Goal: Task Accomplishment & Management: Use online tool/utility

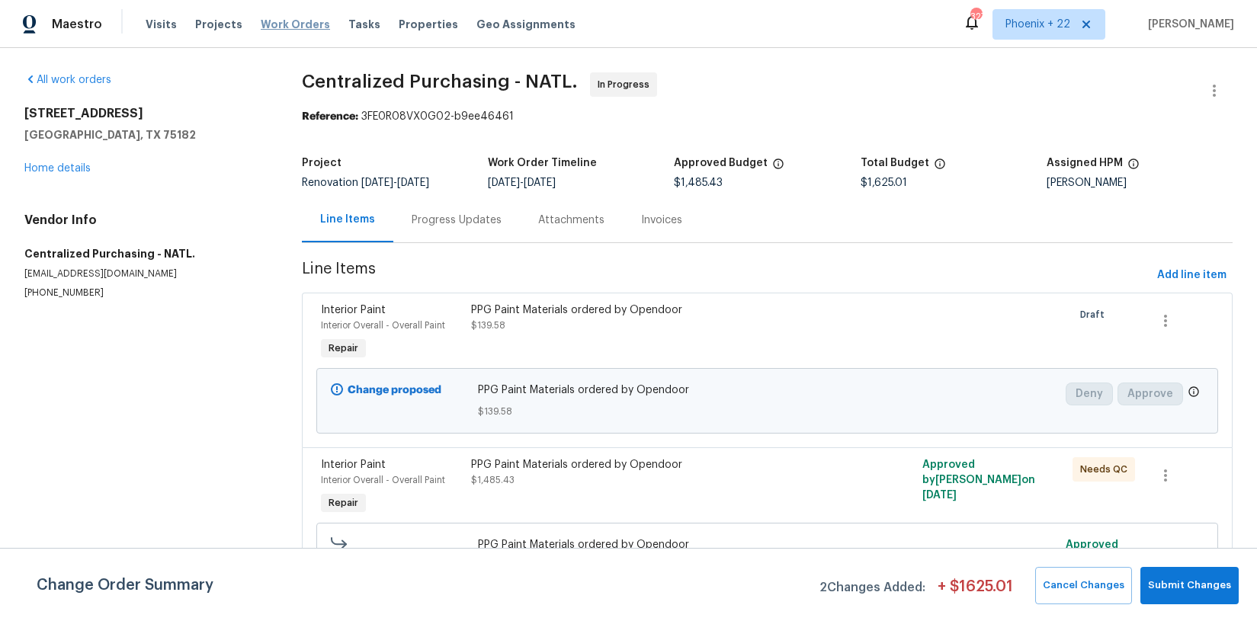
click at [261, 25] on span "Work Orders" at bounding box center [295, 24] width 69 height 15
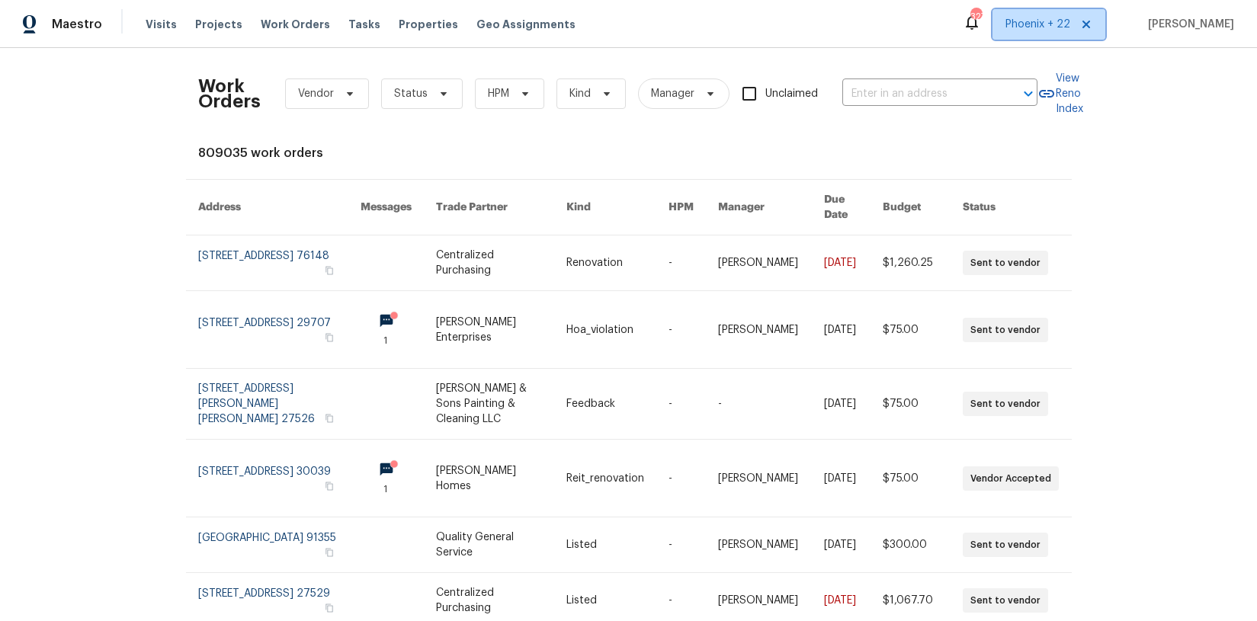
click at [1066, 24] on span "Phoenix + 22" at bounding box center [1038, 24] width 65 height 15
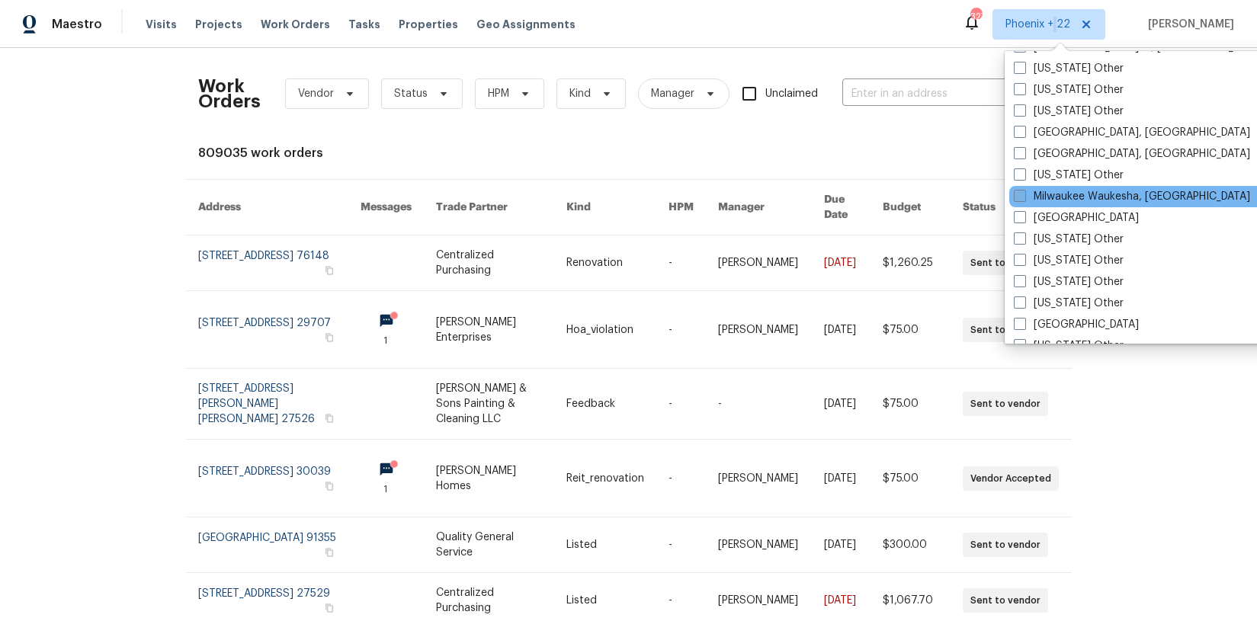
scroll to position [1488, 0]
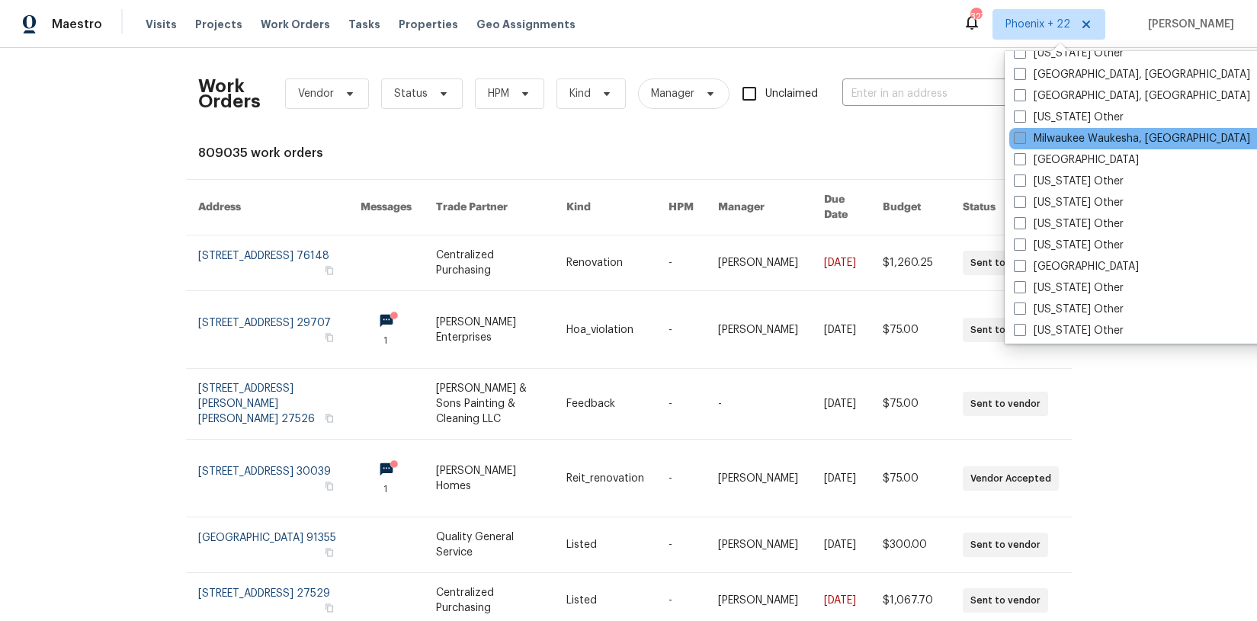
click at [1045, 261] on label "[GEOGRAPHIC_DATA]" at bounding box center [1076, 266] width 125 height 15
click at [1024, 261] on input "[GEOGRAPHIC_DATA]" at bounding box center [1019, 264] width 10 height 10
checkbox input "true"
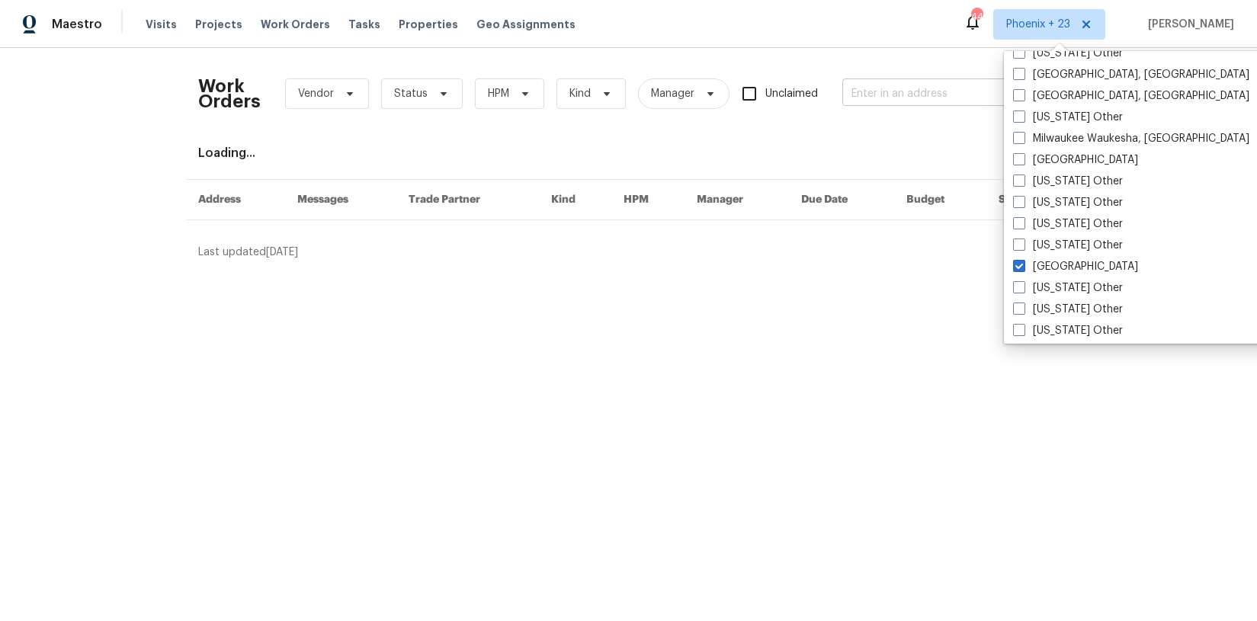
drag, startPoint x: 934, startPoint y: 127, endPoint x: 909, endPoint y: 91, distance: 43.2
click at [932, 125] on div "Work Orders Vendor Status HPM Kind Manager Unclaimed ​" at bounding box center [617, 93] width 839 height 67
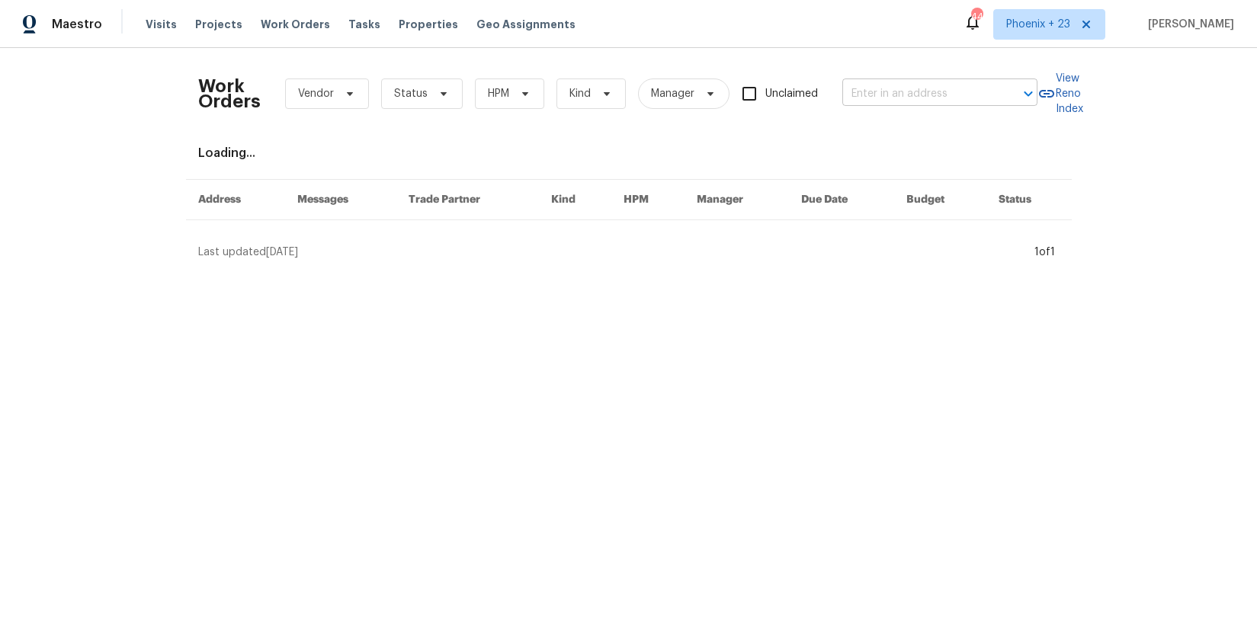
click at [909, 92] on input "text" at bounding box center [918, 94] width 152 height 24
paste input "[STREET_ADDRESS]"
type input "[STREET_ADDRESS]"
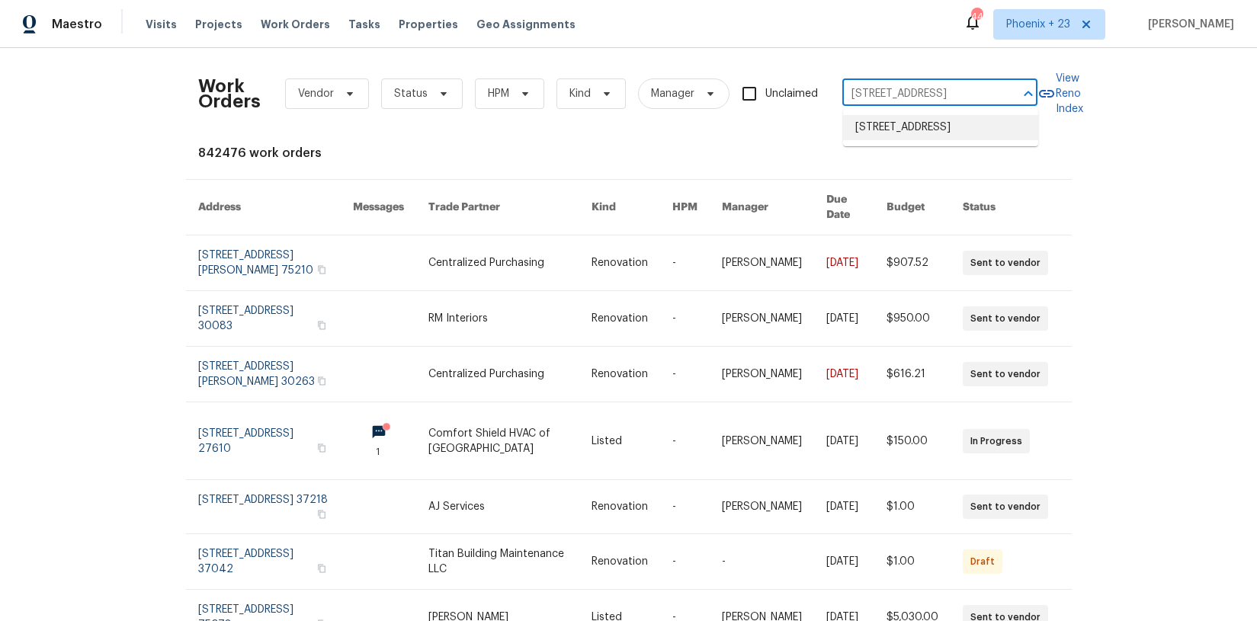
click at [913, 122] on li "[STREET_ADDRESS]" at bounding box center [940, 127] width 195 height 25
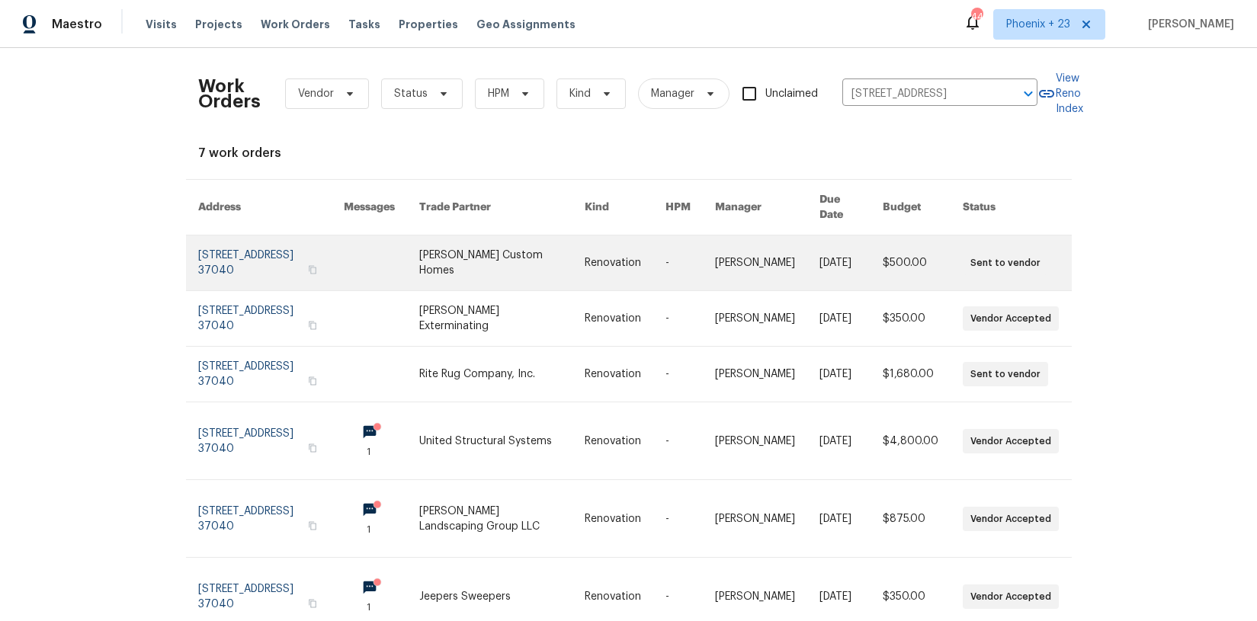
click at [525, 262] on link at bounding box center [501, 263] width 165 height 55
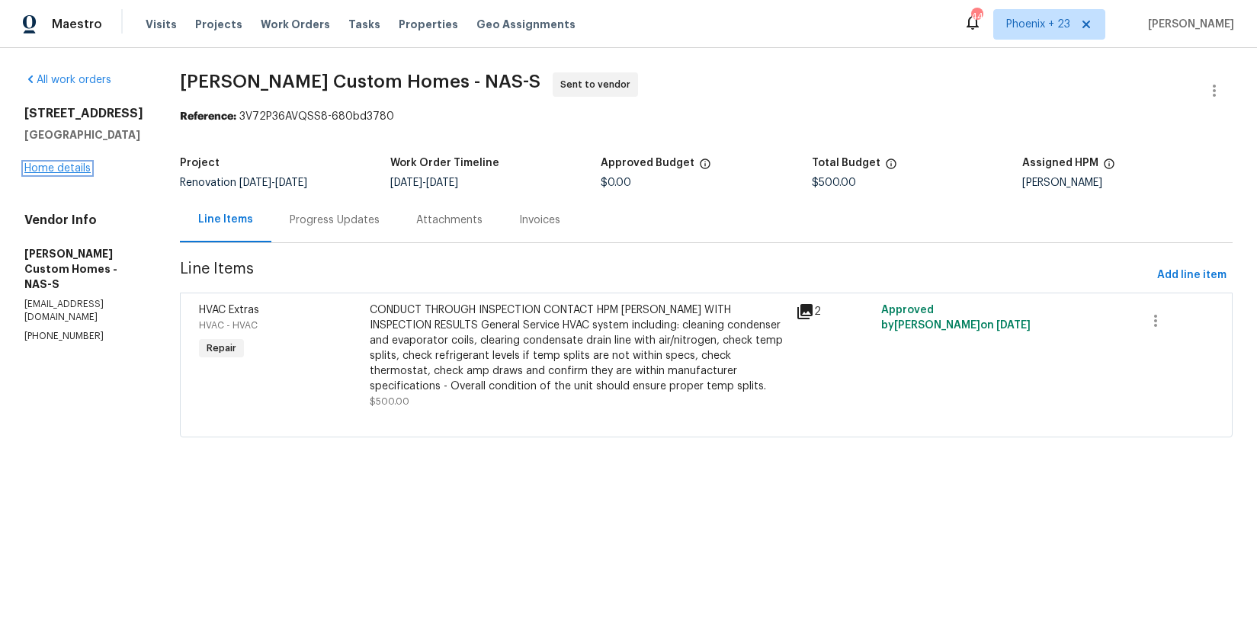
click at [70, 165] on link "Home details" at bounding box center [57, 168] width 66 height 11
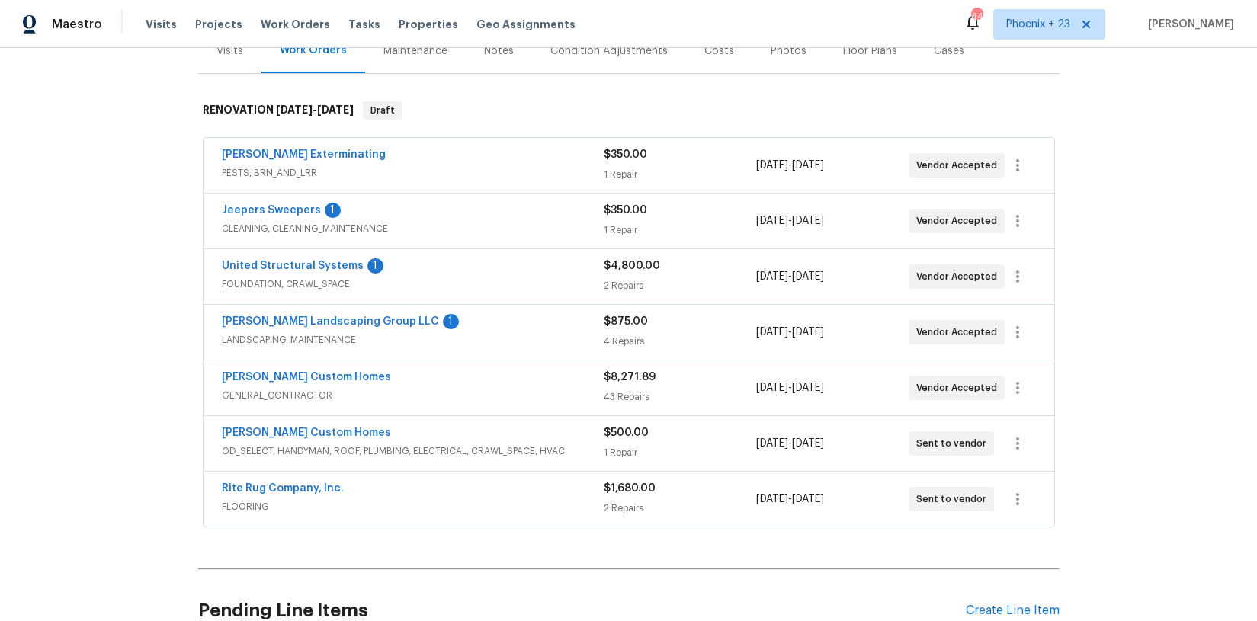
scroll to position [246, 0]
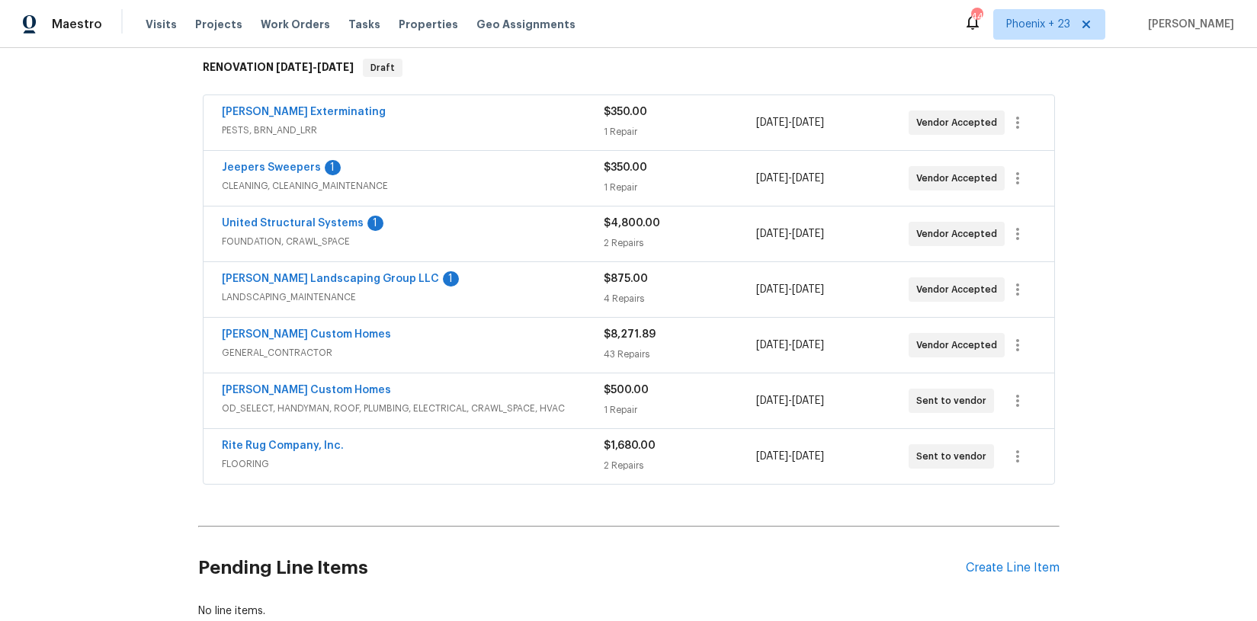
drag, startPoint x: 1017, startPoint y: 598, endPoint x: 1014, endPoint y: 580, distance: 17.8
click at [1017, 591] on div "Pending Line Items Create Line Item" at bounding box center [629, 568] width 862 height 71
click at [1014, 573] on div "Create Line Item" at bounding box center [1013, 568] width 94 height 14
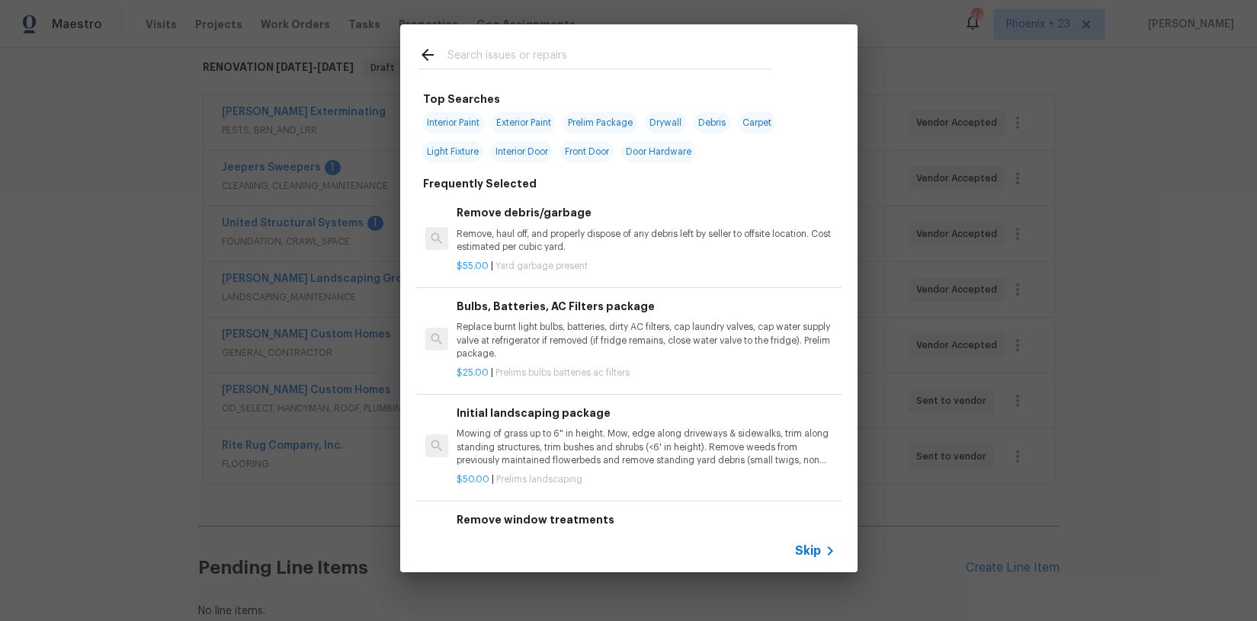
click at [599, 58] on input "text" at bounding box center [609, 57] width 323 height 23
type input "PPG"
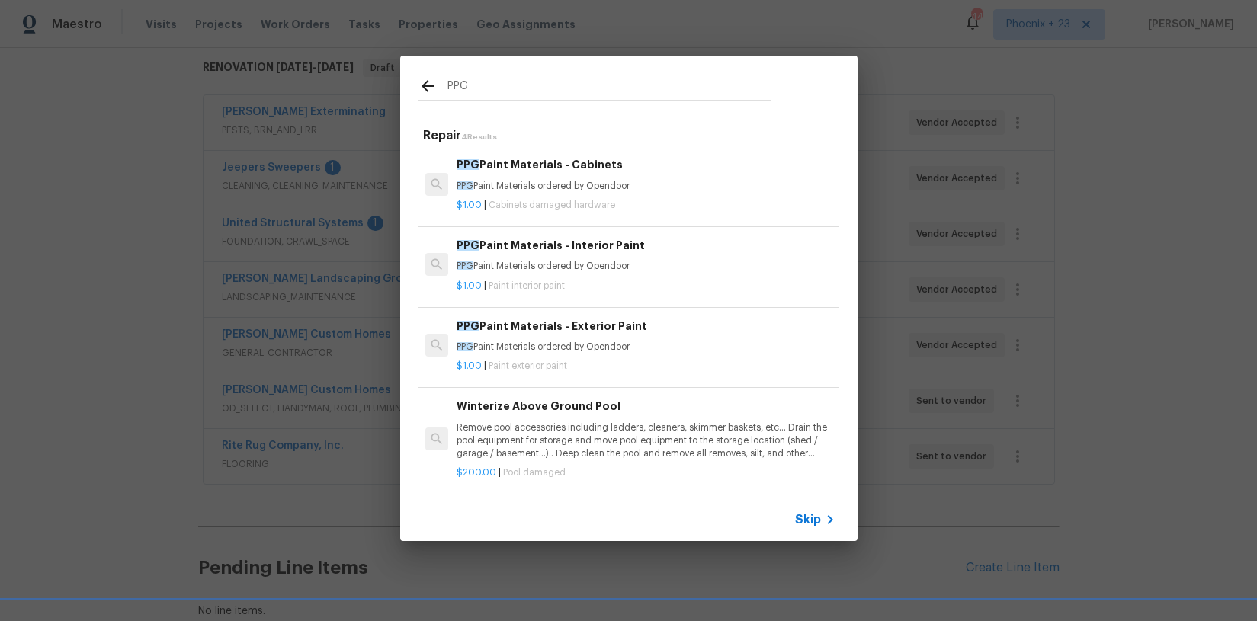
click at [648, 194] on div "$1.00 | Cabinets damaged hardware" at bounding box center [646, 202] width 378 height 19
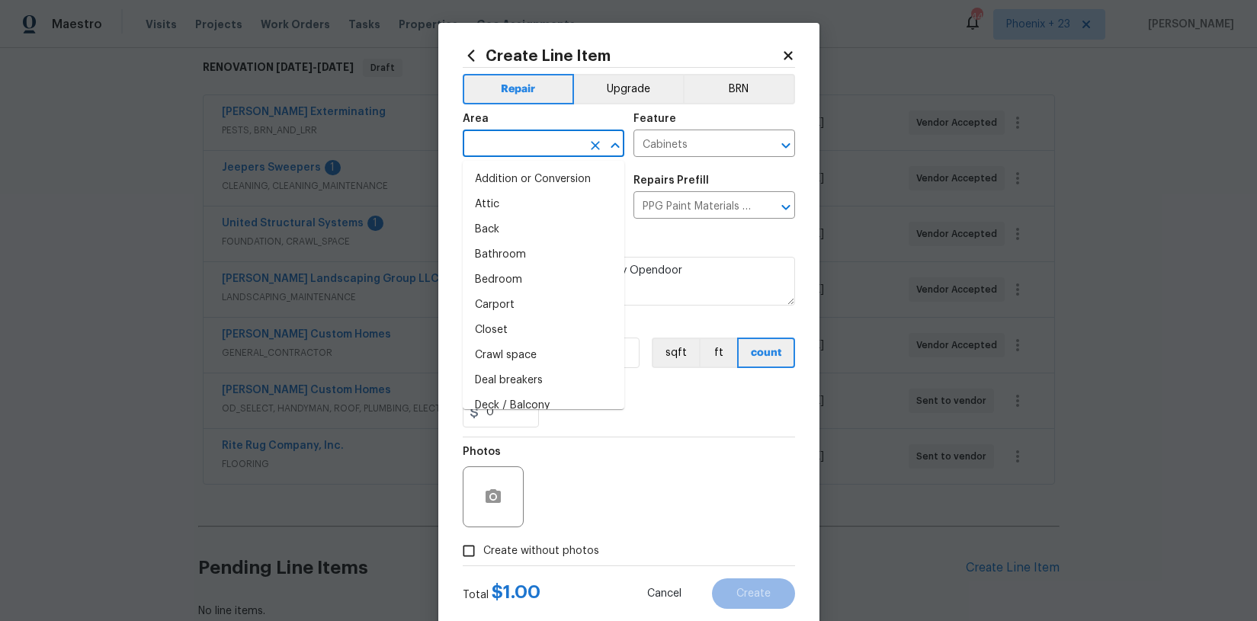
click at [563, 151] on input "text" at bounding box center [522, 145] width 119 height 24
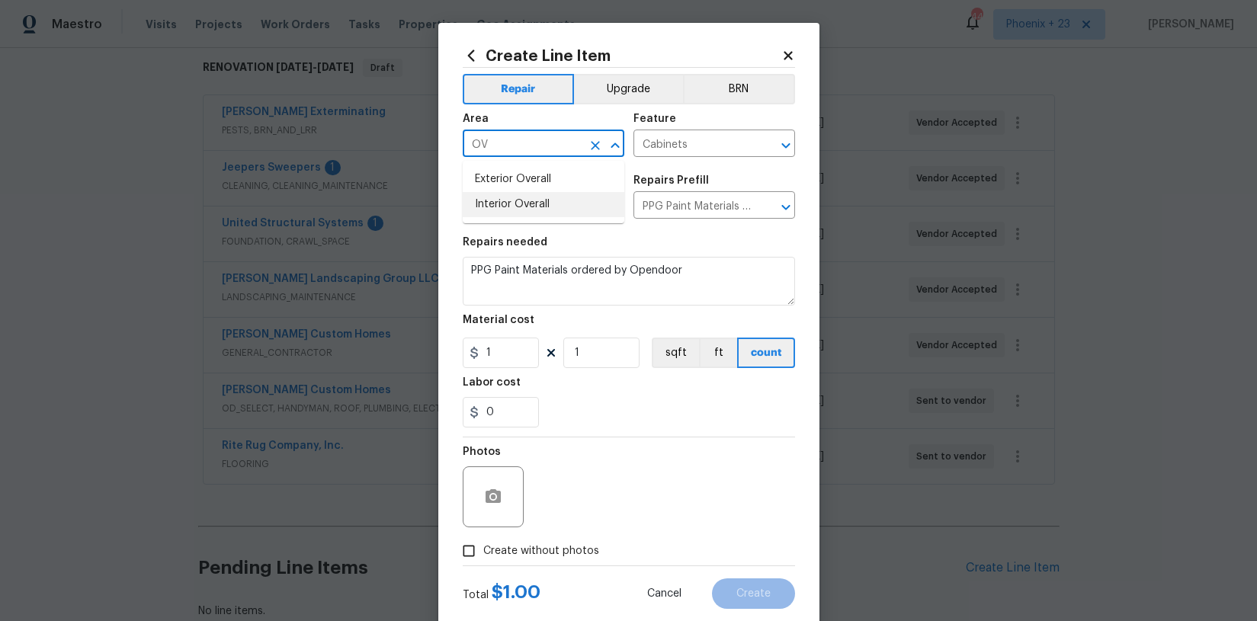
click at [582, 215] on li "Interior Overall" at bounding box center [544, 204] width 162 height 25
type input "Interior Overall"
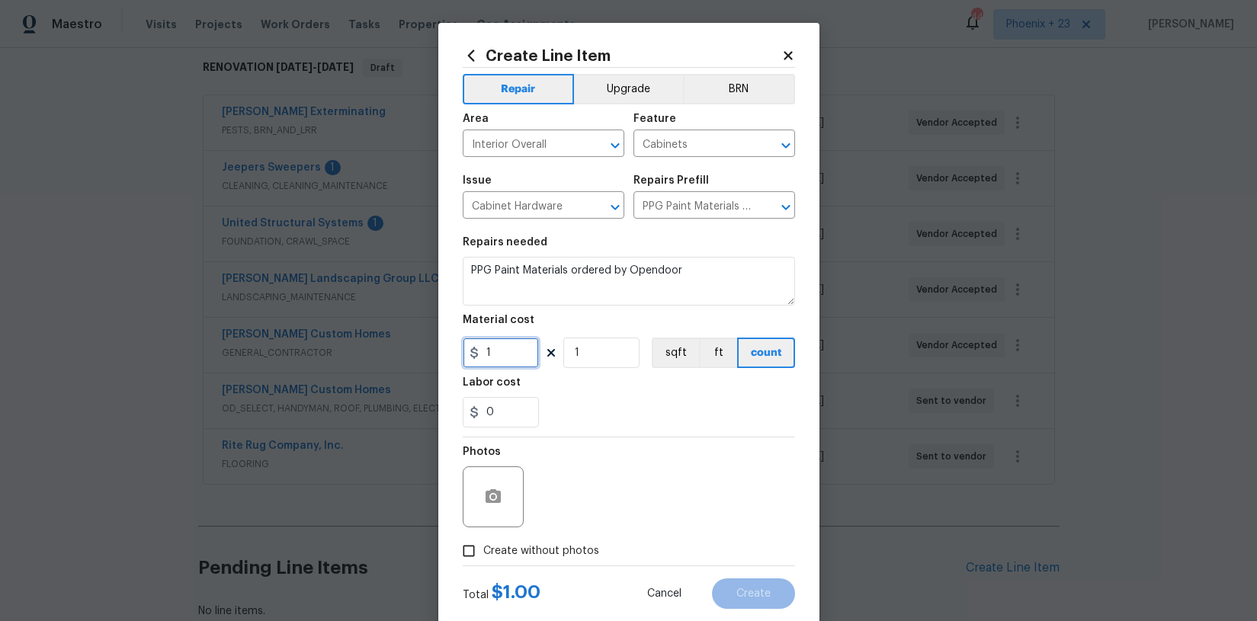
drag, startPoint x: 514, startPoint y: 356, endPoint x: 461, endPoint y: 351, distance: 52.8
click at [461, 351] on div "Create Line Item Repair Upgrade BRN Area Interior Overall ​ Feature Cabinets ​ …" at bounding box center [628, 328] width 381 height 611
type input "213.07"
click at [559, 550] on span "Create without photos" at bounding box center [541, 552] width 116 height 16
click at [483, 550] on input "Create without photos" at bounding box center [468, 551] width 29 height 29
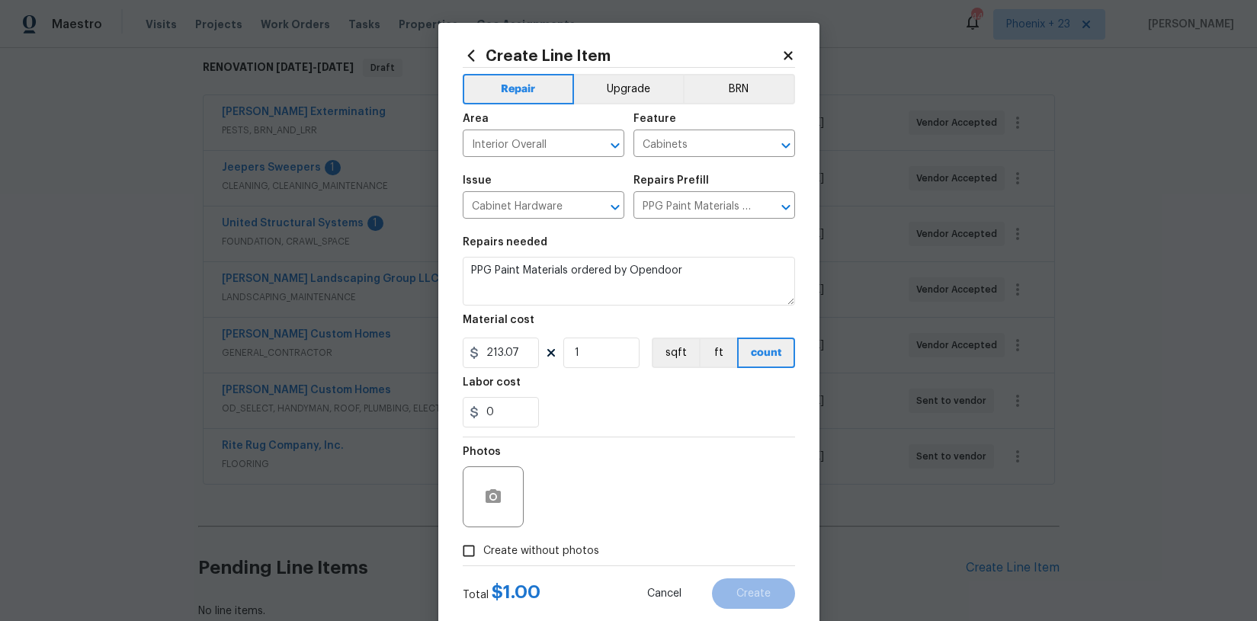
checkbox input "true"
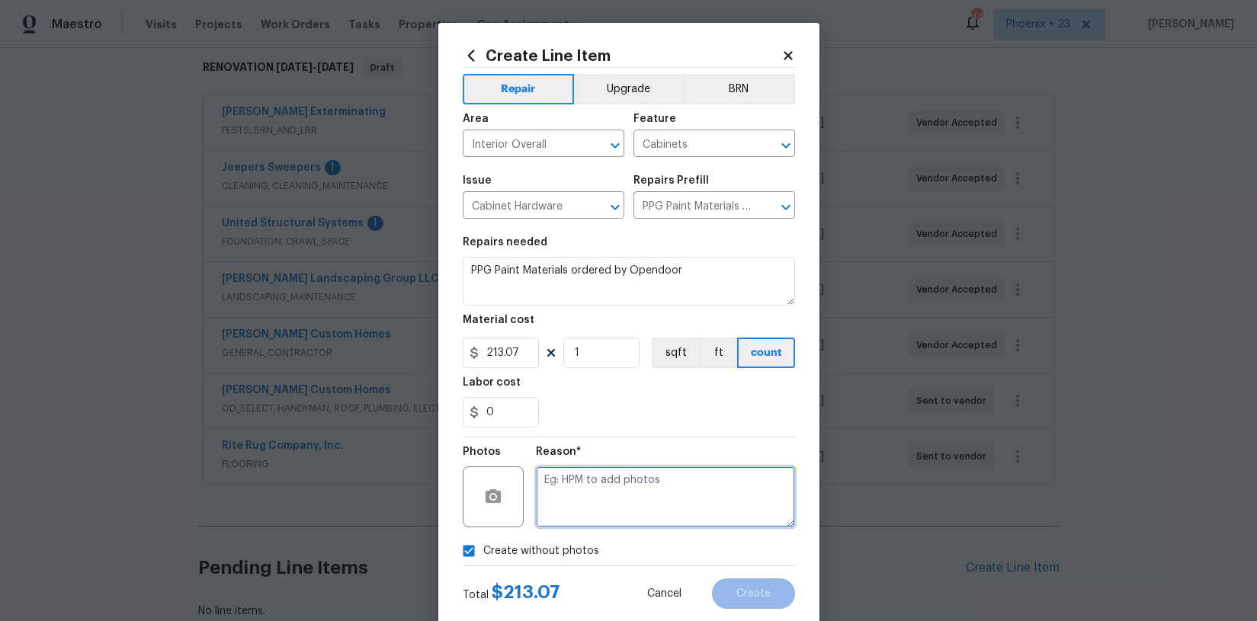
click at [573, 506] on textarea at bounding box center [665, 497] width 259 height 61
type textarea "B"
type textarea "NA"
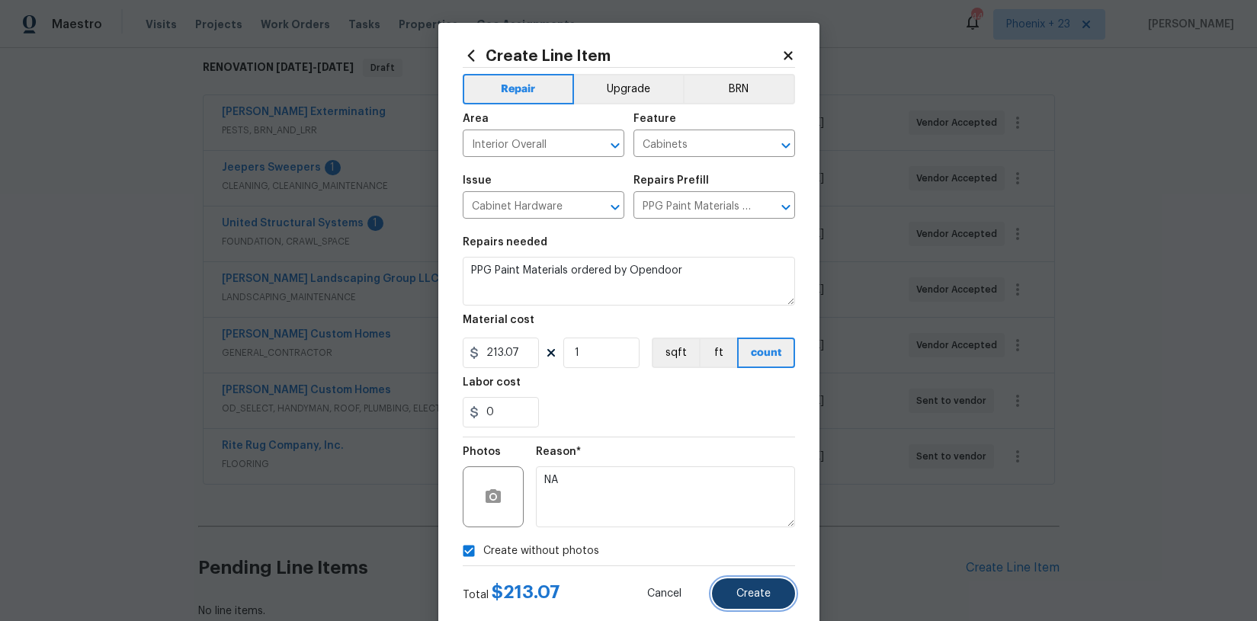
click at [748, 593] on span "Create" at bounding box center [754, 594] width 34 height 11
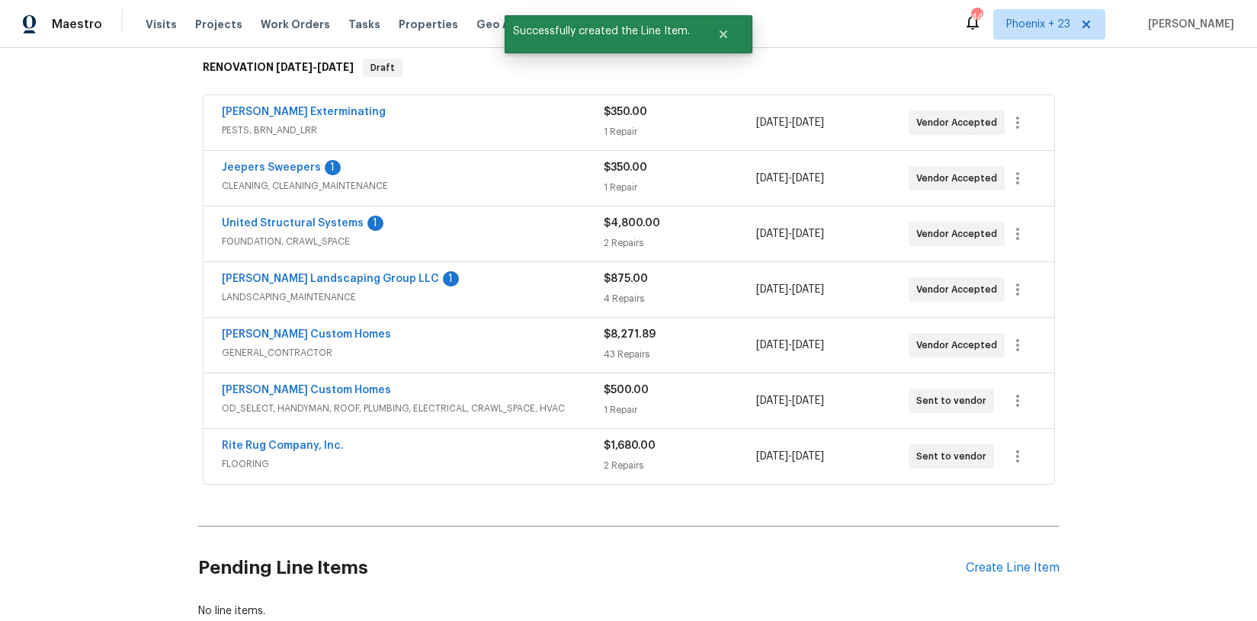
scroll to position [356, 0]
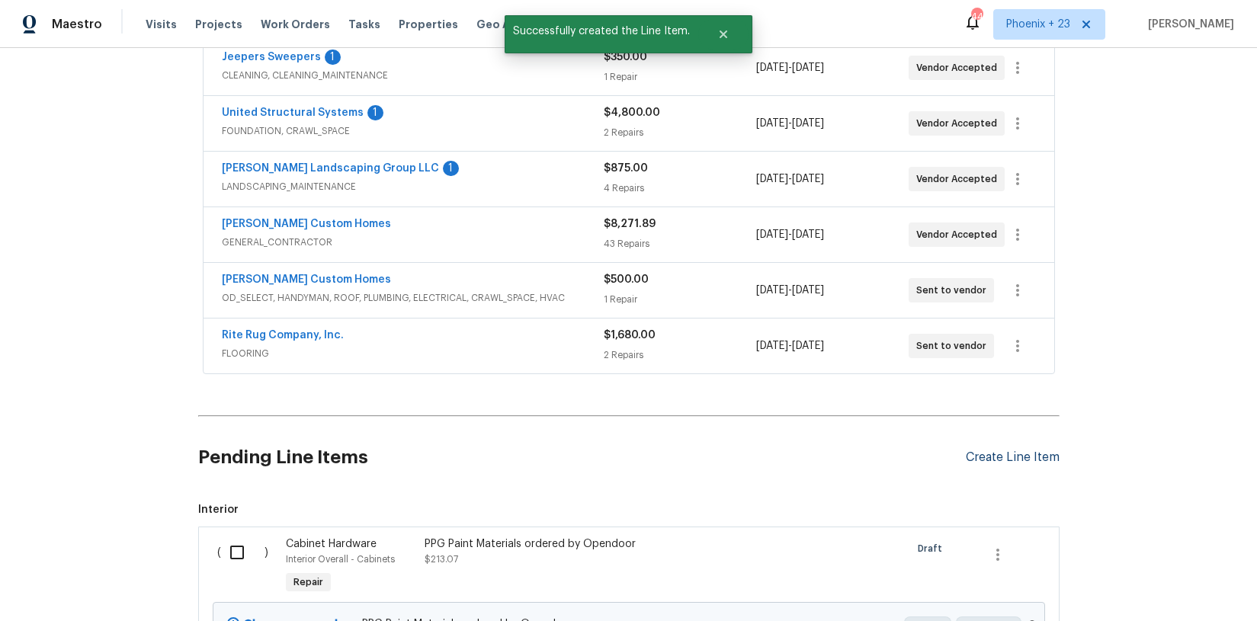
drag, startPoint x: 1060, startPoint y: 430, endPoint x: 1045, endPoint y: 452, distance: 26.9
click at [1056, 434] on div "Back to all projects [STREET_ADDRESS] 3 Beds | 2 1/2 Baths | Total: 2076 ft² | …" at bounding box center [628, 334] width 1257 height 573
click at [1045, 453] on div "Create Line Item" at bounding box center [1013, 458] width 94 height 14
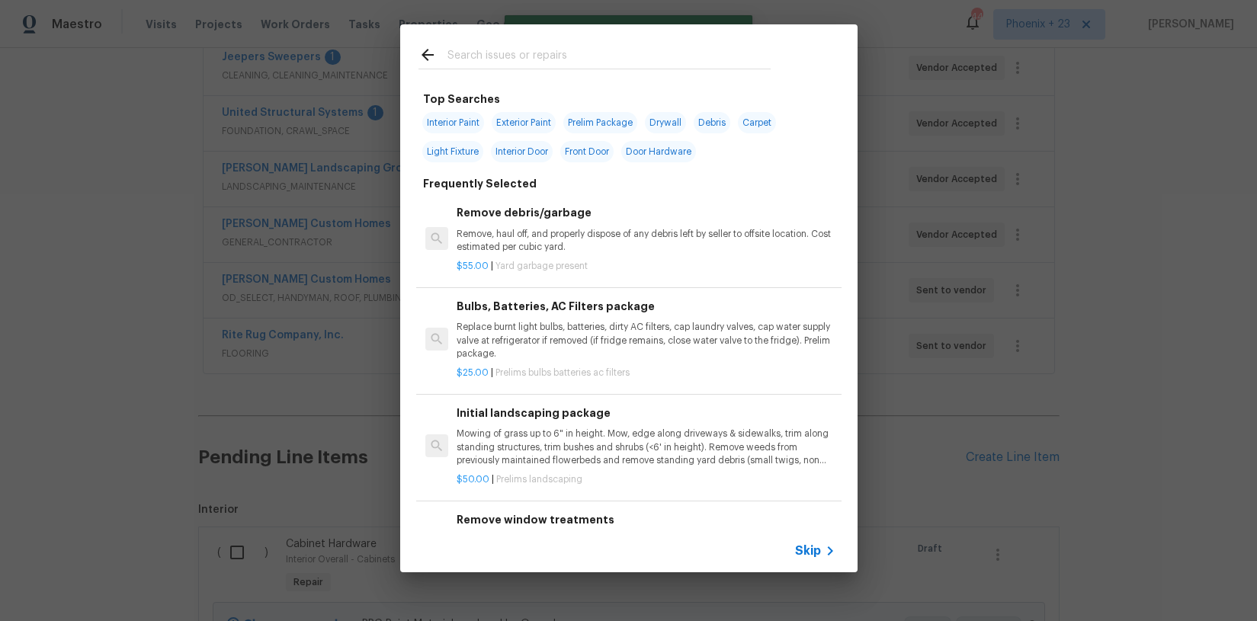
click at [592, 61] on input "text" at bounding box center [609, 57] width 323 height 23
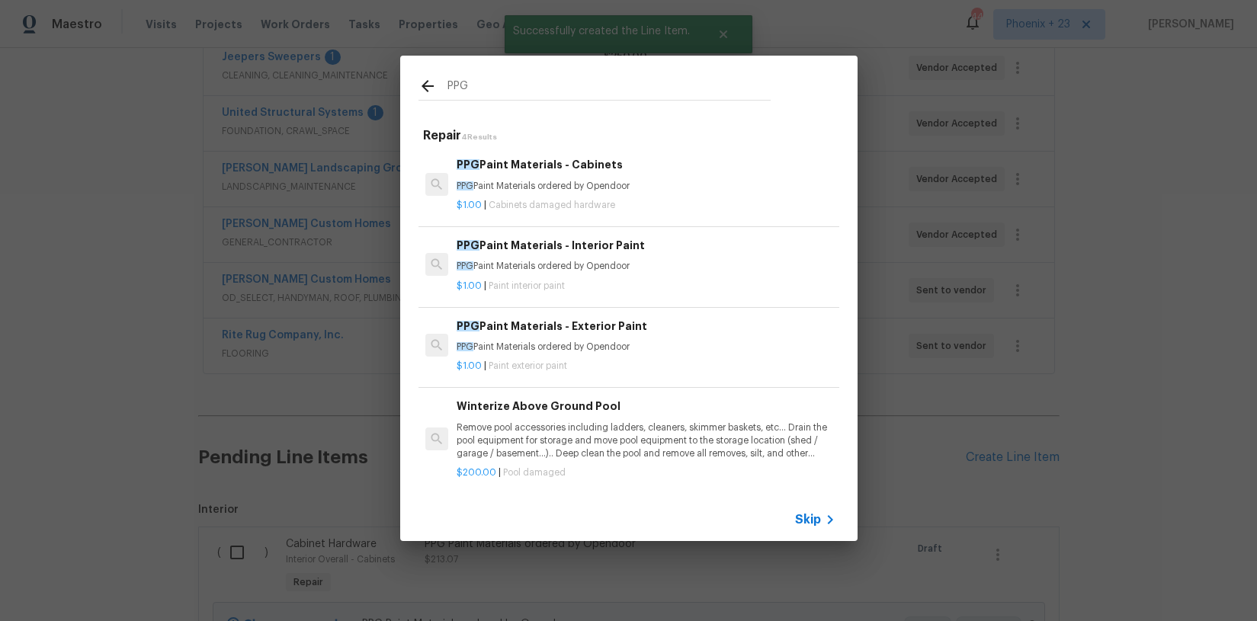
type input "PPG"
click at [656, 282] on p "$1.00 | Paint interior paint" at bounding box center [646, 286] width 378 height 13
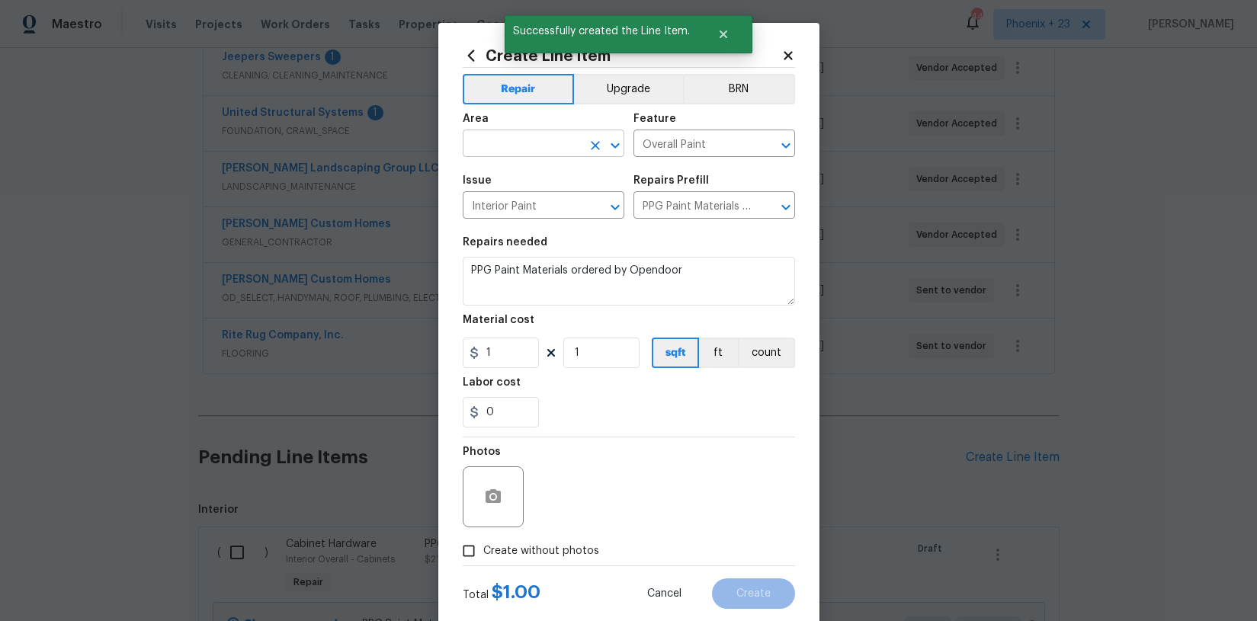
click at [528, 133] on input "text" at bounding box center [522, 145] width 119 height 24
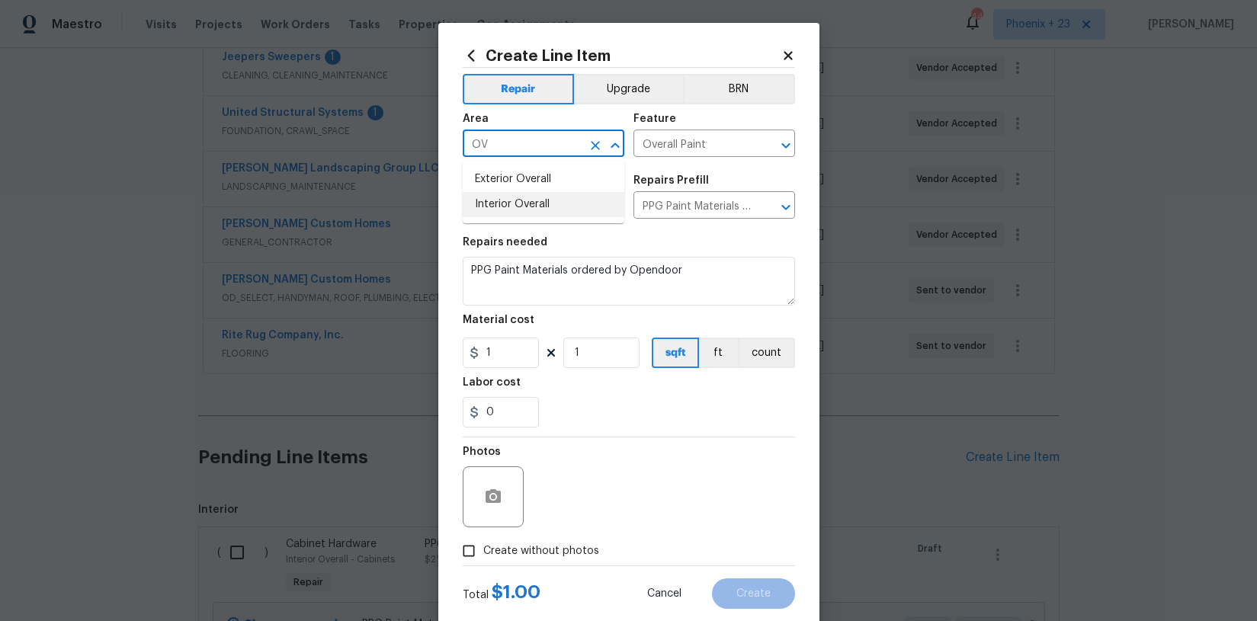
click at [534, 201] on li "Interior Overall" at bounding box center [544, 204] width 162 height 25
type input "Interior Overall"
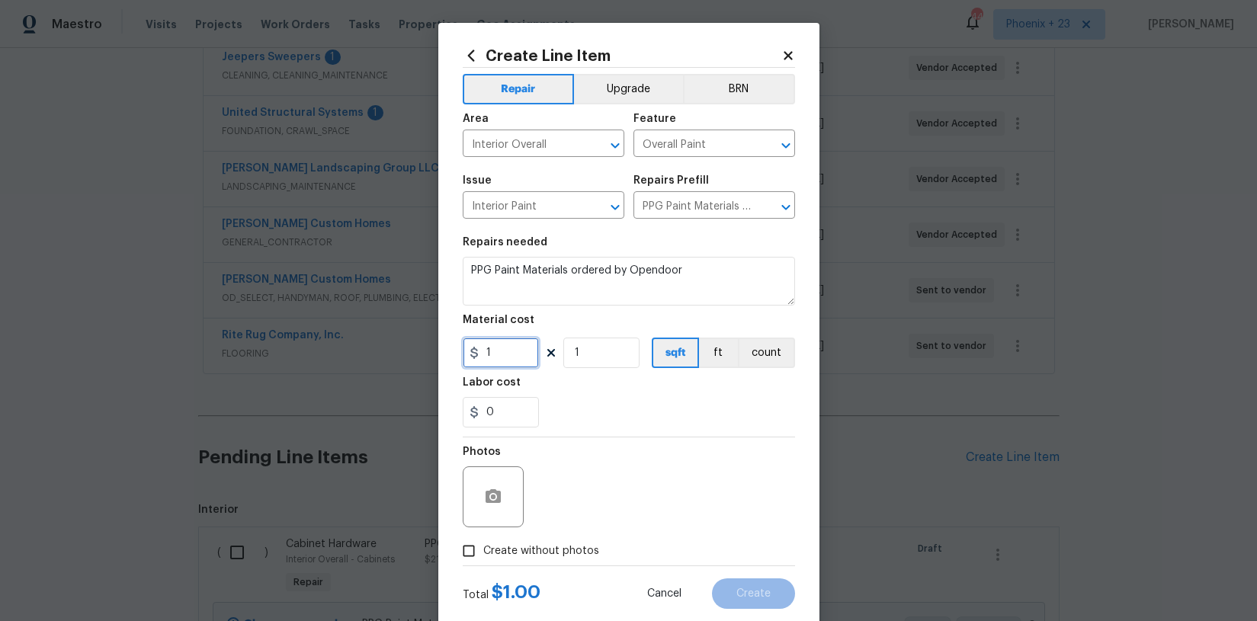
drag, startPoint x: 500, startPoint y: 354, endPoint x: 477, endPoint y: 353, distance: 23.6
click at [477, 353] on div "1" at bounding box center [501, 353] width 76 height 30
type input "858.5"
click at [576, 551] on span "Create without photos" at bounding box center [541, 552] width 116 height 16
click at [483, 551] on input "Create without photos" at bounding box center [468, 551] width 29 height 29
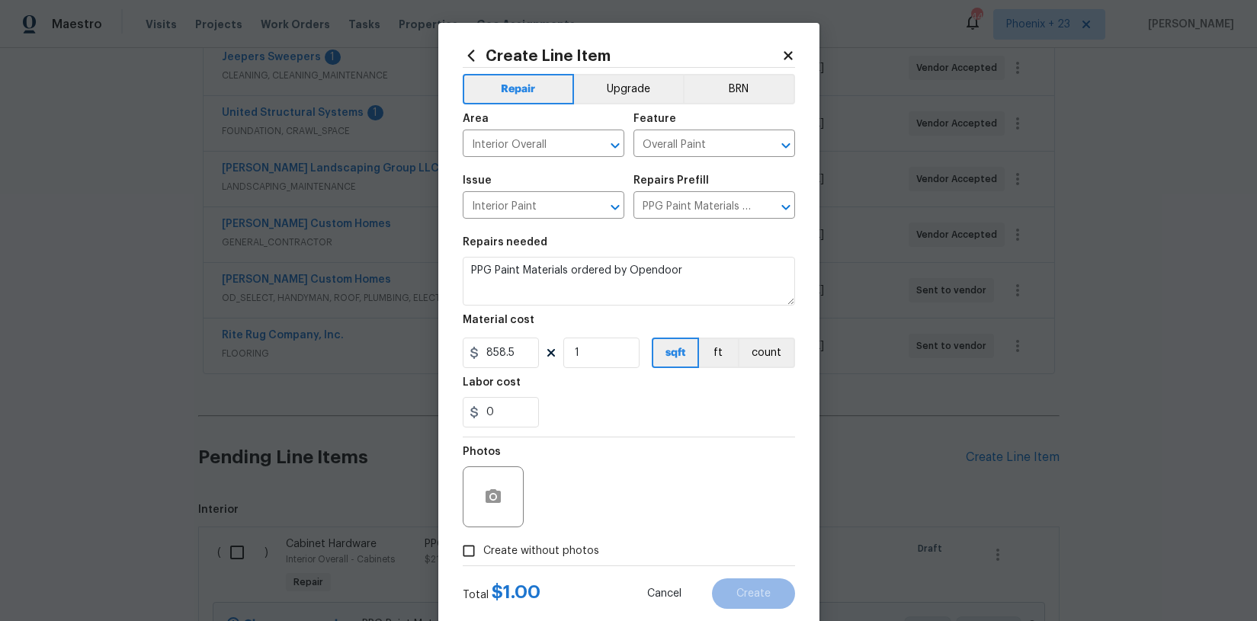
checkbox input "true"
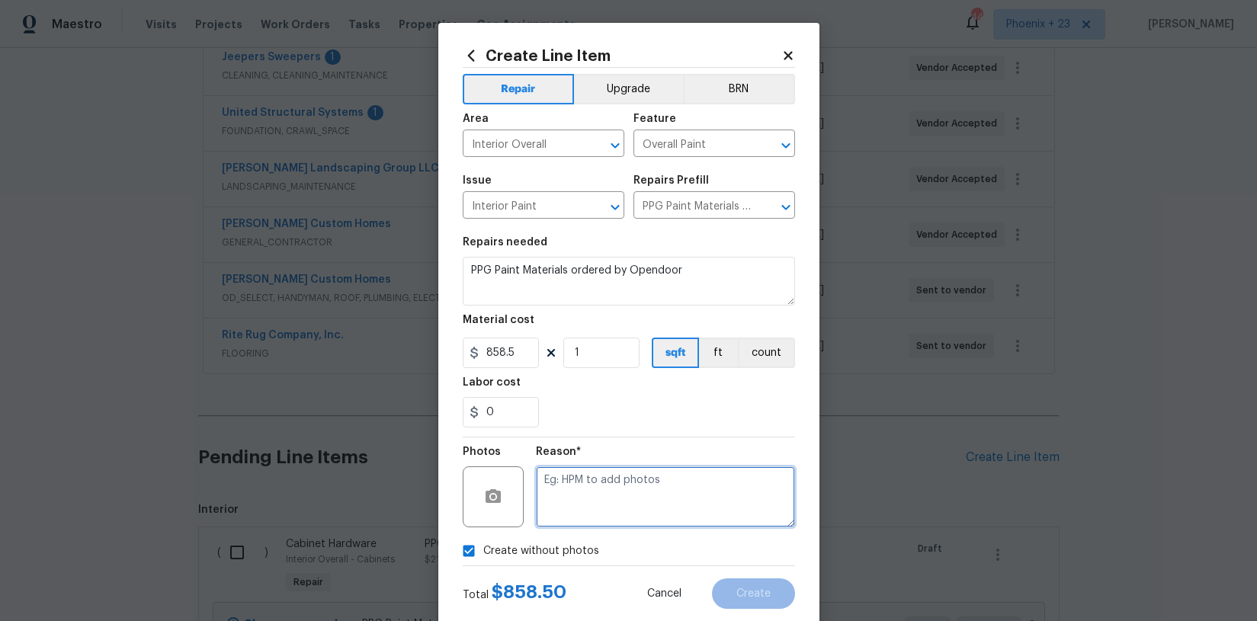
click at [600, 509] on textarea at bounding box center [665, 497] width 259 height 61
type textarea "NA"
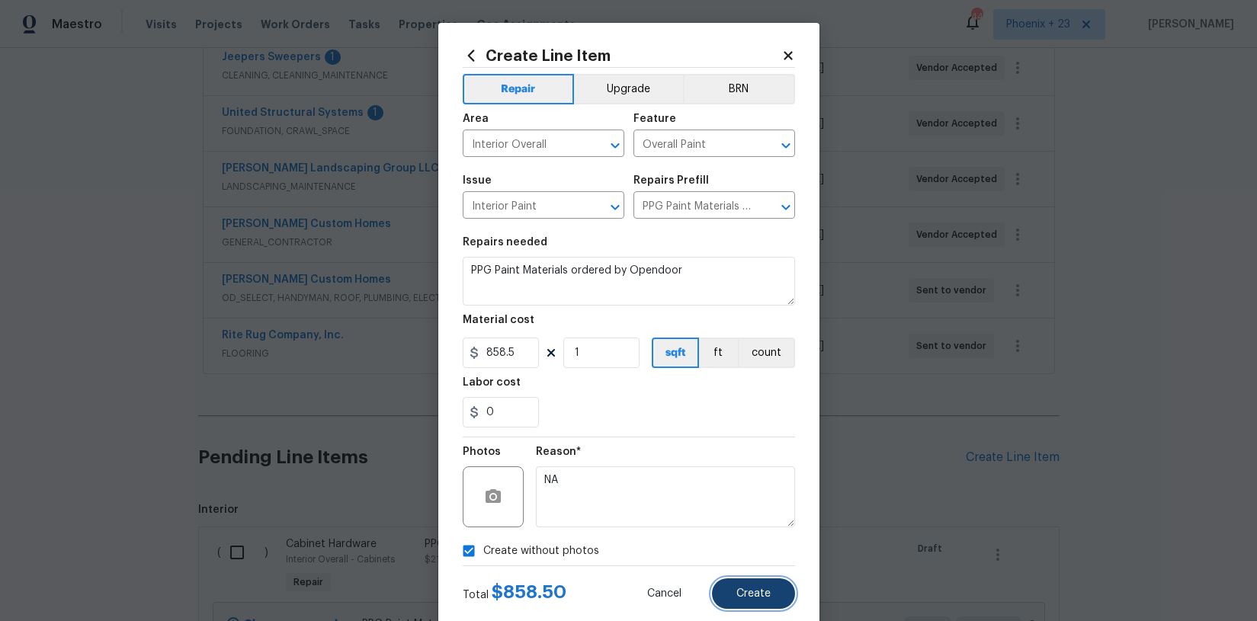
click at [749, 583] on button "Create" at bounding box center [753, 594] width 83 height 30
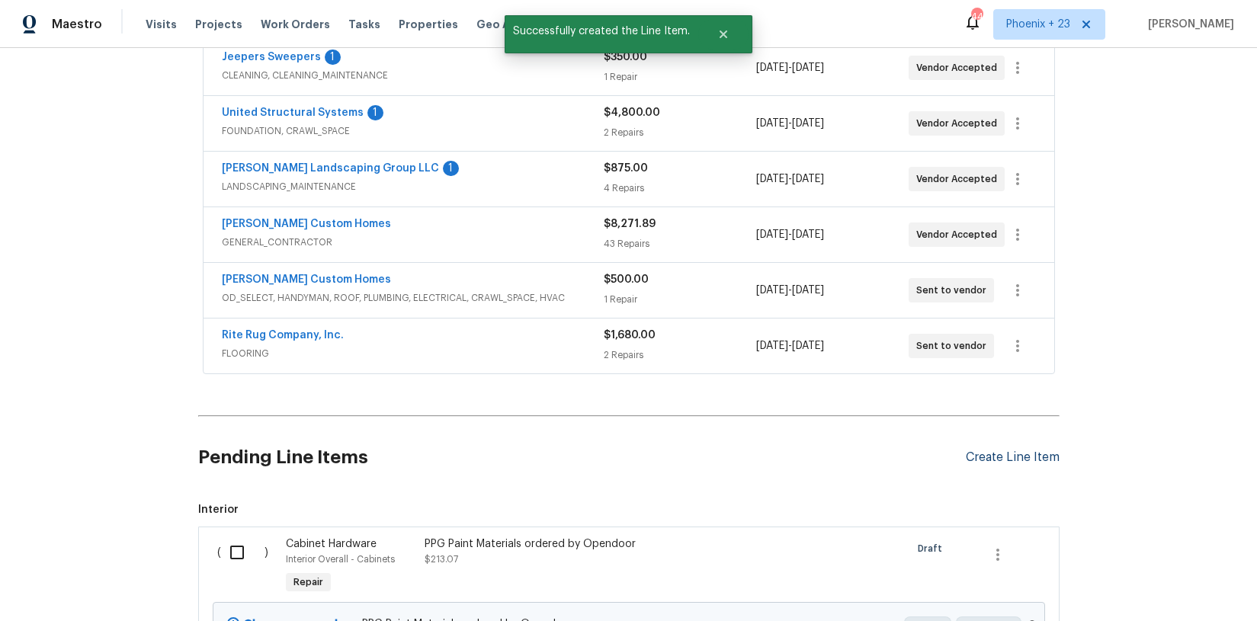
click at [1009, 451] on section "Pending Line Items Create Line Item Interior ( ) Cabinet Hardware Interior Over…" at bounding box center [629, 552] width 862 height 260
click at [995, 464] on div "Pending Line Items Create Line Item" at bounding box center [629, 457] width 862 height 71
click at [991, 455] on div "Create Line Item" at bounding box center [1013, 458] width 94 height 14
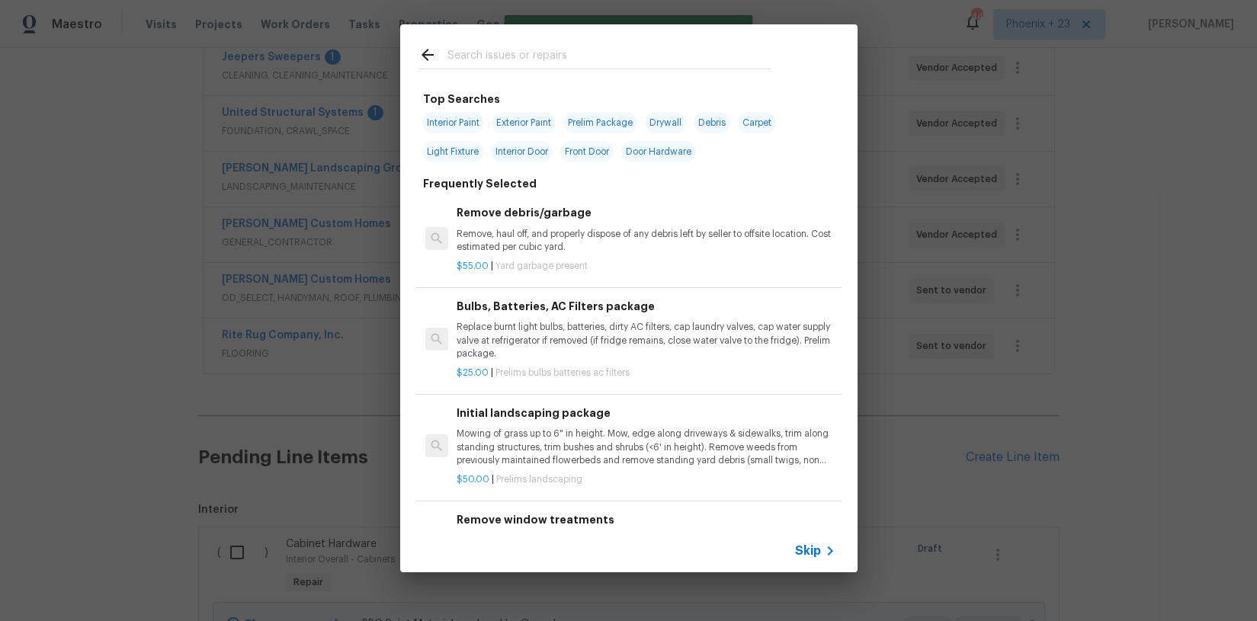
click at [633, 52] on input "text" at bounding box center [609, 57] width 323 height 23
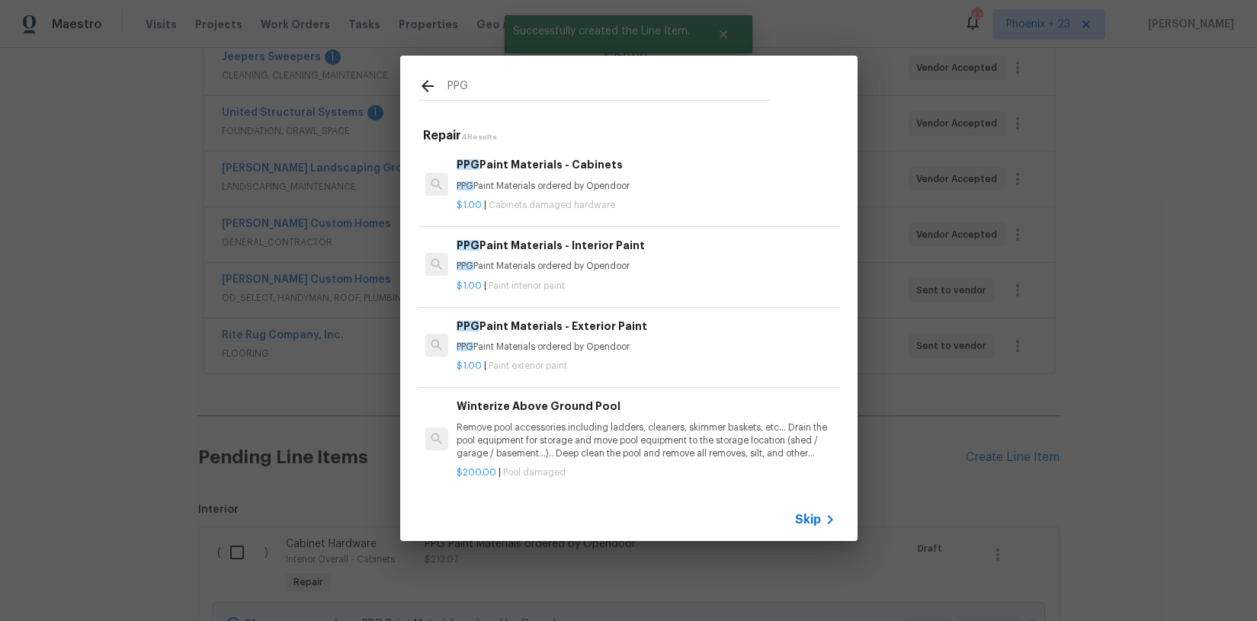
type input "PPG"
click at [682, 348] on p "PPG Paint Materials ordered by Opendoor" at bounding box center [646, 347] width 378 height 13
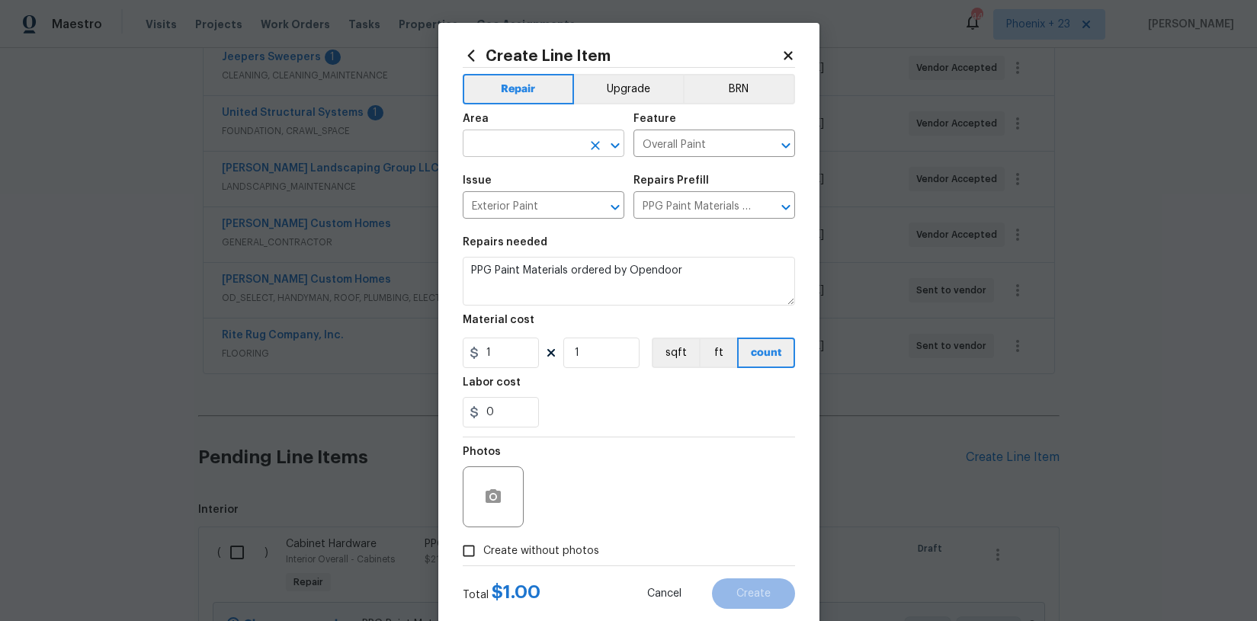
click at [528, 132] on div "Area" at bounding box center [544, 124] width 162 height 20
click at [530, 147] on input "text" at bounding box center [522, 145] width 119 height 24
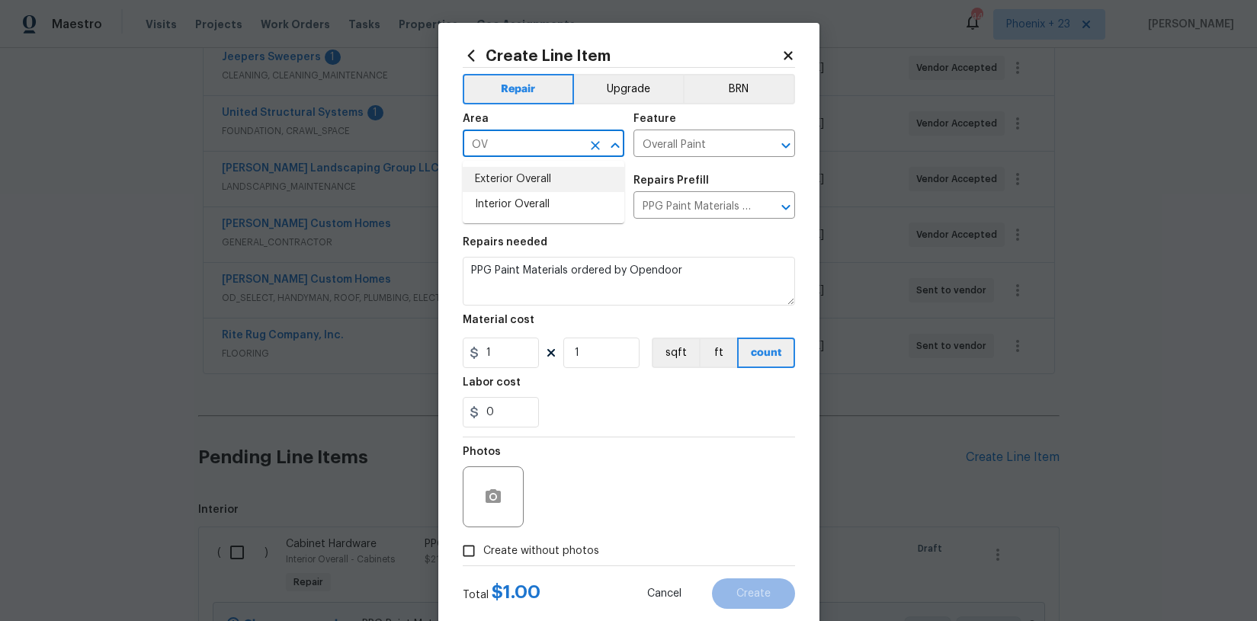
drag, startPoint x: 541, startPoint y: 172, endPoint x: 530, endPoint y: 208, distance: 38.1
click at [540, 172] on li "Exterior Overall" at bounding box center [544, 179] width 162 height 25
type input "Exterior Overall"
click at [518, 355] on input "1" at bounding box center [501, 353] width 76 height 30
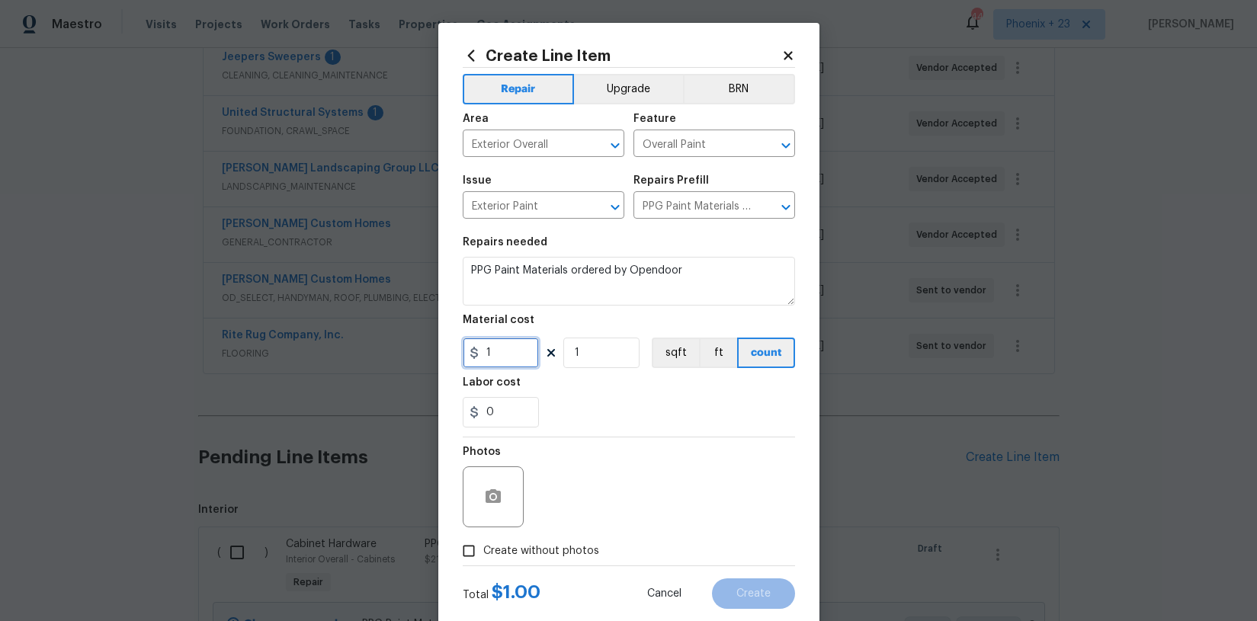
drag, startPoint x: 504, startPoint y: 355, endPoint x: 467, endPoint y: 352, distance: 36.7
click at [467, 352] on div "1" at bounding box center [501, 353] width 76 height 30
type input "304.99"
click at [516, 560] on span "Create without photos" at bounding box center [541, 552] width 116 height 16
click at [483, 560] on input "Create without photos" at bounding box center [468, 551] width 29 height 29
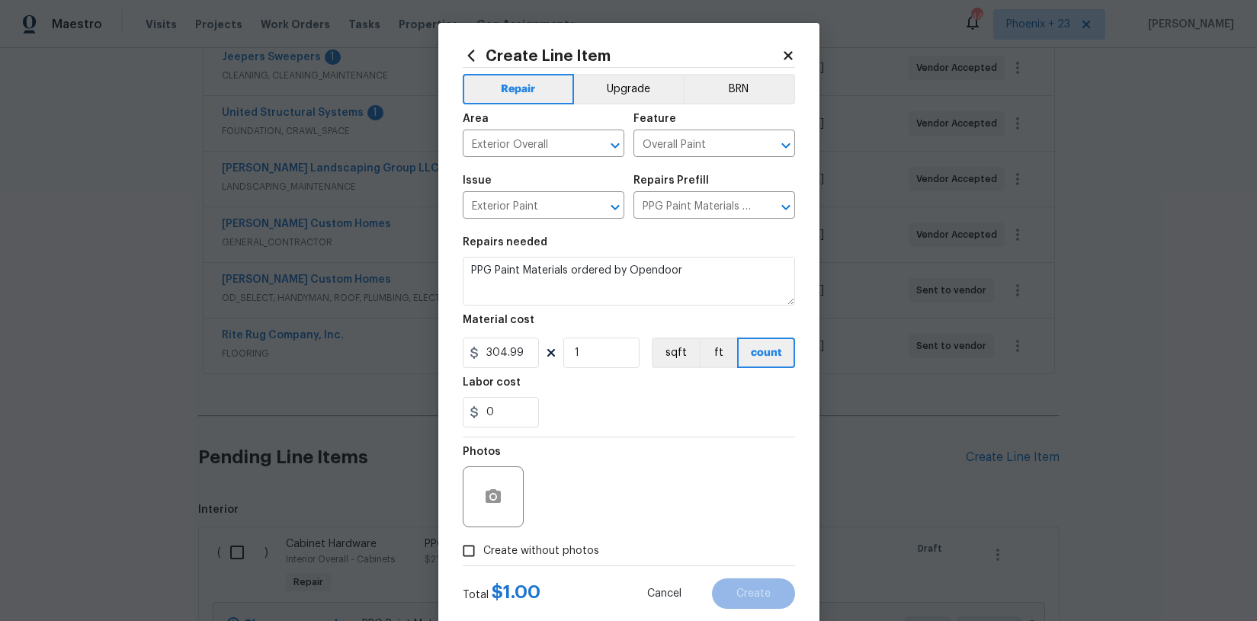
checkbox input "true"
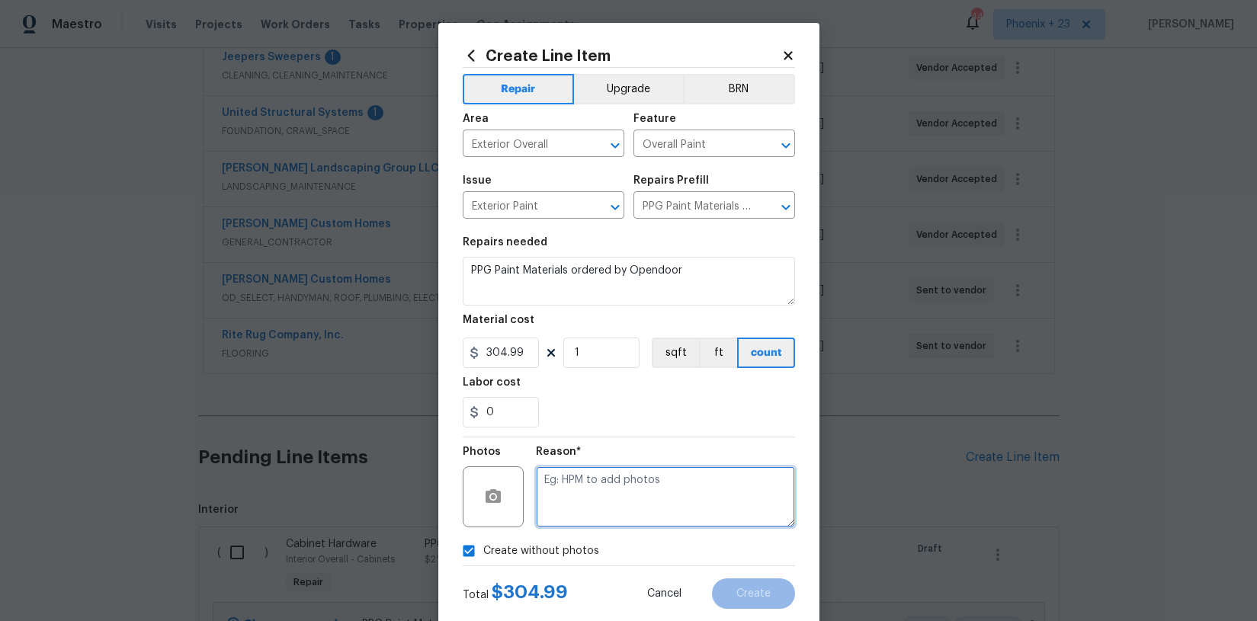
click at [557, 519] on textarea at bounding box center [665, 497] width 259 height 61
type textarea "NA"
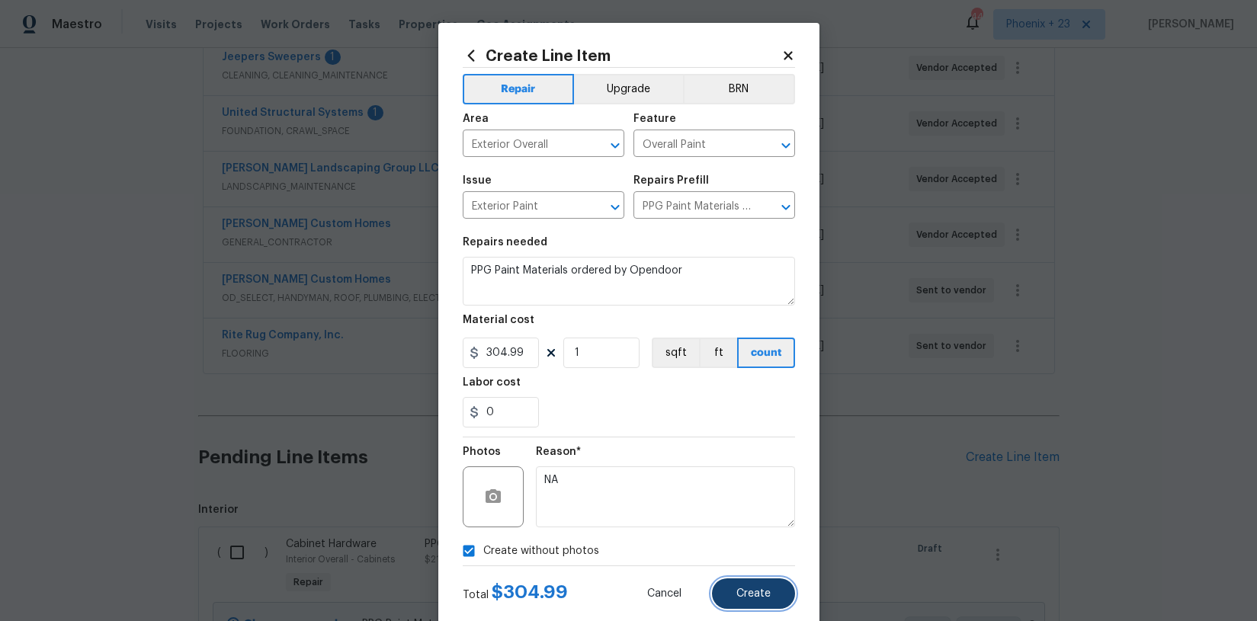
drag, startPoint x: 743, startPoint y: 586, endPoint x: 734, endPoint y: 586, distance: 9.2
click at [743, 586] on button "Create" at bounding box center [753, 594] width 83 height 30
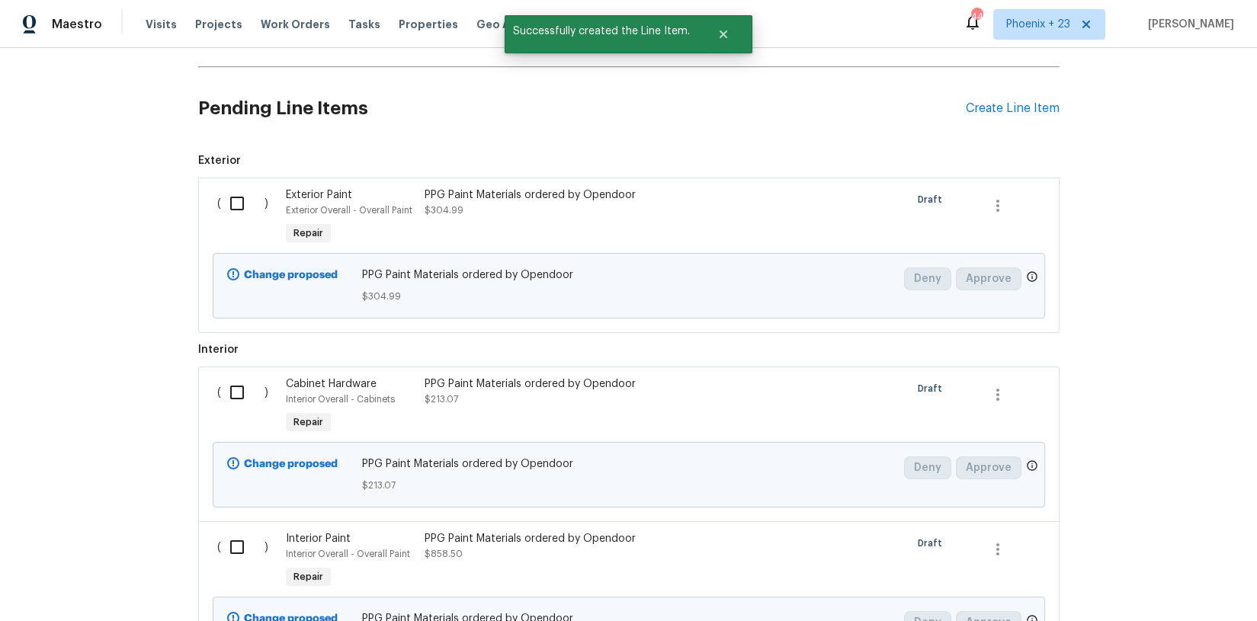
scroll to position [818, 0]
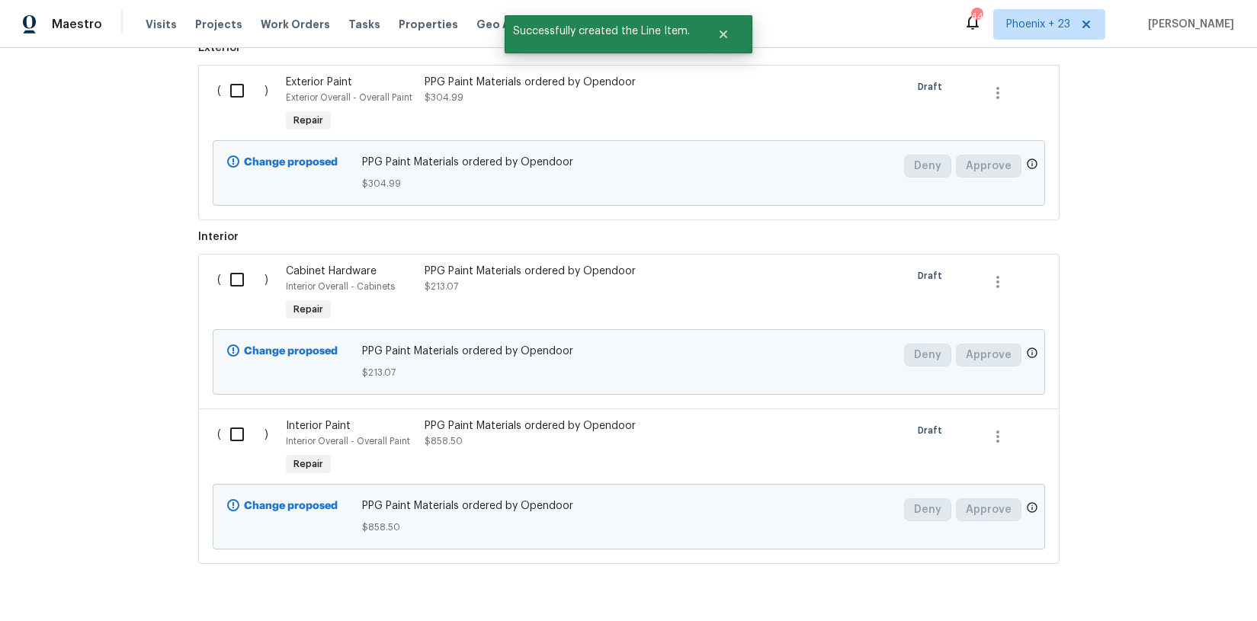
click at [244, 85] on input "checkbox" at bounding box center [242, 91] width 43 height 32
checkbox input "true"
click at [257, 297] on div "( )" at bounding box center [247, 294] width 69 height 70
click at [246, 281] on input "checkbox" at bounding box center [242, 280] width 43 height 32
checkbox input "true"
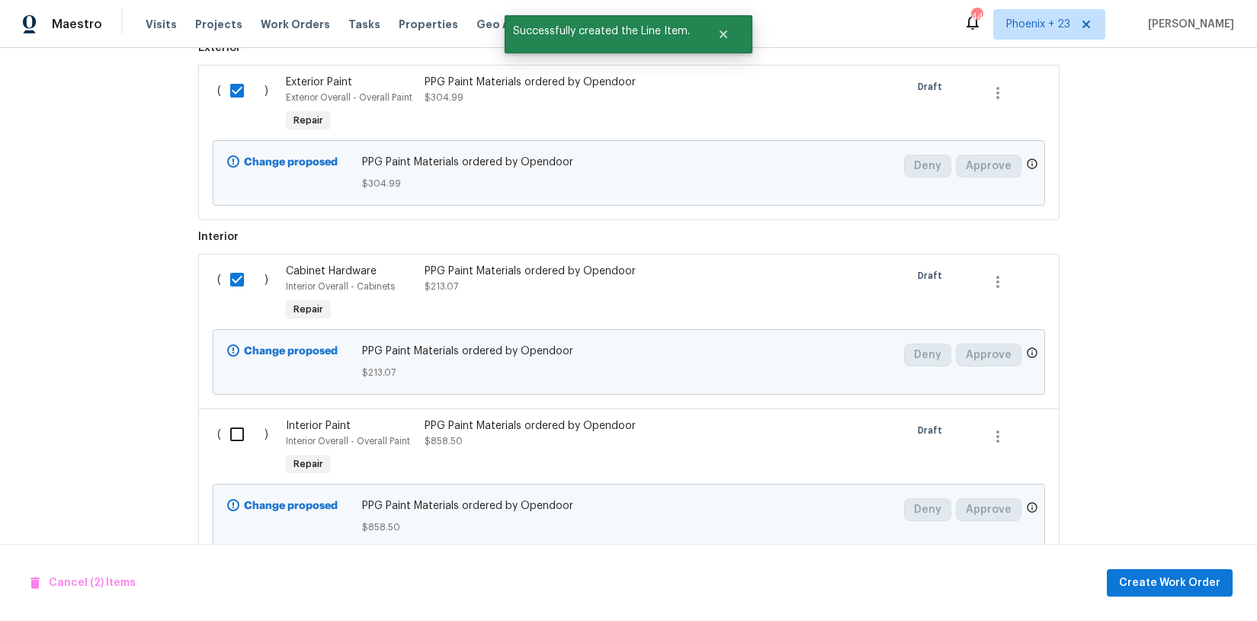
click at [249, 432] on input "checkbox" at bounding box center [242, 435] width 43 height 32
checkbox input "true"
click at [1215, 576] on span "Create Work Order" at bounding box center [1169, 583] width 101 height 19
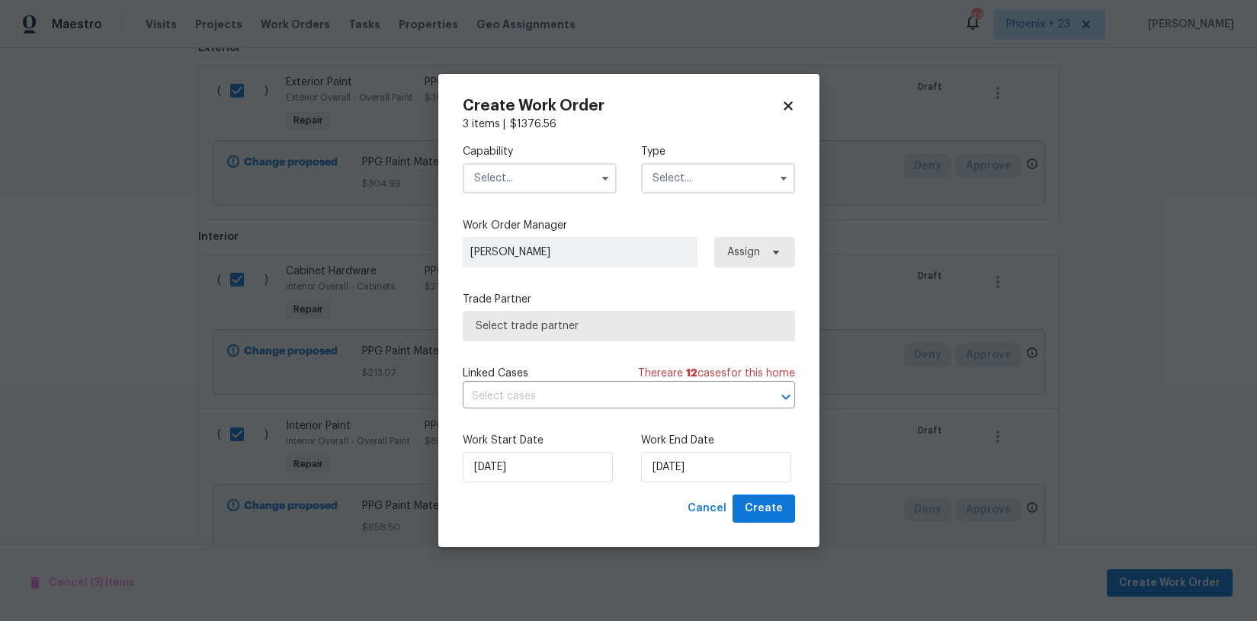
click at [562, 182] on input "text" at bounding box center [540, 178] width 154 height 30
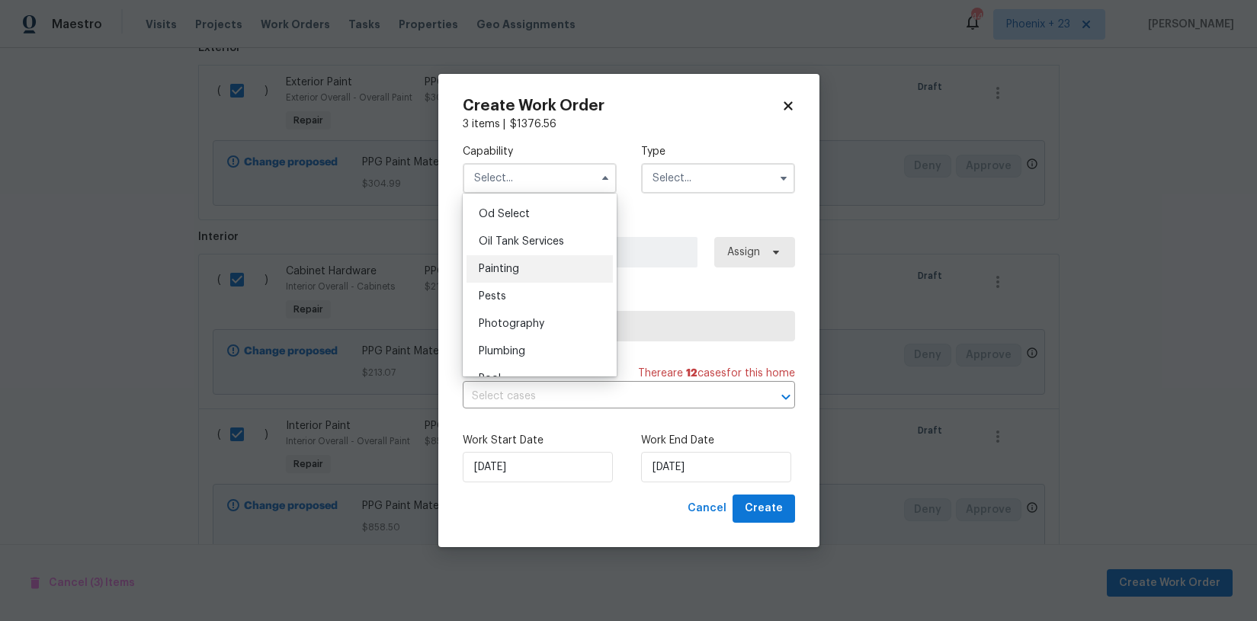
scroll to position [1228, 0]
click at [529, 255] on div "Painting" at bounding box center [540, 263] width 146 height 27
type input "Painting"
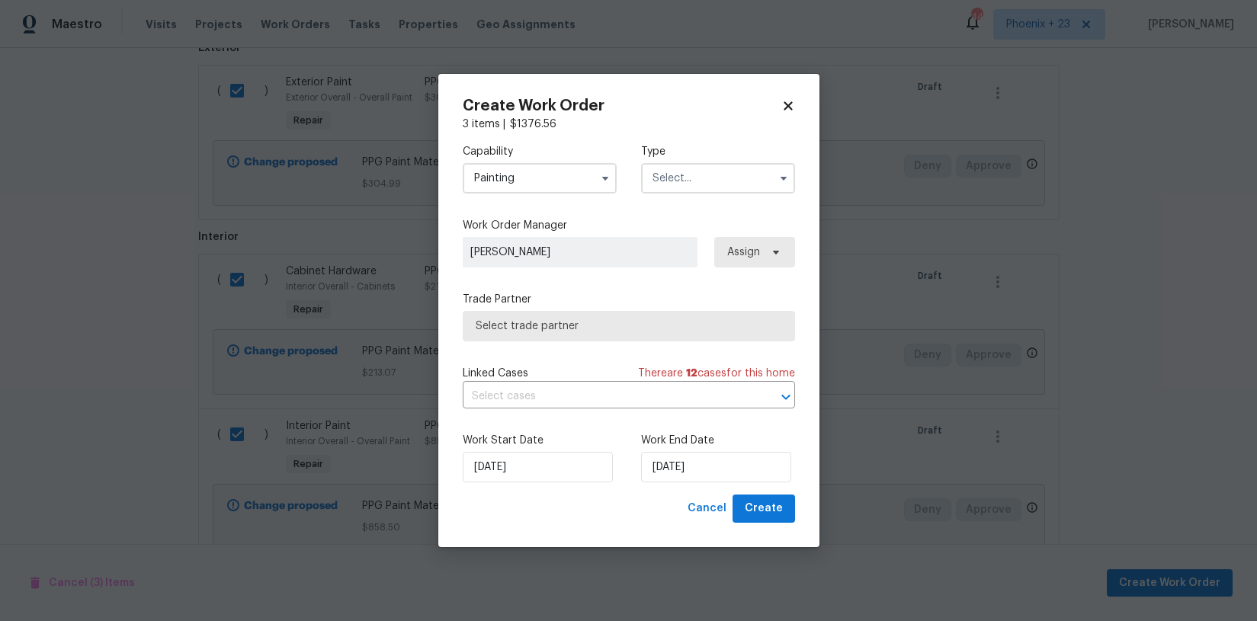
drag, startPoint x: 732, startPoint y: 167, endPoint x: 726, endPoint y: 181, distance: 15.0
click at [732, 169] on input "text" at bounding box center [718, 178] width 154 height 30
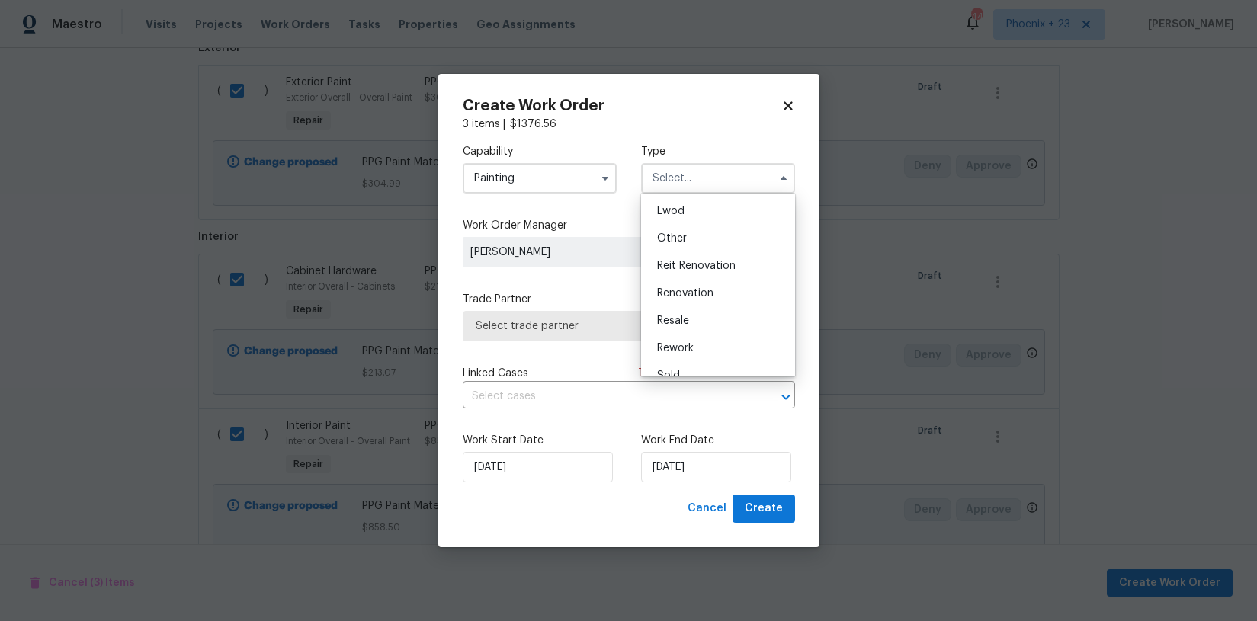
scroll to position [181, 0]
drag, startPoint x: 704, startPoint y: 274, endPoint x: 741, endPoint y: 267, distance: 38.0
click at [704, 274] on span "Renovation" at bounding box center [685, 276] width 56 height 11
type input "Renovation"
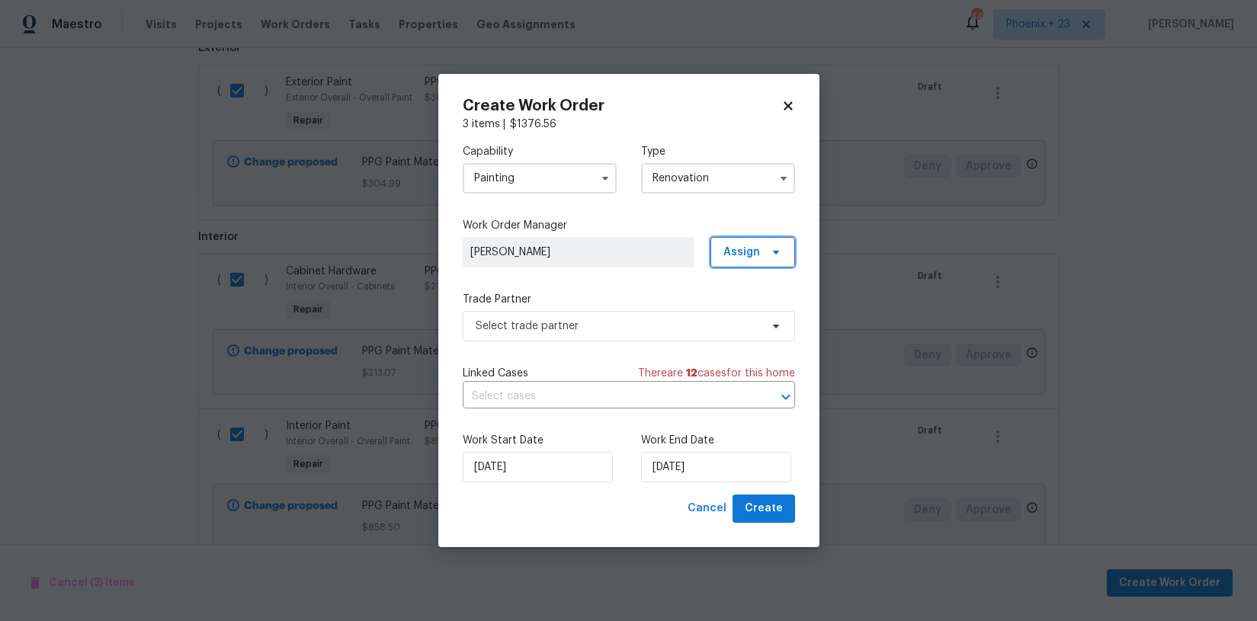
drag, startPoint x: 762, startPoint y: 251, endPoint x: 763, endPoint y: 264, distance: 13.0
click at [763, 253] on span "Assign" at bounding box center [753, 252] width 85 height 30
click at [759, 319] on div "Assign to me" at bounding box center [755, 317] width 66 height 15
click at [604, 325] on span "Select trade partner" at bounding box center [618, 326] width 284 height 15
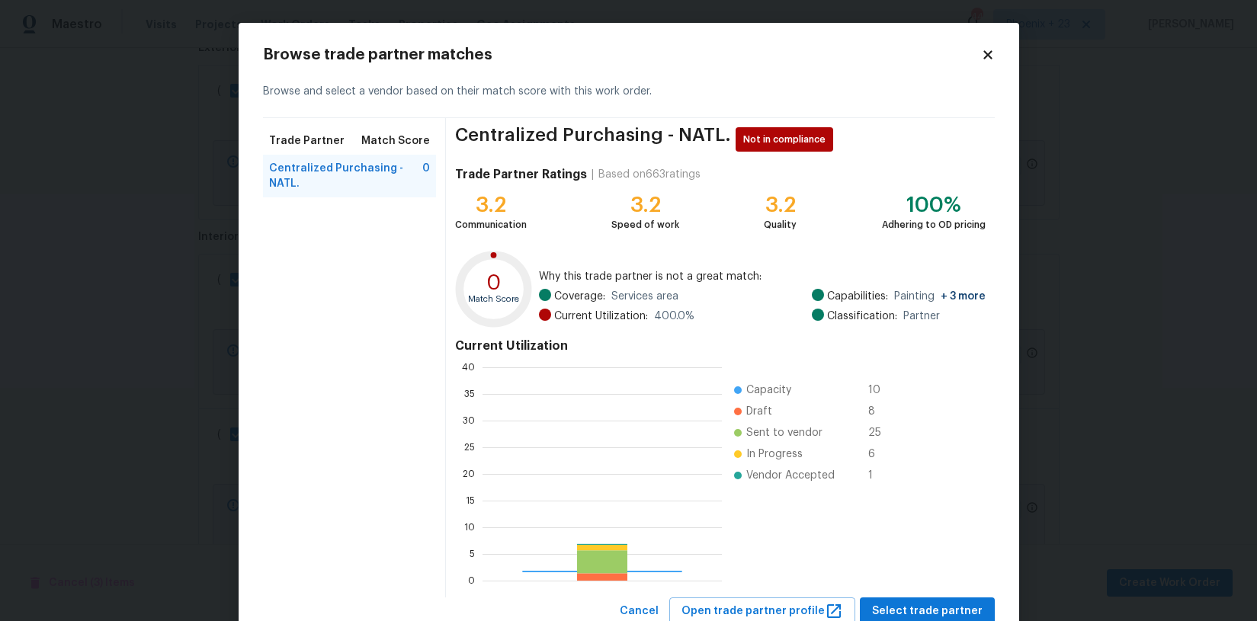
scroll to position [213, 239]
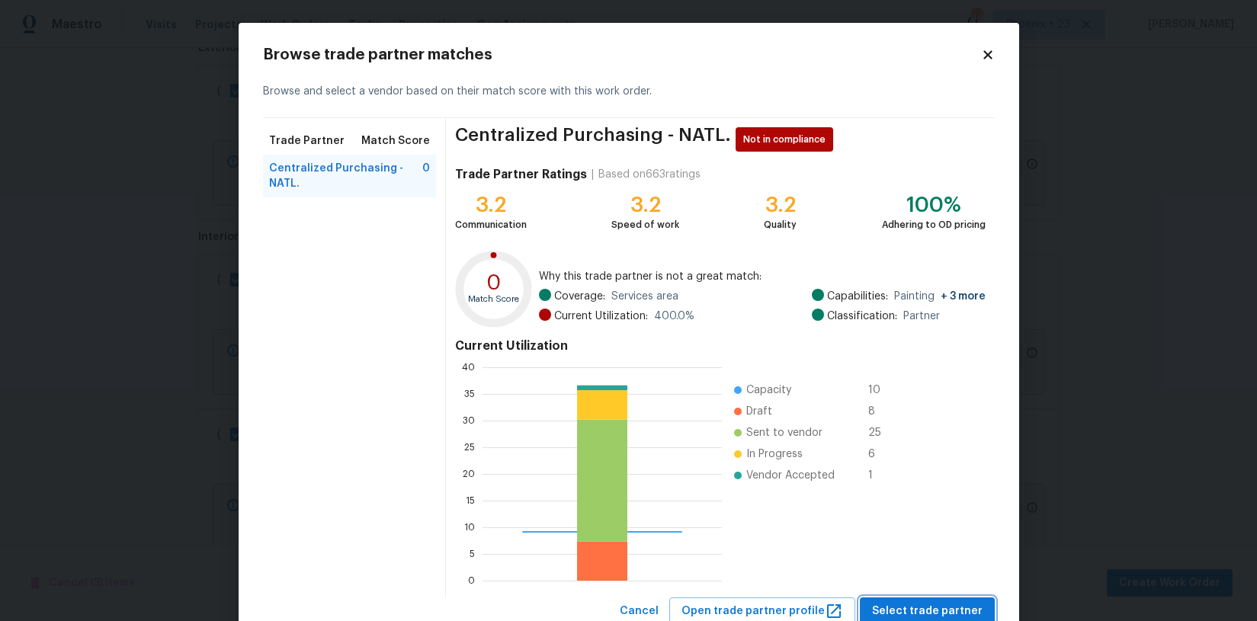
drag, startPoint x: 900, startPoint y: 605, endPoint x: 875, endPoint y: 592, distance: 28.3
click at [900, 605] on span "Select trade partner" at bounding box center [927, 611] width 111 height 19
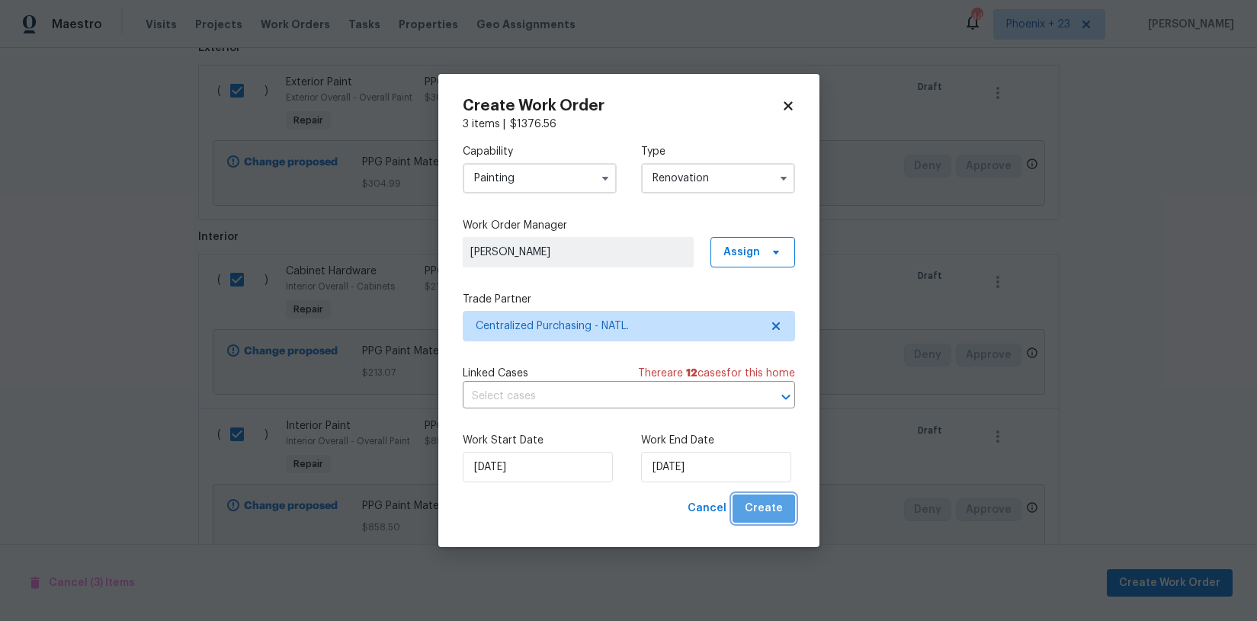
click at [765, 518] on span "Create" at bounding box center [764, 508] width 38 height 19
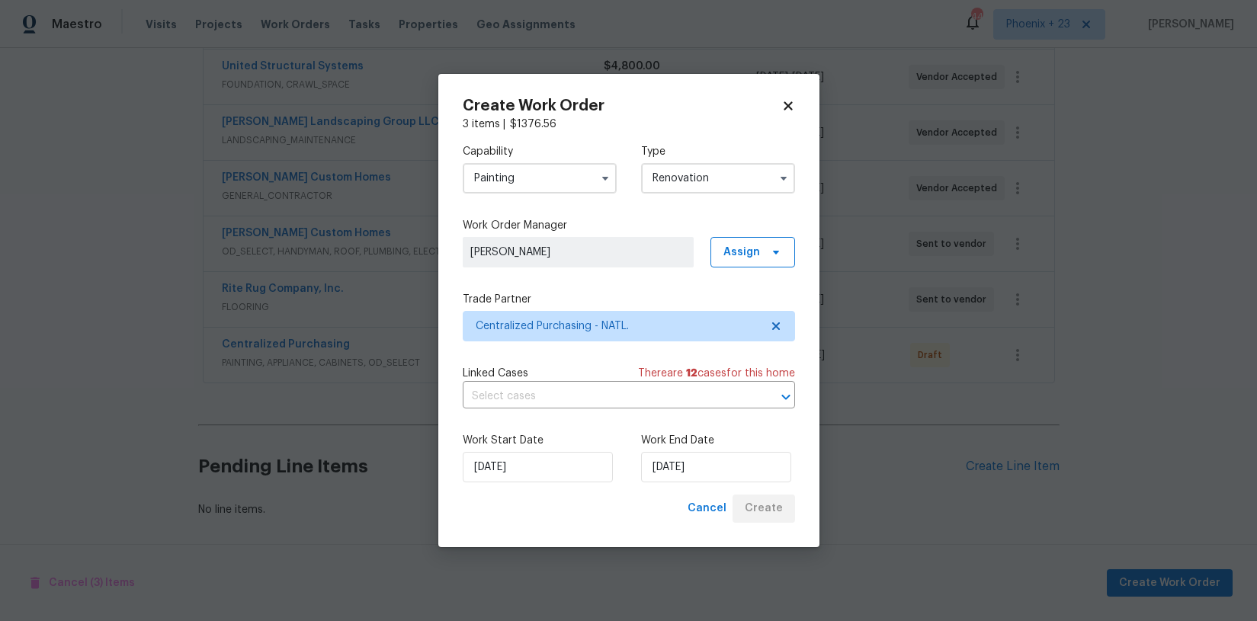
scroll to position [403, 0]
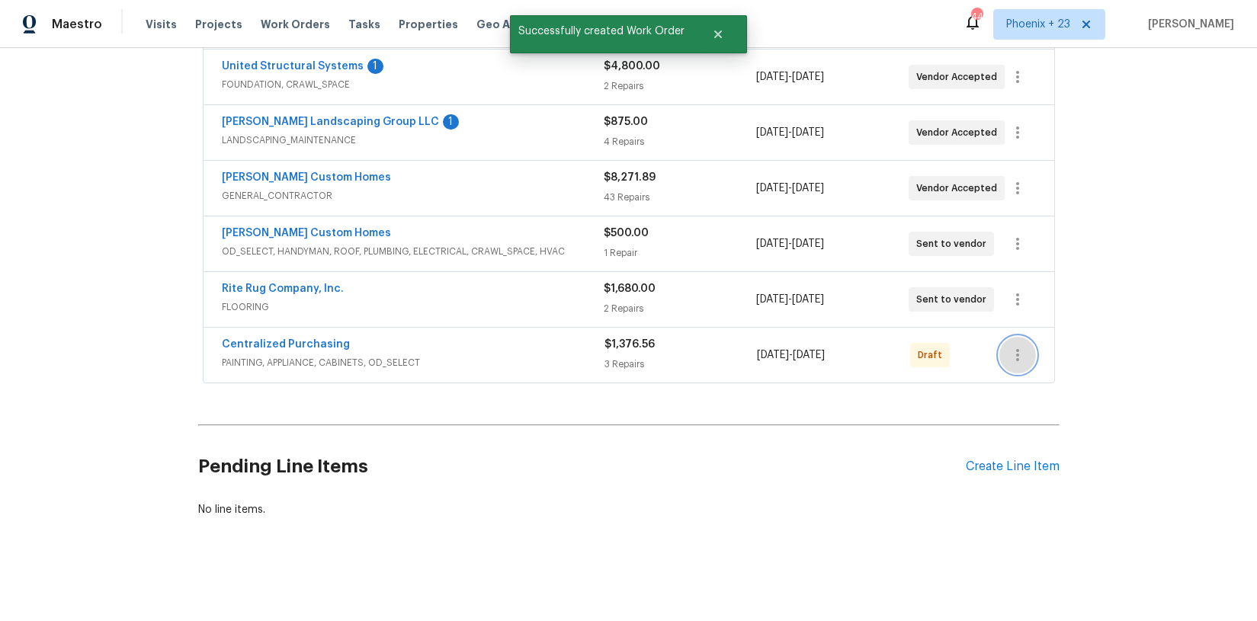
click at [1016, 358] on icon "button" at bounding box center [1017, 355] width 3 height 12
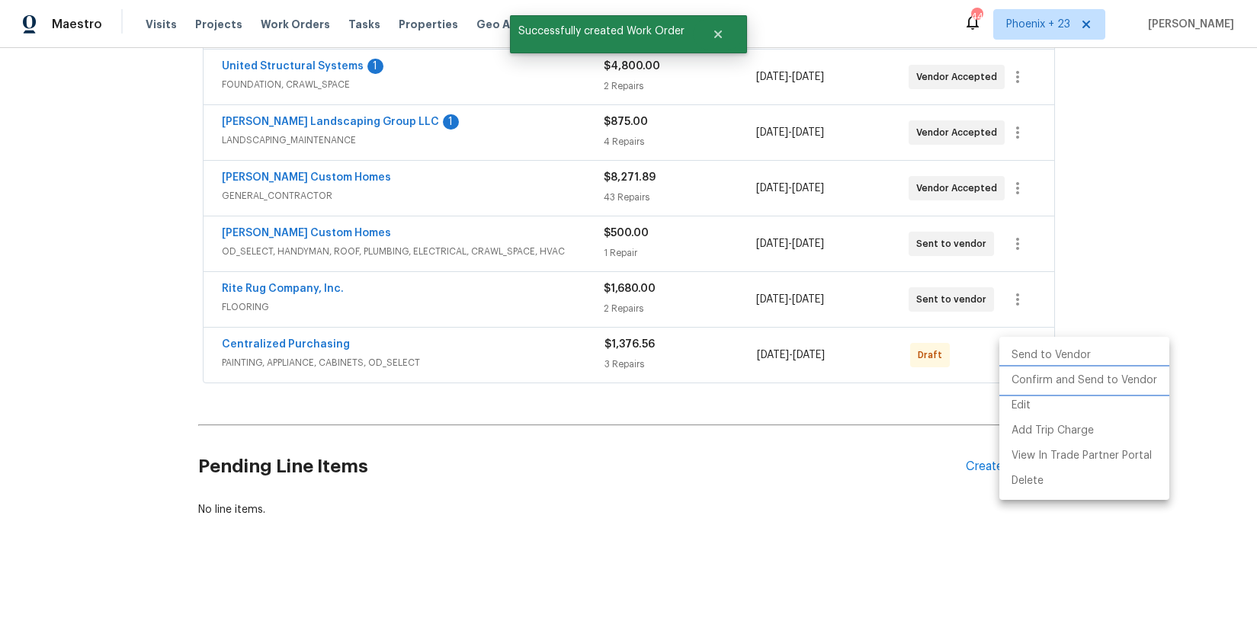
click at [1024, 374] on li "Confirm and Send to Vendor" at bounding box center [1085, 380] width 170 height 25
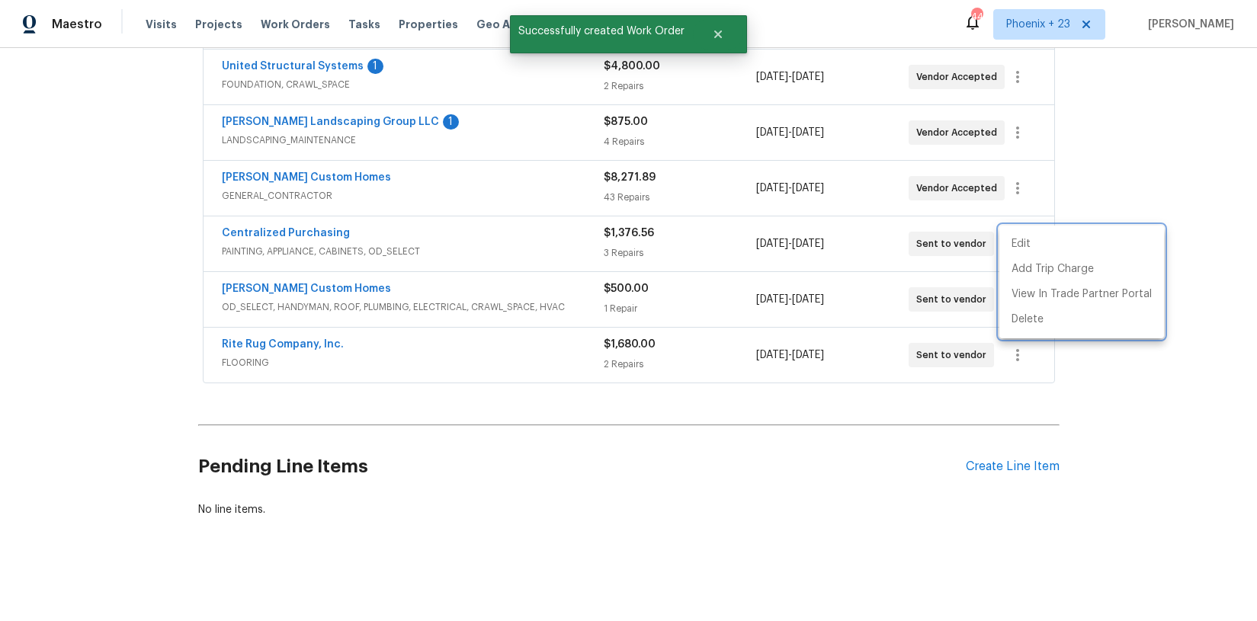
click at [401, 246] on div at bounding box center [628, 310] width 1257 height 621
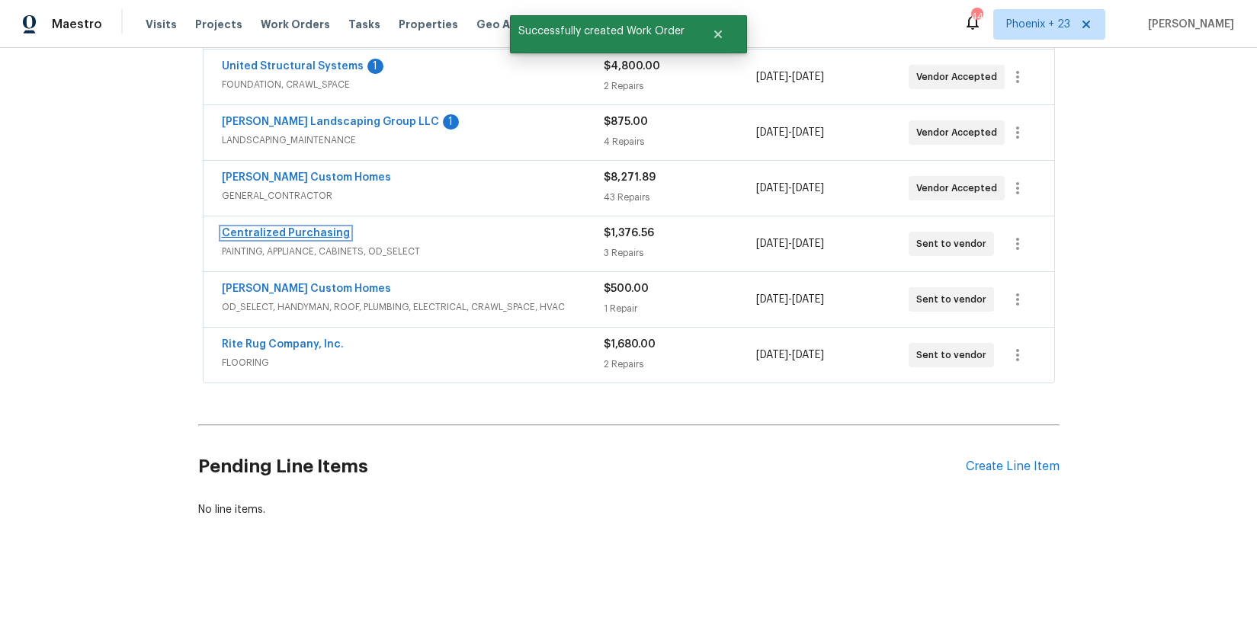
click at [319, 236] on link "Centralized Purchasing" at bounding box center [286, 233] width 128 height 11
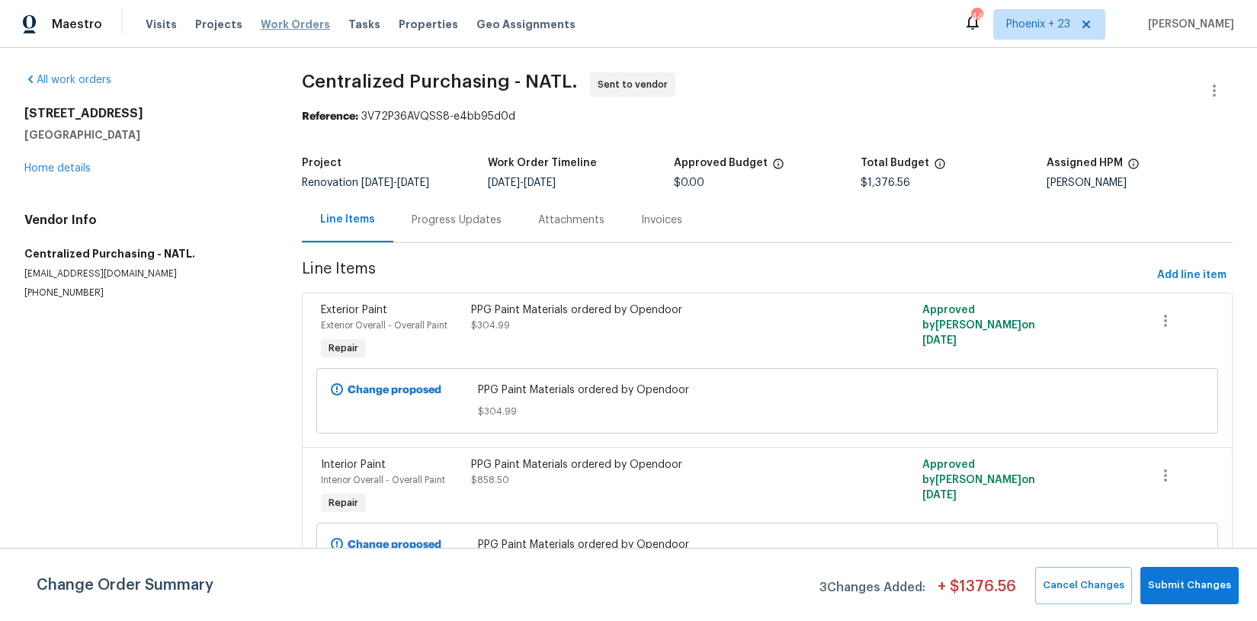
click at [274, 25] on span "Work Orders" at bounding box center [295, 24] width 69 height 15
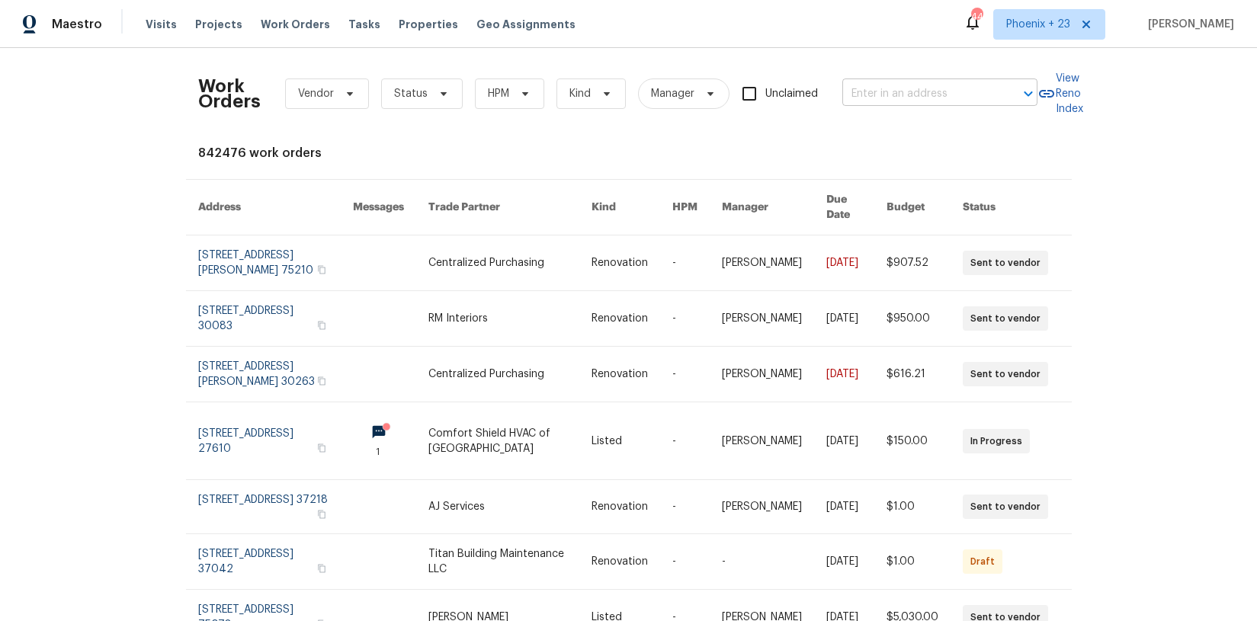
click at [867, 98] on input "text" at bounding box center [918, 94] width 152 height 24
paste input "[STREET_ADDRESS]"
type input "[STREET_ADDRESS]"
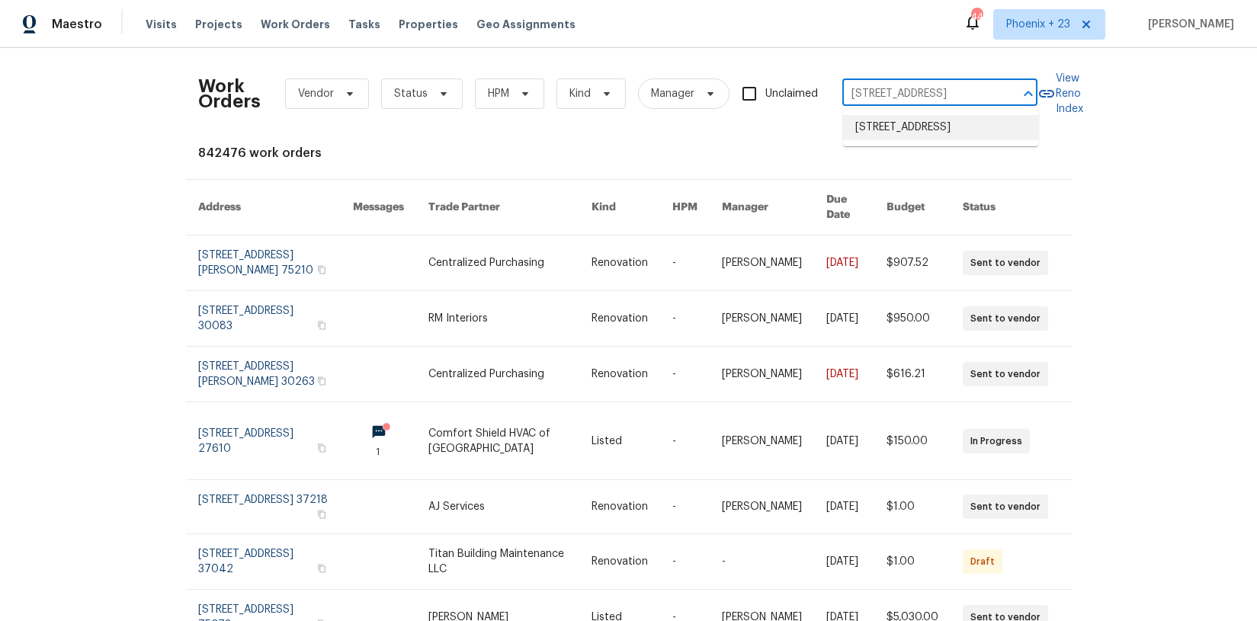
click at [892, 134] on li "[STREET_ADDRESS]" at bounding box center [940, 127] width 195 height 25
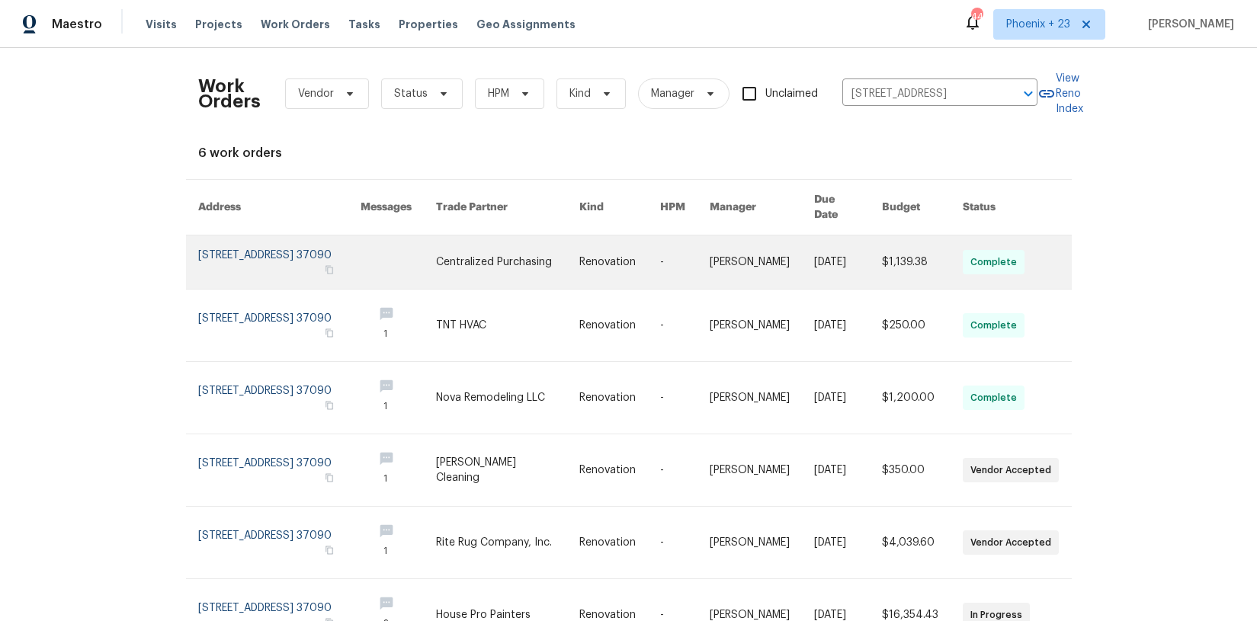
click at [523, 256] on link at bounding box center [507, 262] width 143 height 53
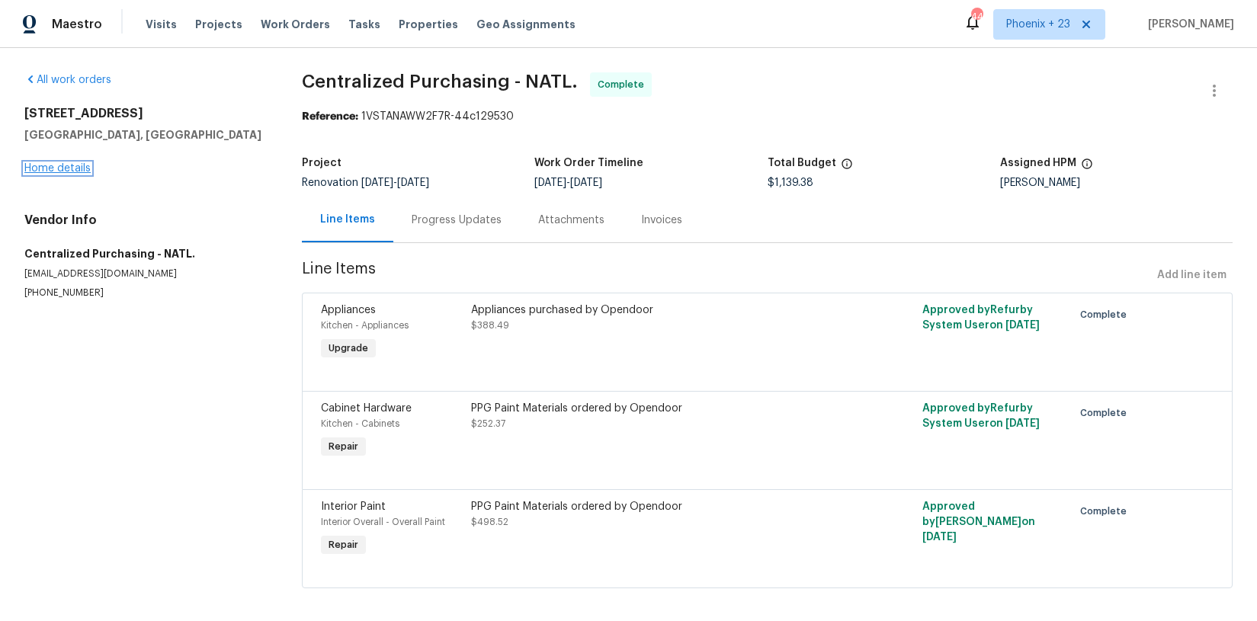
click at [60, 171] on link "Home details" at bounding box center [57, 168] width 66 height 11
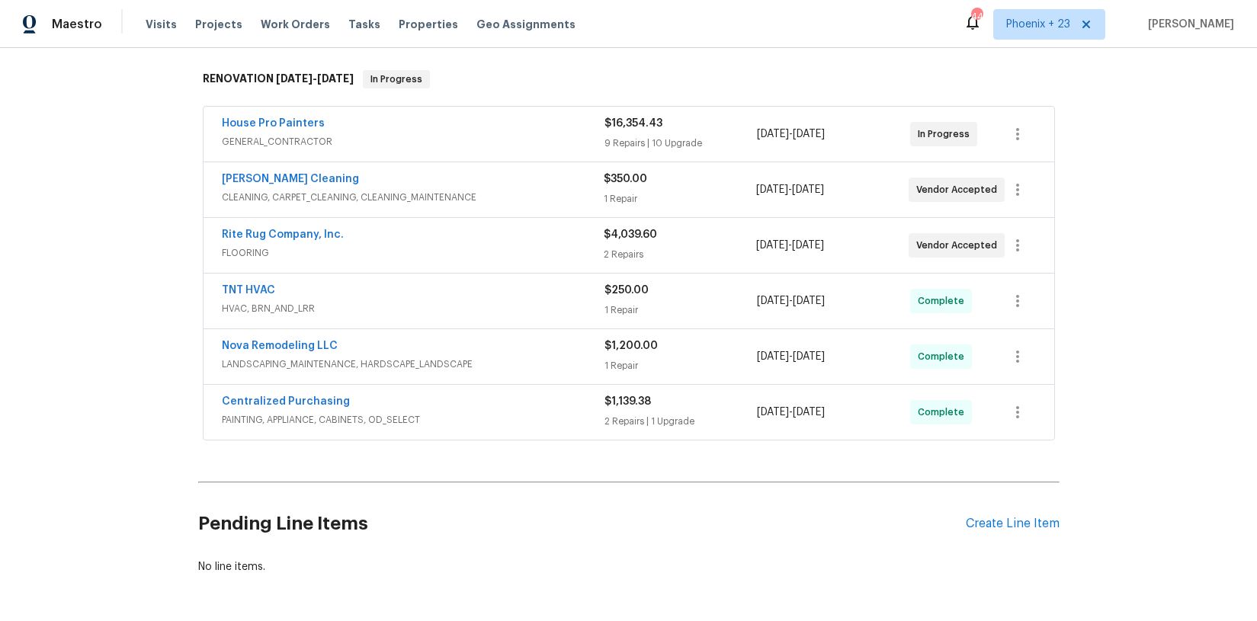
scroll to position [232, 0]
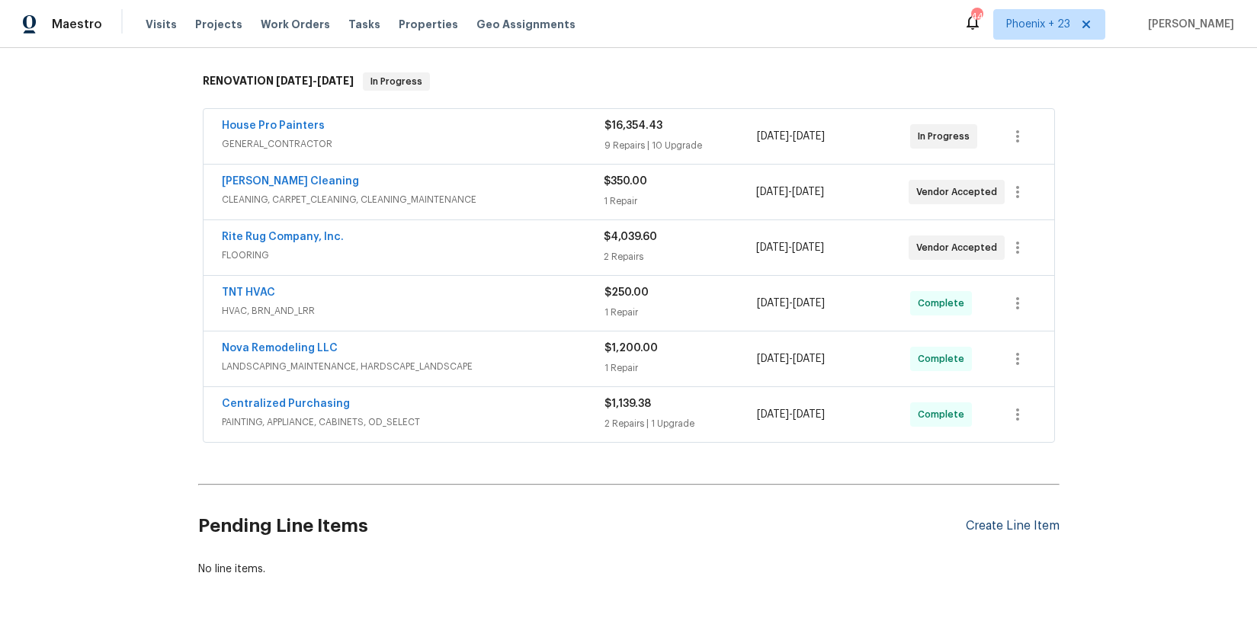
click at [1027, 518] on div "Pending Line Items Create Line Item" at bounding box center [629, 526] width 862 height 71
click at [1026, 520] on div "Create Line Item" at bounding box center [1013, 526] width 94 height 14
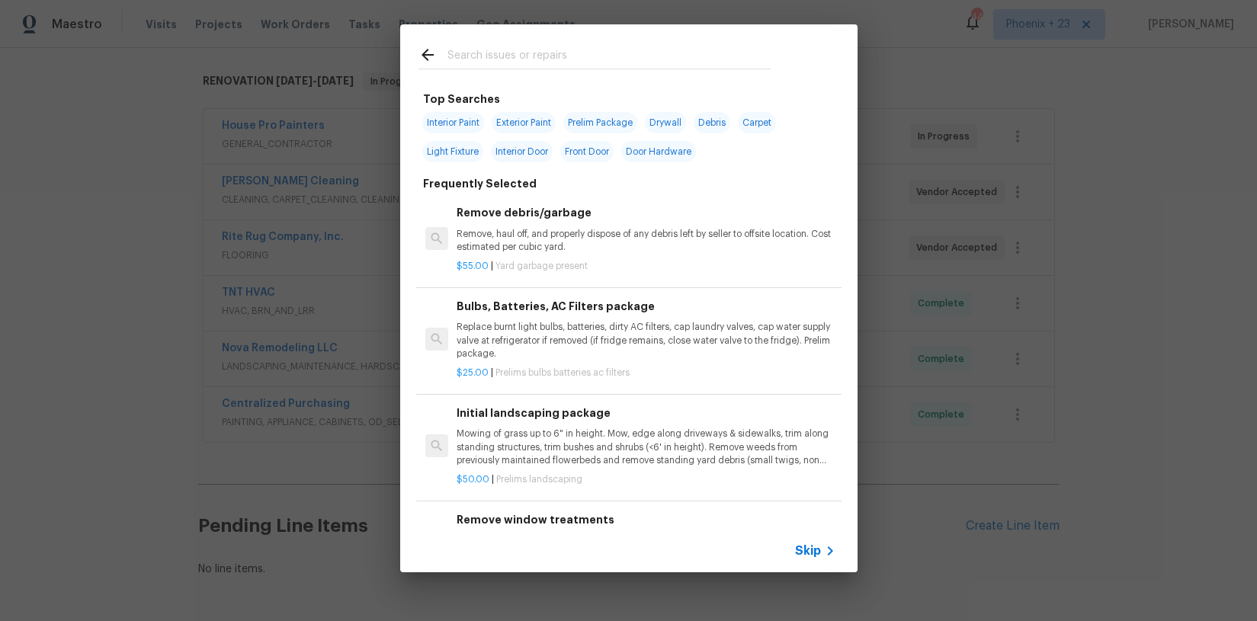
click at [549, 56] on input "text" at bounding box center [609, 57] width 323 height 23
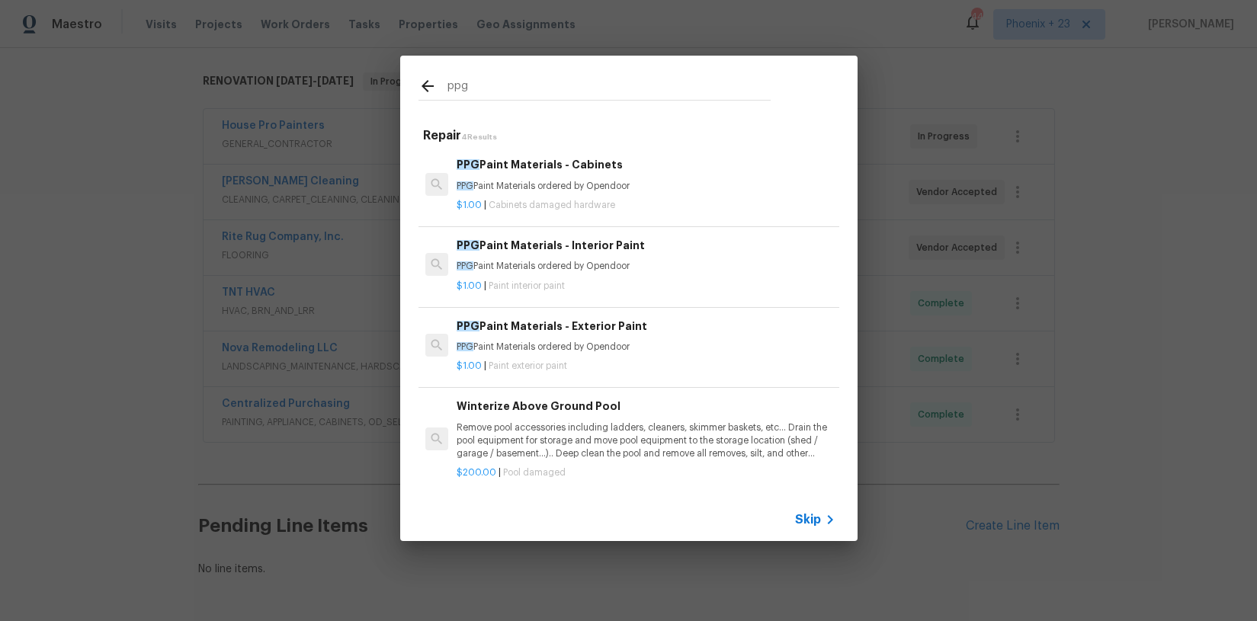
type input "ppg"
click at [679, 278] on div "$1.00 | Paint interior paint" at bounding box center [646, 283] width 378 height 19
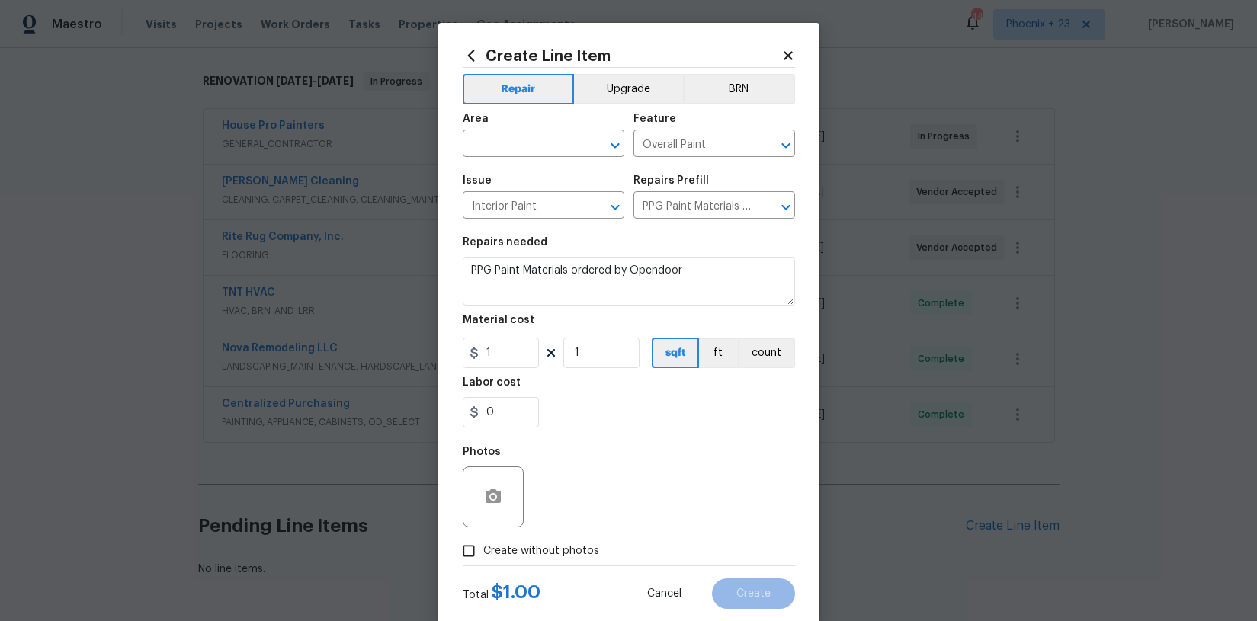
click at [532, 131] on div "Area" at bounding box center [544, 124] width 162 height 20
click at [530, 136] on input "text" at bounding box center [522, 145] width 119 height 24
drag, startPoint x: 541, startPoint y: 199, endPoint x: 524, endPoint y: 281, distance: 84.2
click at [541, 199] on li "Interior Overall" at bounding box center [544, 204] width 162 height 25
type input "Interior Overall"
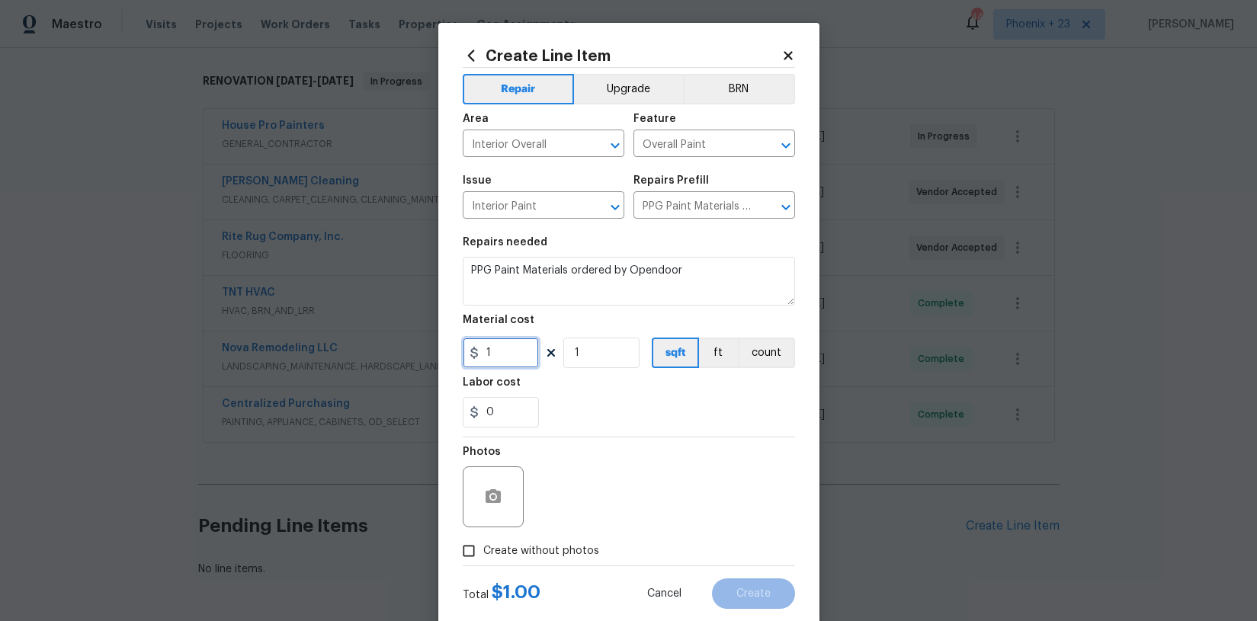
drag, startPoint x: 512, startPoint y: 355, endPoint x: 475, endPoint y: 354, distance: 36.6
click at [475, 354] on div "1" at bounding box center [501, 353] width 76 height 30
type input "26.06"
click at [573, 537] on div "Photos" at bounding box center [629, 487] width 332 height 99
click at [582, 541] on label "Create without photos" at bounding box center [526, 551] width 145 height 29
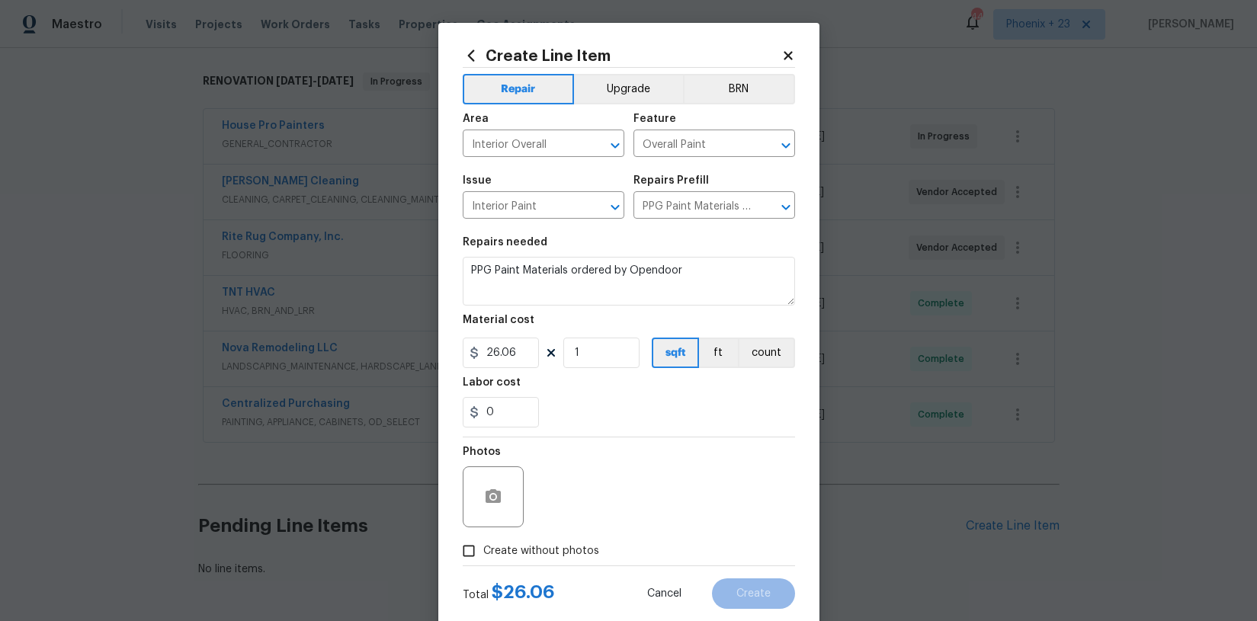
click at [483, 541] on input "Create without photos" at bounding box center [468, 551] width 29 height 29
checkbox input "true"
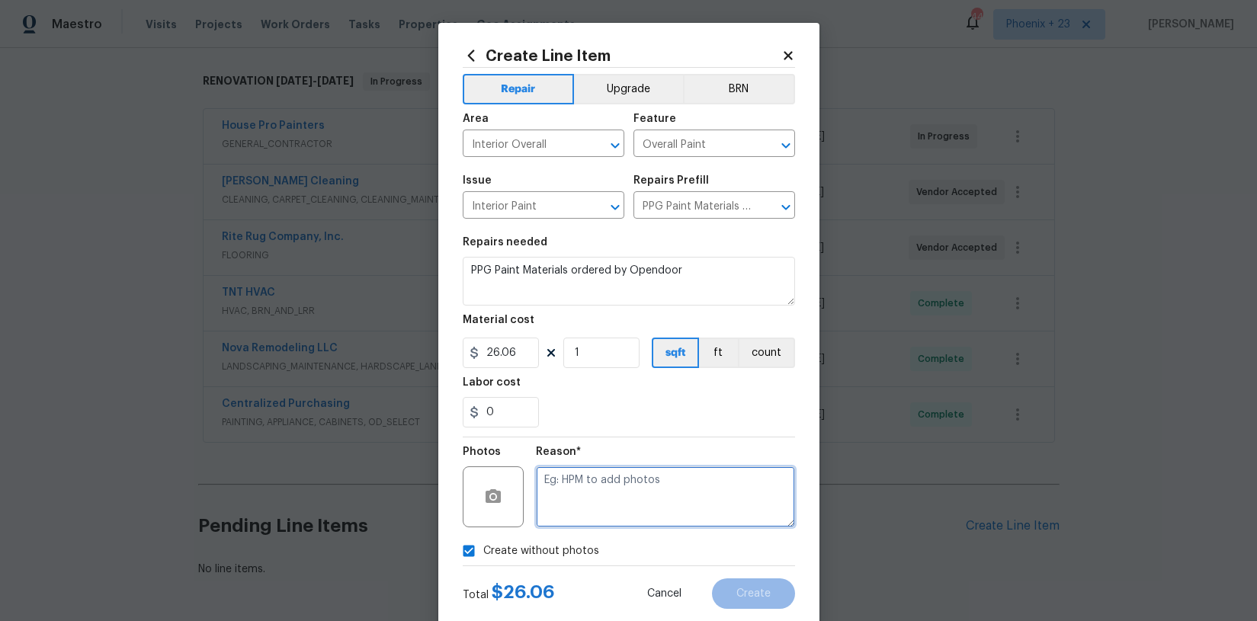
click at [593, 505] on textarea at bounding box center [665, 497] width 259 height 61
type textarea "NA"
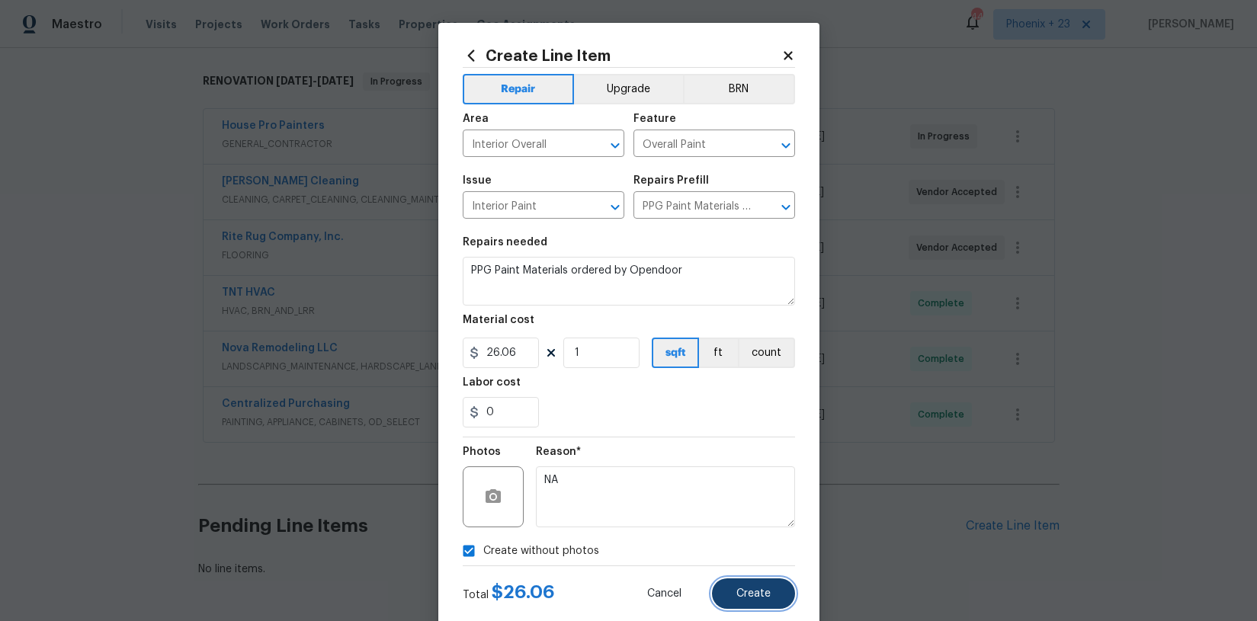
click at [750, 587] on button "Create" at bounding box center [753, 594] width 83 height 30
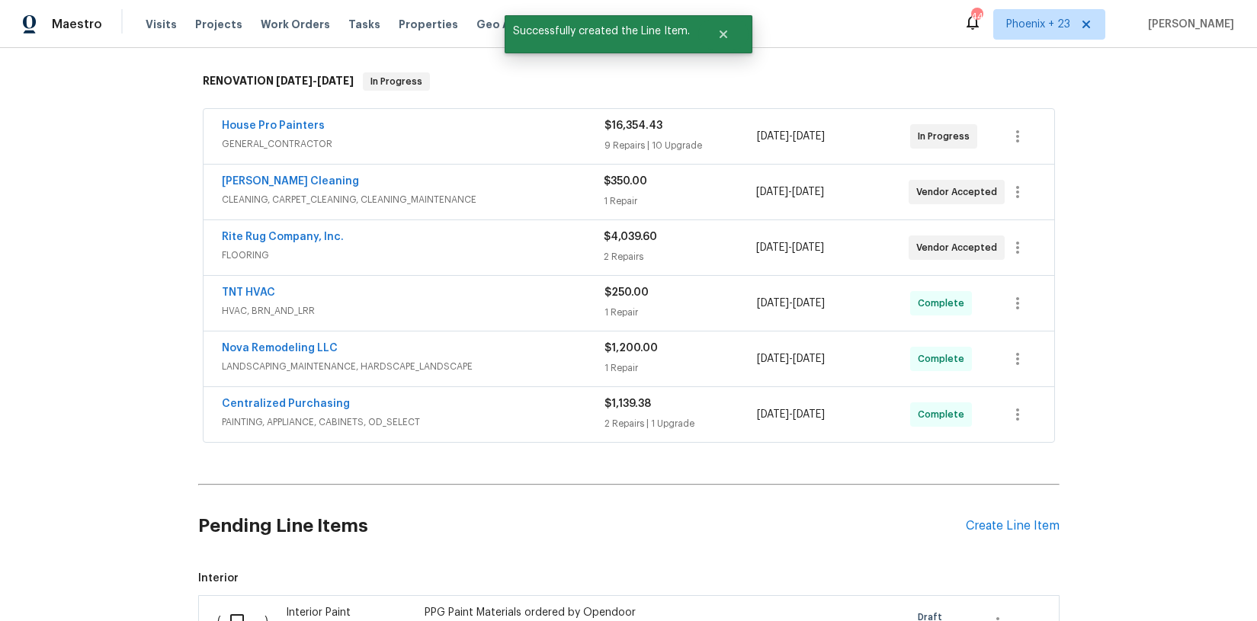
scroll to position [465, 0]
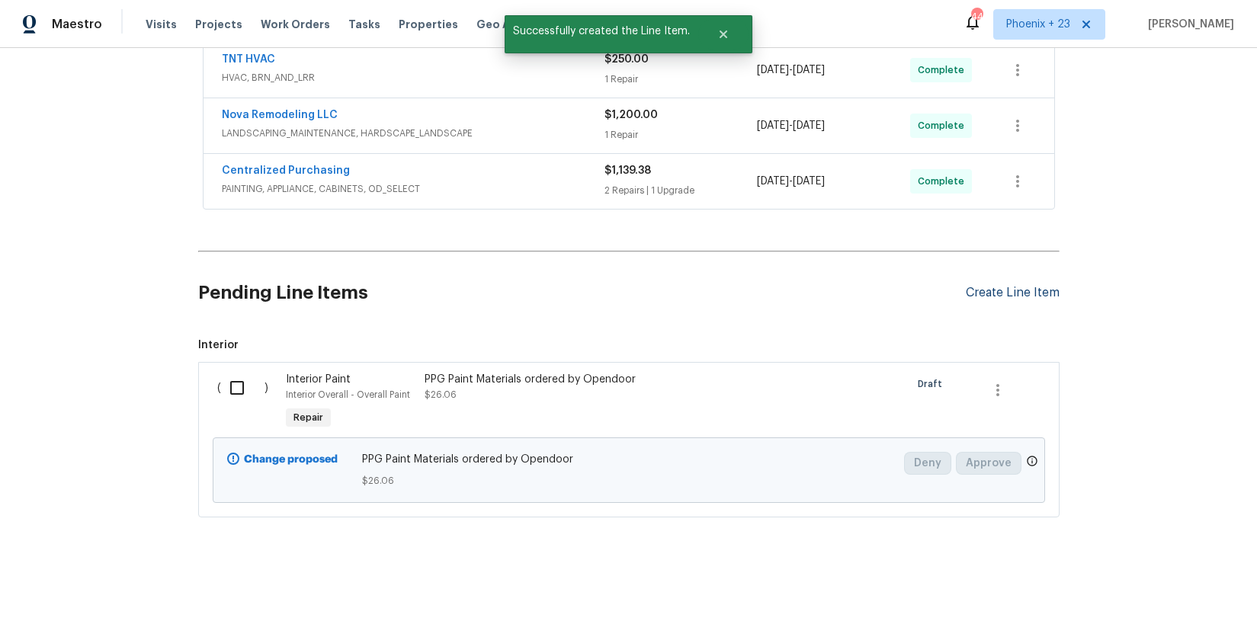
click at [1013, 295] on div "Create Line Item" at bounding box center [1013, 293] width 94 height 14
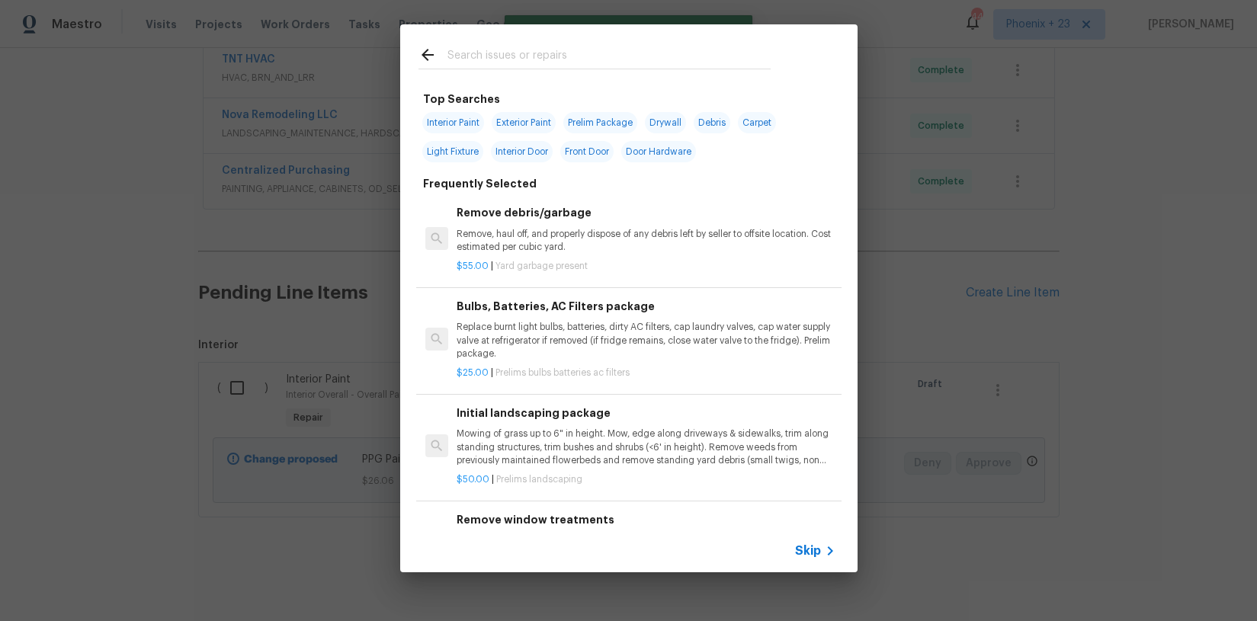
click at [601, 51] on input "text" at bounding box center [609, 57] width 323 height 23
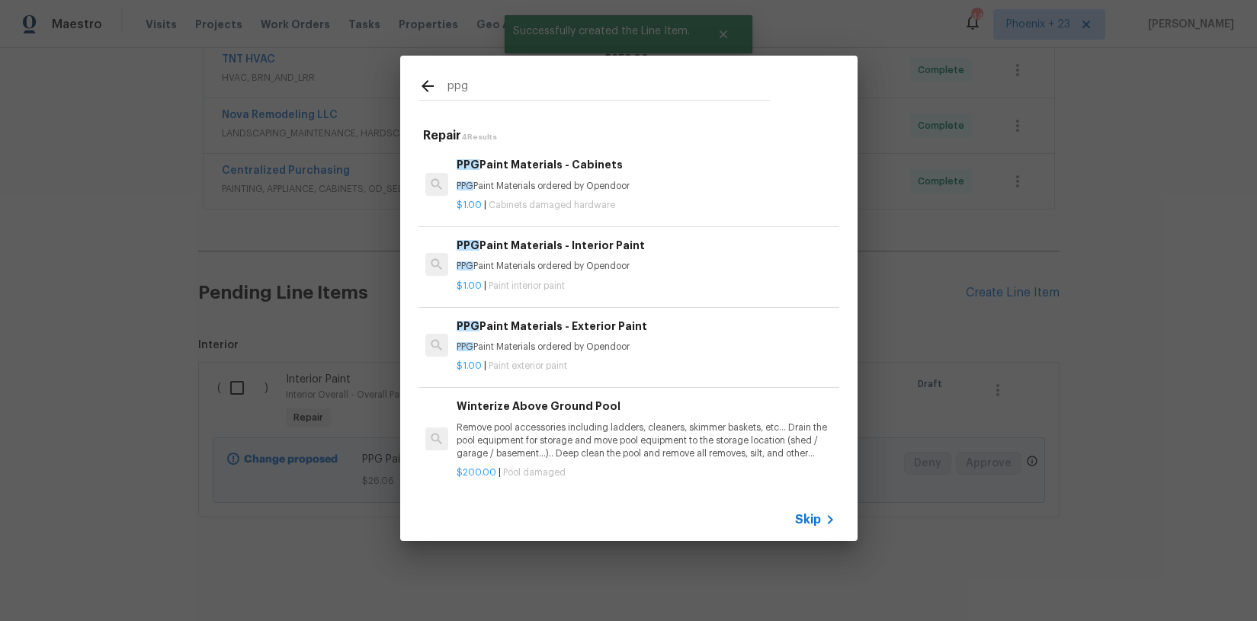
type input "ppg"
click at [672, 187] on p "PPG Paint Materials ordered by Opendoor" at bounding box center [646, 186] width 378 height 13
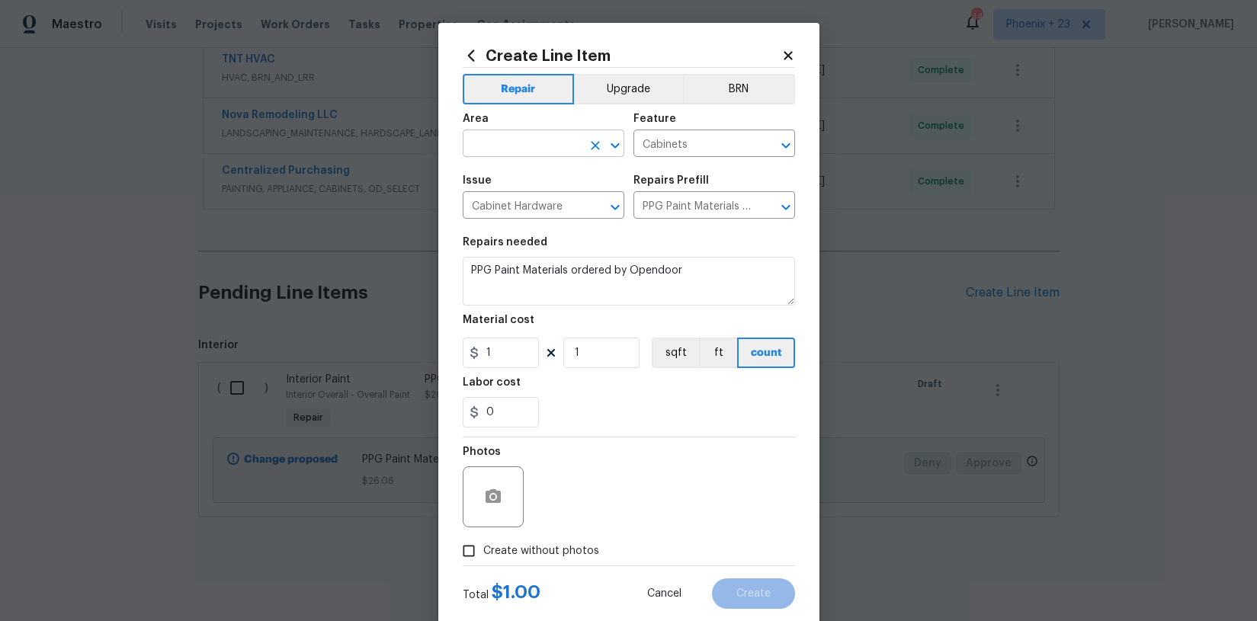
drag, startPoint x: 483, startPoint y: 108, endPoint x: 488, endPoint y: 133, distance: 25.7
click at [483, 109] on span "Area ​" at bounding box center [544, 135] width 162 height 62
click at [488, 133] on input "text" at bounding box center [522, 145] width 119 height 24
click at [519, 196] on li "Interior Overall" at bounding box center [544, 204] width 162 height 25
type input "Interior Overall"
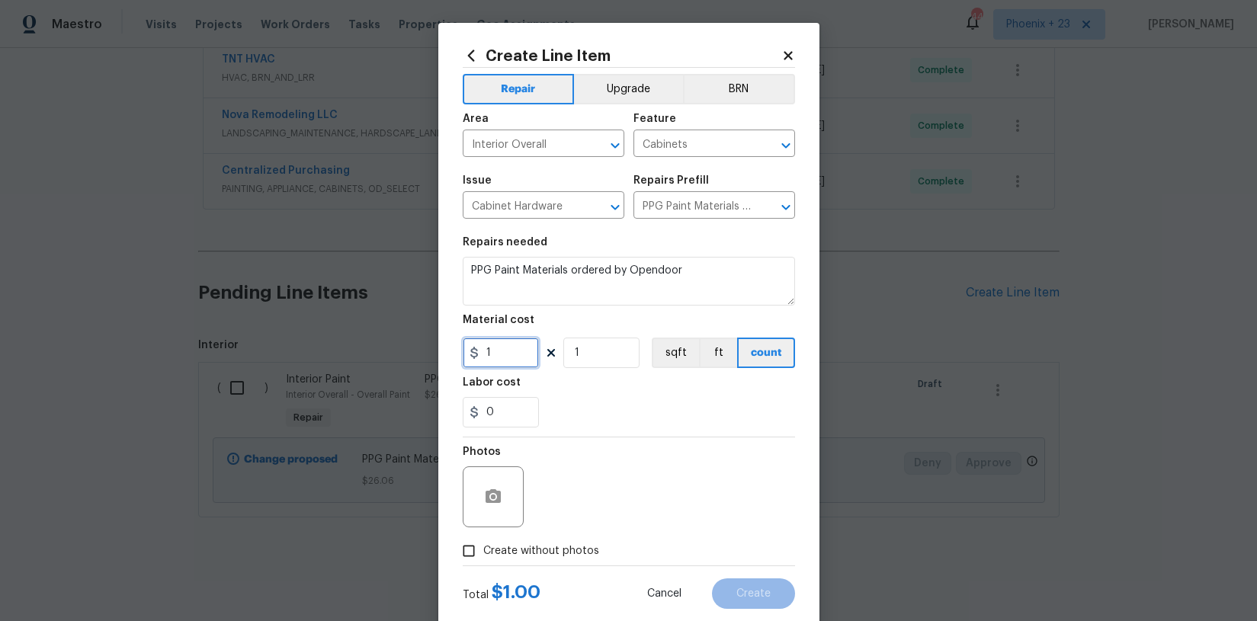
drag, startPoint x: 518, startPoint y: 351, endPoint x: 472, endPoint y: 347, distance: 46.7
click at [472, 347] on div "1" at bounding box center [501, 353] width 76 height 30
type input "92.41"
drag, startPoint x: 563, startPoint y: 557, endPoint x: 564, endPoint y: 540, distance: 17.6
click at [562, 557] on span "Create without photos" at bounding box center [541, 552] width 116 height 16
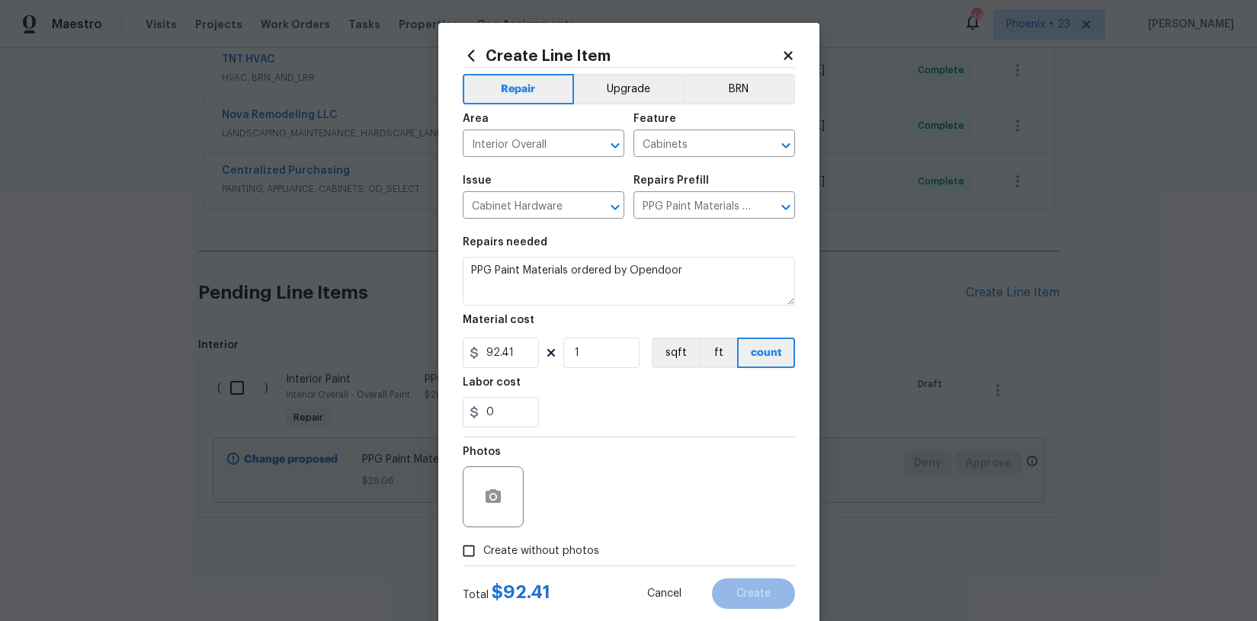
click at [483, 557] on input "Create without photos" at bounding box center [468, 551] width 29 height 29
checkbox input "true"
click at [566, 513] on textarea at bounding box center [665, 497] width 259 height 61
type textarea "NA"
click at [735, 577] on div "Total $ 92.41 Cancel Create" at bounding box center [629, 587] width 332 height 43
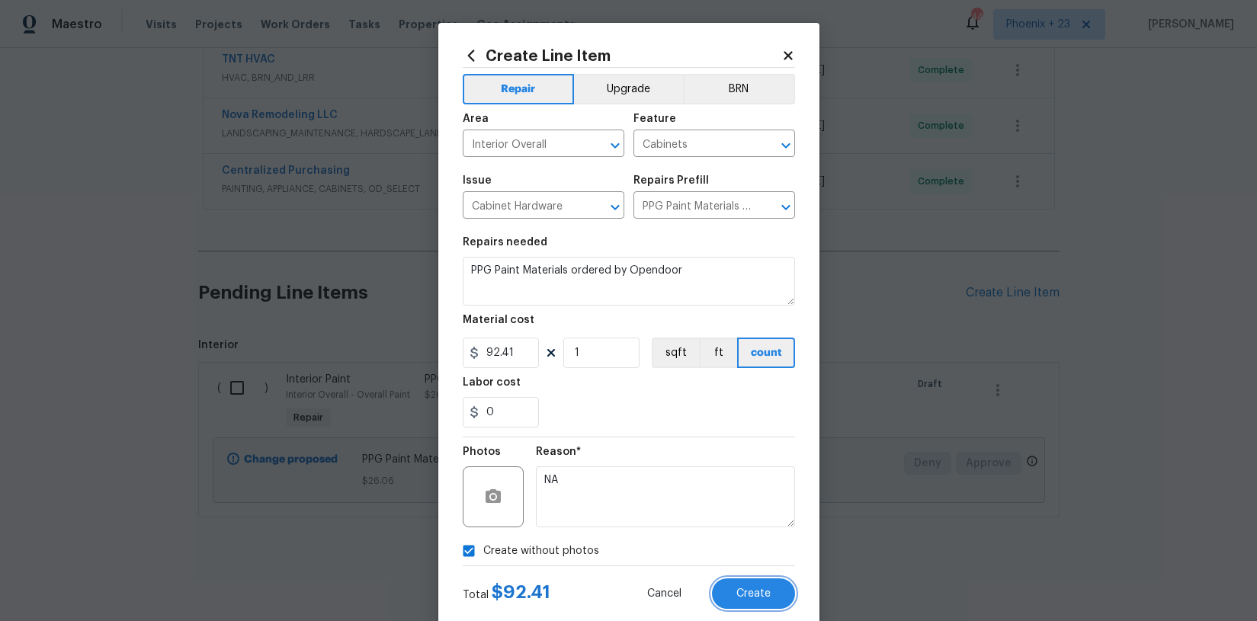
drag, startPoint x: 735, startPoint y: 584, endPoint x: 695, endPoint y: 577, distance: 40.2
click at [733, 584] on button "Create" at bounding box center [753, 594] width 83 height 30
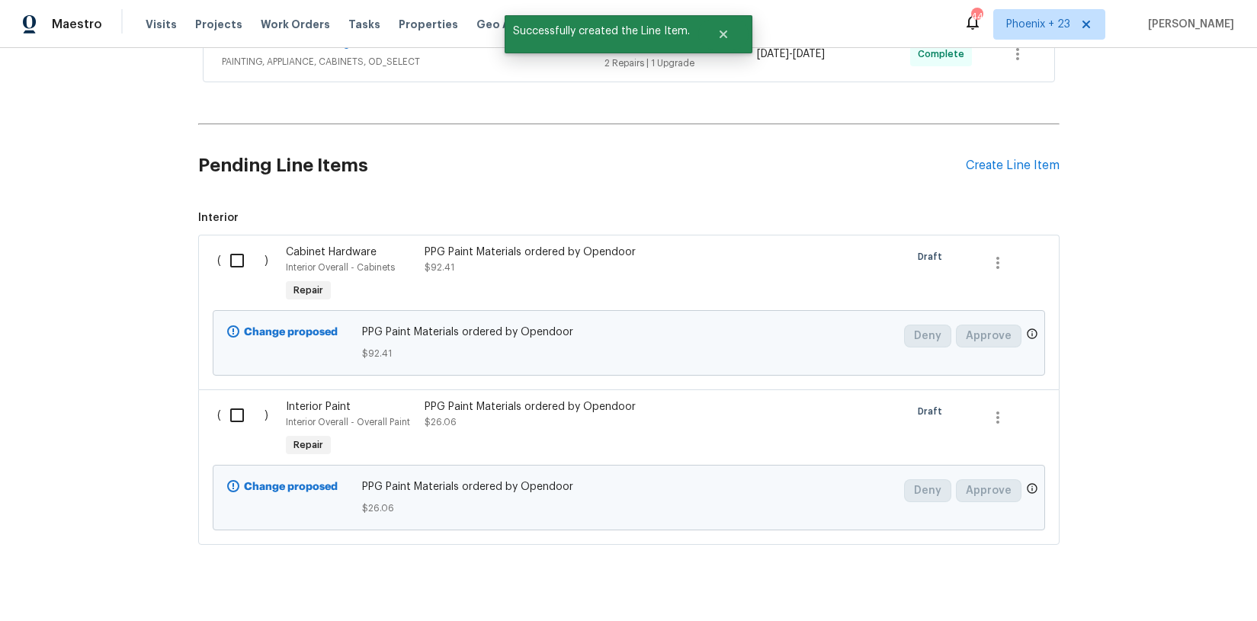
scroll to position [621, 0]
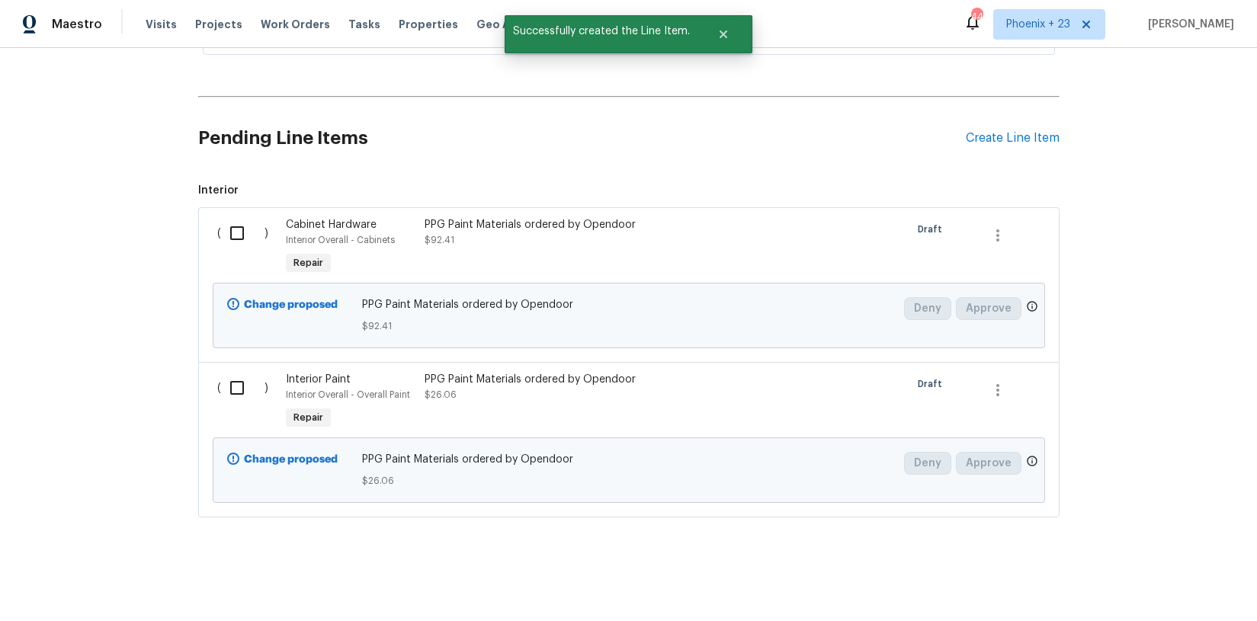
click at [222, 226] on div "( )" at bounding box center [247, 248] width 69 height 70
drag, startPoint x: 231, startPoint y: 391, endPoint x: 235, endPoint y: 356, distance: 35.3
click at [232, 389] on input "checkbox" at bounding box center [242, 388] width 43 height 32
checkbox input "true"
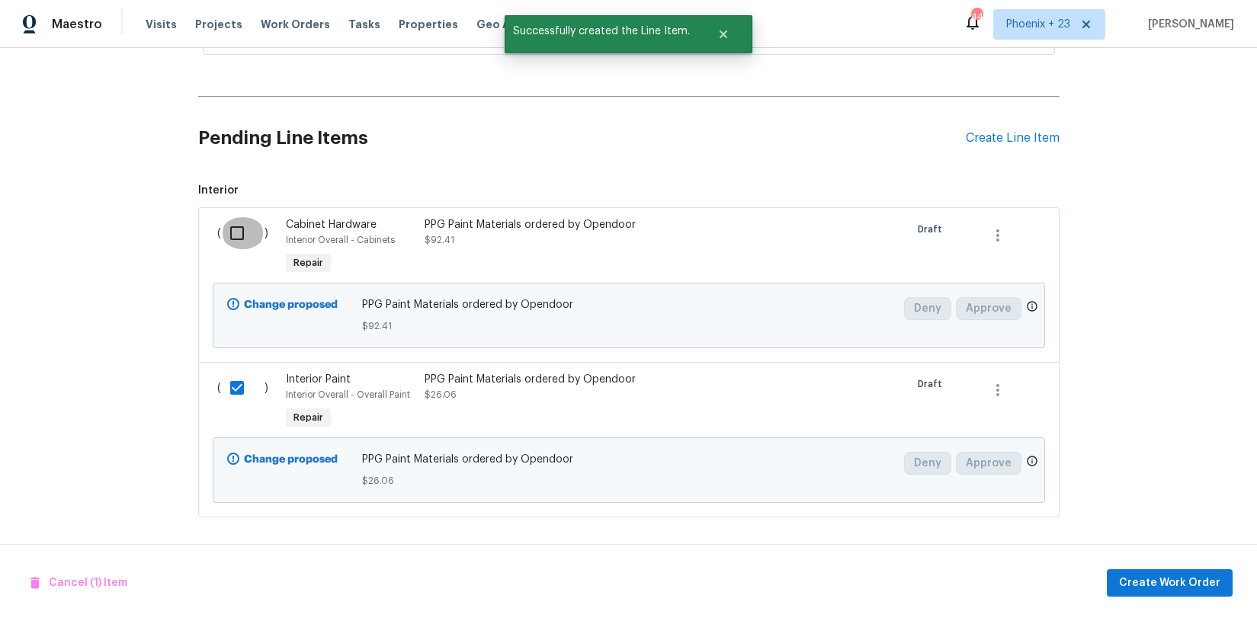
drag, startPoint x: 239, startPoint y: 238, endPoint x: 294, endPoint y: 271, distance: 64.3
click at [239, 237] on input "checkbox" at bounding box center [242, 233] width 43 height 32
drag, startPoint x: 1221, startPoint y: 605, endPoint x: 1210, endPoint y: 598, distance: 12.7
click at [1218, 602] on div "Cancel (2) Items Create Work Order" at bounding box center [628, 583] width 1257 height 78
click at [1202, 589] on span "Create Work Order" at bounding box center [1169, 583] width 101 height 19
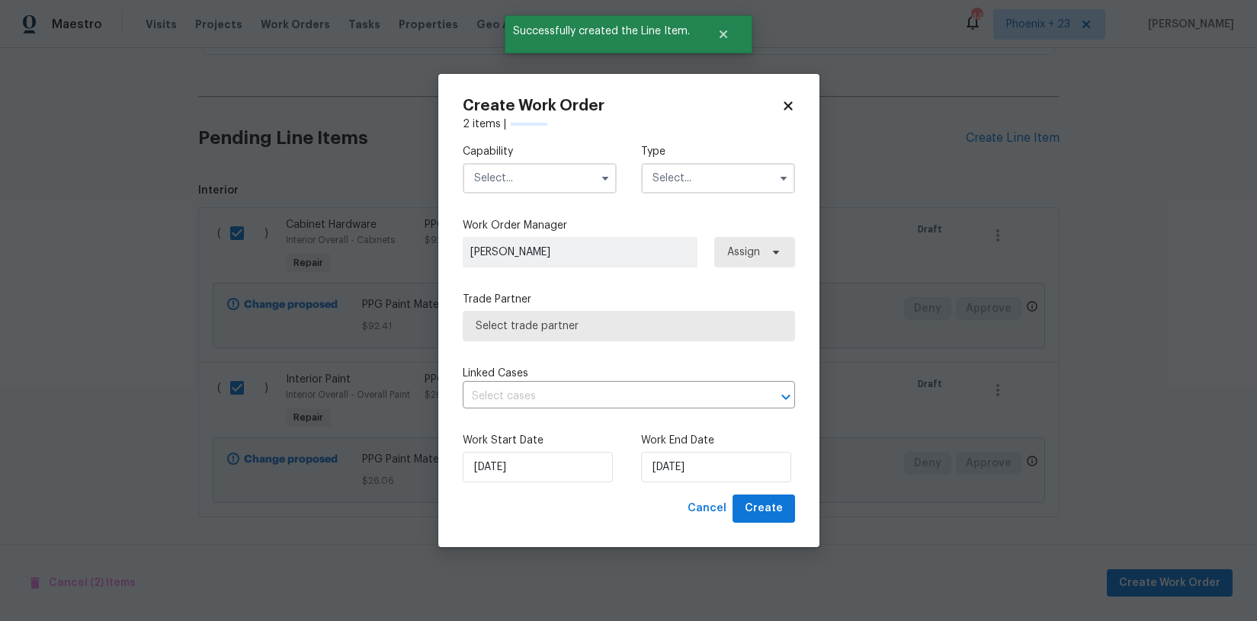
checkbox input "false"
drag, startPoint x: 486, startPoint y: 156, endPoint x: 492, endPoint y: 163, distance: 8.7
click at [487, 157] on label "Capability" at bounding box center [540, 151] width 154 height 15
drag, startPoint x: 492, startPoint y: 163, endPoint x: 510, endPoint y: 185, distance: 28.1
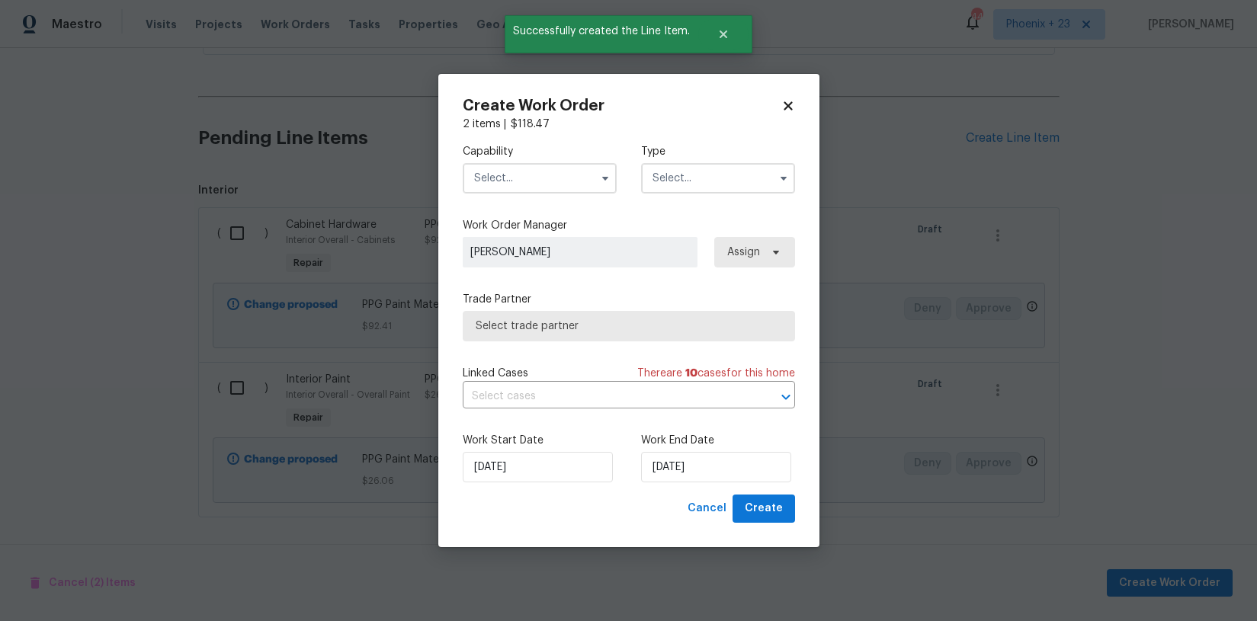
click at [495, 165] on input "text" at bounding box center [540, 178] width 154 height 30
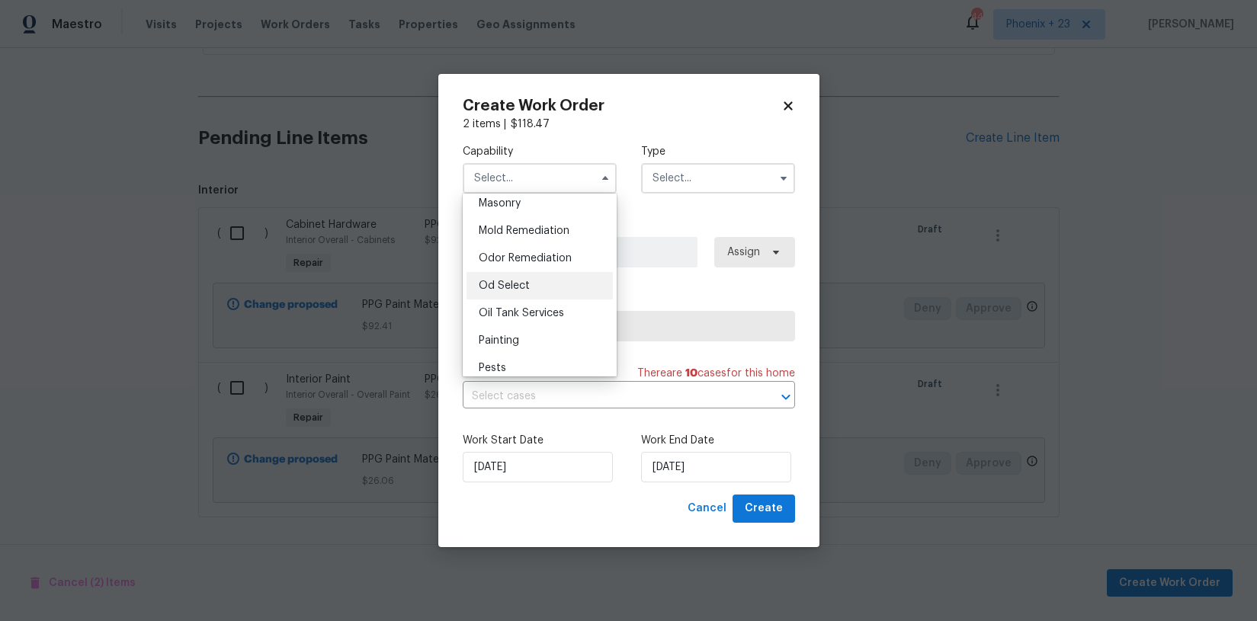
scroll to position [1153, 0]
click at [547, 326] on div "Painting" at bounding box center [540, 339] width 146 height 27
type input "Painting"
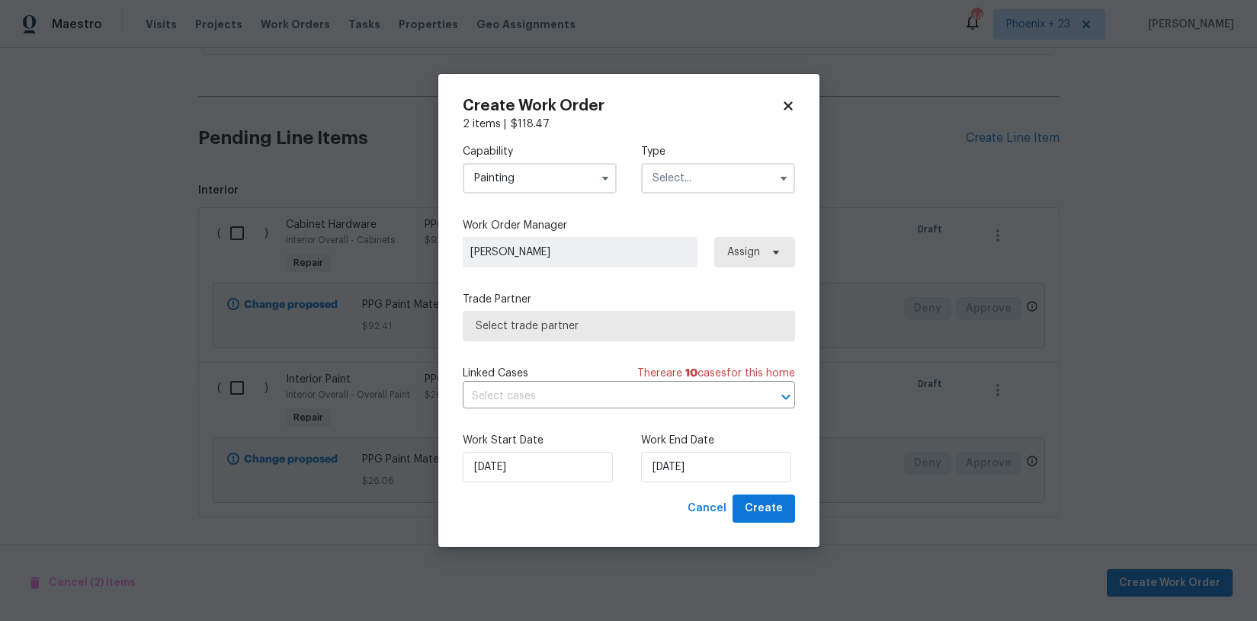
drag, startPoint x: 753, startPoint y: 140, endPoint x: 735, endPoint y: 201, distance: 62.7
click at [751, 143] on div "Capability Painting Type" at bounding box center [629, 169] width 332 height 74
drag, startPoint x: 731, startPoint y: 206, endPoint x: 722, endPoint y: 194, distance: 15.2
click at [731, 206] on div "Capability Painting Type Work Order Manager [PERSON_NAME] Assign Trade Partner …" at bounding box center [629, 313] width 332 height 363
click at [721, 191] on input "text" at bounding box center [718, 178] width 154 height 30
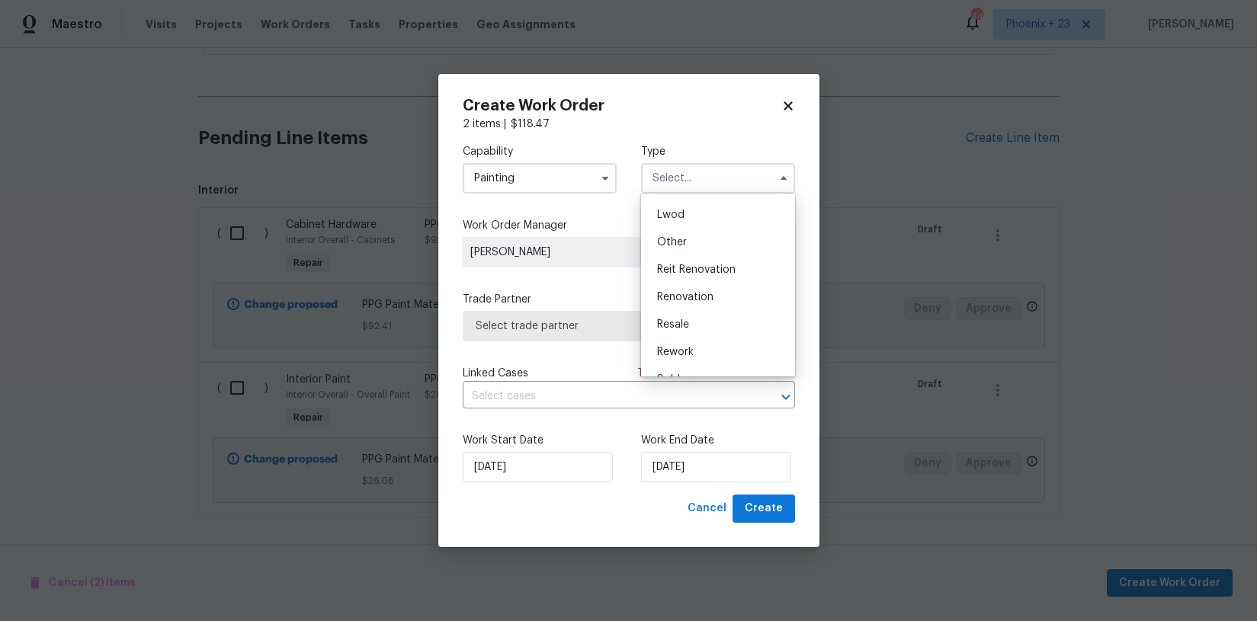
scroll to position [181, 0]
click at [708, 274] on span "Renovation" at bounding box center [685, 276] width 56 height 11
type input "Renovation"
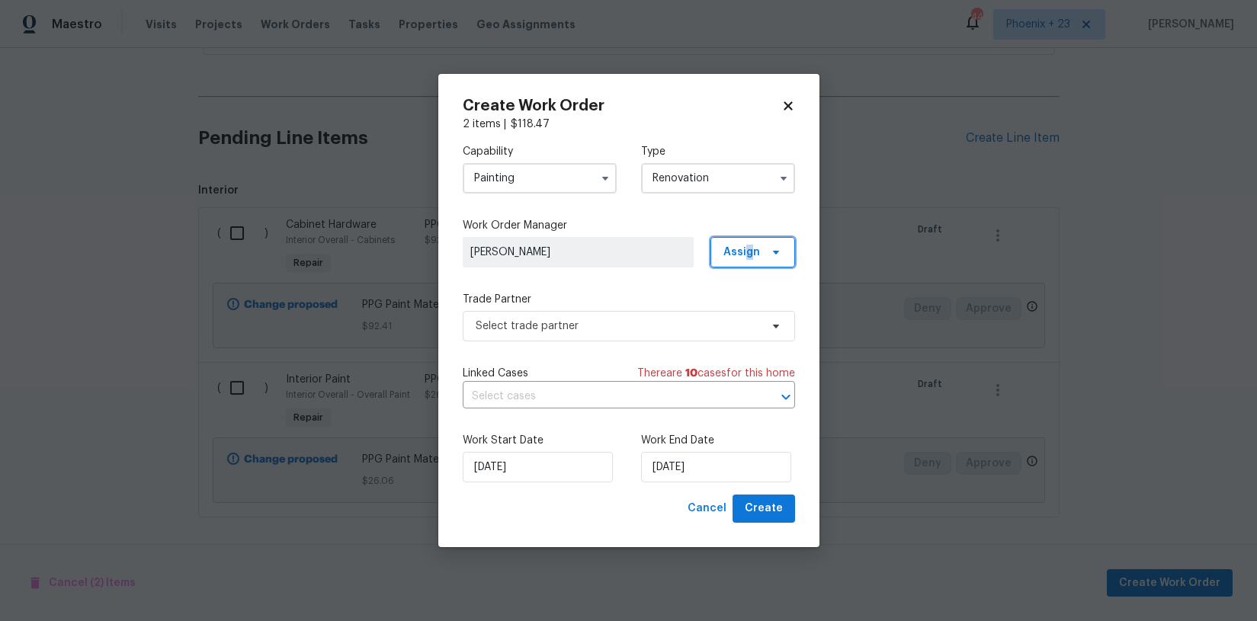
drag, startPoint x: 751, startPoint y: 247, endPoint x: 756, endPoint y: 265, distance: 18.9
click at [751, 247] on span "Assign" at bounding box center [742, 252] width 37 height 15
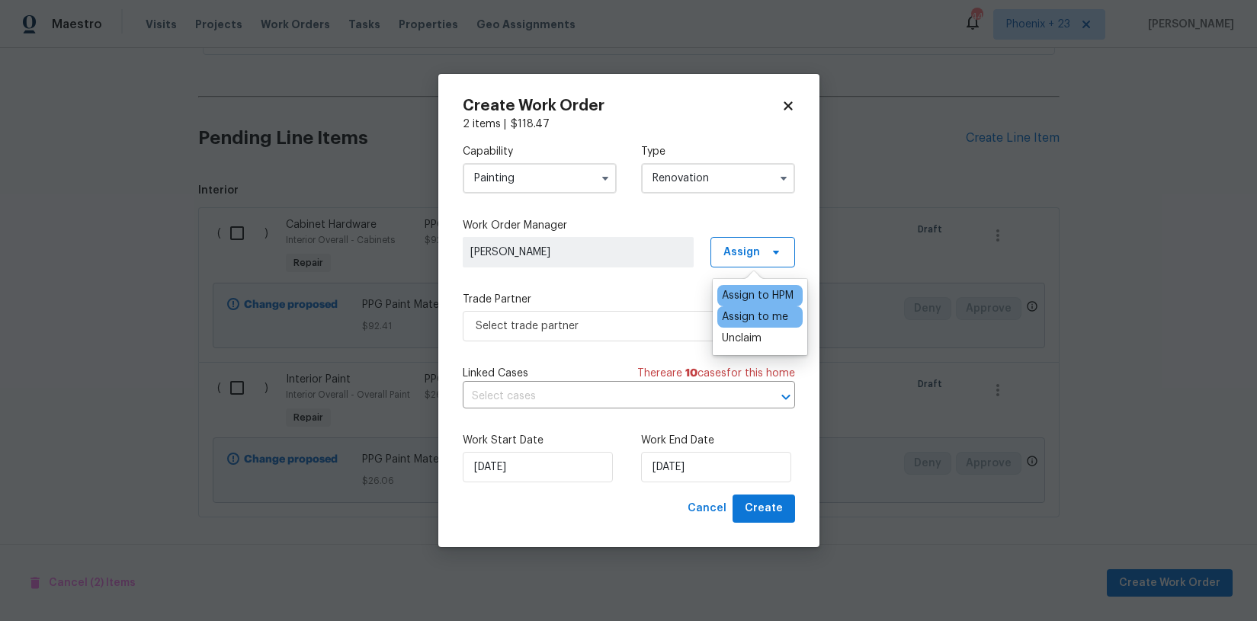
click at [744, 319] on div "Assign to me" at bounding box center [755, 317] width 66 height 15
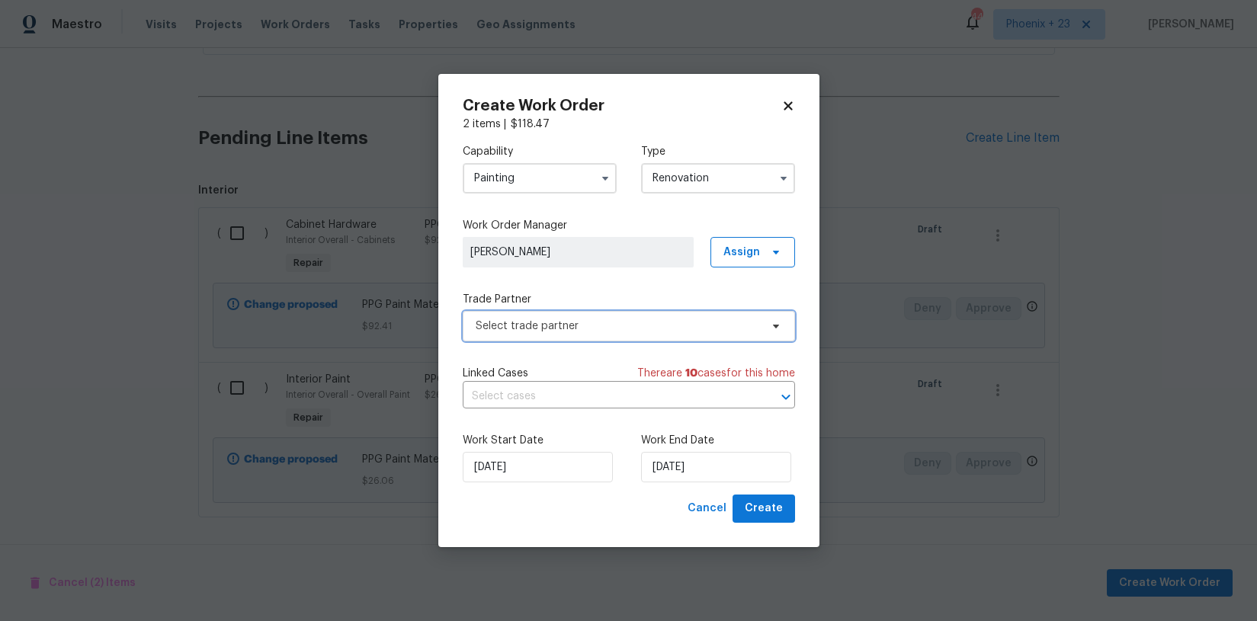
click at [623, 326] on span "Select trade partner" at bounding box center [618, 326] width 284 height 15
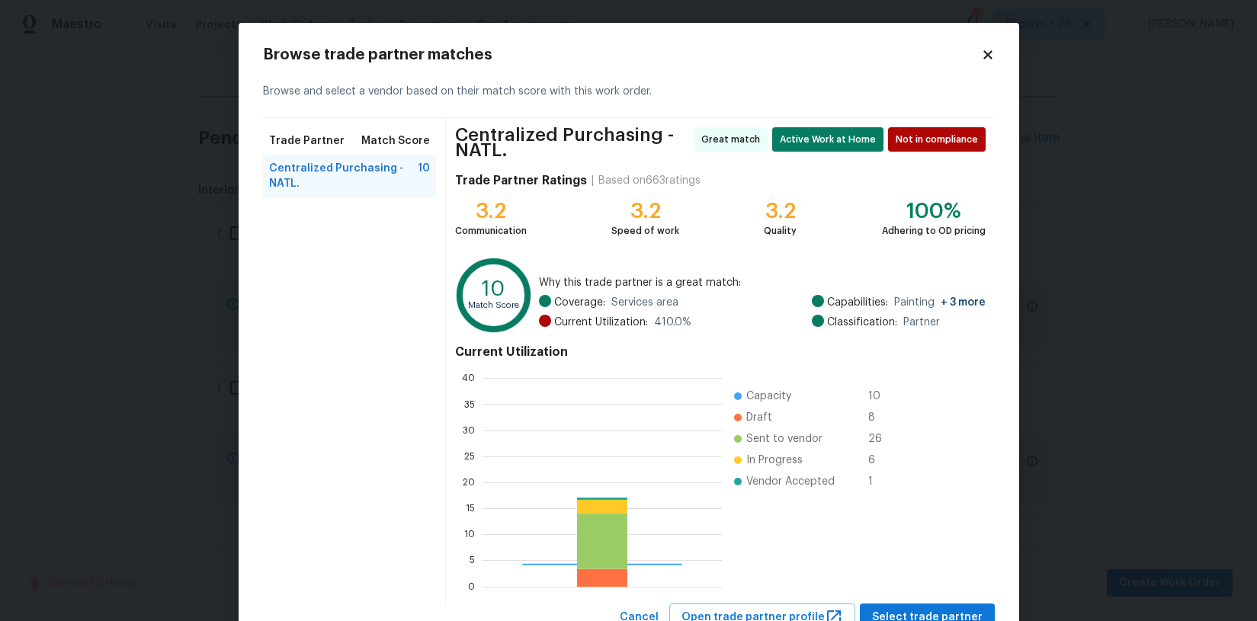
scroll to position [213, 239]
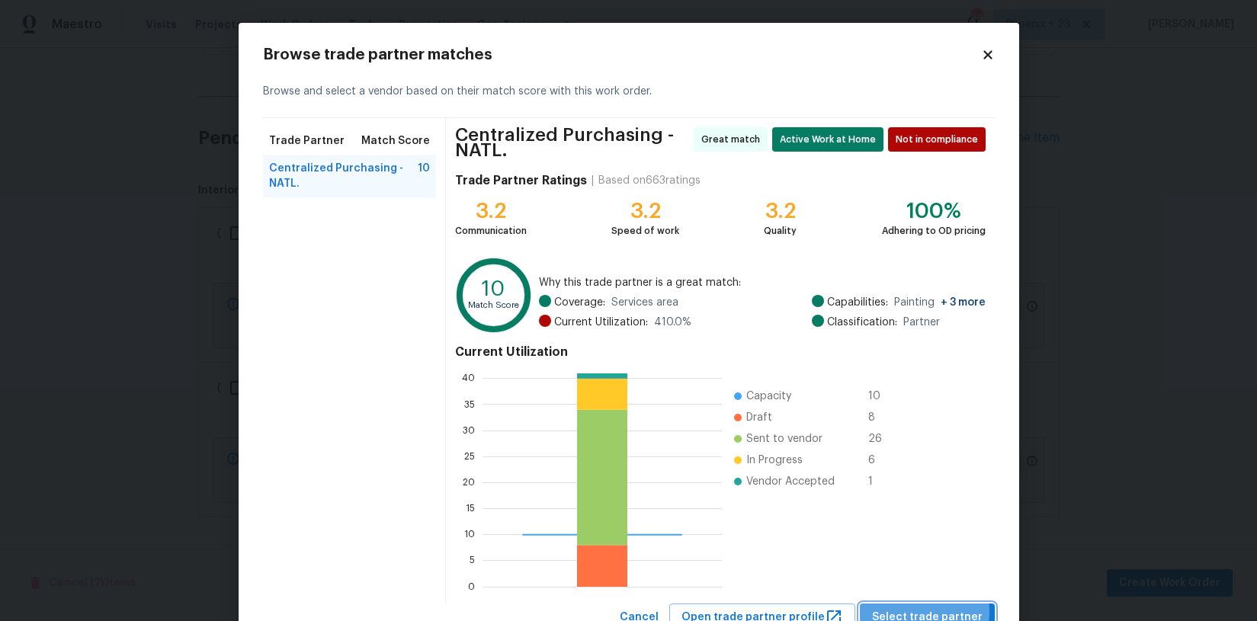
click at [916, 611] on span "Select trade partner" at bounding box center [927, 617] width 111 height 19
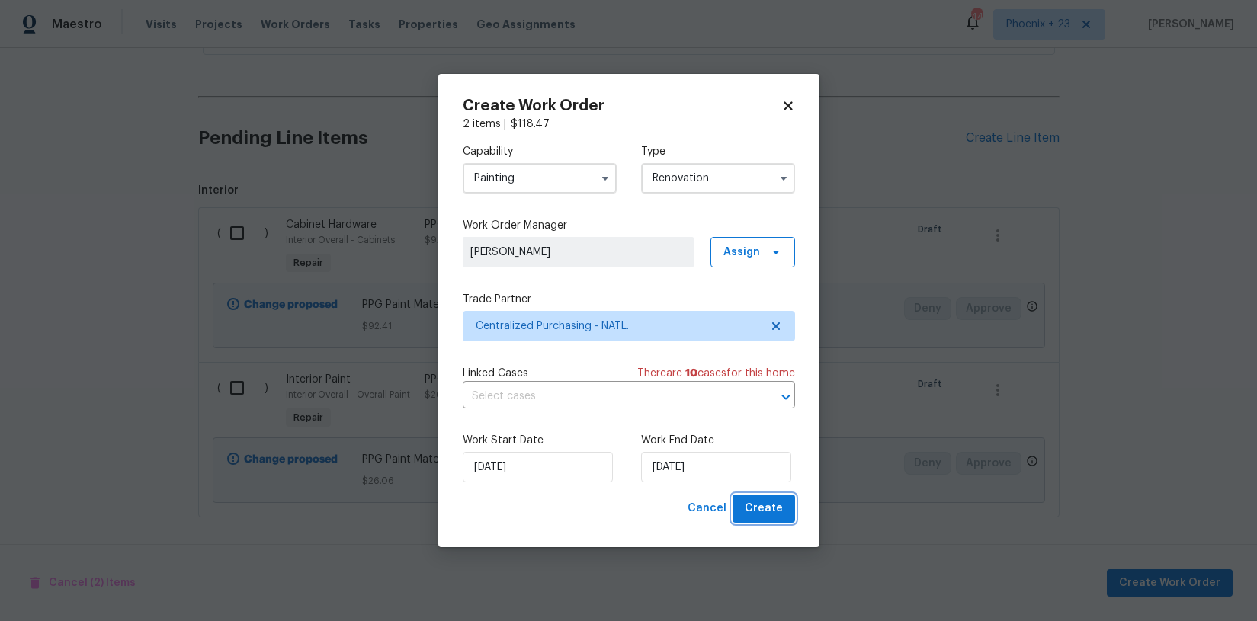
click at [769, 502] on span "Create" at bounding box center [764, 508] width 38 height 19
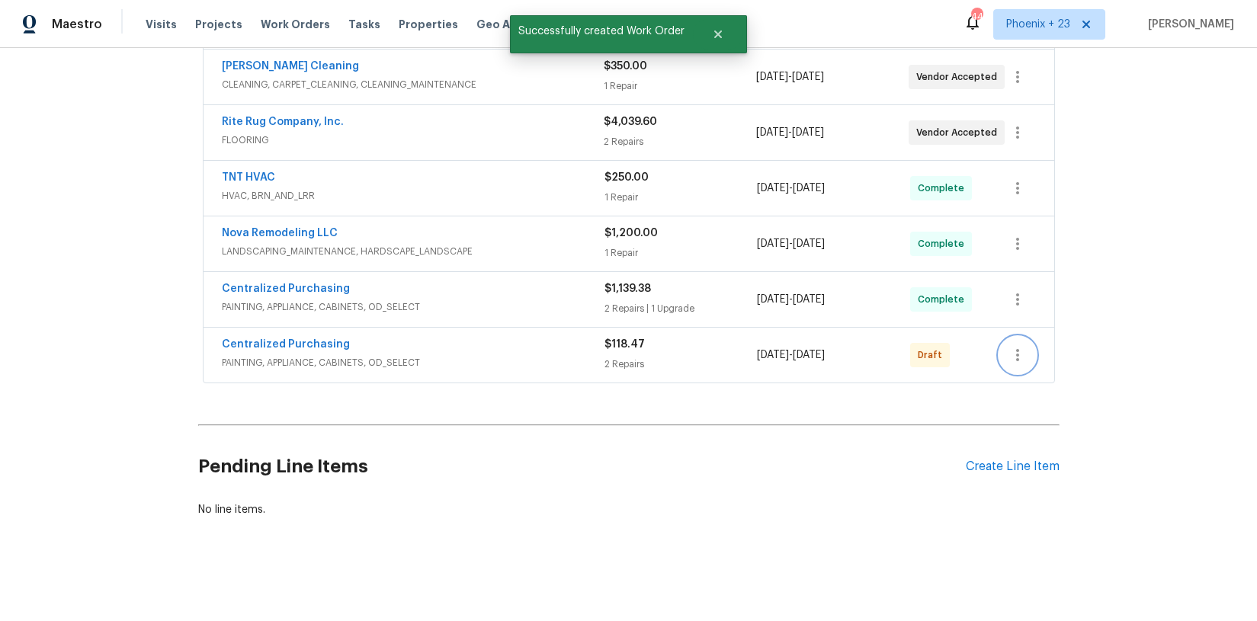
click at [1019, 354] on icon "button" at bounding box center [1018, 355] width 18 height 18
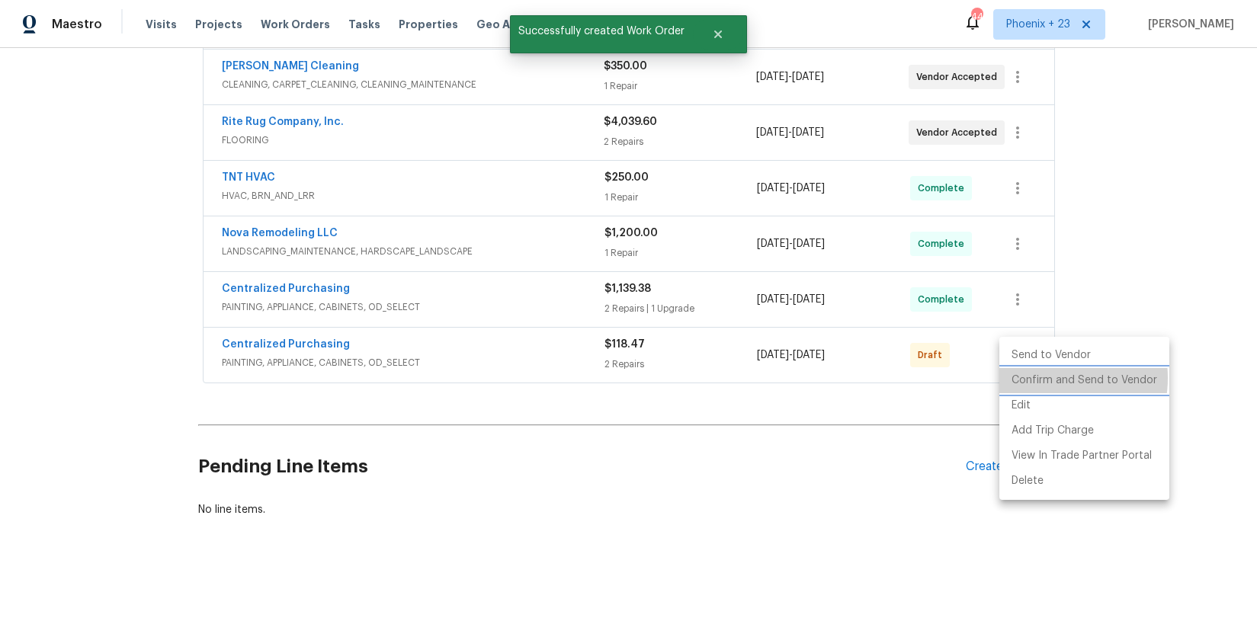
click at [1041, 378] on li "Confirm and Send to Vendor" at bounding box center [1085, 380] width 170 height 25
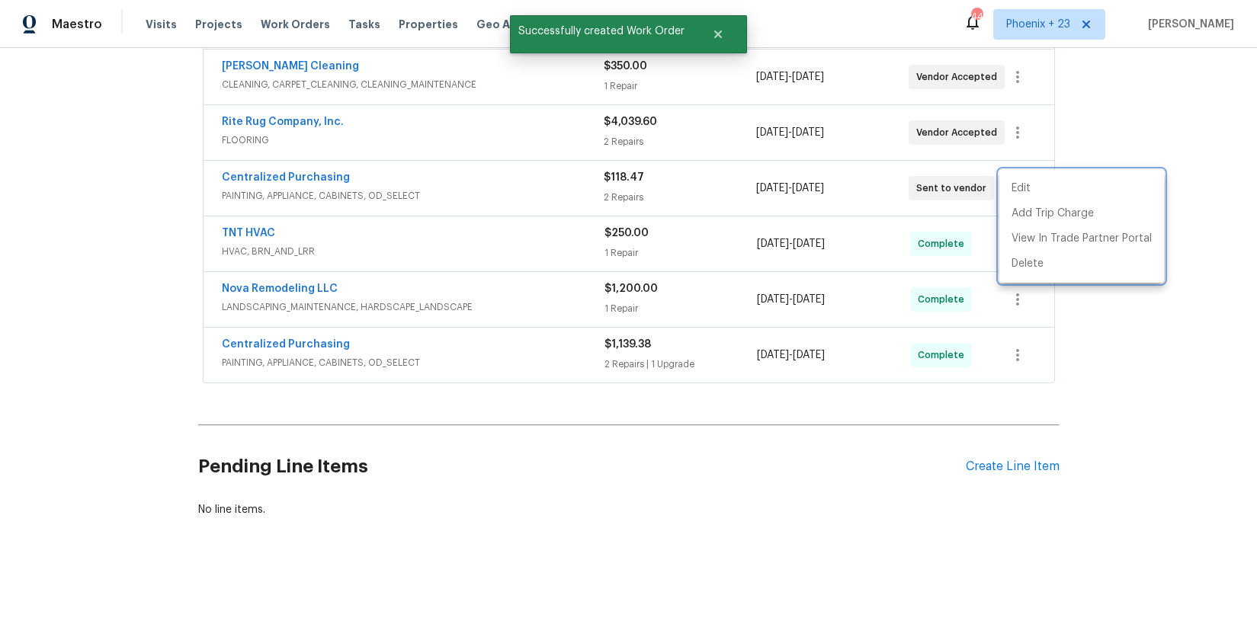
drag, startPoint x: 291, startPoint y: 194, endPoint x: 281, endPoint y: 184, distance: 14.6
click at [285, 190] on div at bounding box center [628, 310] width 1257 height 621
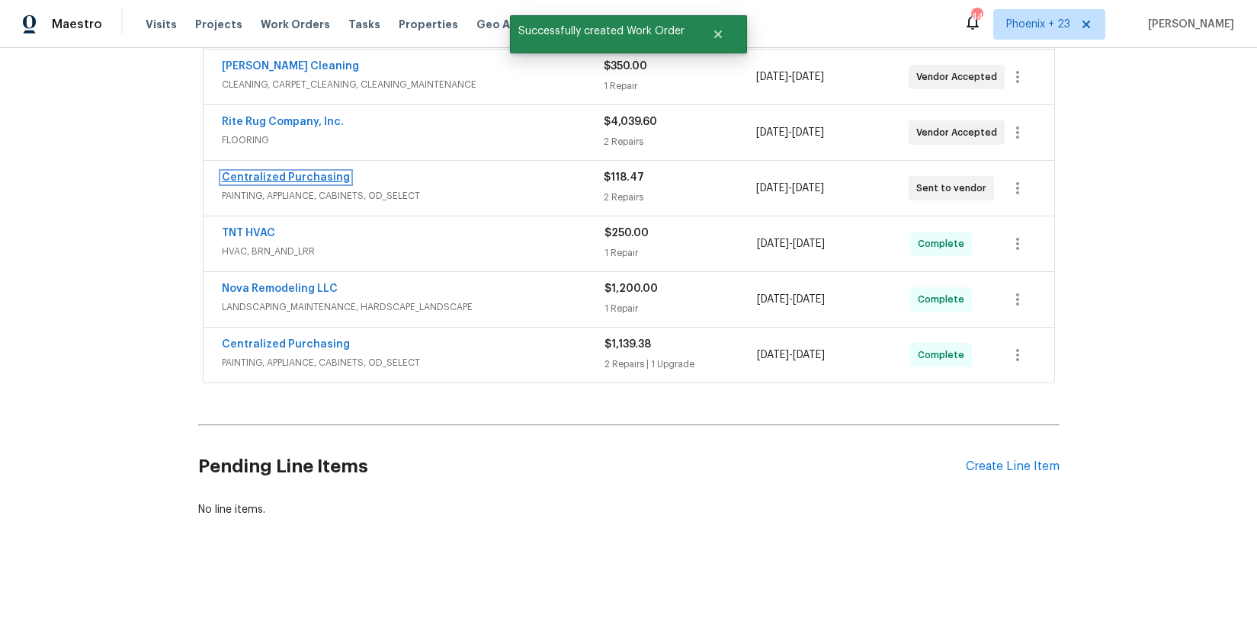
click at [302, 175] on link "Centralized Purchasing" at bounding box center [286, 177] width 128 height 11
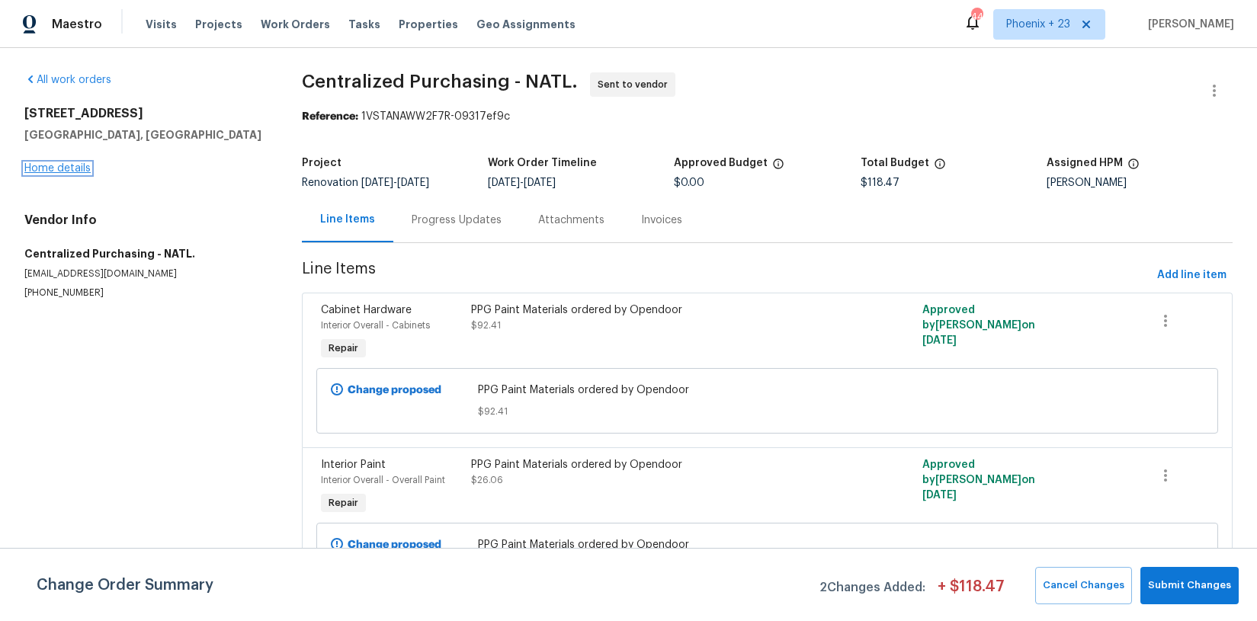
click at [78, 172] on link "Home details" at bounding box center [57, 168] width 66 height 11
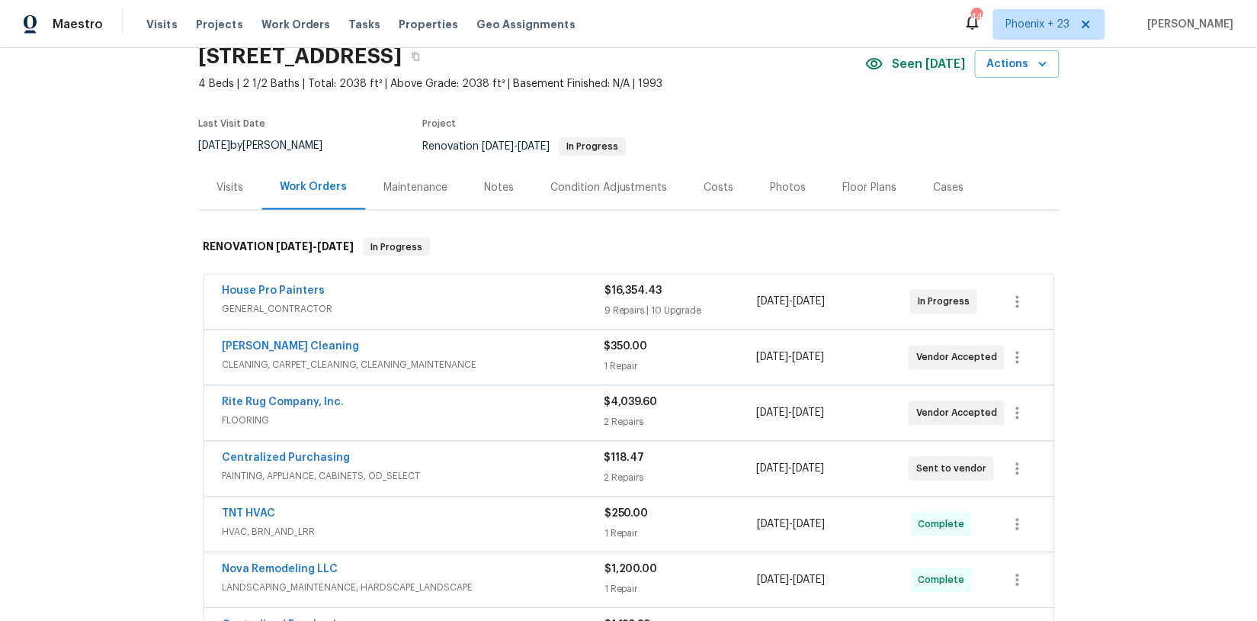
scroll to position [82, 0]
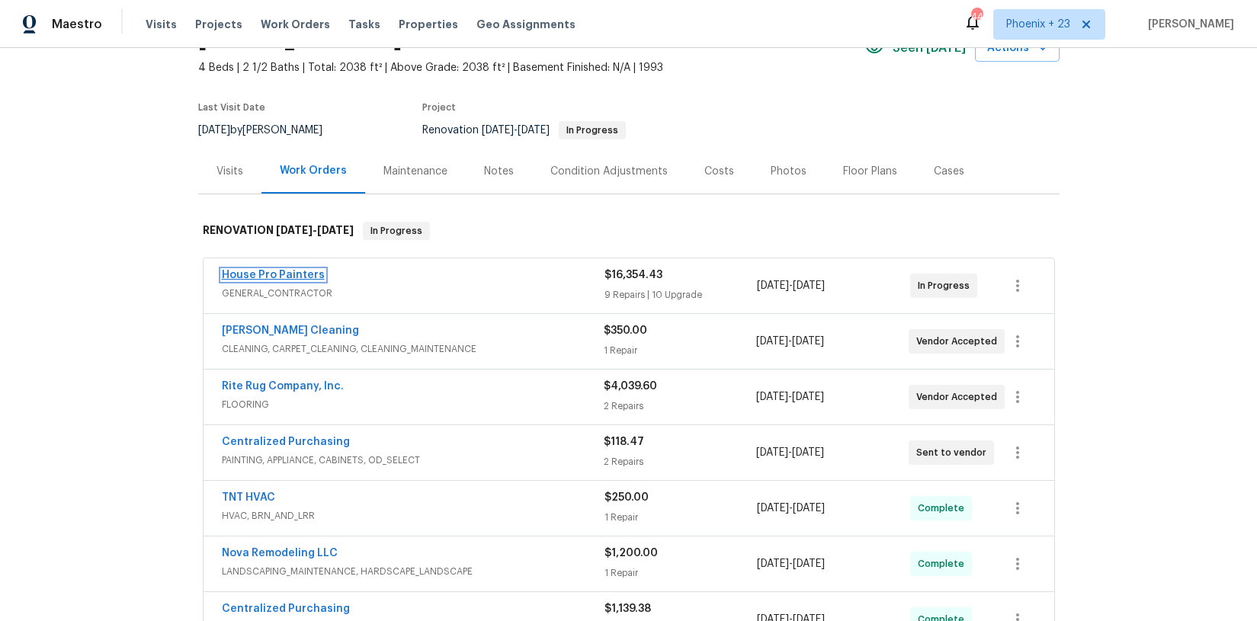
click at [282, 278] on link "House Pro Painters" at bounding box center [273, 275] width 103 height 11
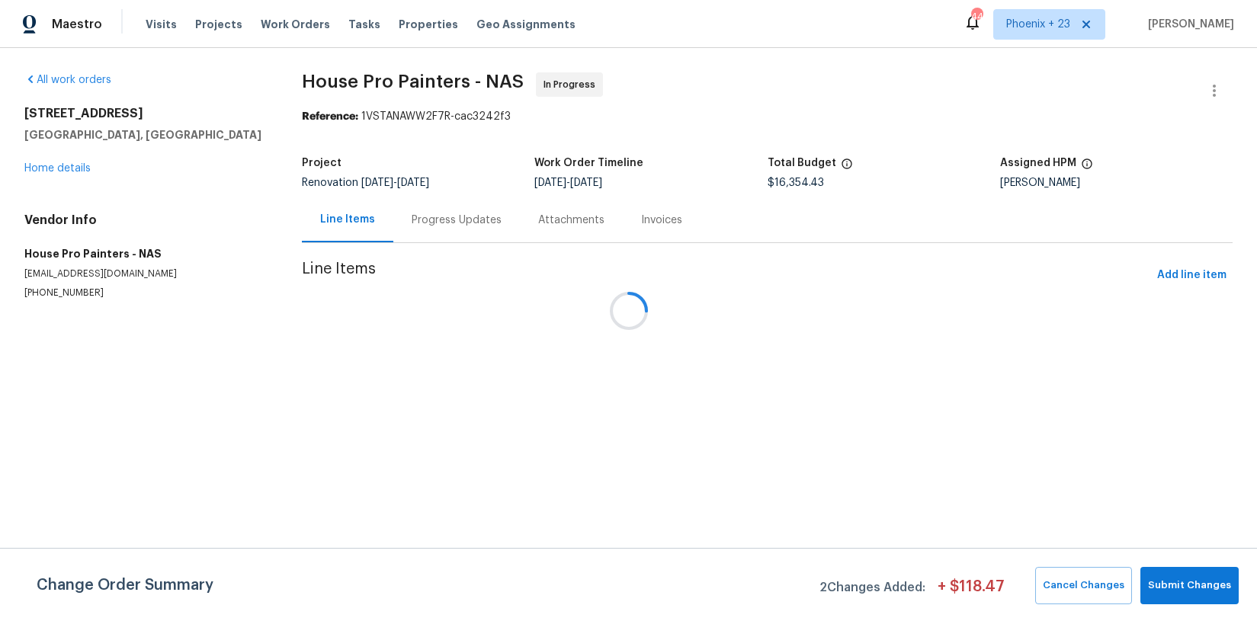
click at [416, 227] on div at bounding box center [628, 310] width 1257 height 621
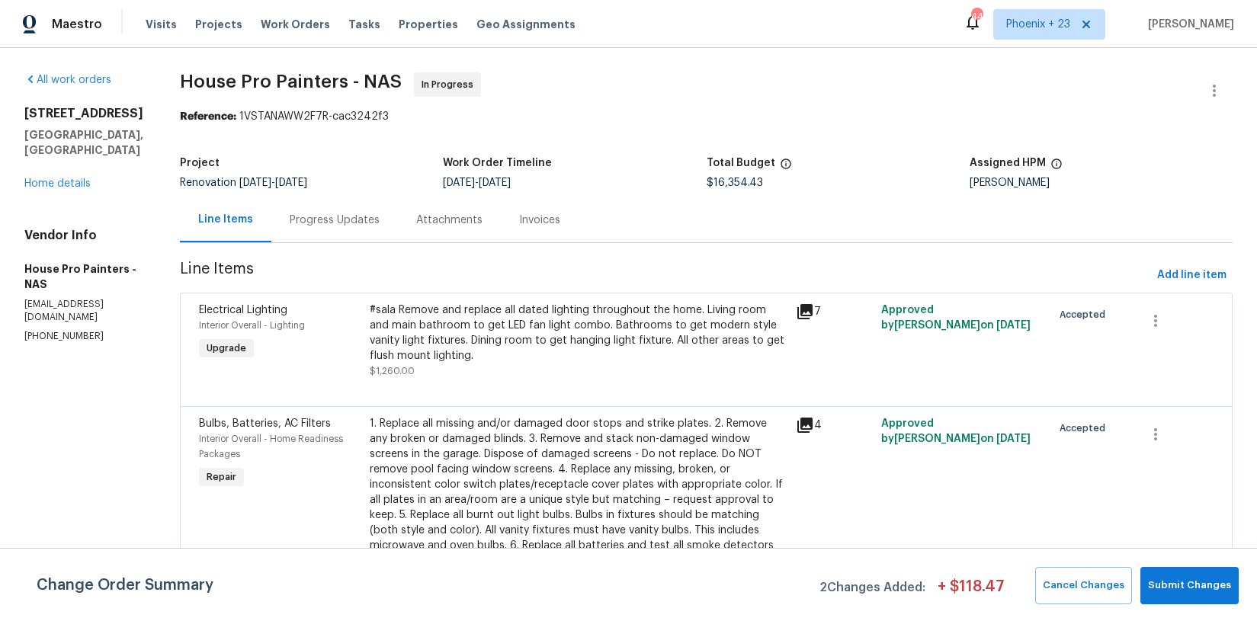
click at [331, 219] on div "Progress Updates" at bounding box center [335, 220] width 90 height 15
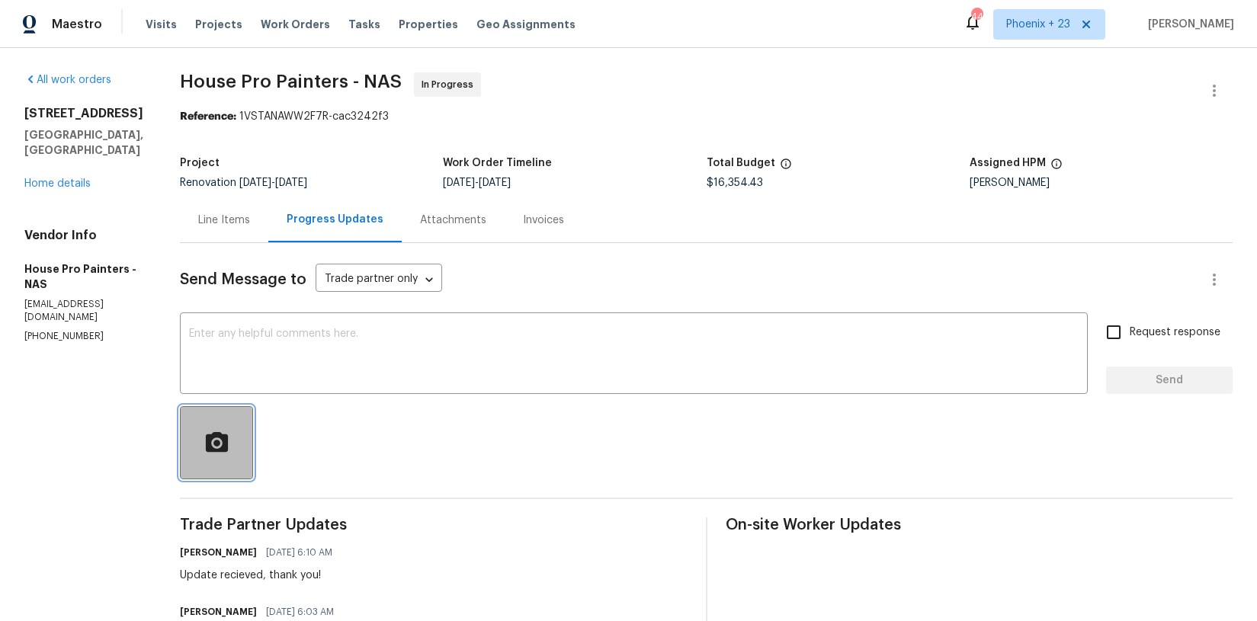
click at [224, 437] on icon "button" at bounding box center [216, 442] width 22 height 20
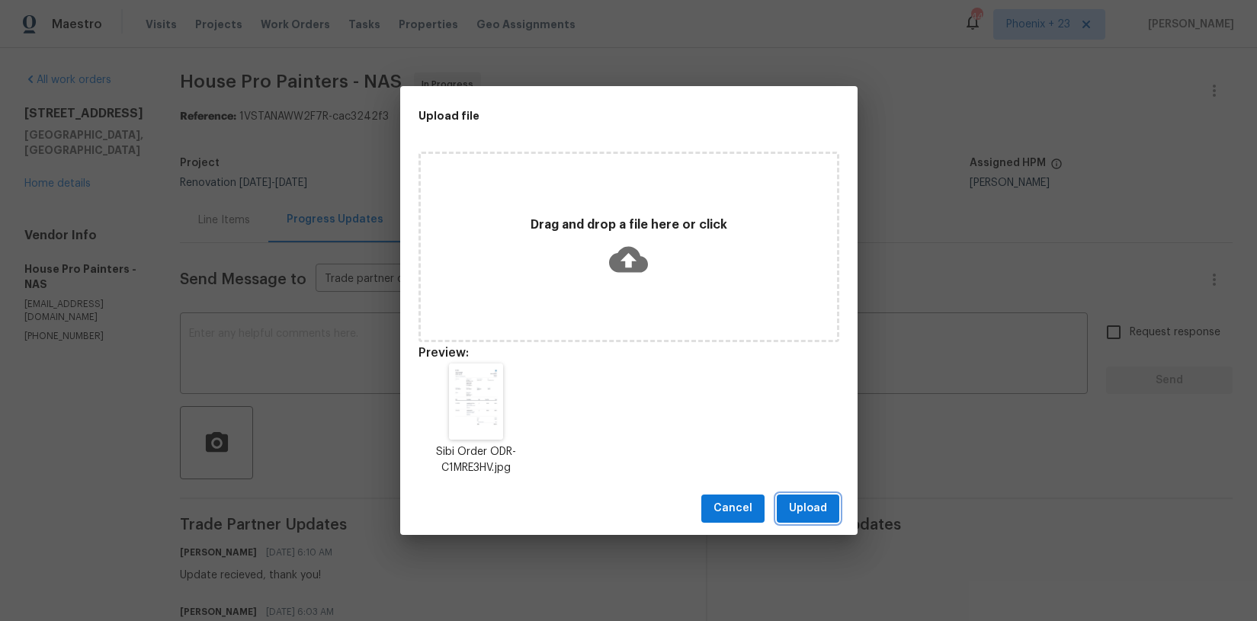
drag, startPoint x: 823, startPoint y: 517, endPoint x: 700, endPoint y: 440, distance: 144.9
click at [822, 517] on span "Upload" at bounding box center [808, 508] width 38 height 19
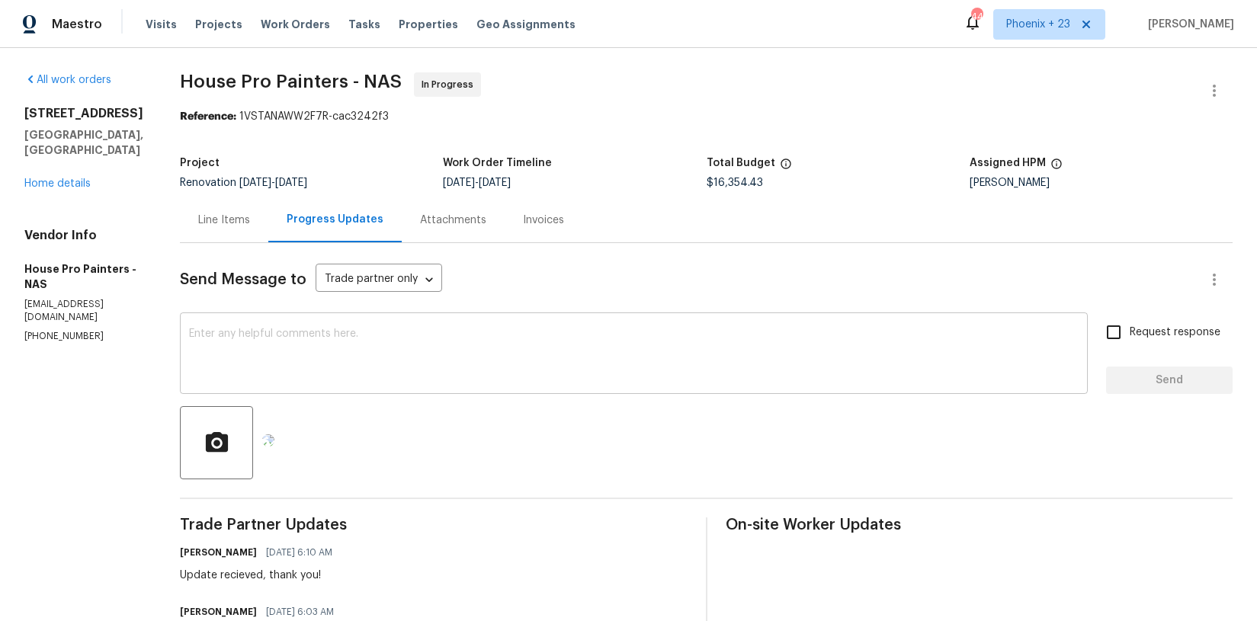
click at [380, 317] on div "x ​" at bounding box center [634, 355] width 908 height 78
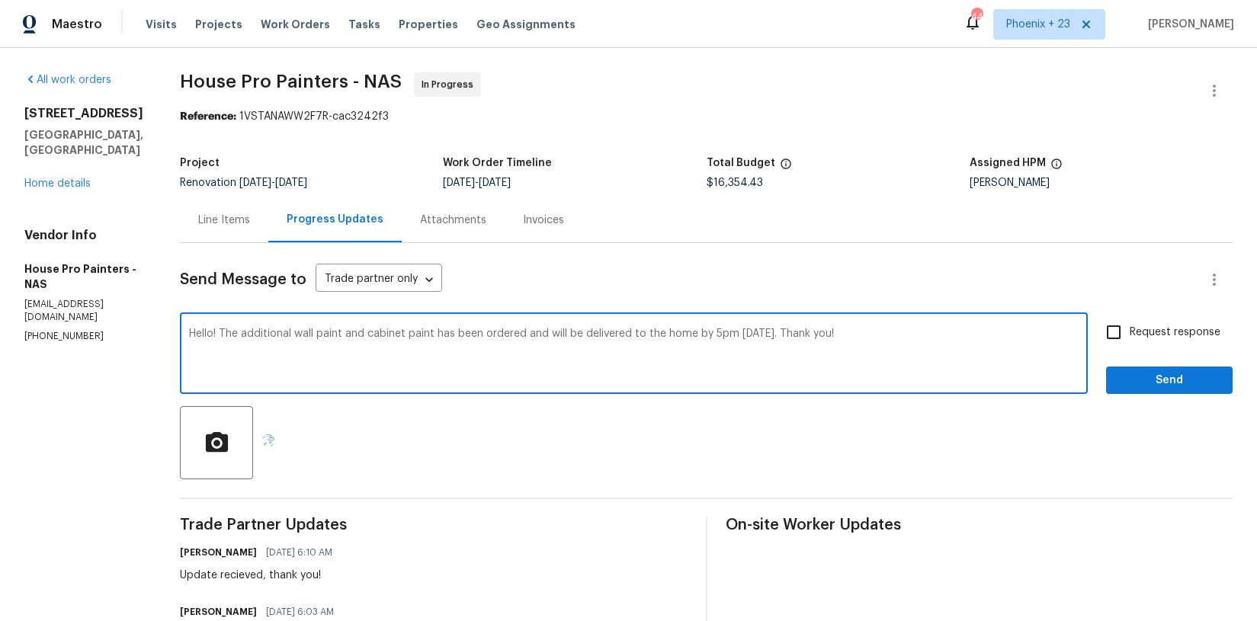
type textarea "Hello! The additional wall paint and cabinet paint has been ordered and will be…"
click at [1176, 393] on button "Send" at bounding box center [1169, 381] width 127 height 28
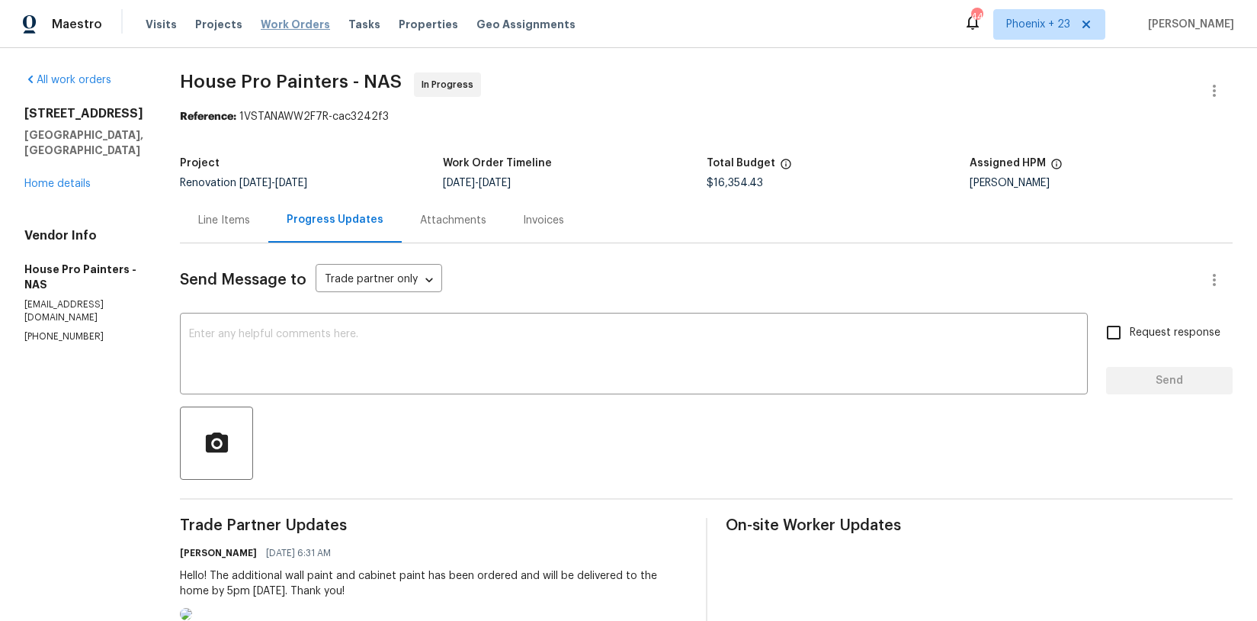
click at [286, 22] on span "Work Orders" at bounding box center [295, 24] width 69 height 15
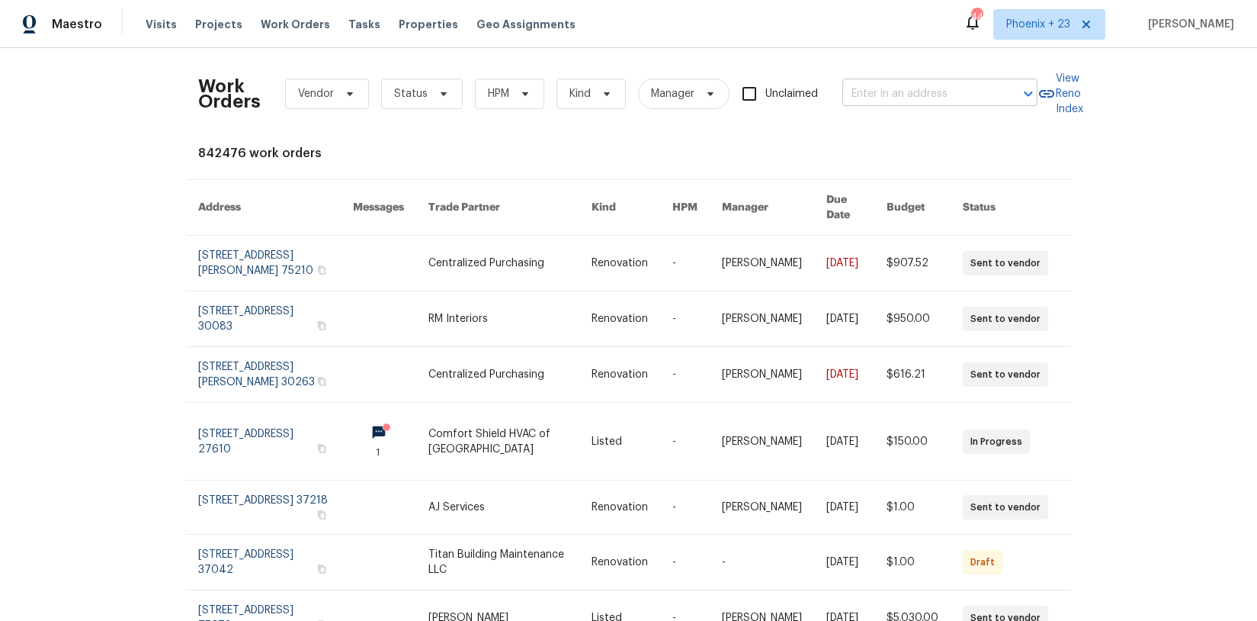
drag, startPoint x: 1010, startPoint y: 85, endPoint x: 960, endPoint y: 89, distance: 50.5
click at [1005, 86] on div at bounding box center [1018, 93] width 40 height 21
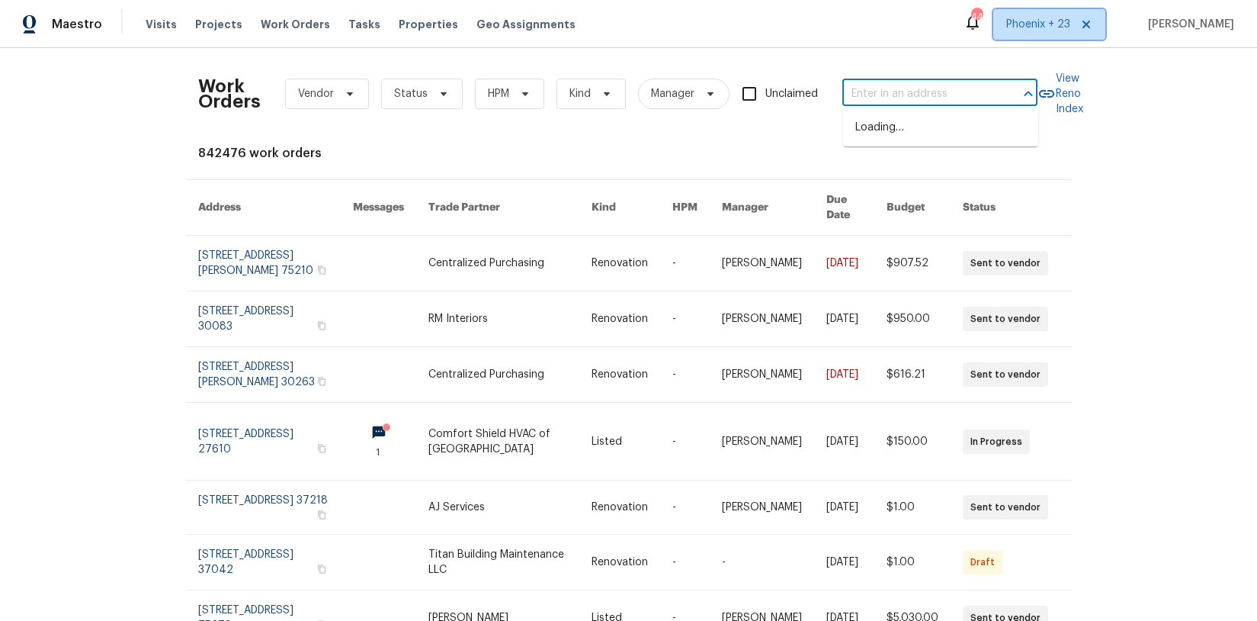
click at [1058, 27] on span "Phoenix + 23" at bounding box center [1038, 24] width 64 height 15
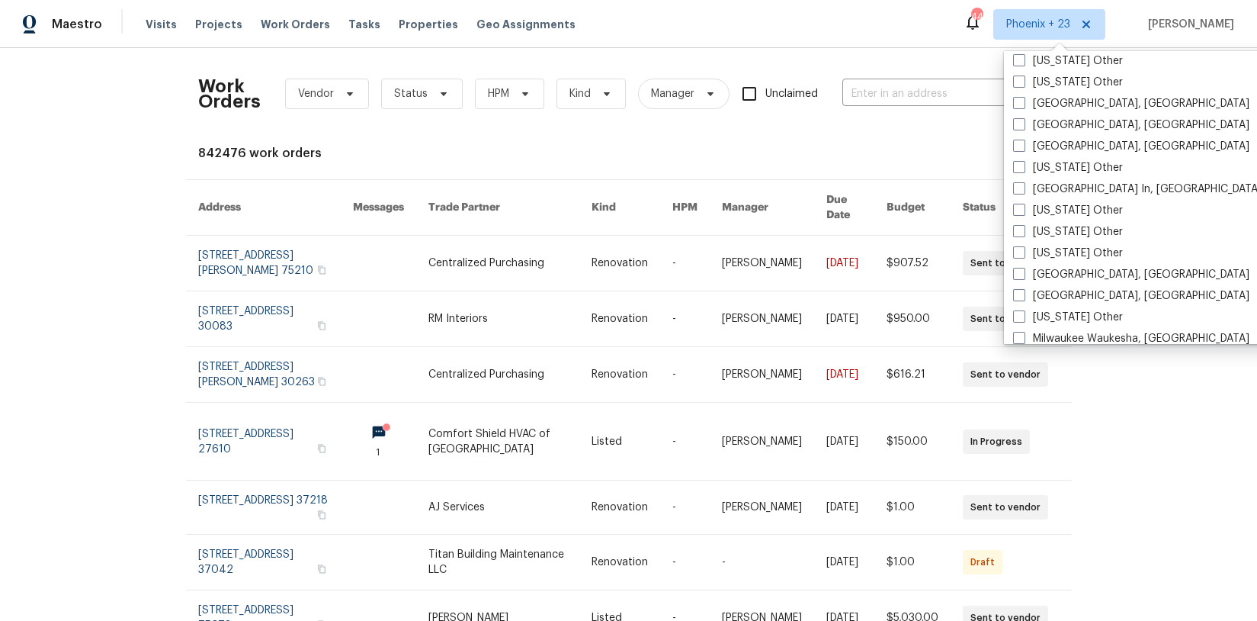
scroll to position [1313, 0]
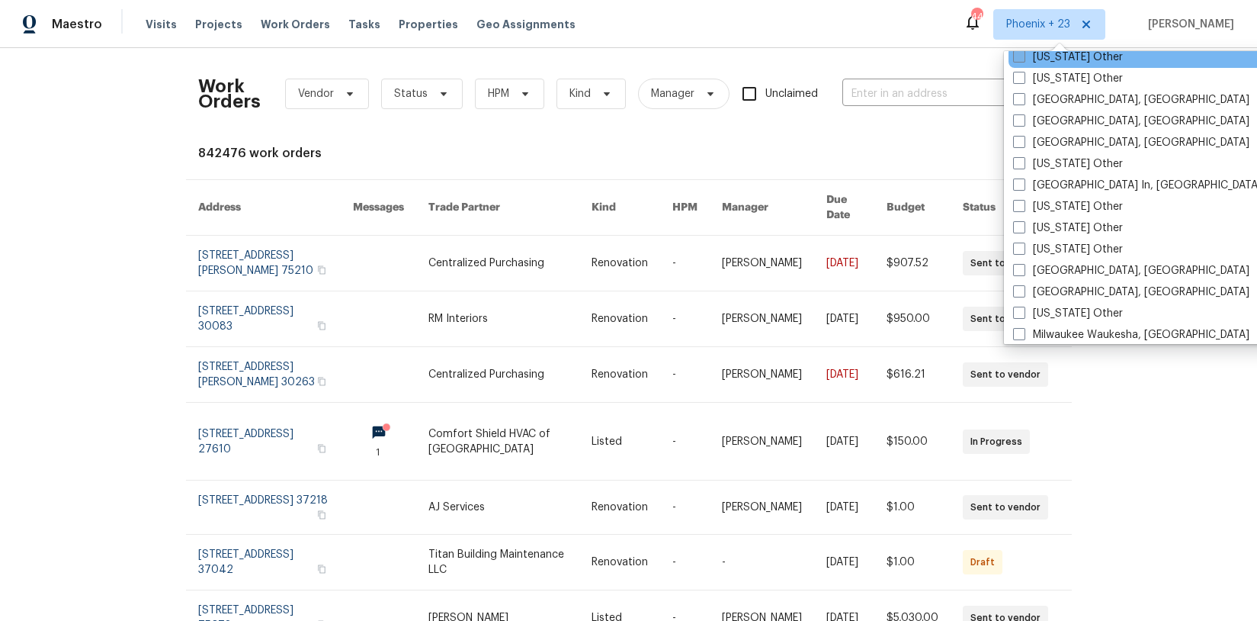
click at [1054, 63] on label "[US_STATE] Other" at bounding box center [1068, 57] width 110 height 15
click at [1023, 59] on input "[US_STATE] Other" at bounding box center [1018, 55] width 10 height 10
checkbox input "true"
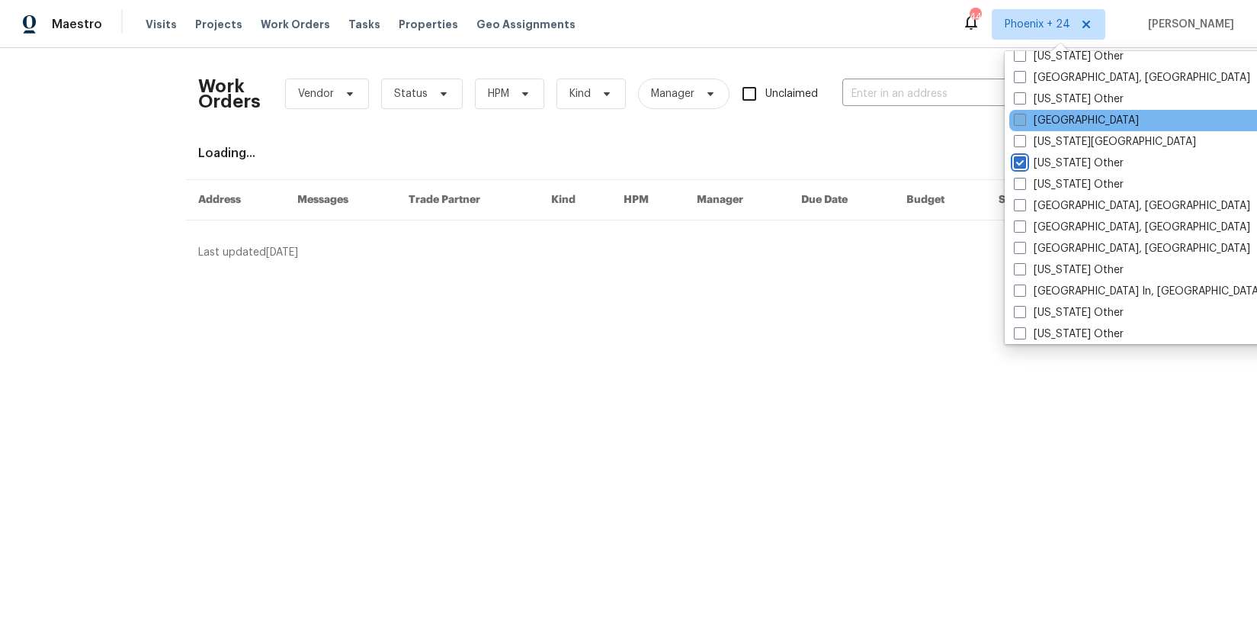
scroll to position [1196, 0]
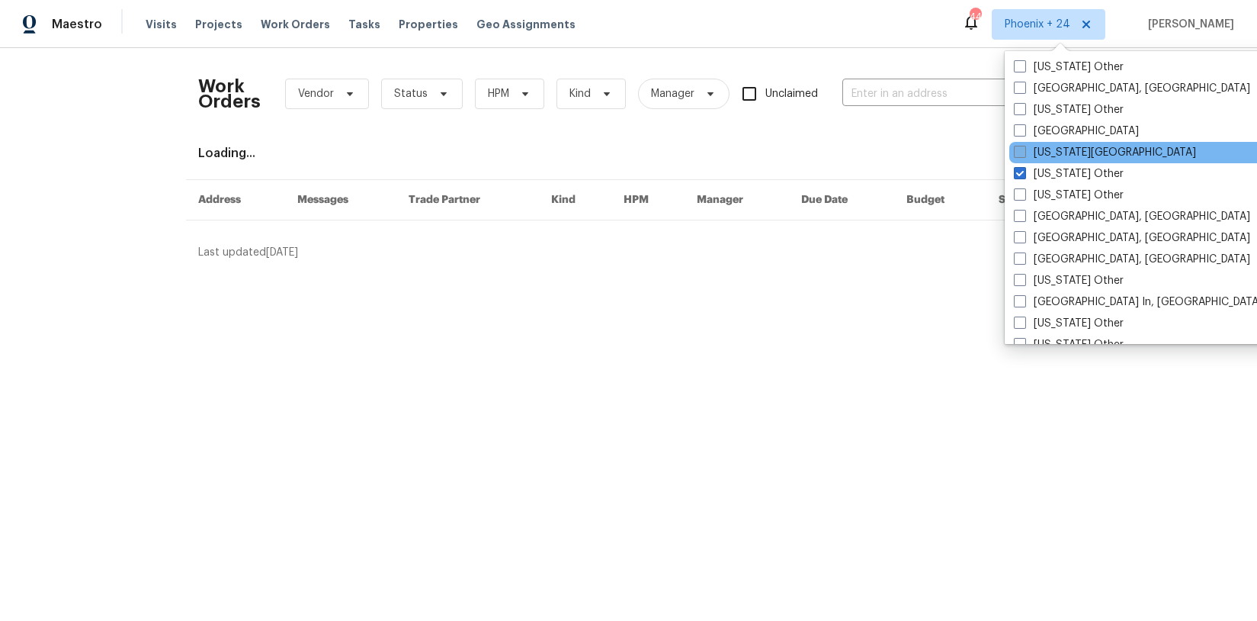
click at [1059, 155] on label "[US_STATE][GEOGRAPHIC_DATA]" at bounding box center [1105, 152] width 182 height 15
click at [1024, 155] on input "[US_STATE][GEOGRAPHIC_DATA]" at bounding box center [1019, 150] width 10 height 10
checkbox input "true"
drag, startPoint x: 1053, startPoint y: 172, endPoint x: 972, endPoint y: 127, distance: 92.5
click at [1052, 172] on label "[US_STATE] Other" at bounding box center [1069, 173] width 110 height 15
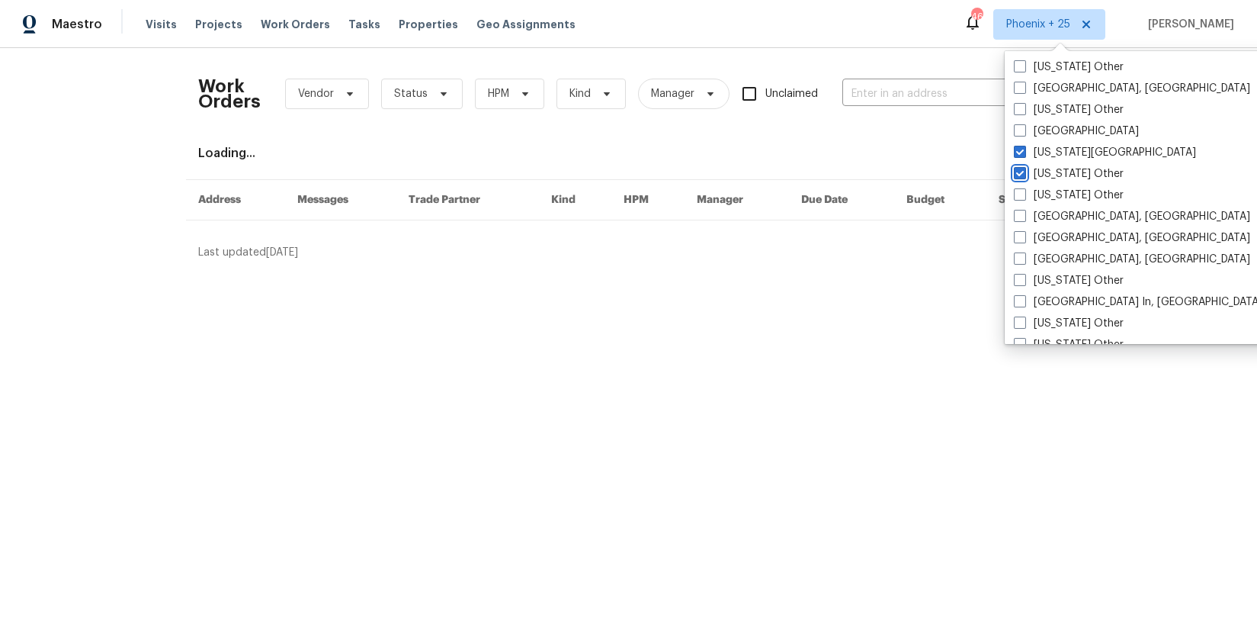
click at [1024, 172] on input "[US_STATE] Other" at bounding box center [1019, 171] width 10 height 10
checkbox input "false"
click at [929, 99] on input "text" at bounding box center [918, 94] width 152 height 24
paste input "[STREET_ADDRESS]"
type input "[STREET_ADDRESS]"
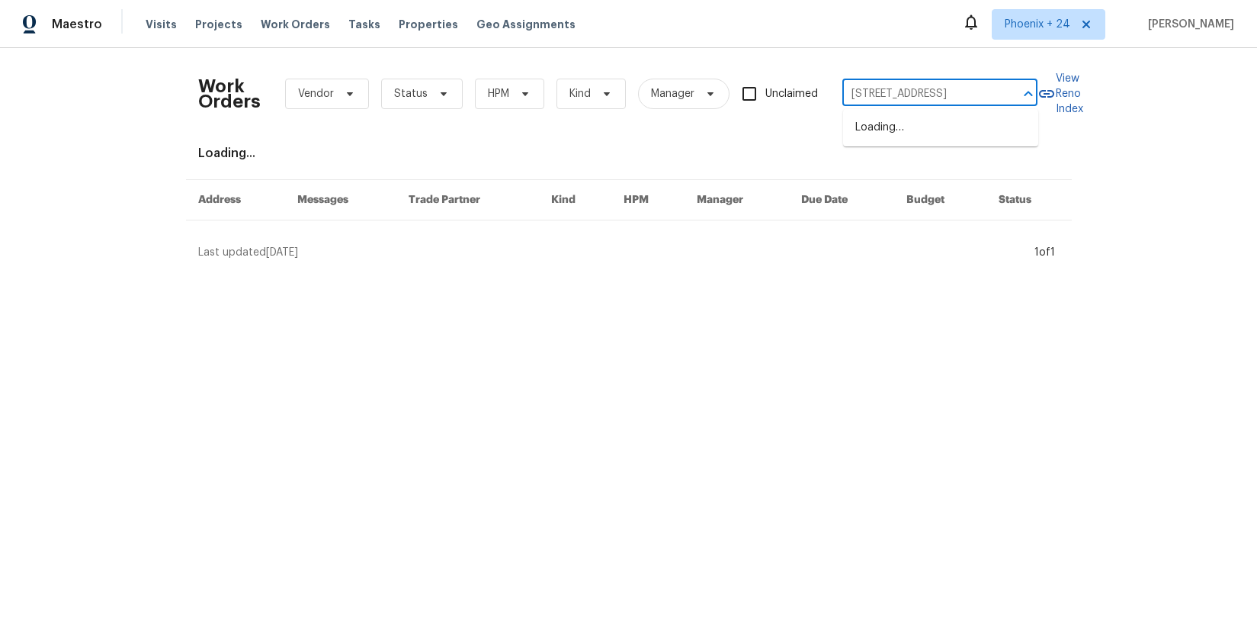
scroll to position [0, 85]
click at [929, 121] on li "[STREET_ADDRESS]" at bounding box center [940, 127] width 195 height 25
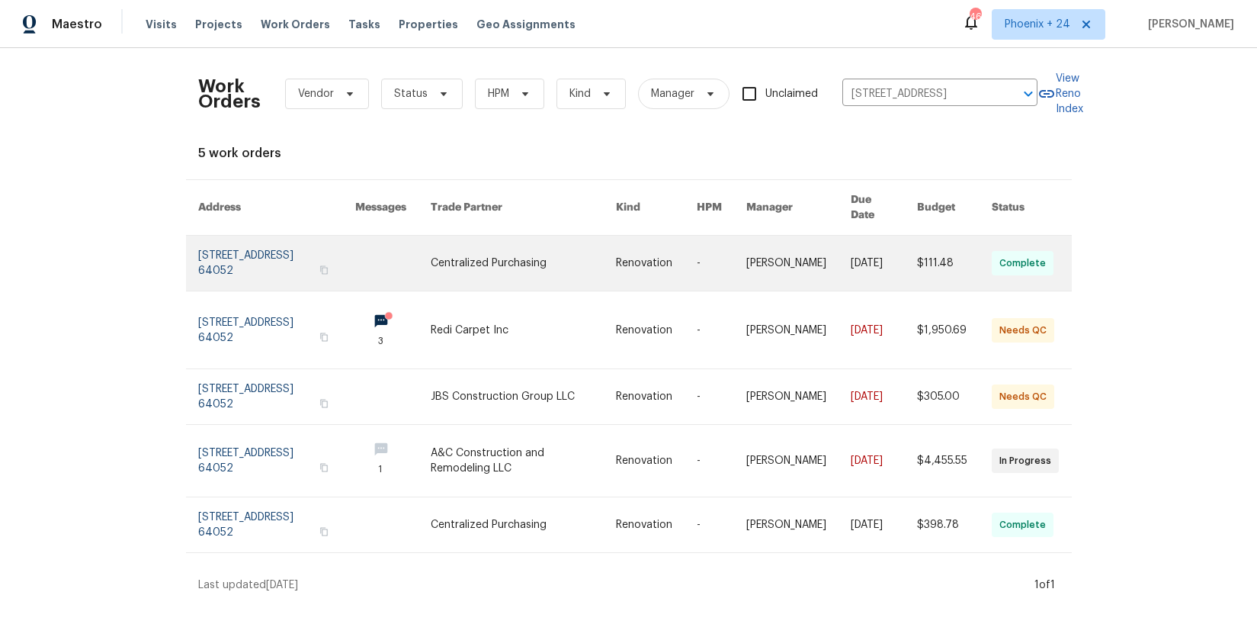
click at [496, 262] on link at bounding box center [523, 263] width 185 height 55
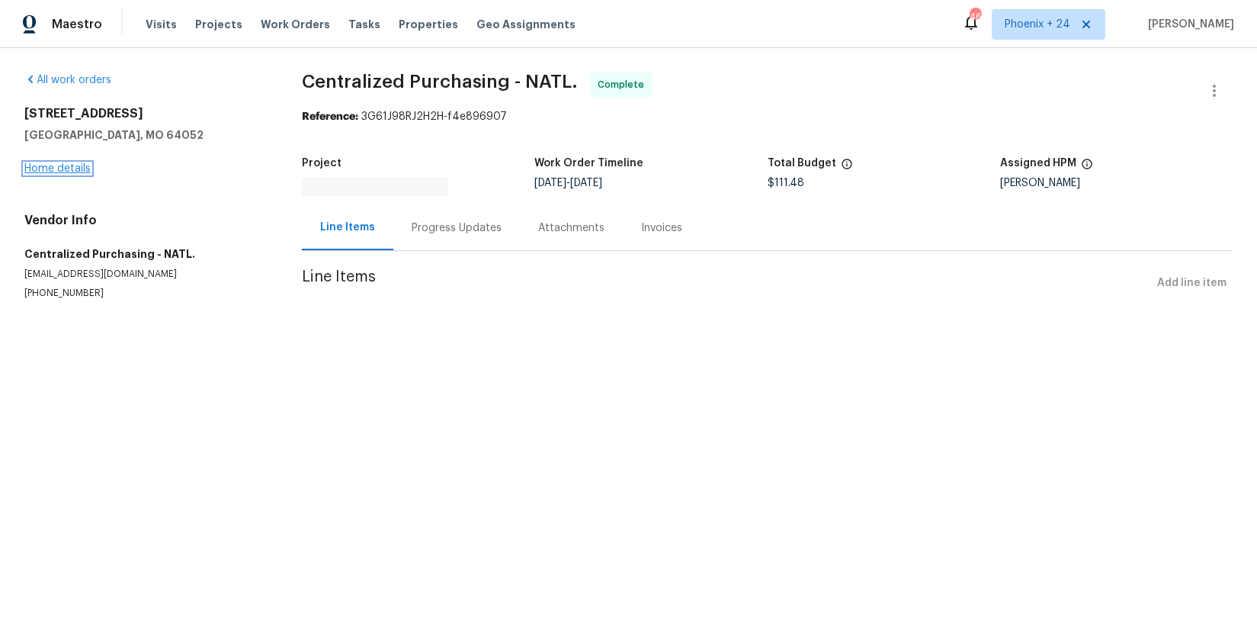
click at [67, 170] on link "Home details" at bounding box center [57, 168] width 66 height 11
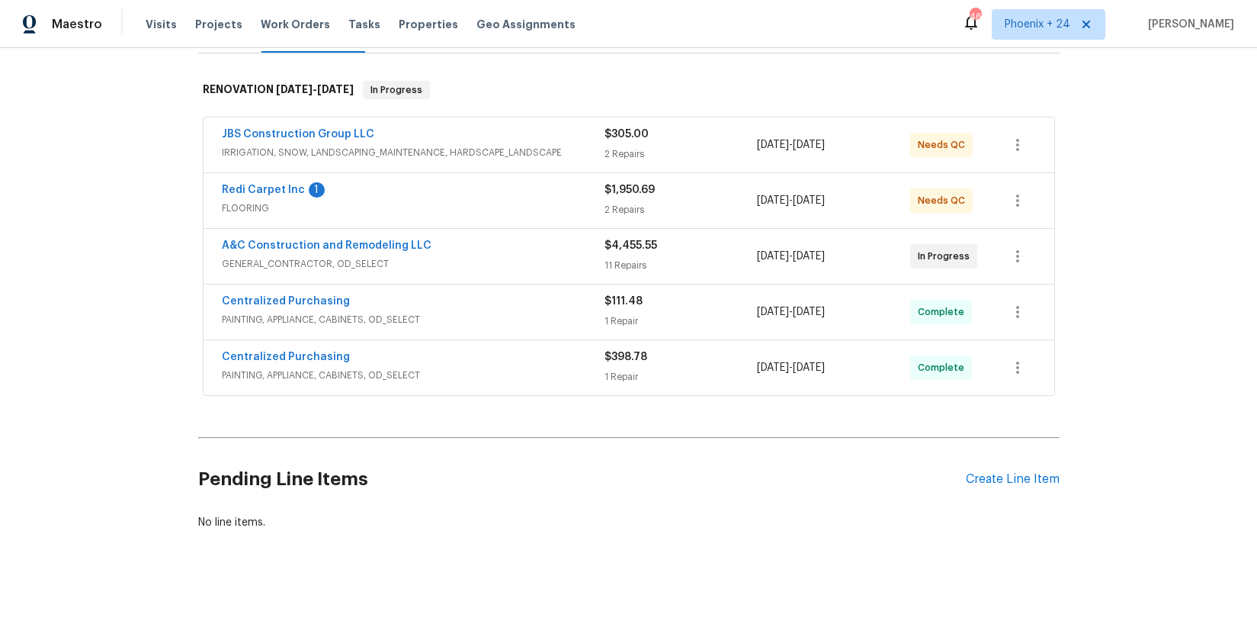
scroll to position [236, 0]
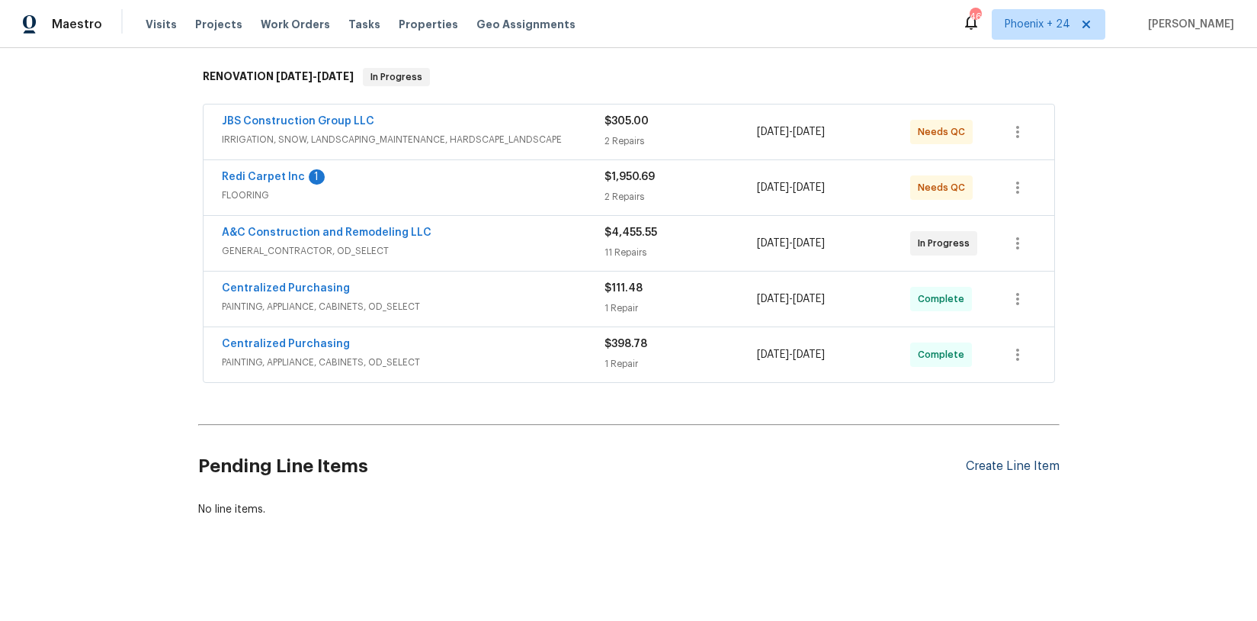
click at [1041, 462] on div "Create Line Item" at bounding box center [1013, 466] width 94 height 14
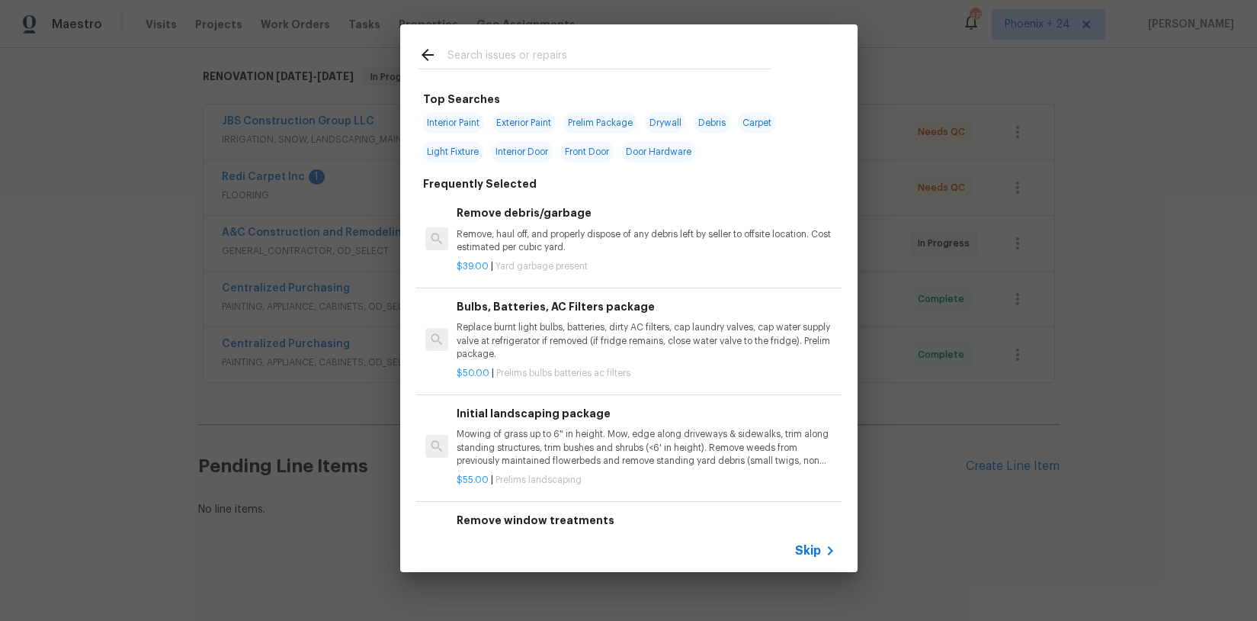
click at [543, 63] on input "text" at bounding box center [609, 57] width 323 height 23
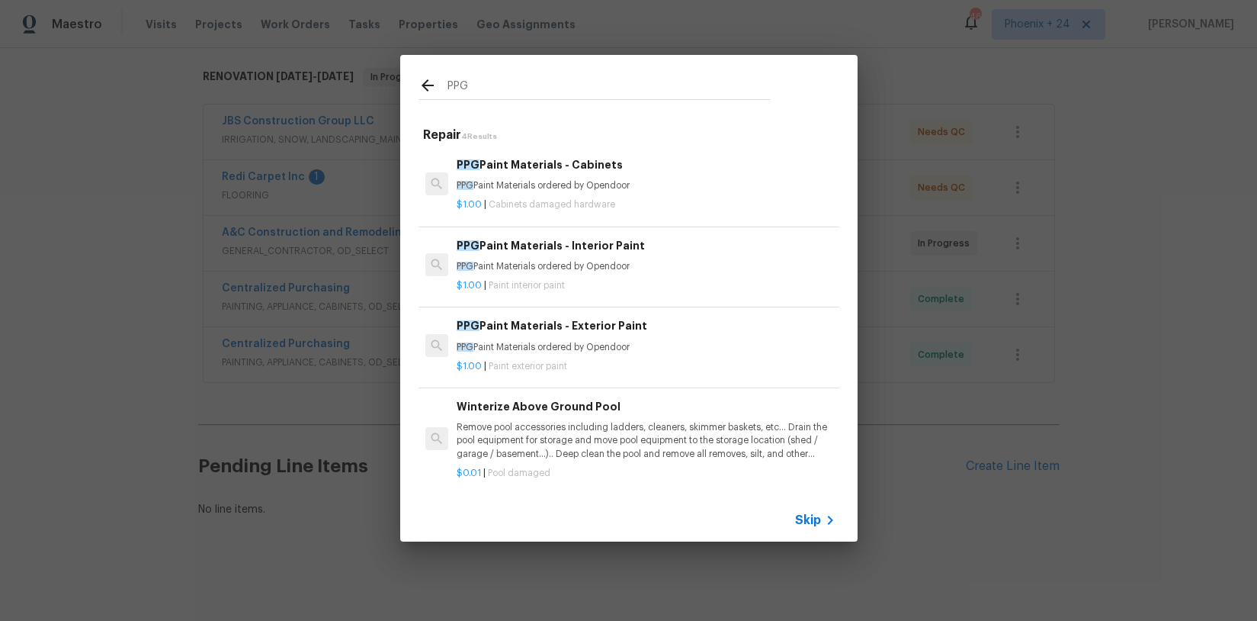
type input "PPG"
click at [689, 301] on div "PPG Paint Materials - Interior Paint PPG Paint Materials ordered by Opendoor $1…" at bounding box center [628, 265] width 425 height 85
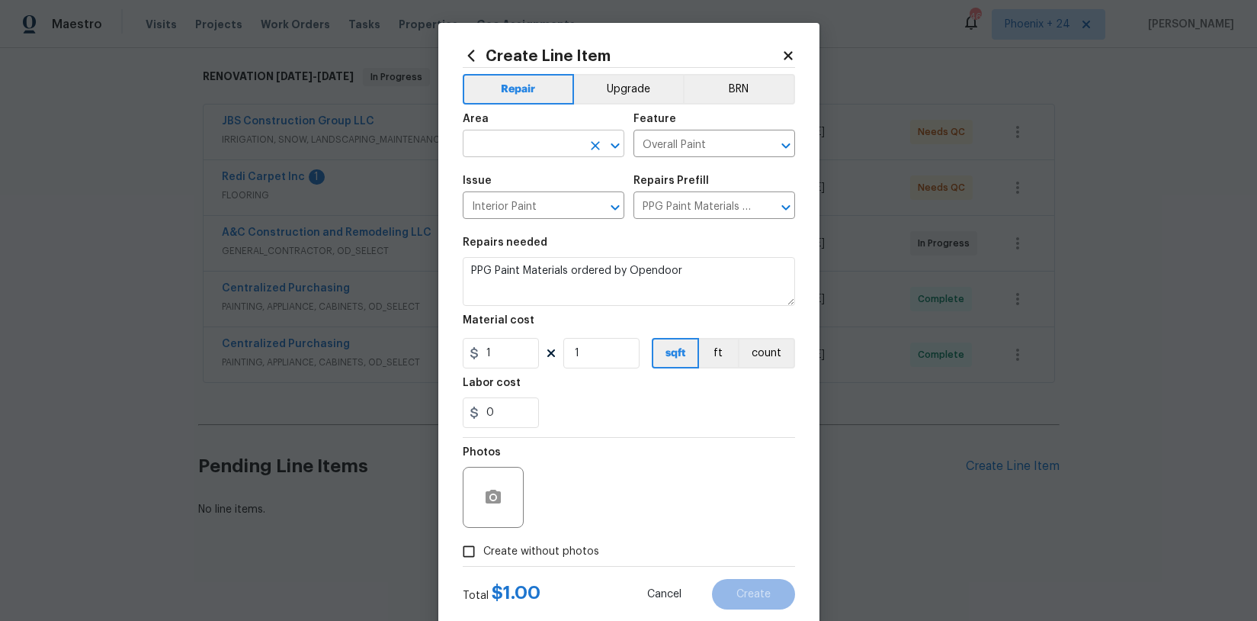
click at [520, 154] on input "text" at bounding box center [522, 145] width 119 height 24
click at [528, 201] on li "Interior Overall" at bounding box center [544, 204] width 162 height 25
type input "Interior Overall"
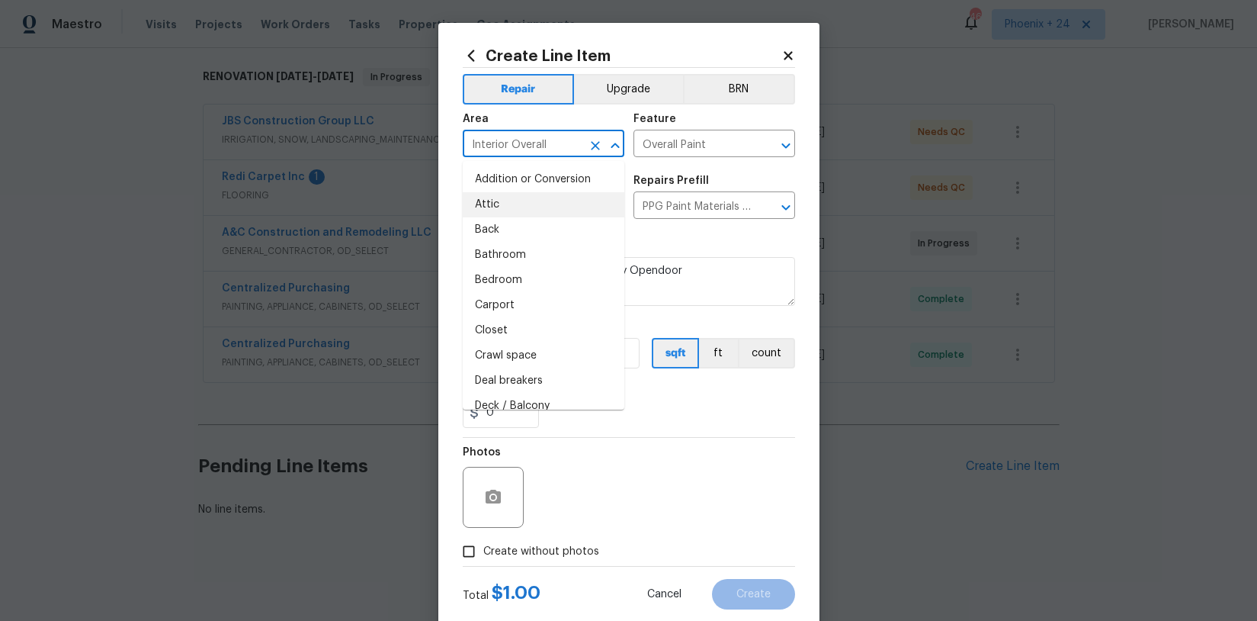
drag, startPoint x: 657, startPoint y: 430, endPoint x: 581, endPoint y: 381, distance: 90.5
click at [653, 428] on section "Repairs needed PPG Paint Materials ordered by Opendoor Material cost 1 1 sqft f…" at bounding box center [629, 332] width 332 height 209
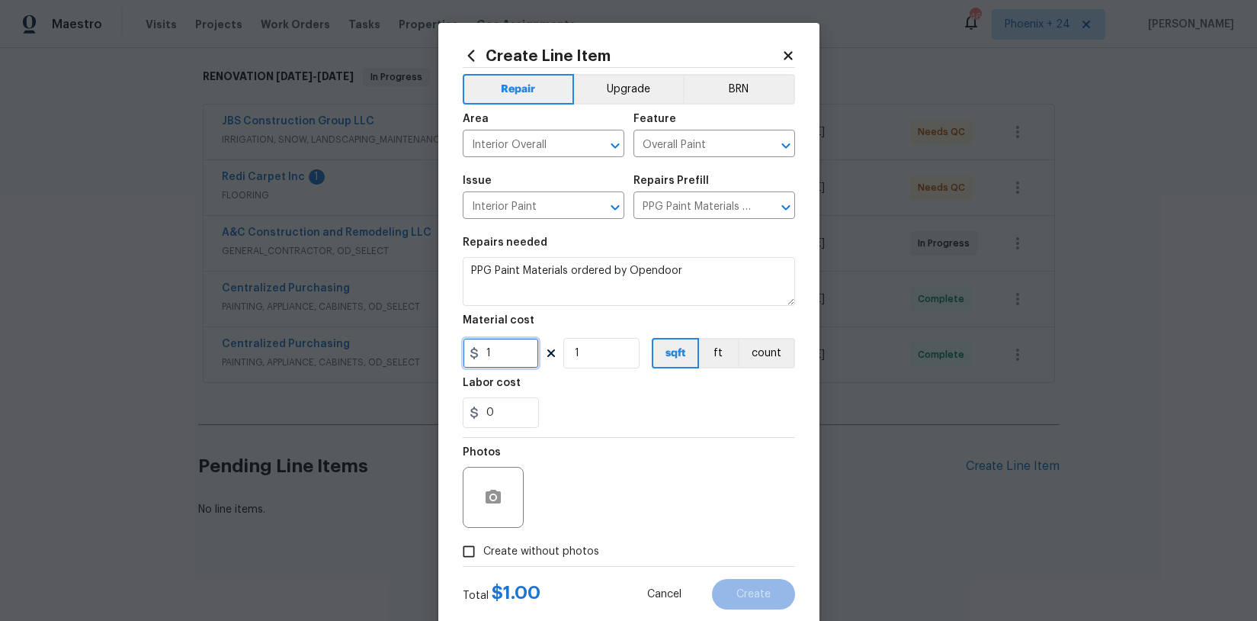
drag, startPoint x: 467, startPoint y: 351, endPoint x: 444, endPoint y: 346, distance: 22.6
click at [444, 346] on div "Create Line Item Repair Upgrade BRN Area Interior Overall ​ Feature Overall Pai…" at bounding box center [628, 328] width 381 height 611
type input "70.01"
drag, startPoint x: 555, startPoint y: 550, endPoint x: 557, endPoint y: 538, distance: 12.3
click at [555, 550] on span "Create without photos" at bounding box center [541, 552] width 116 height 16
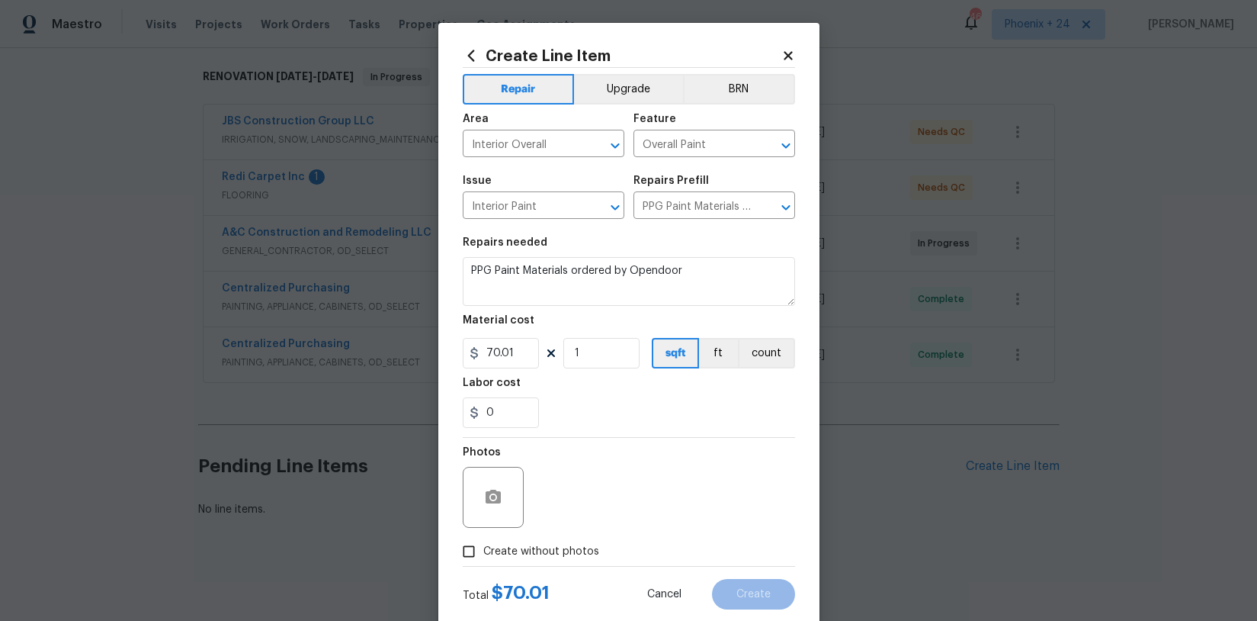
click at [483, 550] on input "Create without photos" at bounding box center [468, 551] width 29 height 29
checkbox input "true"
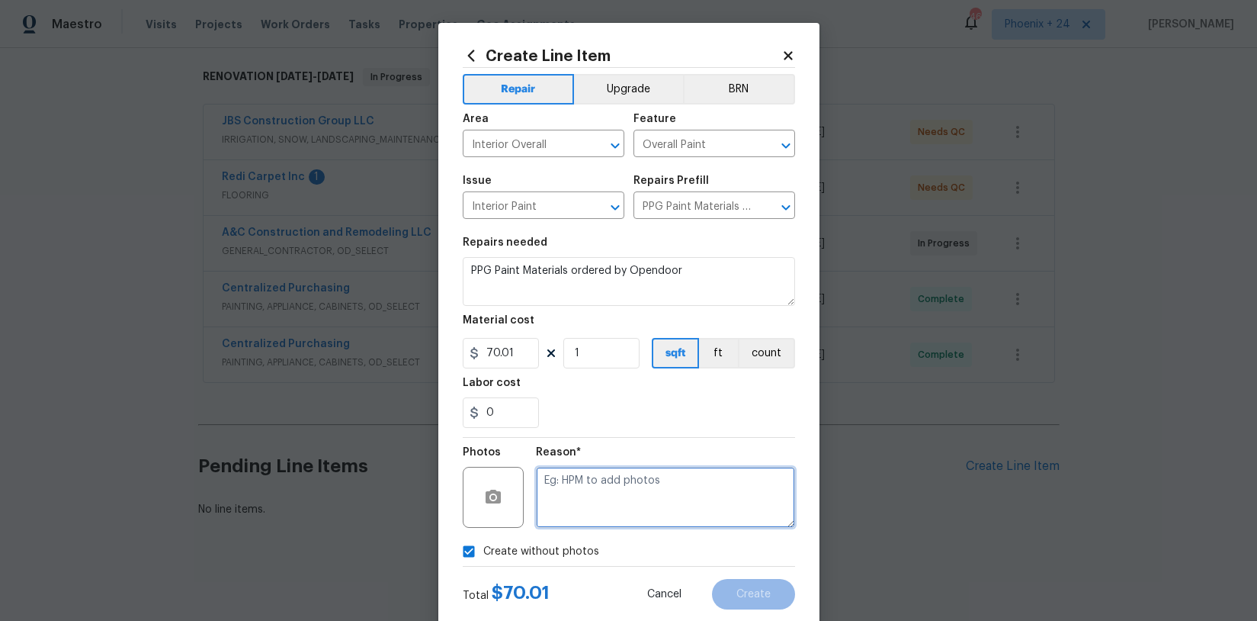
click at [574, 512] on textarea at bounding box center [665, 497] width 259 height 61
type textarea "NA"
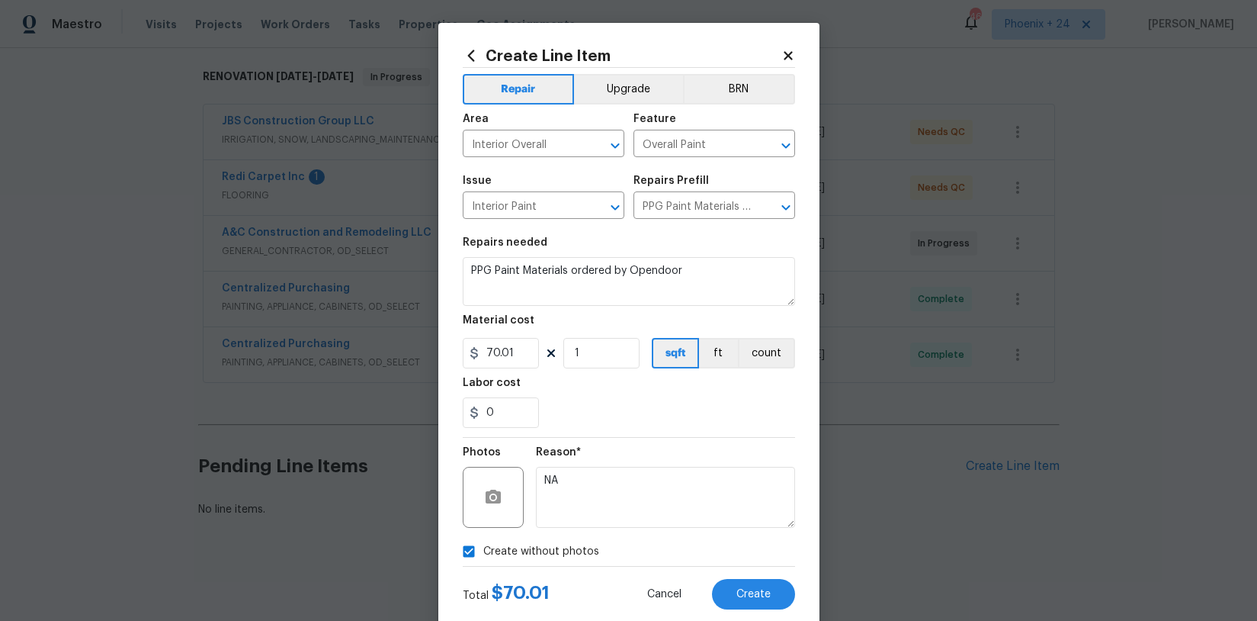
drag, startPoint x: 621, startPoint y: 445, endPoint x: 687, endPoint y: 538, distance: 113.2
click at [621, 445] on div "Reason* NA" at bounding box center [665, 487] width 259 height 99
click at [743, 588] on button "Create" at bounding box center [753, 594] width 83 height 30
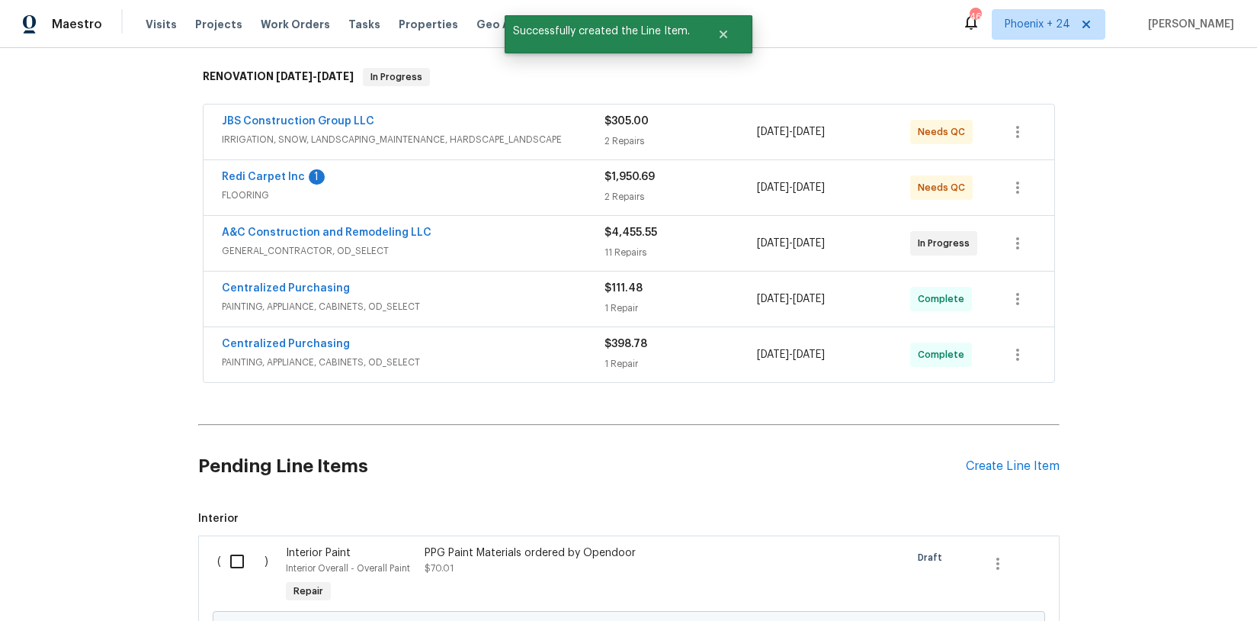
scroll to position [329, 0]
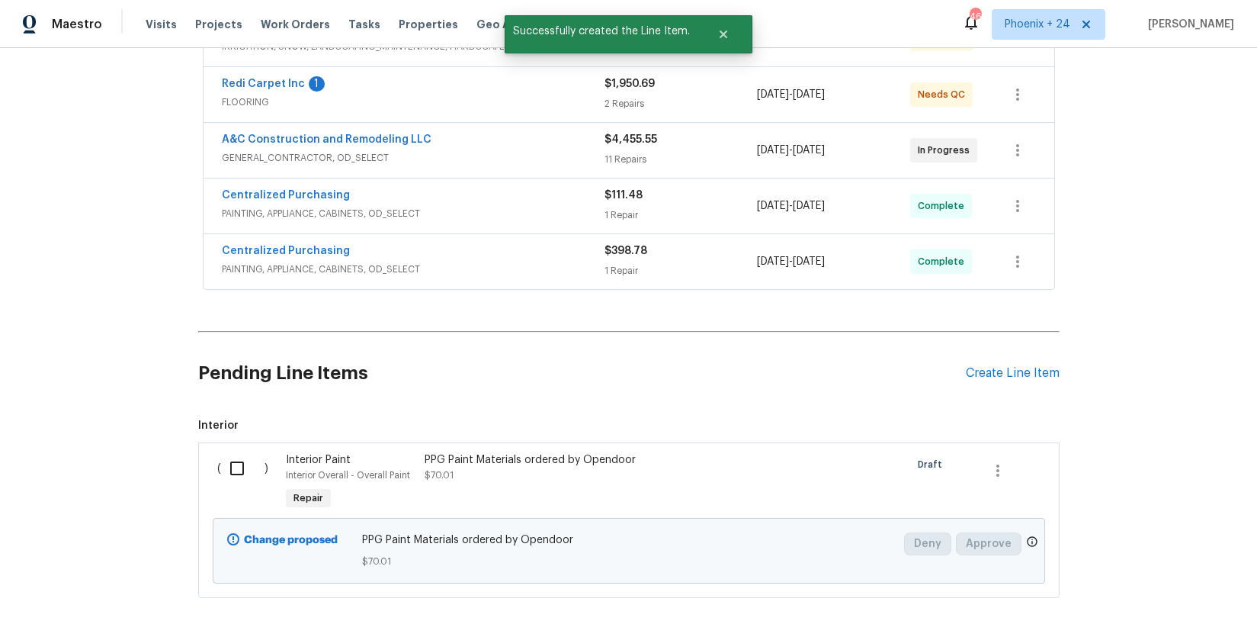
click at [227, 439] on span "Interior ( ) Interior Paint Interior Overall - Overall Paint Repair PPG Paint M…" at bounding box center [629, 508] width 862 height 180
drag, startPoint x: 238, startPoint y: 470, endPoint x: 444, endPoint y: 534, distance: 216.3
click at [239, 470] on input "checkbox" at bounding box center [242, 468] width 43 height 32
checkbox input "true"
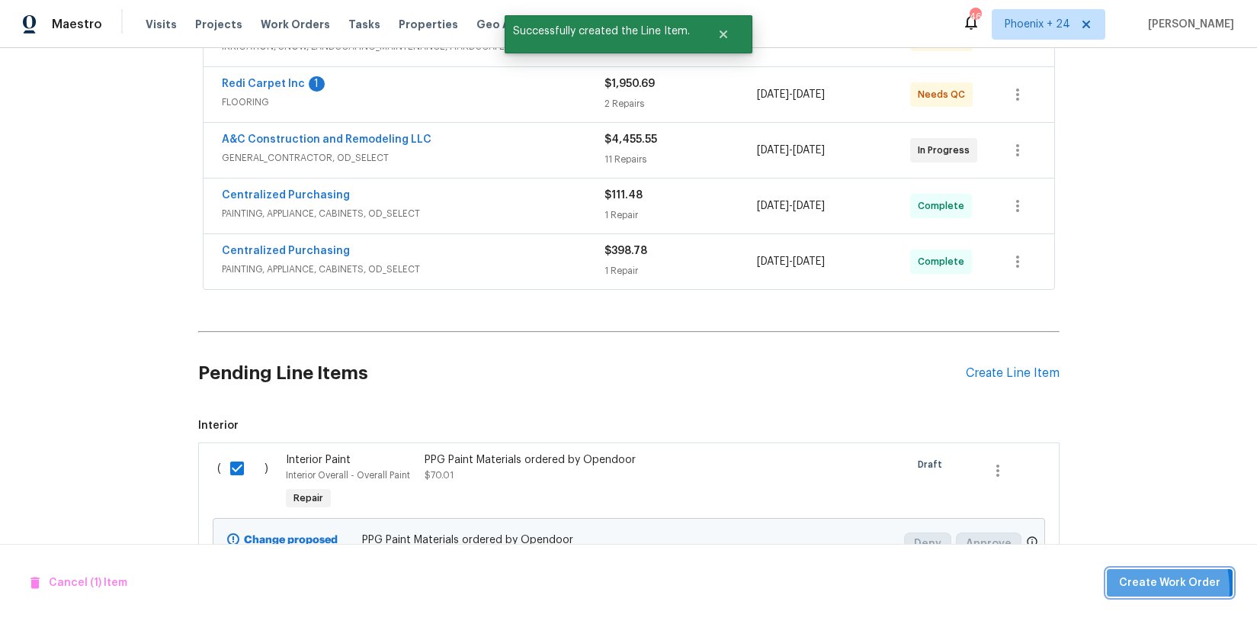
drag, startPoint x: 1112, startPoint y: 590, endPoint x: 1103, endPoint y: 589, distance: 9.2
click at [1111, 590] on div "Cancel (1) Item Create Work Order" at bounding box center [628, 583] width 1257 height 78
click at [1184, 589] on span "Create Work Order" at bounding box center [1169, 582] width 101 height 19
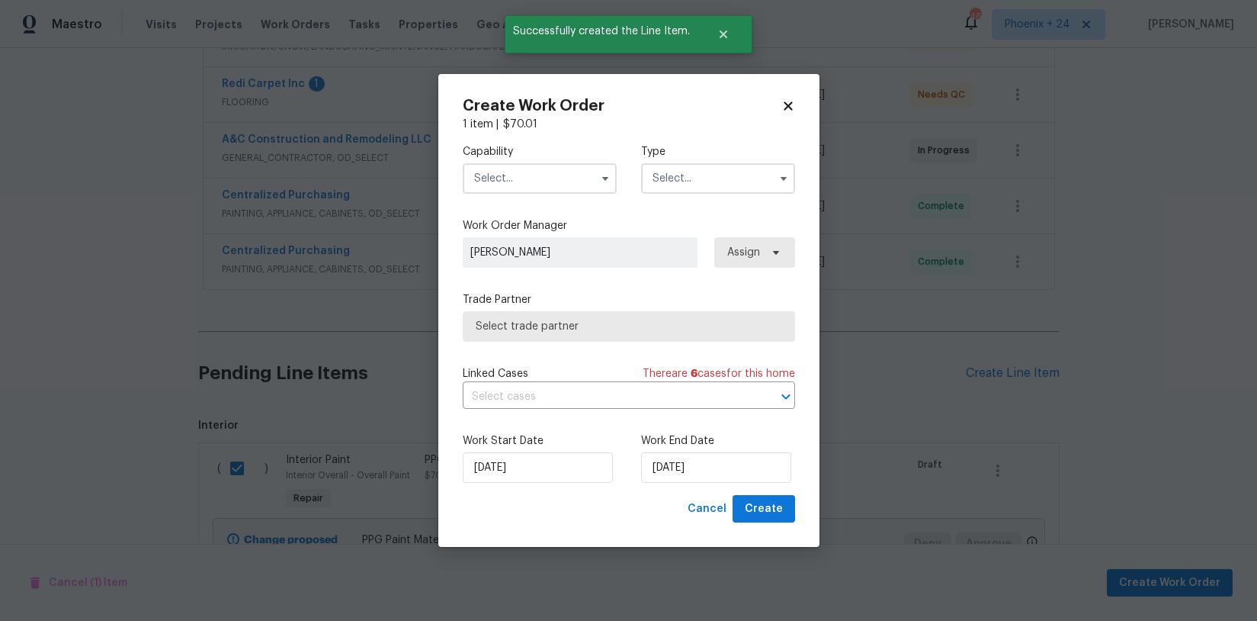
drag, startPoint x: 557, startPoint y: 197, endPoint x: 554, endPoint y: 262, distance: 64.9
click at [556, 198] on div "Capability Type" at bounding box center [629, 169] width 332 height 74
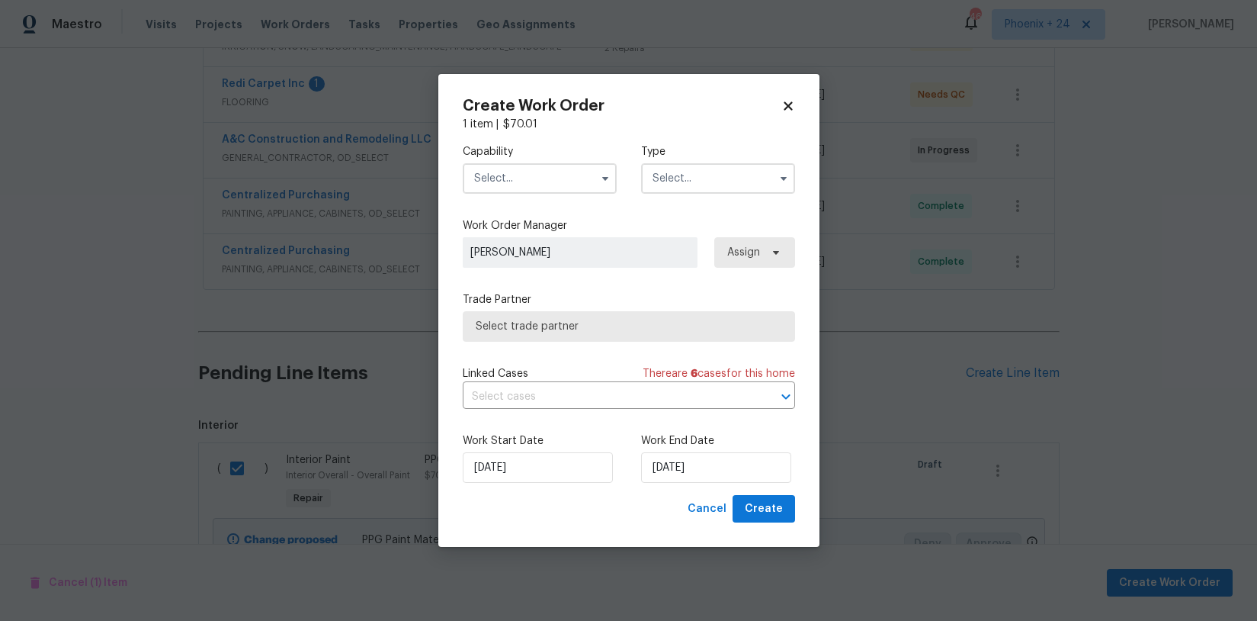
click at [523, 188] on input "text" at bounding box center [540, 178] width 154 height 30
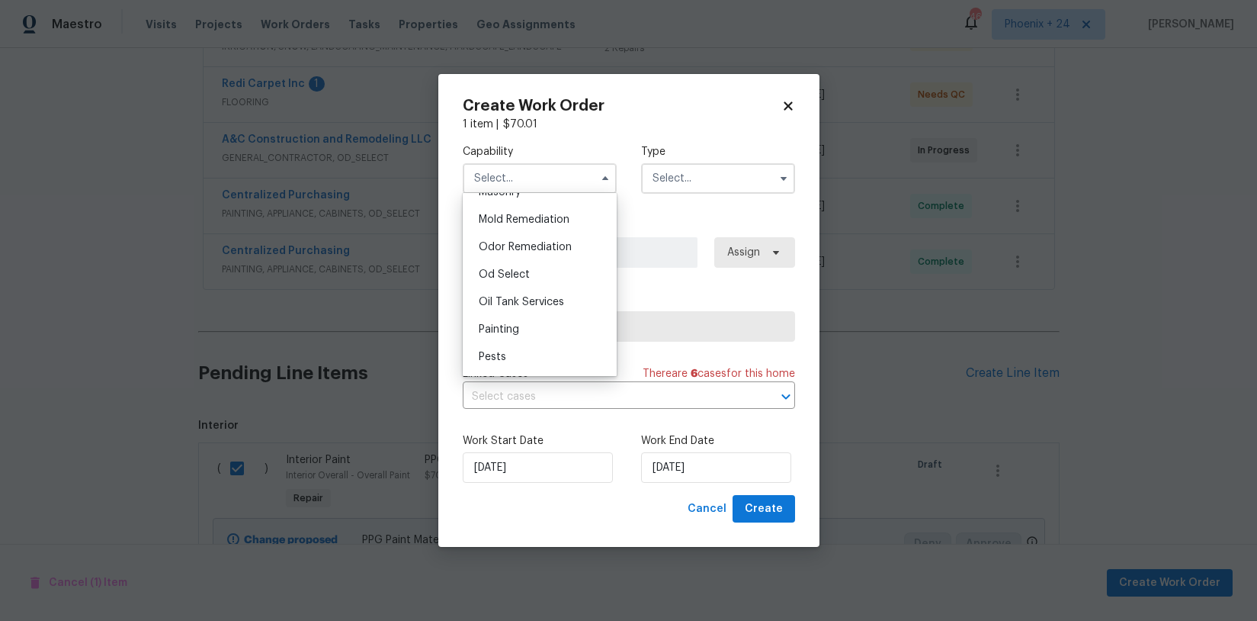
scroll to position [1192, 0]
click at [528, 307] on div "Painting" at bounding box center [540, 299] width 146 height 27
type input "Painting"
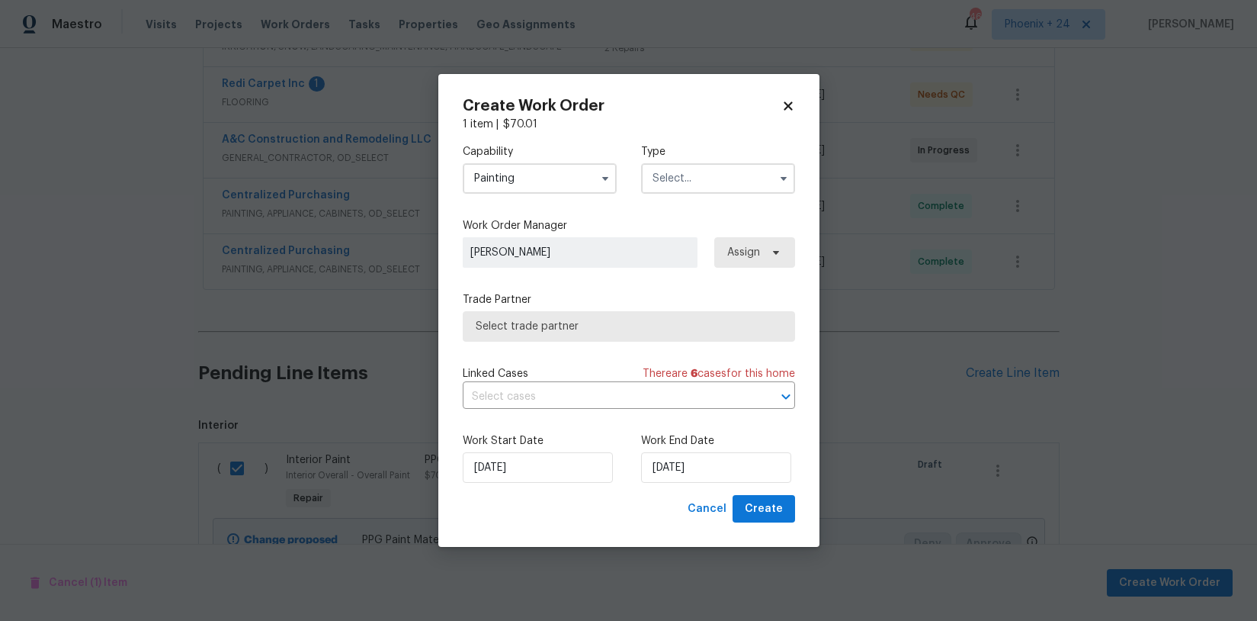
drag, startPoint x: 723, startPoint y: 169, endPoint x: 722, endPoint y: 189, distance: 19.8
click at [722, 175] on input "text" at bounding box center [718, 178] width 154 height 30
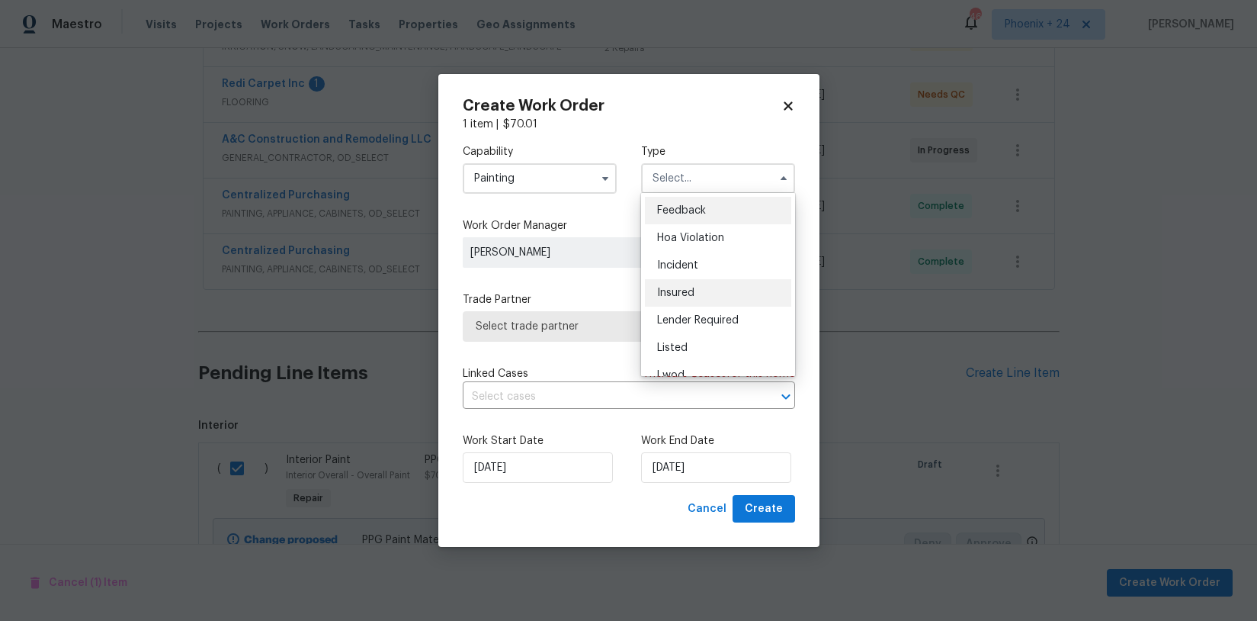
scroll to position [181, 0]
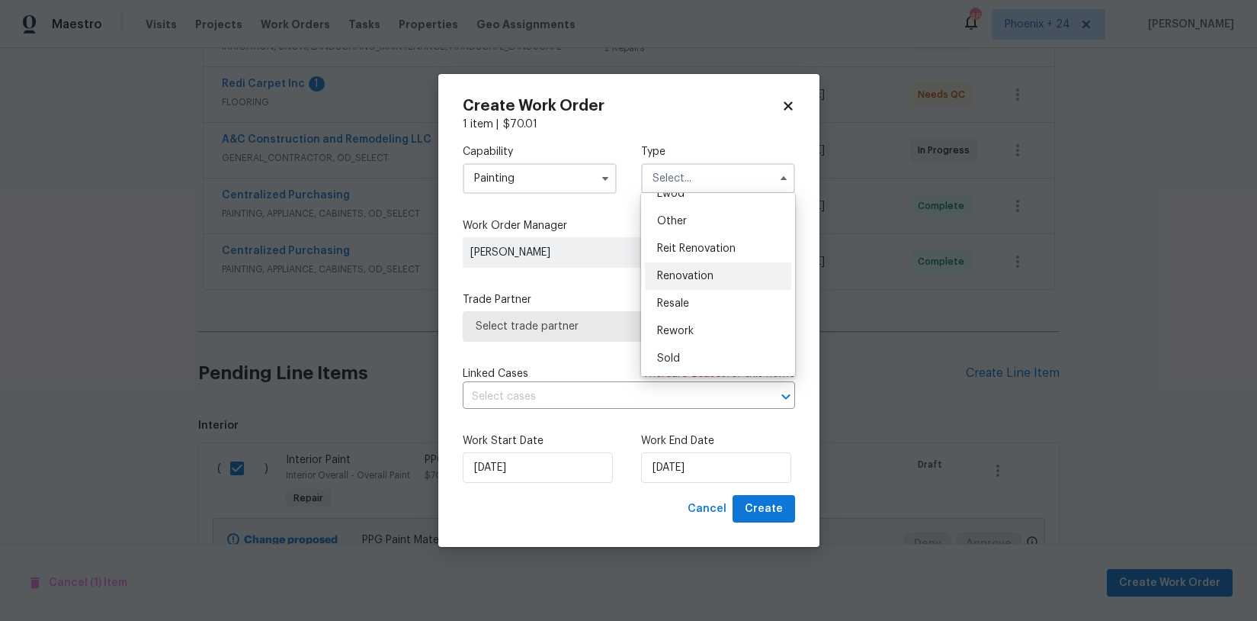
click at [707, 275] on span "Renovation" at bounding box center [685, 276] width 56 height 11
type input "Renovation"
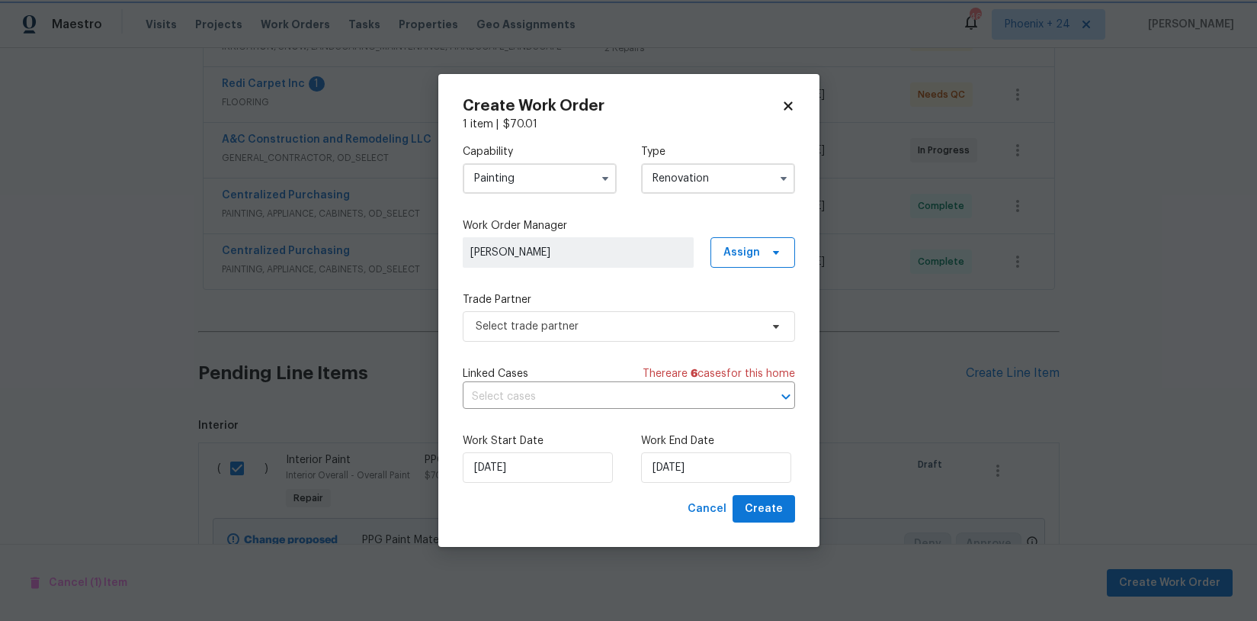
scroll to position [0, 0]
drag, startPoint x: 770, startPoint y: 249, endPoint x: 767, endPoint y: 258, distance: 9.6
click at [770, 249] on icon at bounding box center [776, 252] width 12 height 12
click at [747, 318] on div "Assign to me" at bounding box center [755, 316] width 66 height 15
click at [593, 319] on span "Select trade partner" at bounding box center [618, 326] width 284 height 15
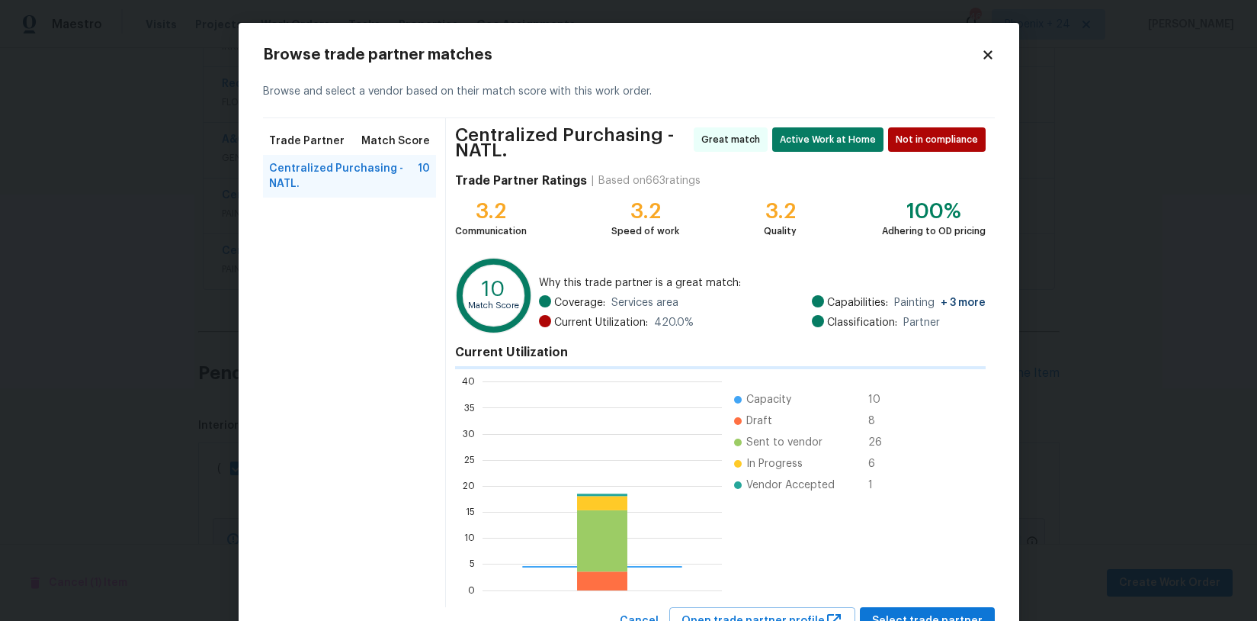
scroll to position [213, 239]
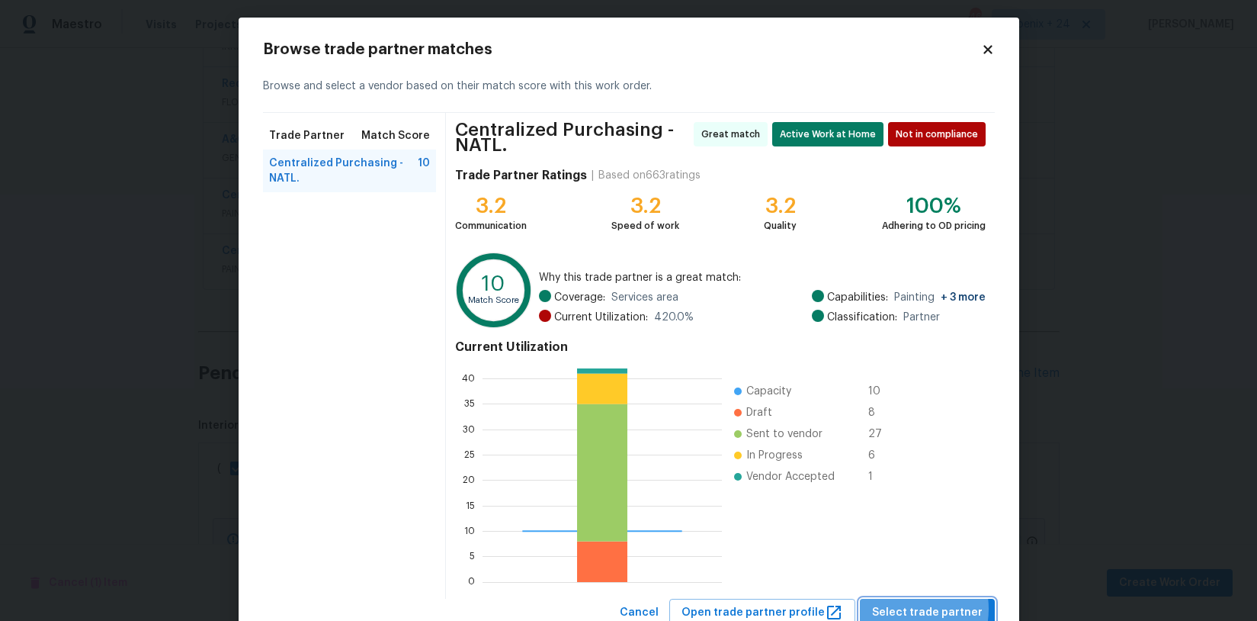
drag, startPoint x: 912, startPoint y: 608, endPoint x: 875, endPoint y: 596, distance: 38.6
click at [911, 608] on span "Select trade partner" at bounding box center [927, 612] width 111 height 19
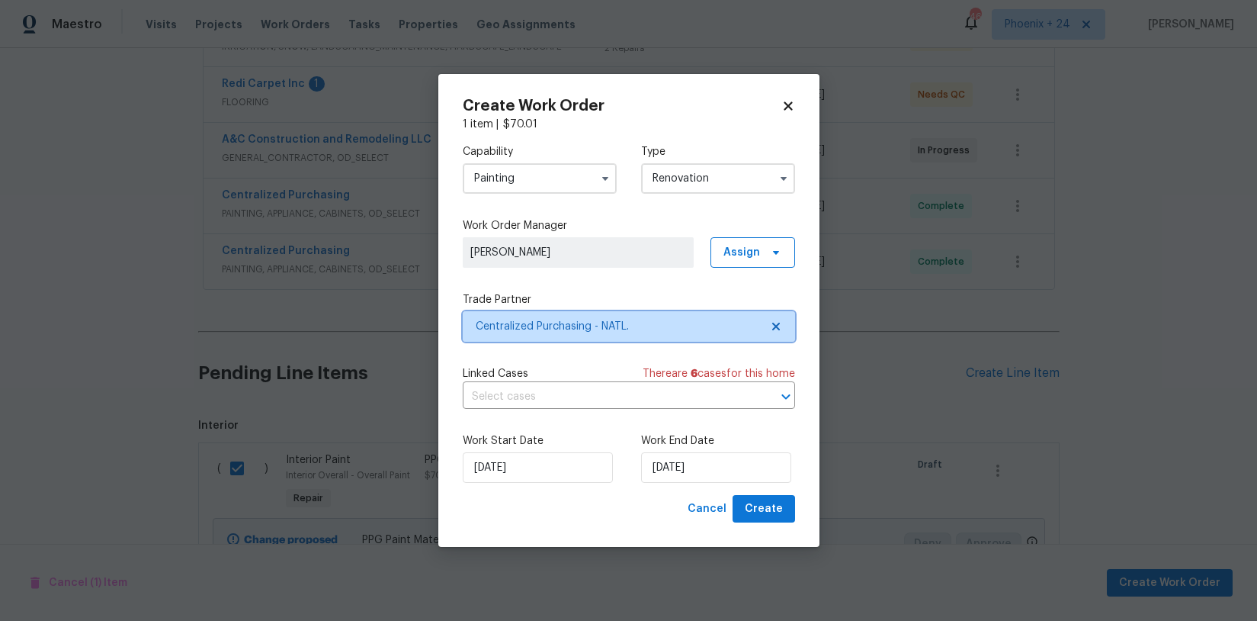
scroll to position [0, 0]
click at [761, 522] on button "Create" at bounding box center [764, 509] width 63 height 28
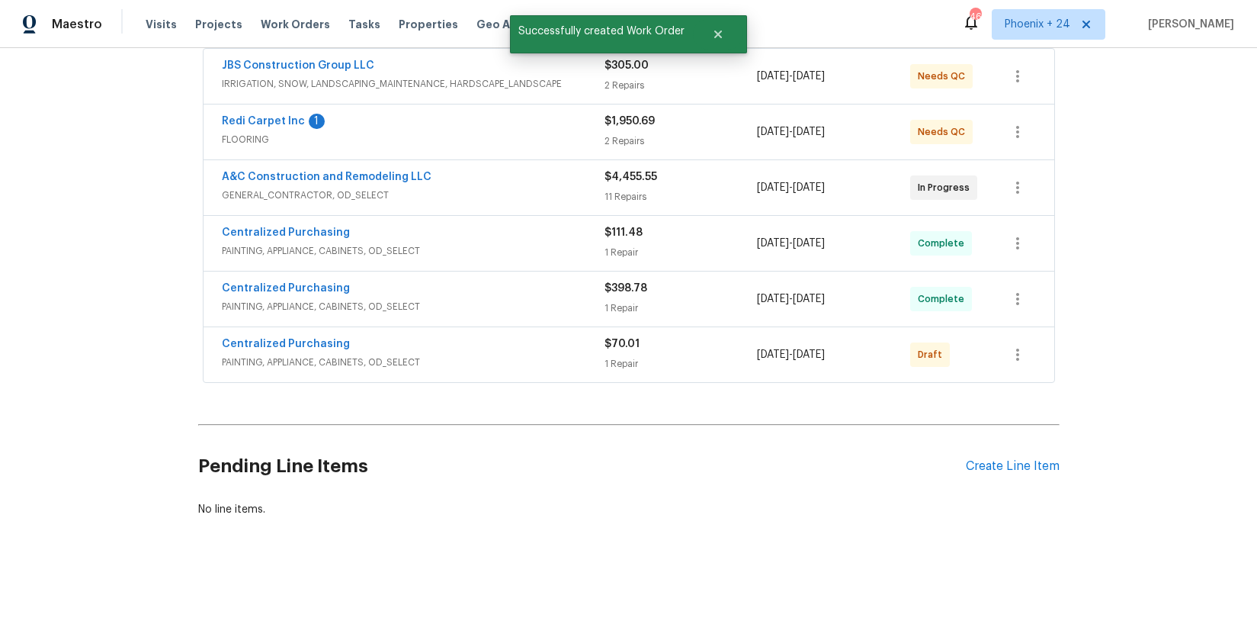
click at [1001, 353] on div "Centralized Purchasing PAINTING, APPLIANCE, CABINETS, OD_SELECT $70.01 1 Repair…" at bounding box center [629, 354] width 851 height 55
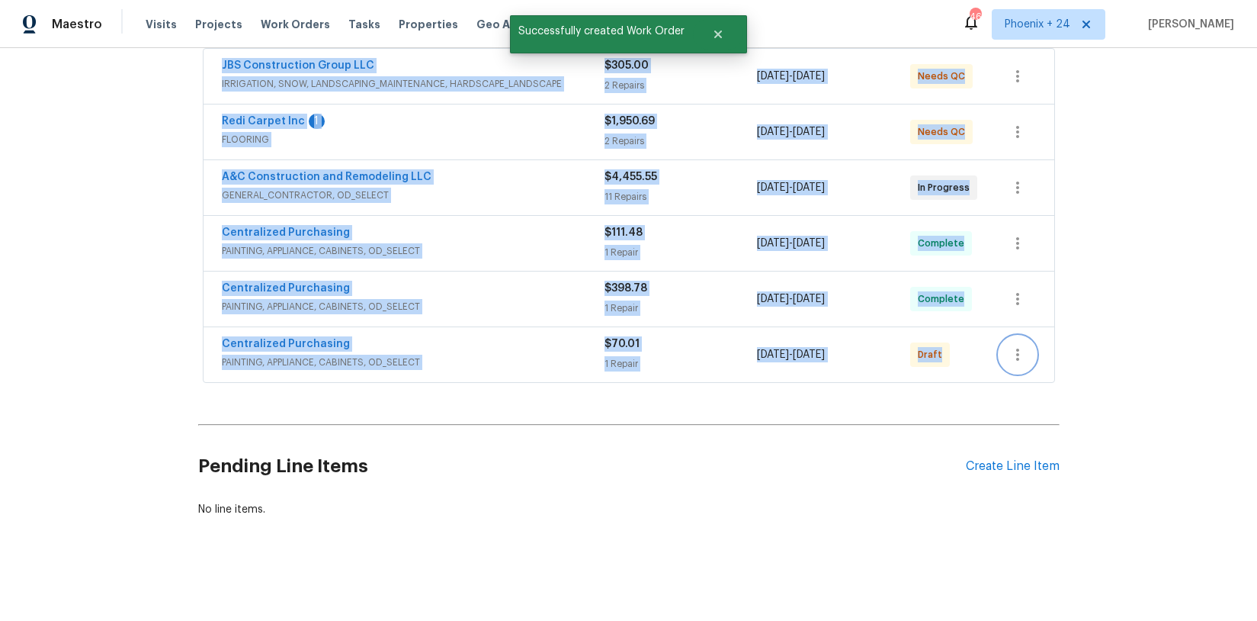
click at [1016, 353] on icon "button" at bounding box center [1018, 354] width 18 height 18
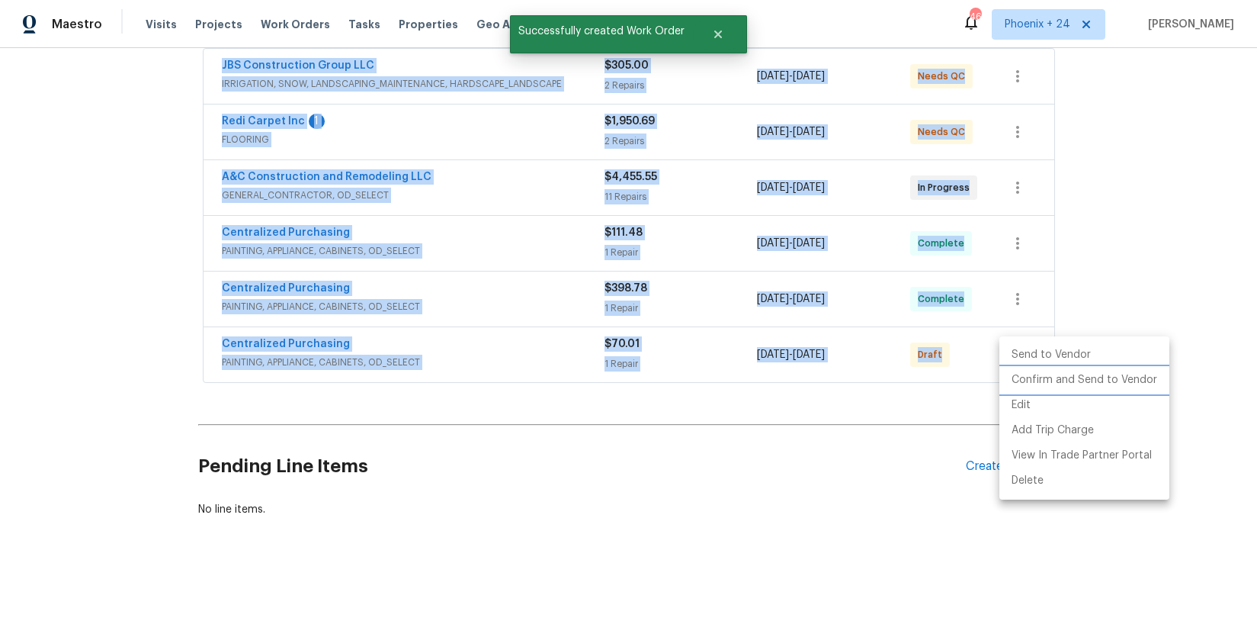
click at [1016, 367] on li "Confirm and Send to Vendor" at bounding box center [1085, 379] width 170 height 25
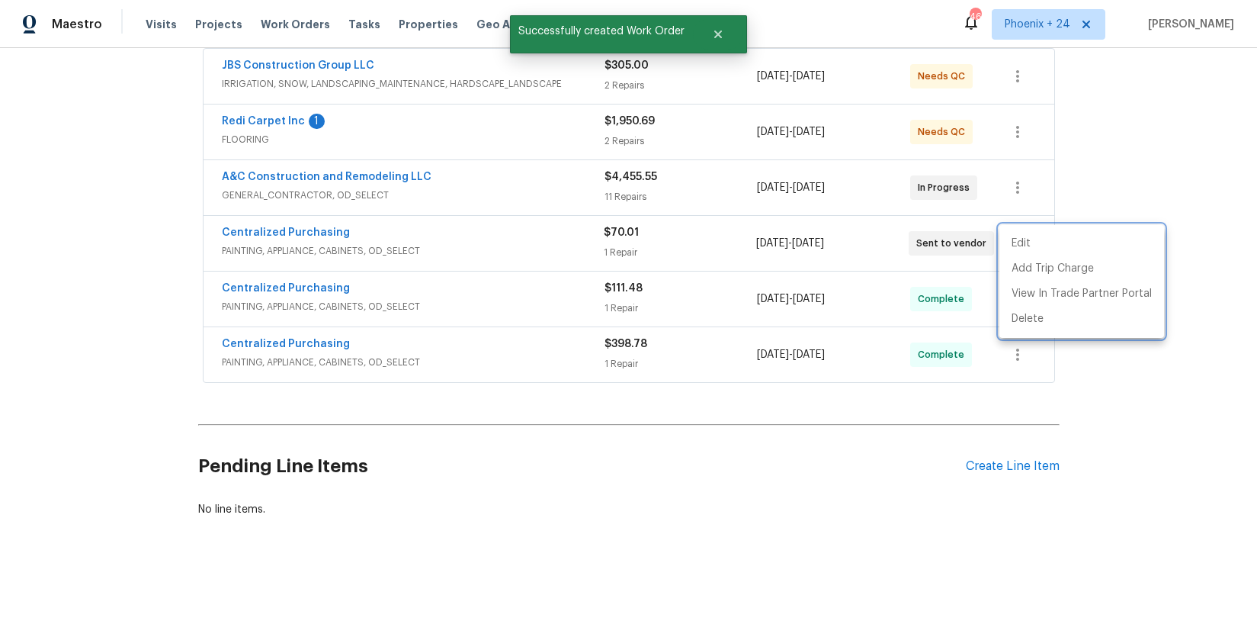
click at [725, 265] on div at bounding box center [628, 310] width 1257 height 621
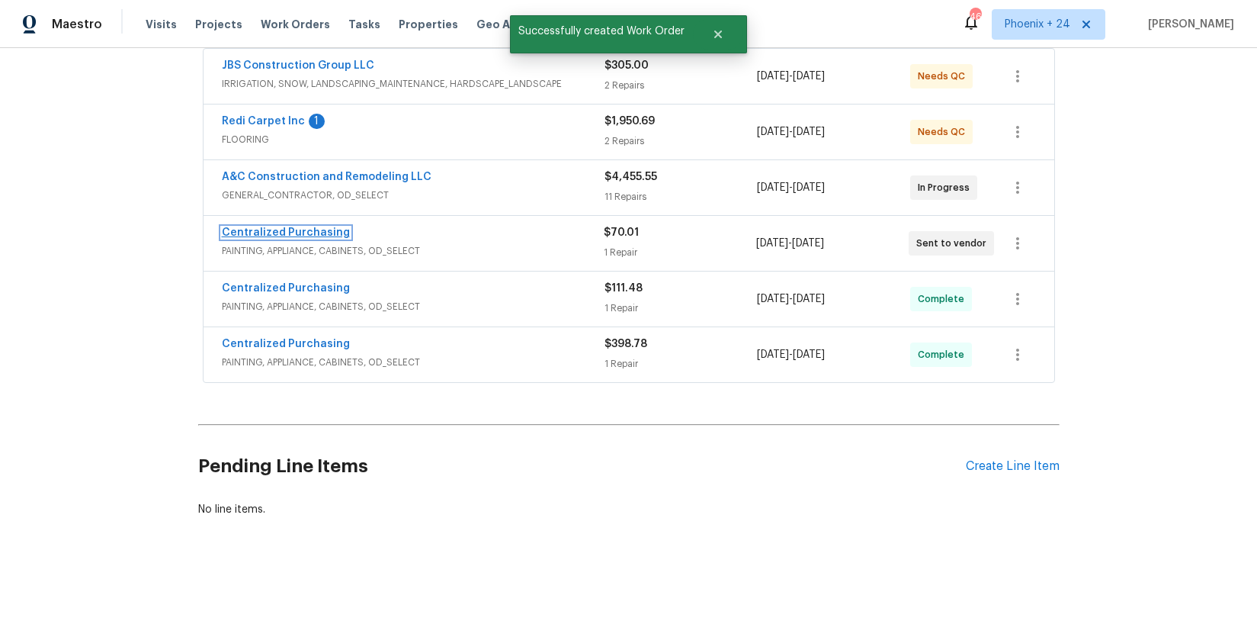
click at [320, 230] on link "Centralized Purchasing" at bounding box center [286, 232] width 128 height 11
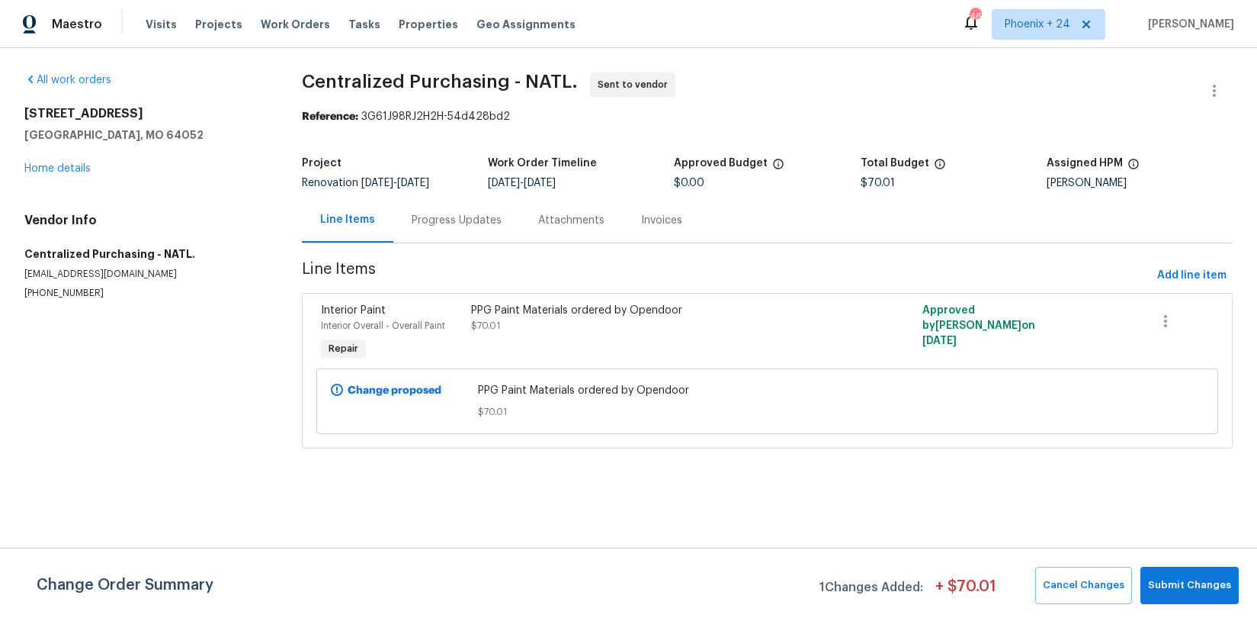
click at [316, 13] on div "Visits Projects Work Orders Tasks Properties Geo Assignments" at bounding box center [370, 24] width 448 height 30
click at [300, 23] on span "Work Orders" at bounding box center [295, 24] width 69 height 15
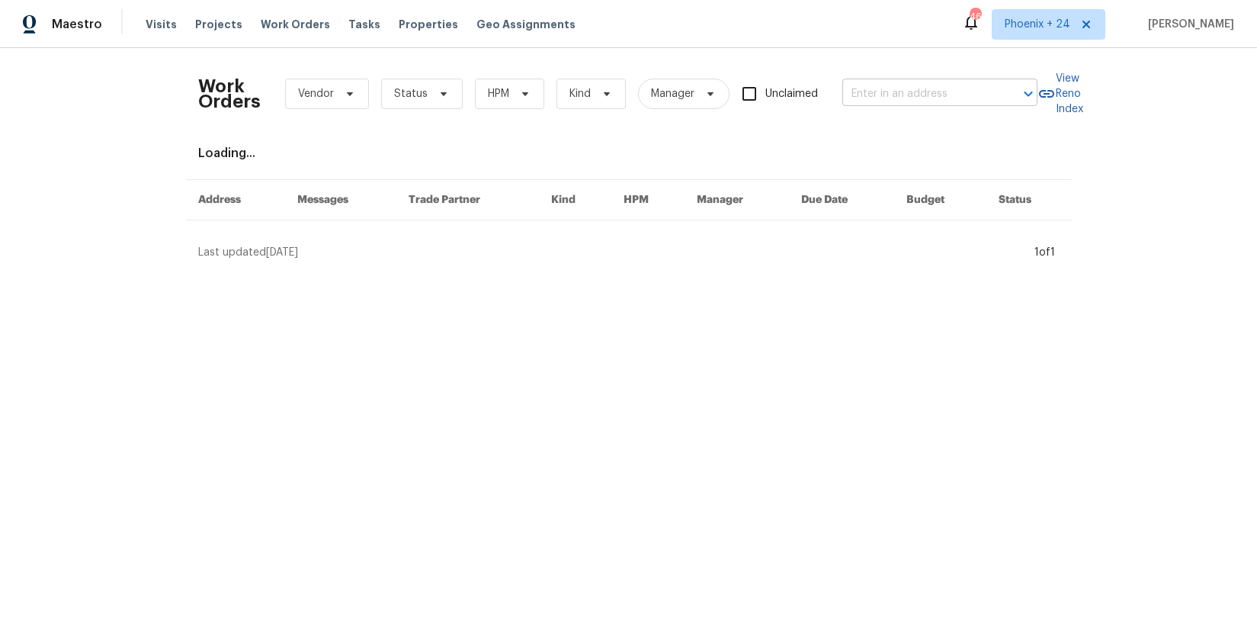
click at [940, 88] on input "text" at bounding box center [918, 94] width 152 height 24
paste input "[STREET_ADDRESS]"
type input "[STREET_ADDRESS]"
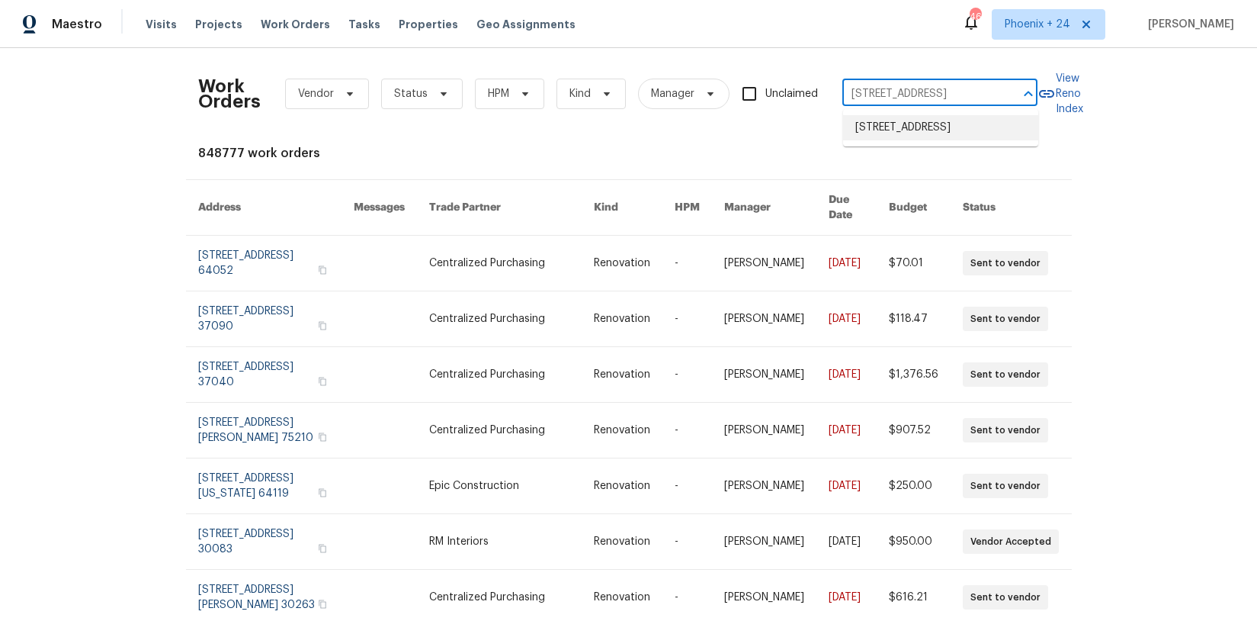
click at [923, 140] on li "[STREET_ADDRESS]" at bounding box center [940, 127] width 195 height 25
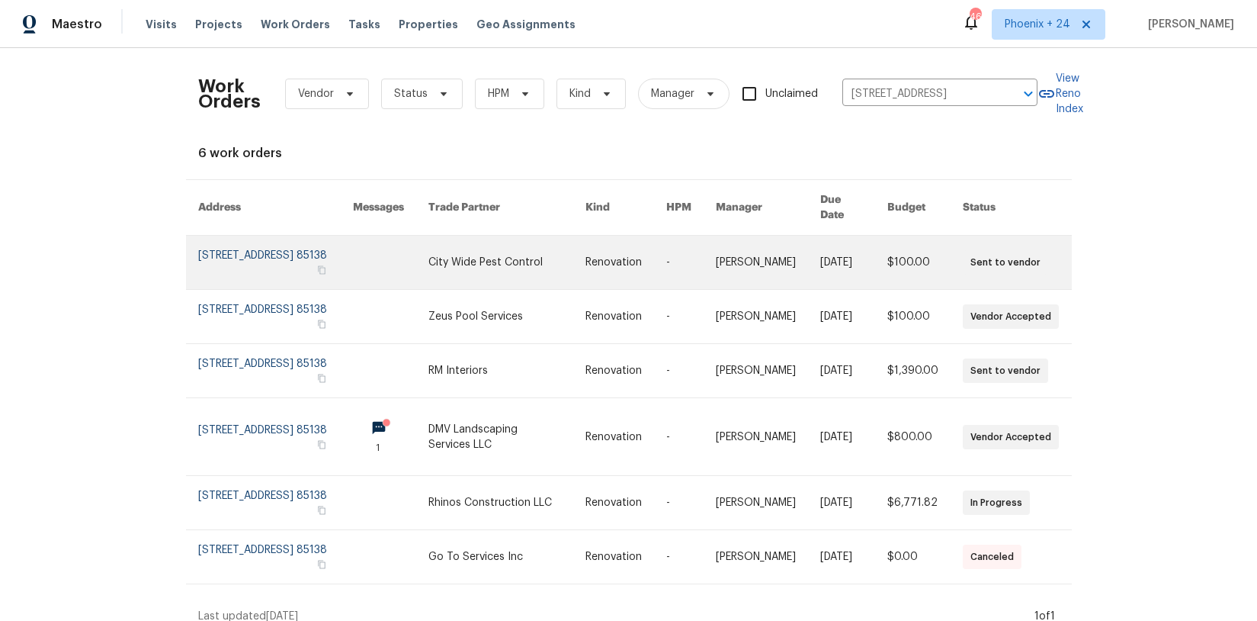
click at [541, 271] on link at bounding box center [506, 262] width 157 height 53
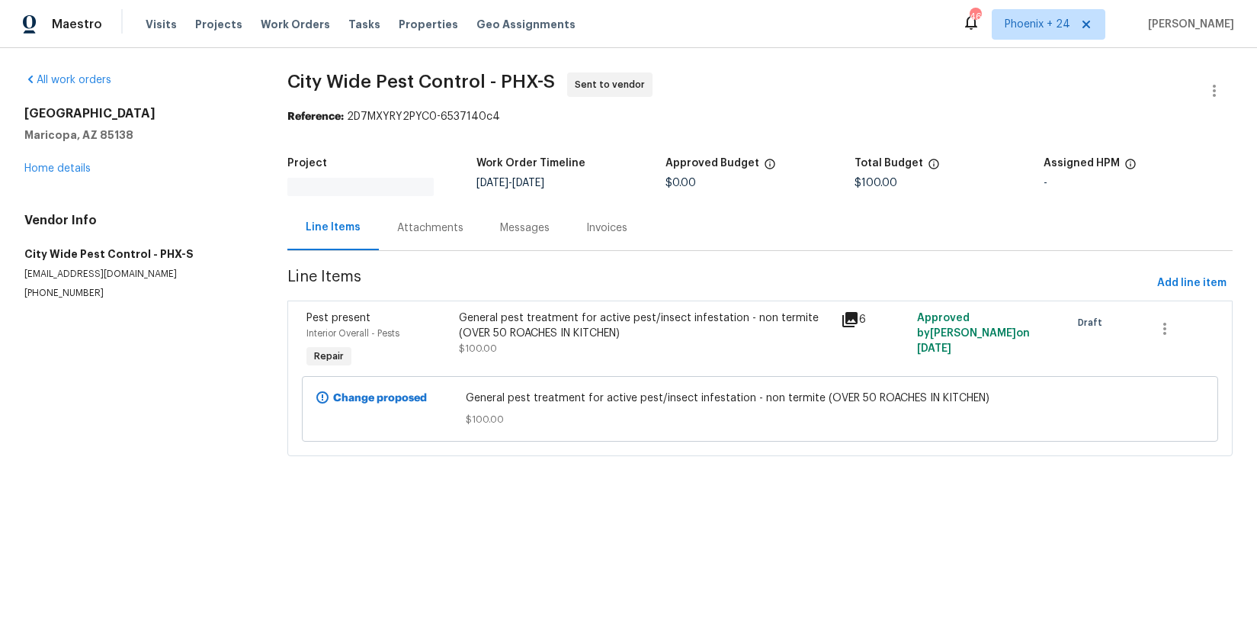
click at [50, 175] on div "[STREET_ADDRESS][PERSON_NAME] Home details" at bounding box center [137, 141] width 226 height 70
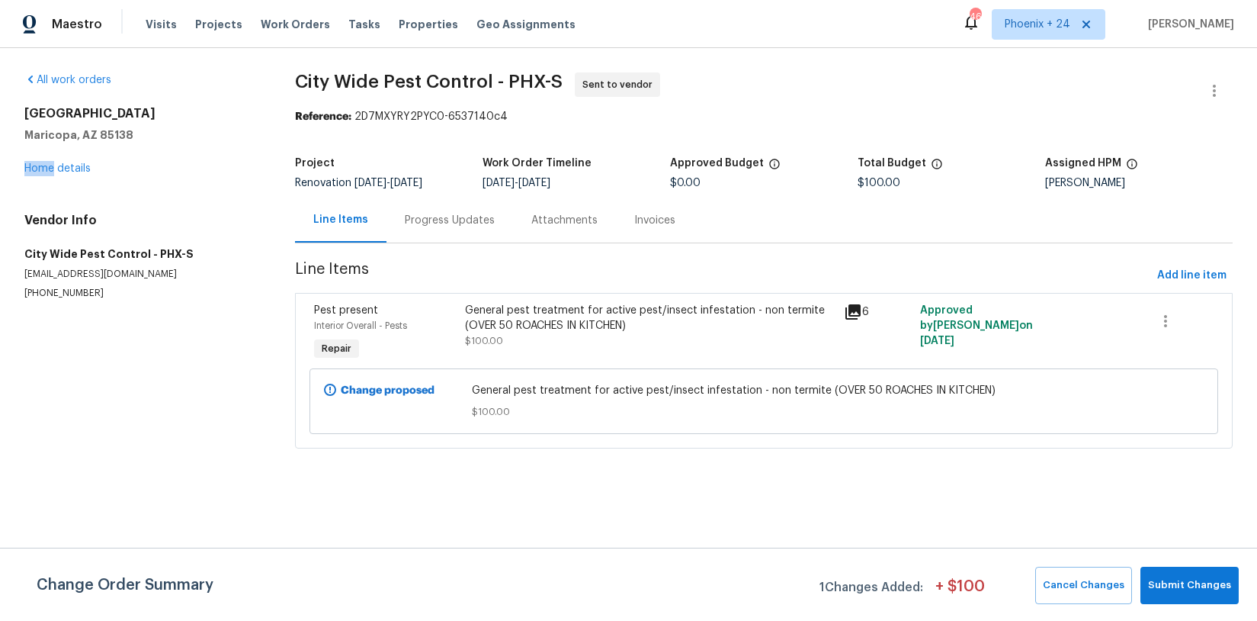
click at [50, 174] on div "[STREET_ADDRESS][PERSON_NAME] Home details" at bounding box center [141, 141] width 234 height 70
click at [53, 171] on link "Home details" at bounding box center [57, 168] width 66 height 11
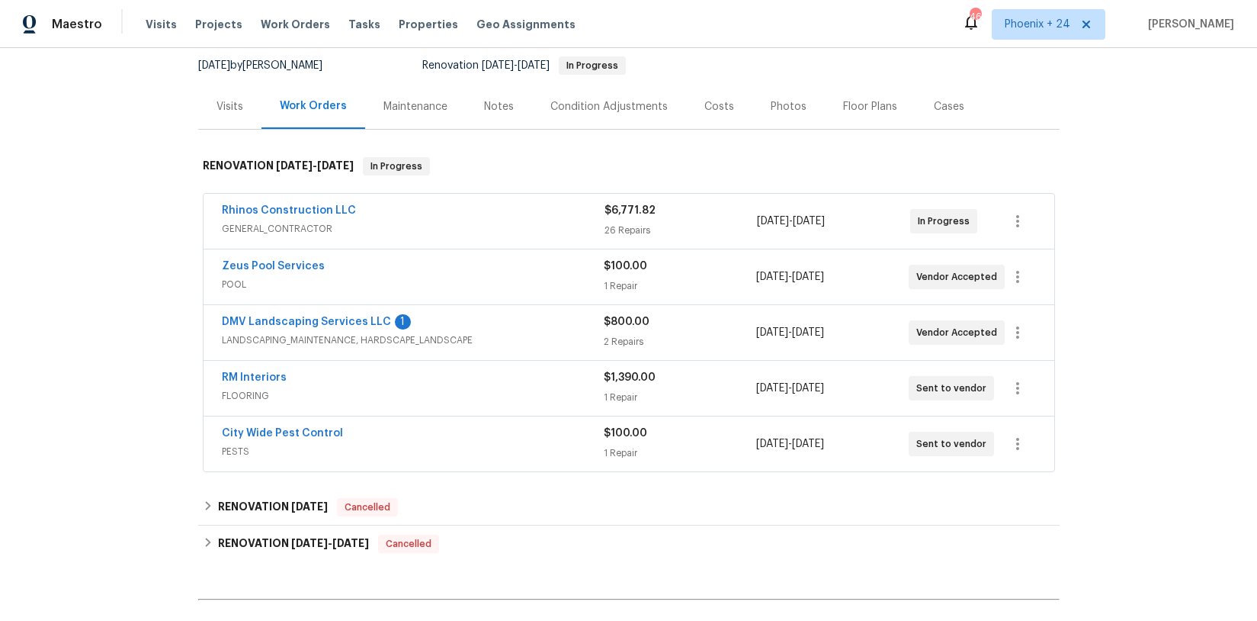
scroll to position [190, 0]
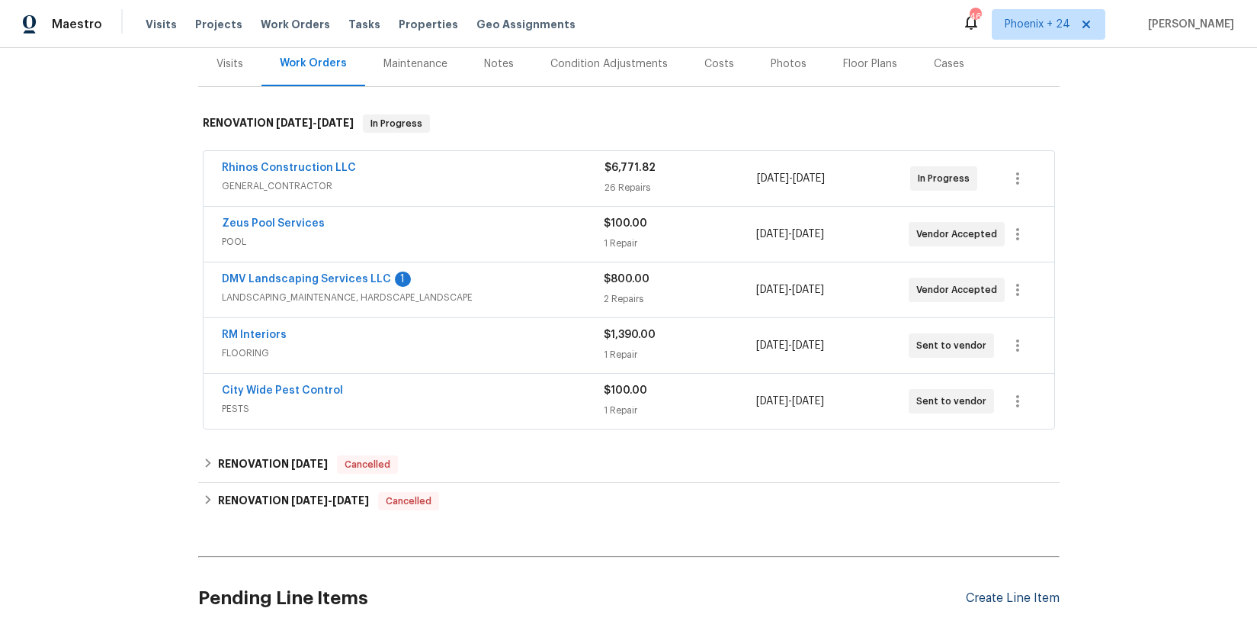
click at [1023, 592] on div "Create Line Item" at bounding box center [1013, 598] width 94 height 14
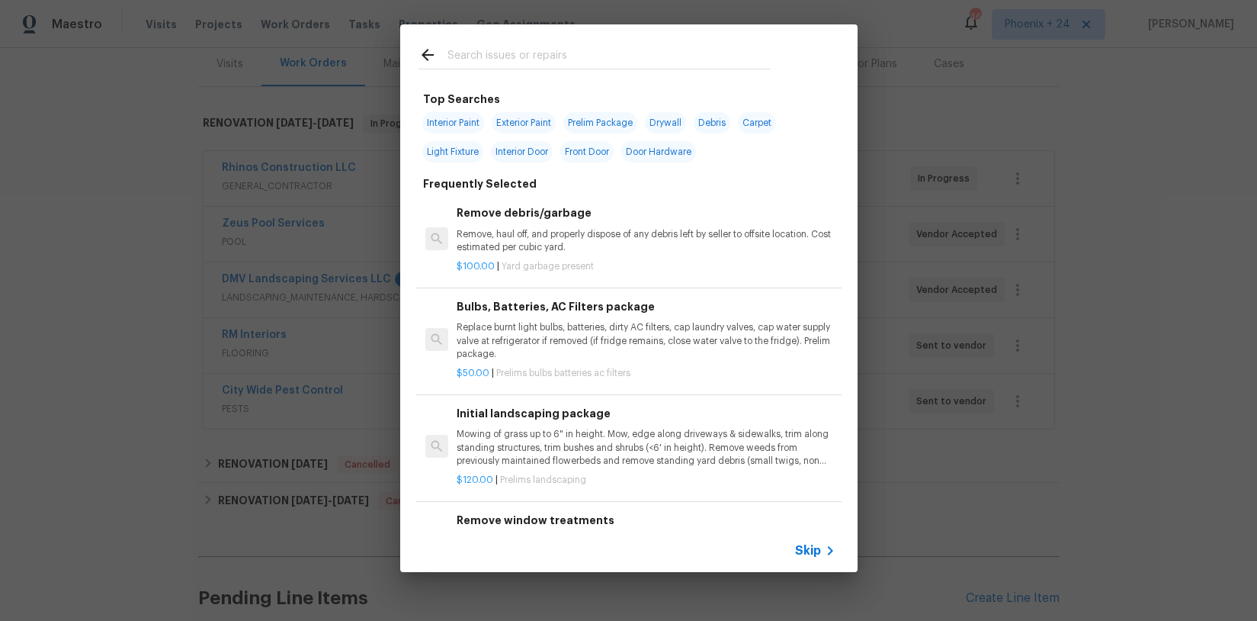
click at [480, 65] on input "text" at bounding box center [609, 57] width 323 height 23
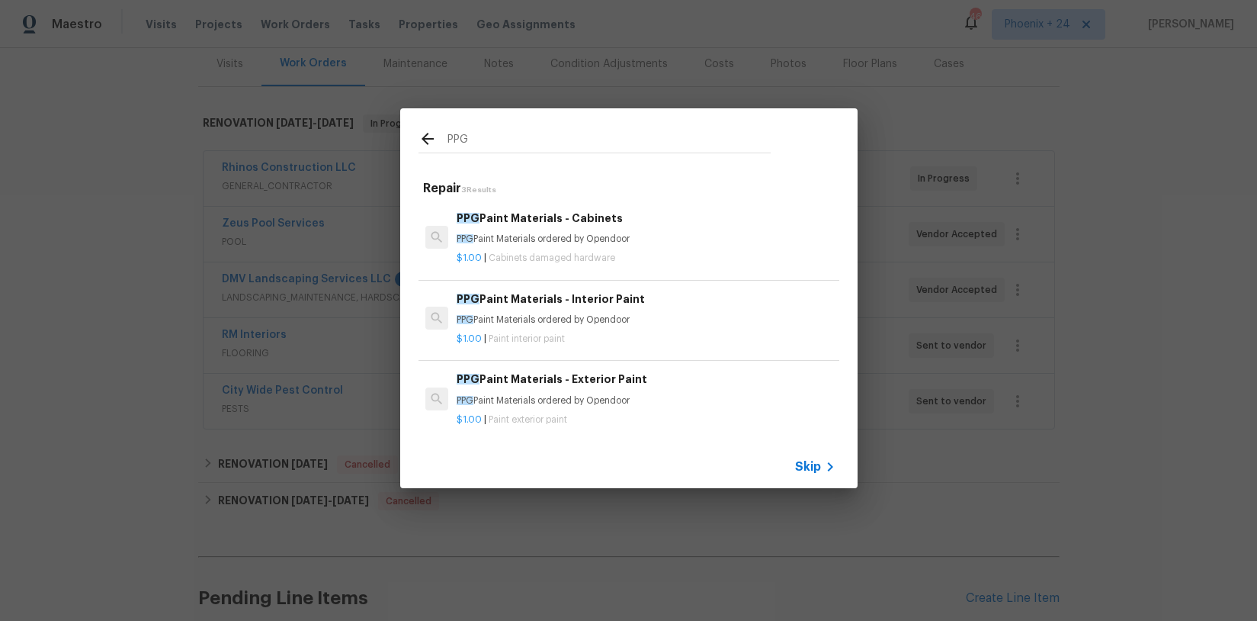
type input "PPG"
click at [633, 244] on p "PPG Paint Materials ordered by Opendoor" at bounding box center [646, 239] width 378 height 13
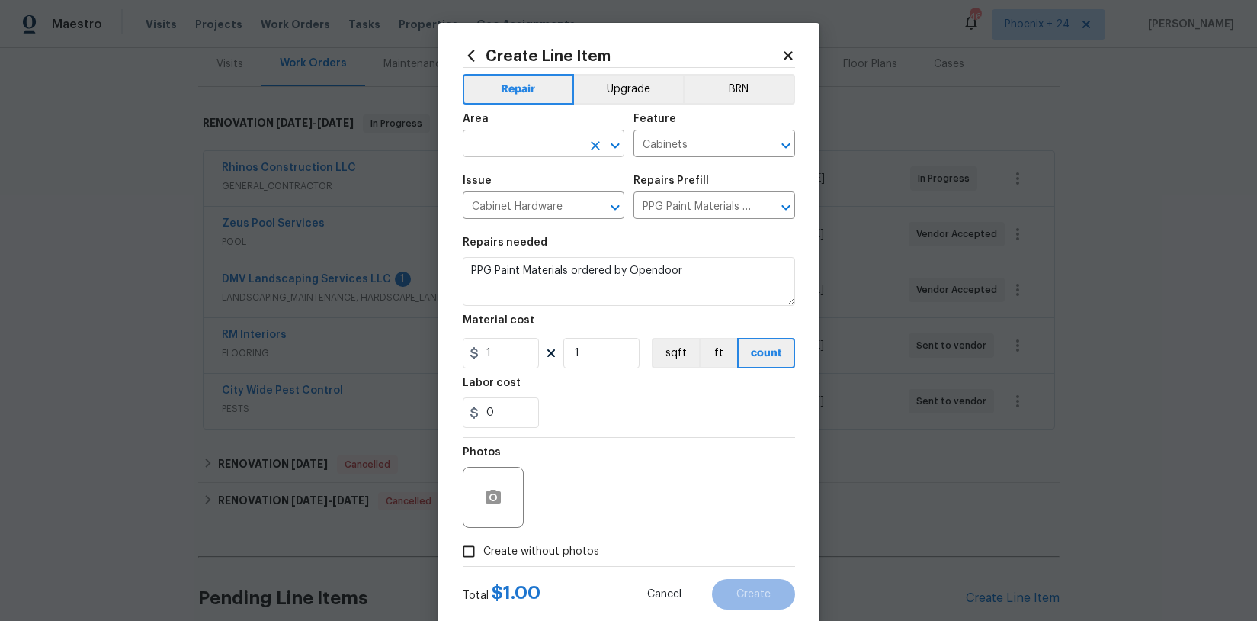
click at [534, 146] on input "text" at bounding box center [522, 145] width 119 height 24
drag, startPoint x: 557, startPoint y: 200, endPoint x: 540, endPoint y: 276, distance: 78.2
click at [558, 200] on li "Interior Overall" at bounding box center [544, 204] width 162 height 25
type input "Interior Overall"
drag, startPoint x: 520, startPoint y: 362, endPoint x: 459, endPoint y: 352, distance: 61.8
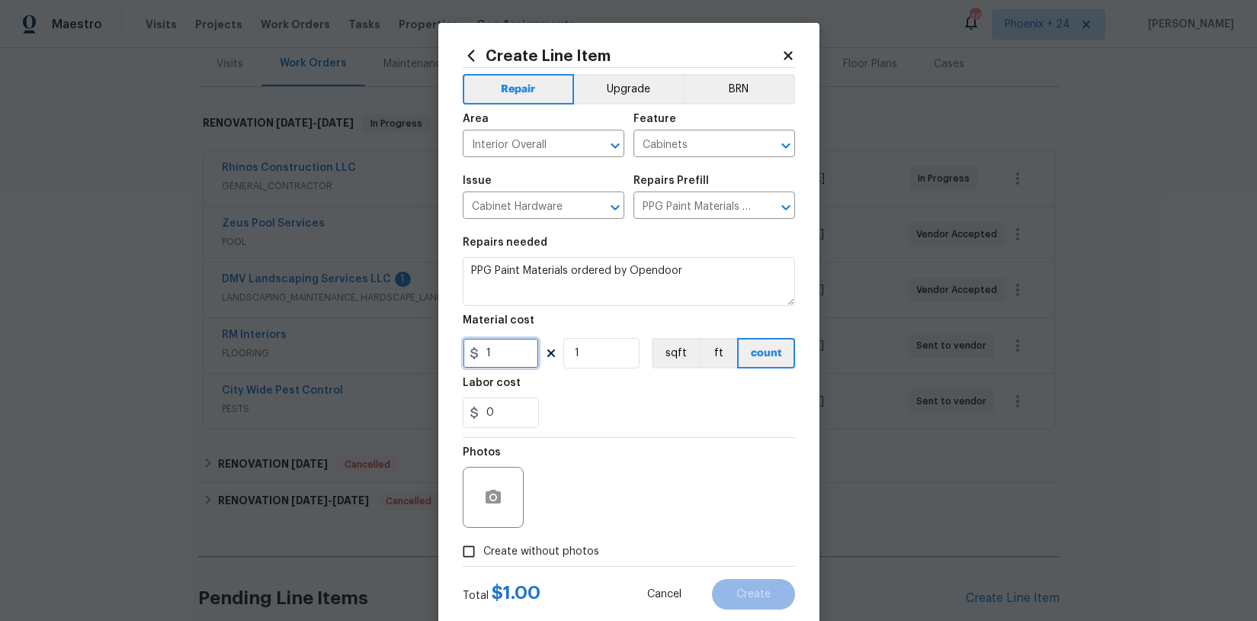
click at [459, 352] on div "Create Line Item Repair Upgrade BRN Area Interior Overall ​ Feature Cabinets ​ …" at bounding box center [628, 328] width 381 height 611
type input "147.32"
click at [573, 549] on span "Create without photos" at bounding box center [541, 552] width 116 height 16
click at [483, 549] on input "Create without photos" at bounding box center [468, 551] width 29 height 29
checkbox input "true"
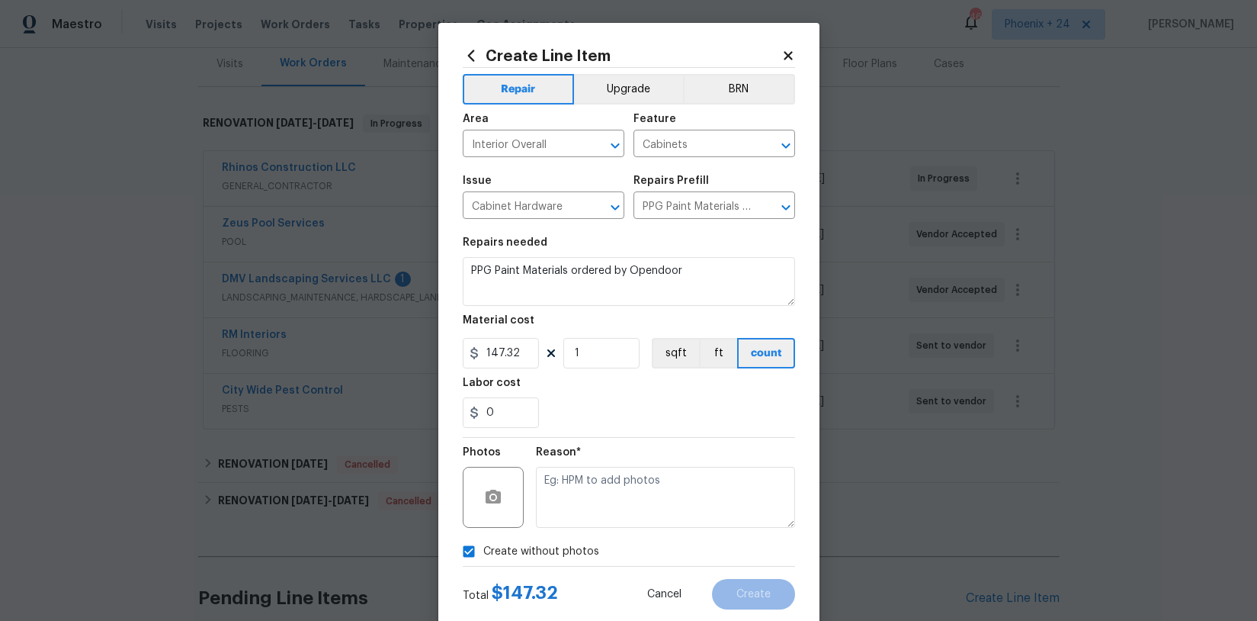
click at [595, 509] on textarea at bounding box center [665, 497] width 259 height 61
type textarea "NA"
click at [784, 593] on button "Create" at bounding box center [753, 594] width 83 height 30
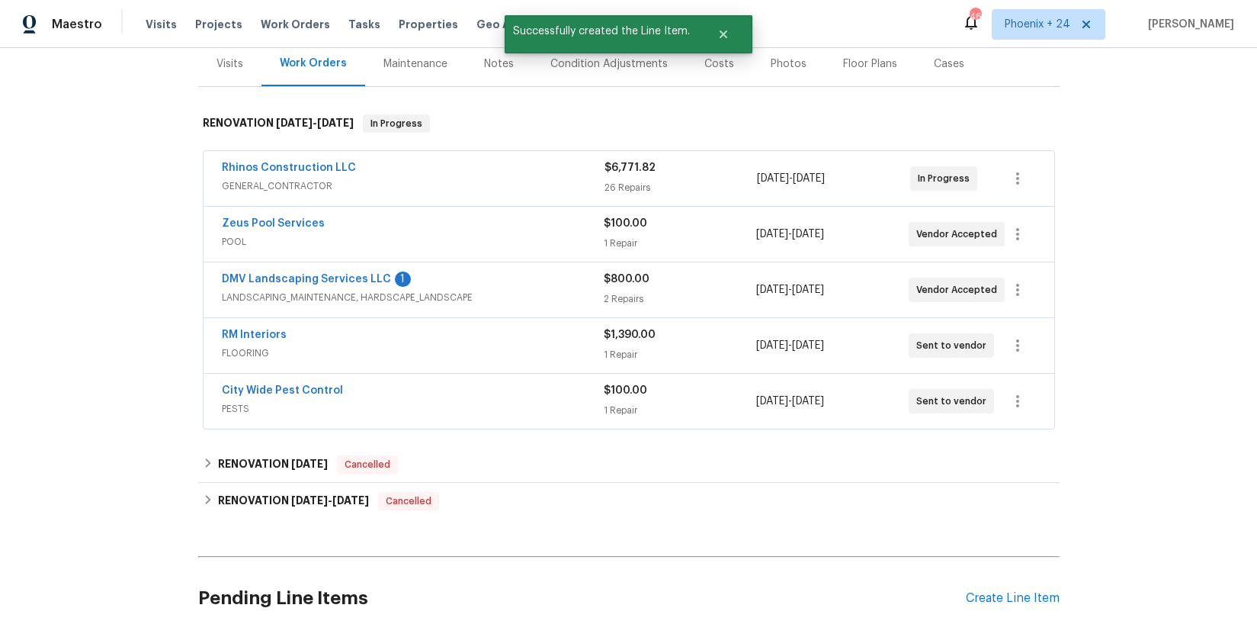
scroll to position [331, 0]
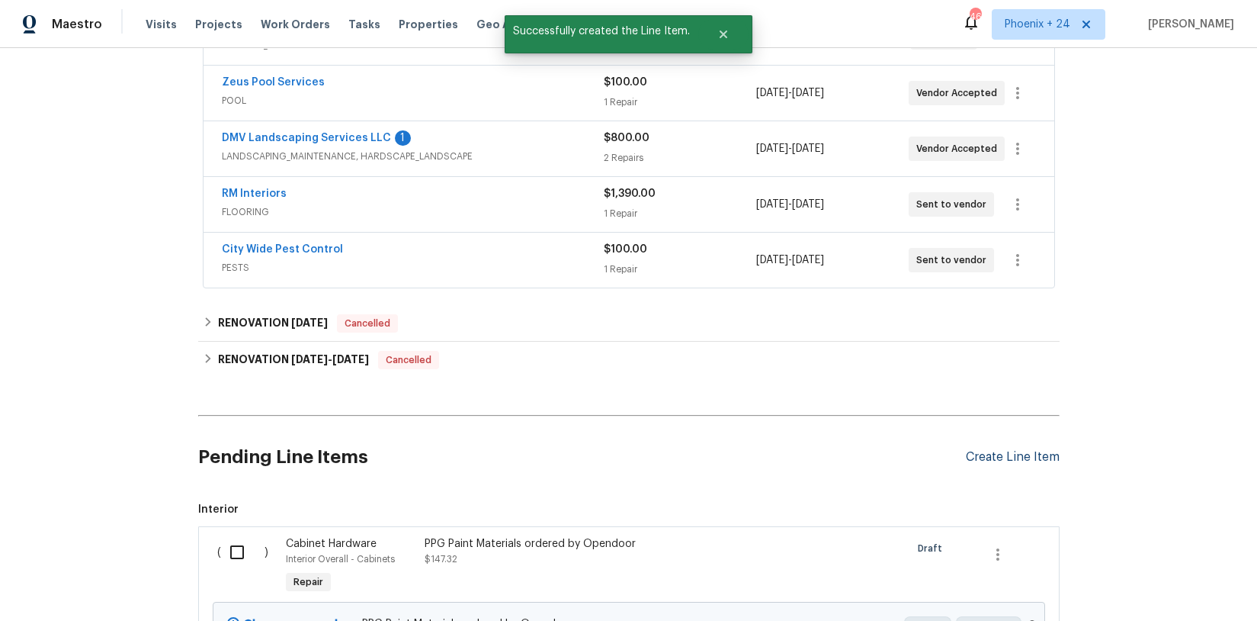
click at [1038, 461] on div "Create Line Item" at bounding box center [1013, 457] width 94 height 14
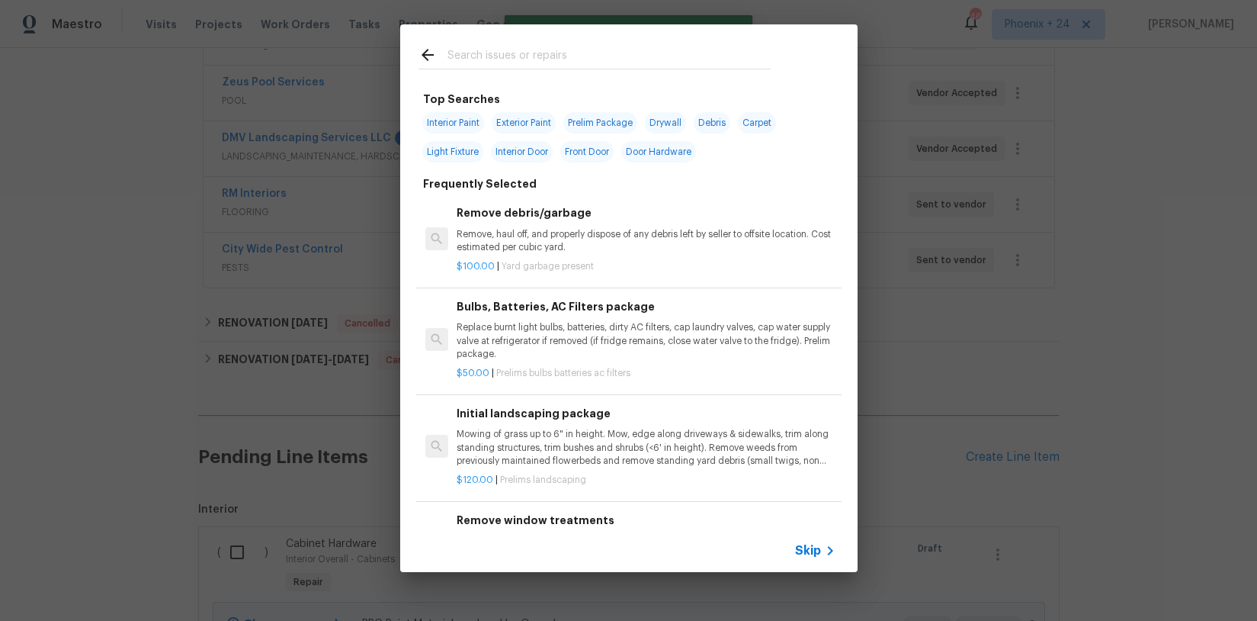
click at [615, 55] on input "text" at bounding box center [609, 57] width 323 height 23
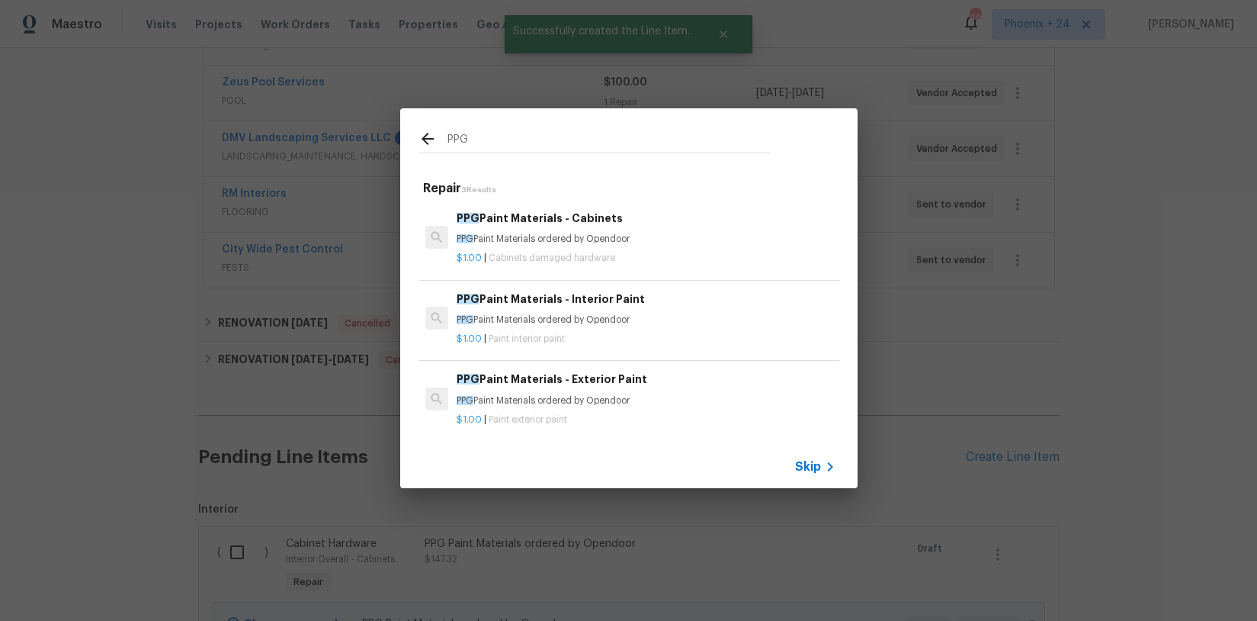
type input "PPG"
click at [663, 301] on h6 "PPG Paint Materials - Interior Paint" at bounding box center [646, 298] width 378 height 17
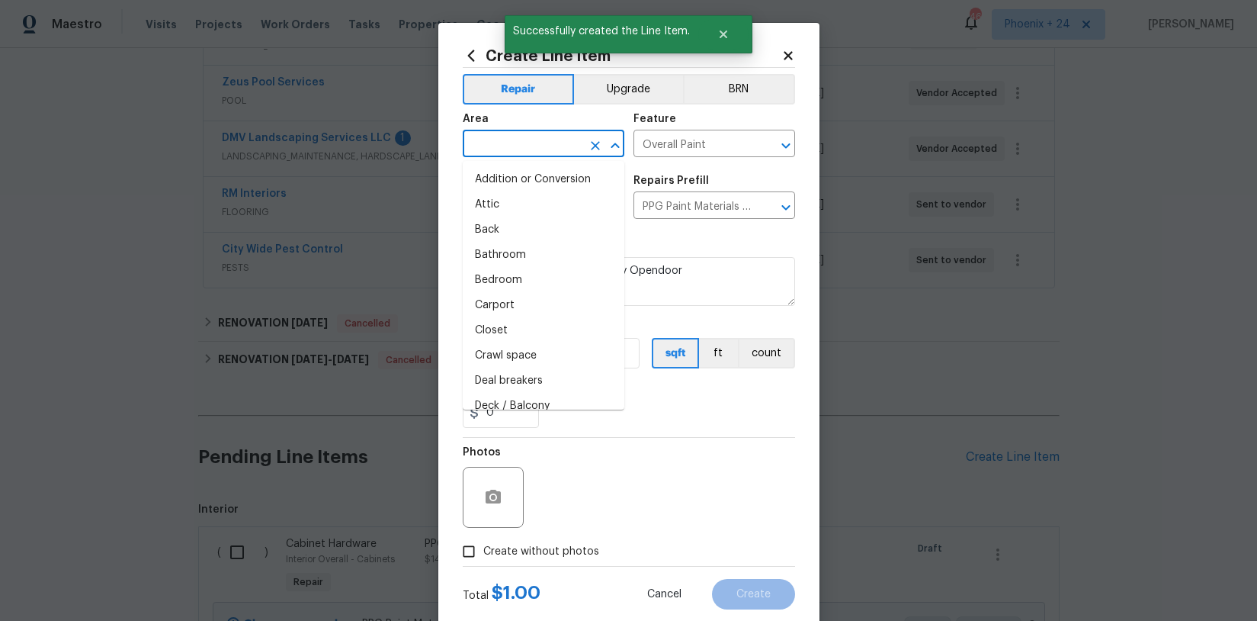
click at [528, 145] on input "text" at bounding box center [522, 145] width 119 height 24
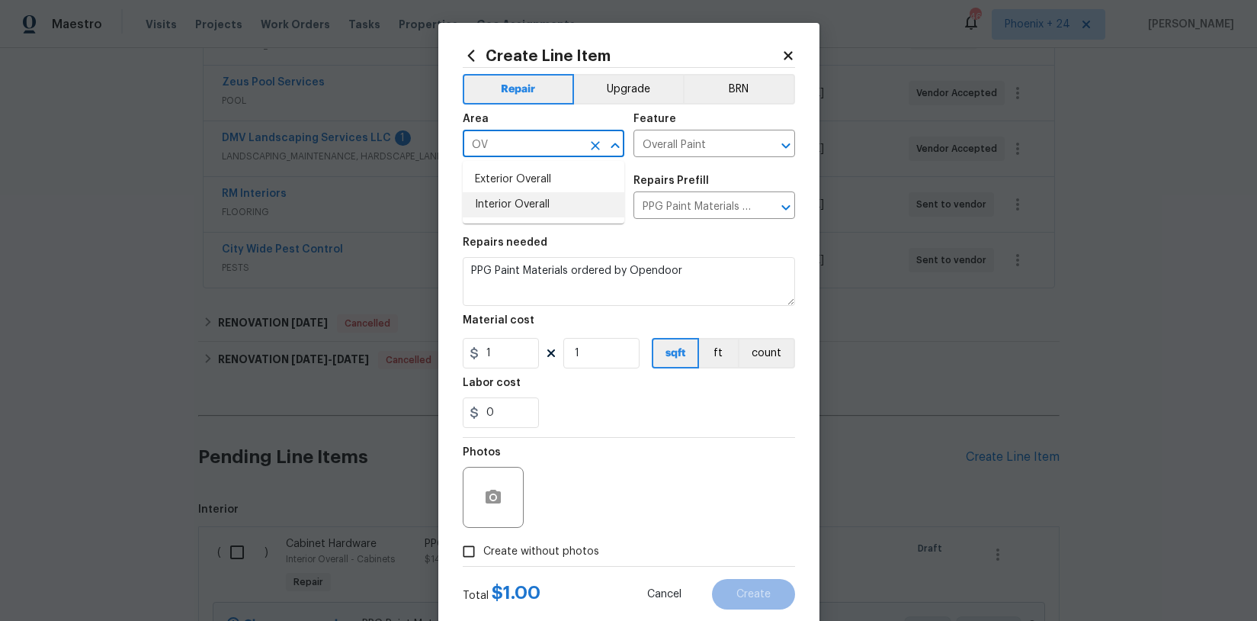
click at [567, 221] on ul "Exterior Overall Interior Overall" at bounding box center [544, 192] width 162 height 63
click at [563, 210] on li "Interior Overall" at bounding box center [544, 204] width 162 height 25
type input "Interior Overall"
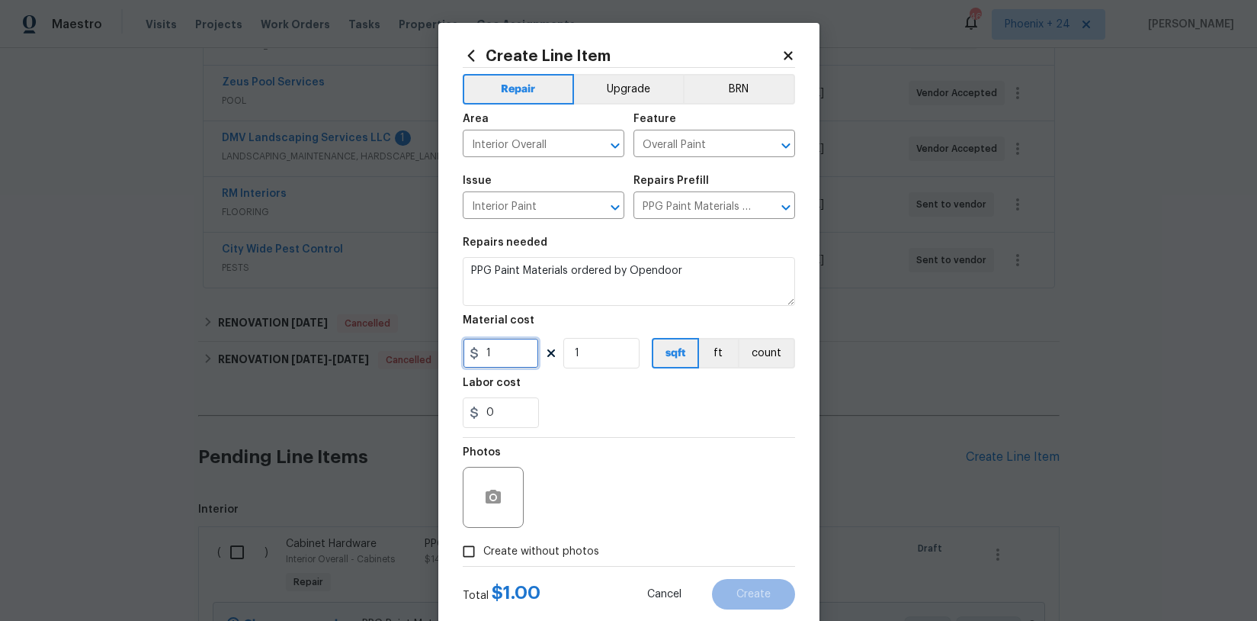
drag, startPoint x: 527, startPoint y: 340, endPoint x: 479, endPoint y: 344, distance: 48.2
click at [479, 345] on input "1" at bounding box center [501, 353] width 76 height 30
type input "600.1"
drag, startPoint x: 576, startPoint y: 557, endPoint x: 577, endPoint y: 541, distance: 16.1
click at [574, 557] on span "Create without photos" at bounding box center [541, 552] width 116 height 16
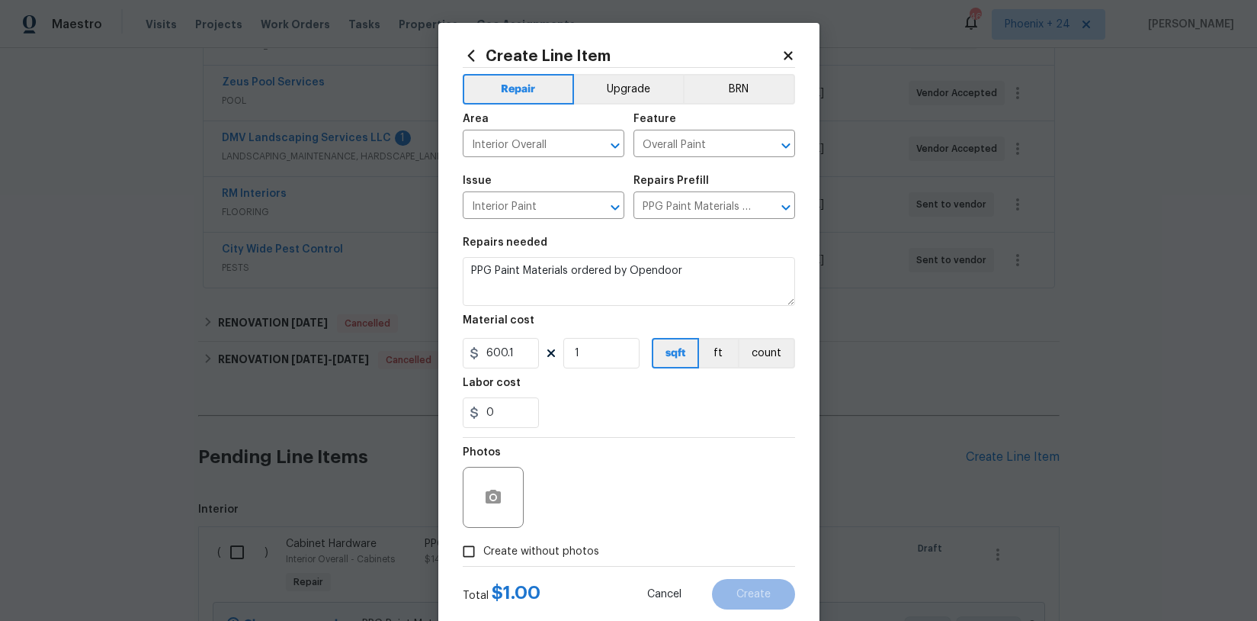
click at [483, 557] on input "Create without photos" at bounding box center [468, 551] width 29 height 29
checkbox input "true"
click at [581, 530] on div "Reason*" at bounding box center [665, 487] width 259 height 99
click at [704, 526] on div "Reason*" at bounding box center [665, 487] width 259 height 99
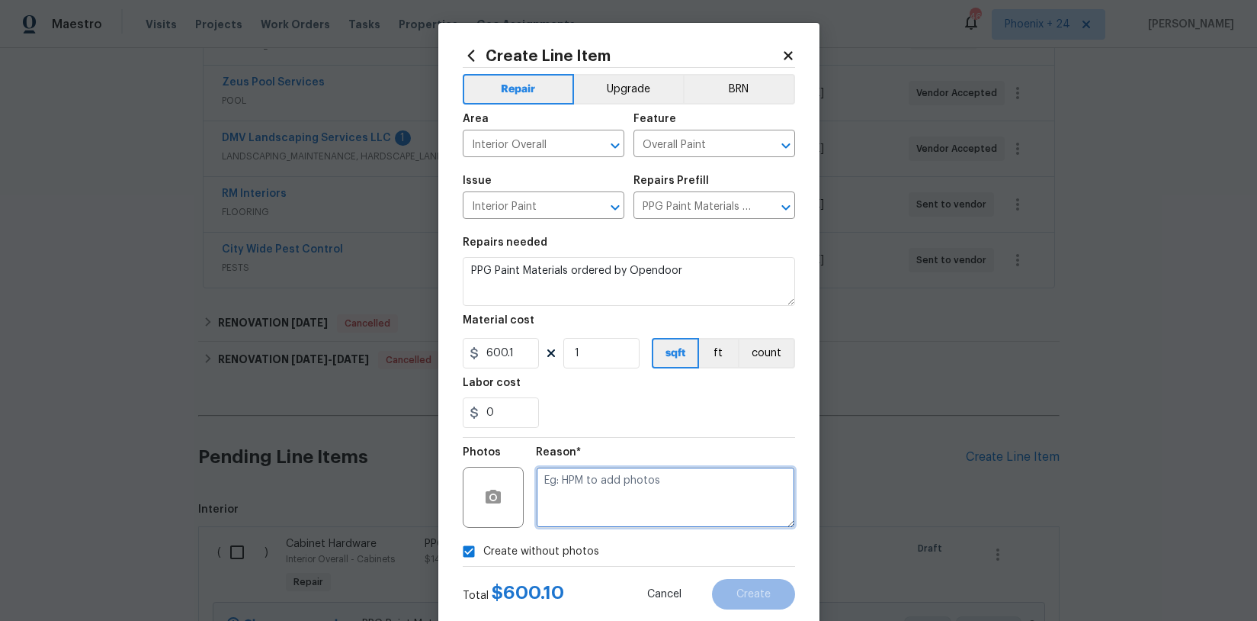
click at [702, 519] on textarea at bounding box center [665, 497] width 259 height 61
type textarea "NA"
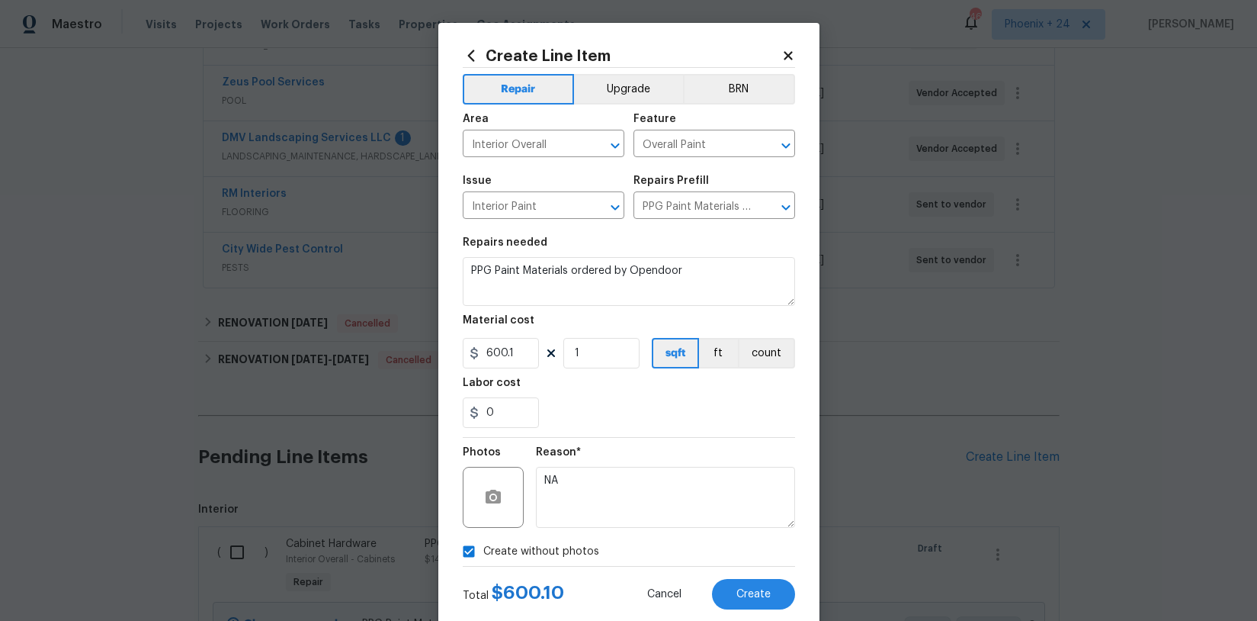
click at [807, 600] on div "Create Line Item Repair Upgrade BRN Area Interior Overall ​ Feature Overall Pai…" at bounding box center [628, 328] width 381 height 611
click at [781, 599] on button "Create" at bounding box center [753, 594] width 83 height 30
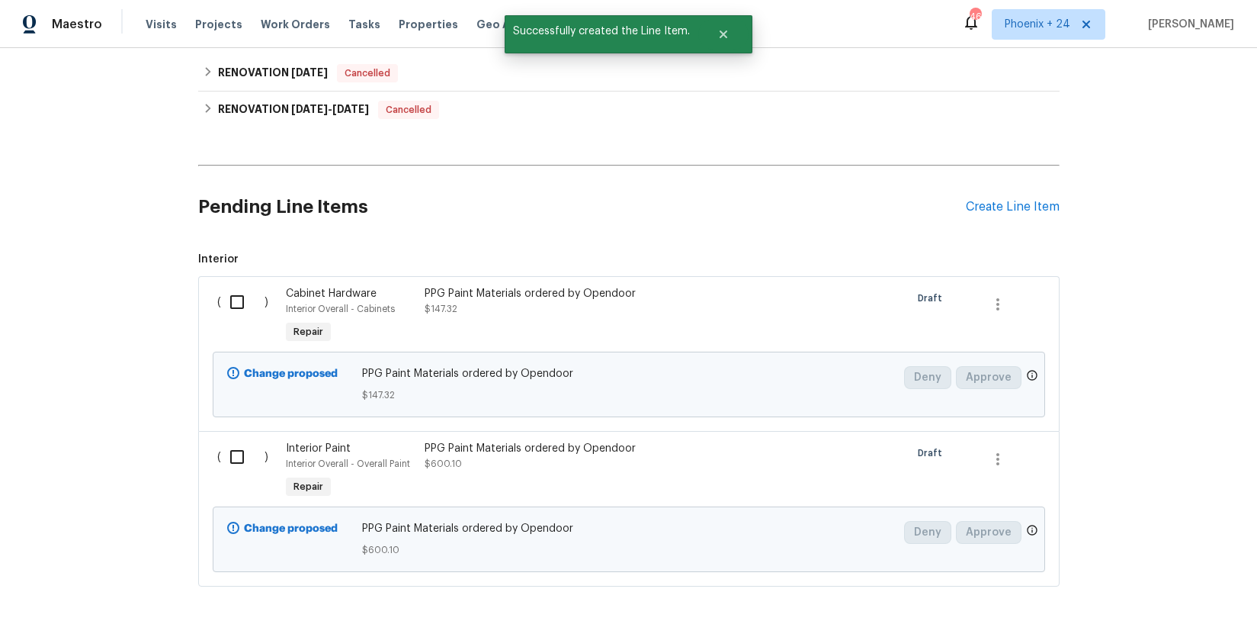
scroll to position [651, 0]
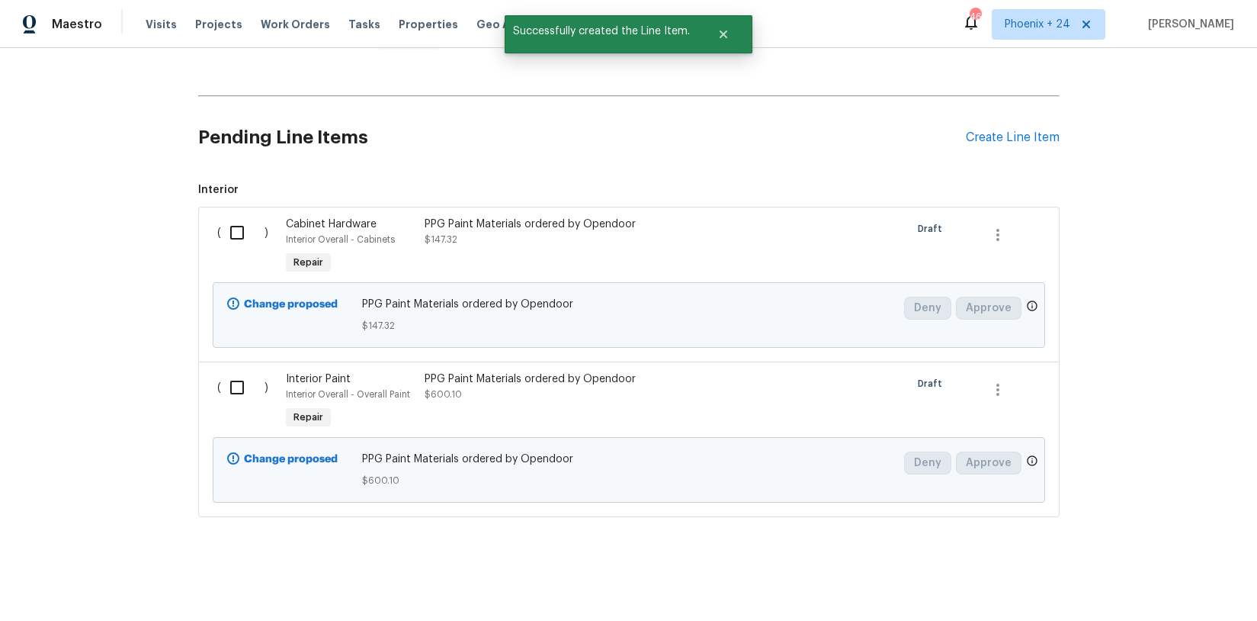
drag, startPoint x: 229, startPoint y: 233, endPoint x: 233, endPoint y: 252, distance: 19.4
click at [229, 235] on input "checkbox" at bounding box center [242, 233] width 43 height 32
checkbox input "true"
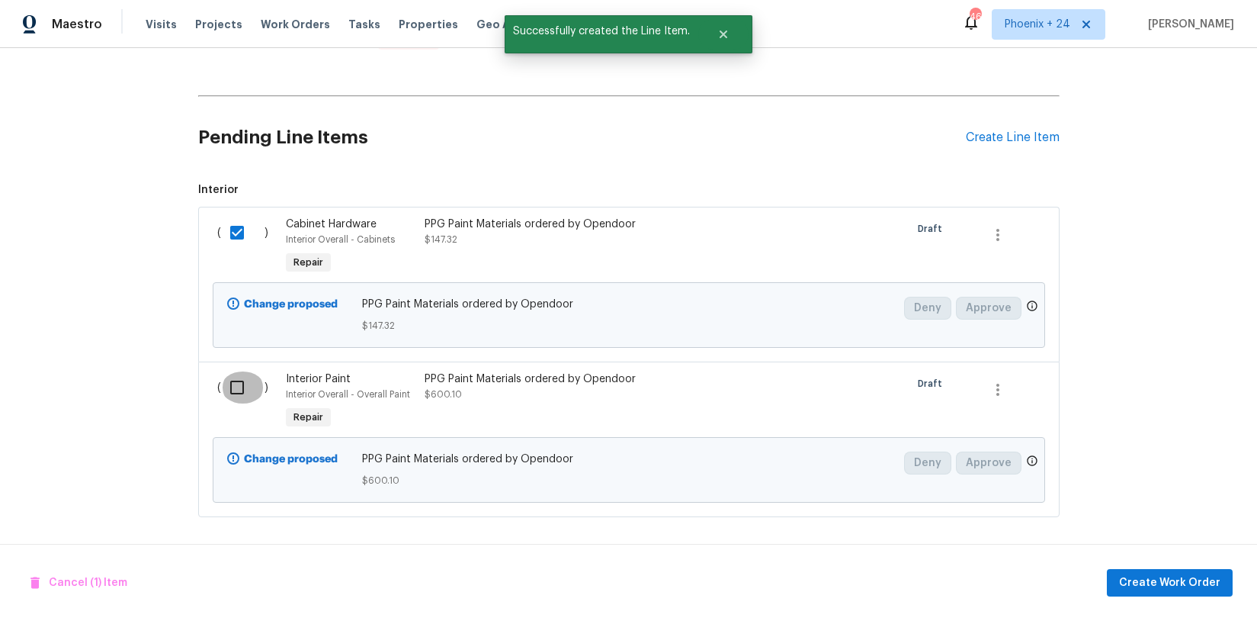
click at [235, 401] on input "checkbox" at bounding box center [242, 387] width 43 height 32
checkbox input "true"
click at [1118, 578] on button "Create Work Order" at bounding box center [1170, 583] width 126 height 28
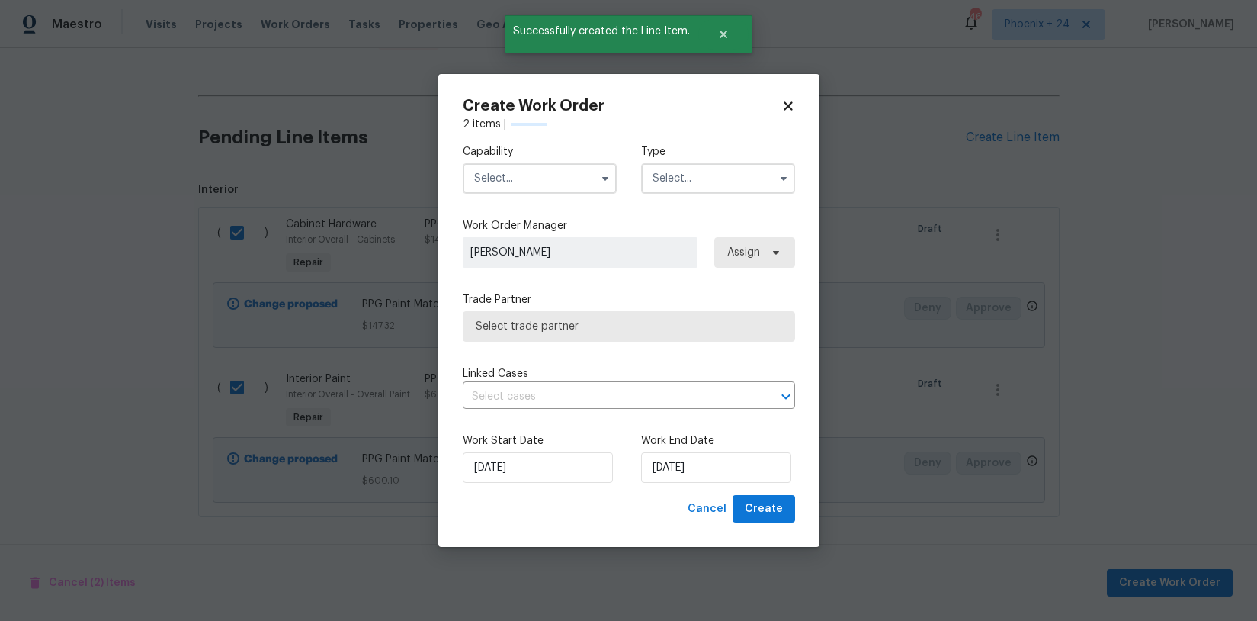
checkbox input "false"
click at [566, 176] on input "text" at bounding box center [540, 178] width 154 height 30
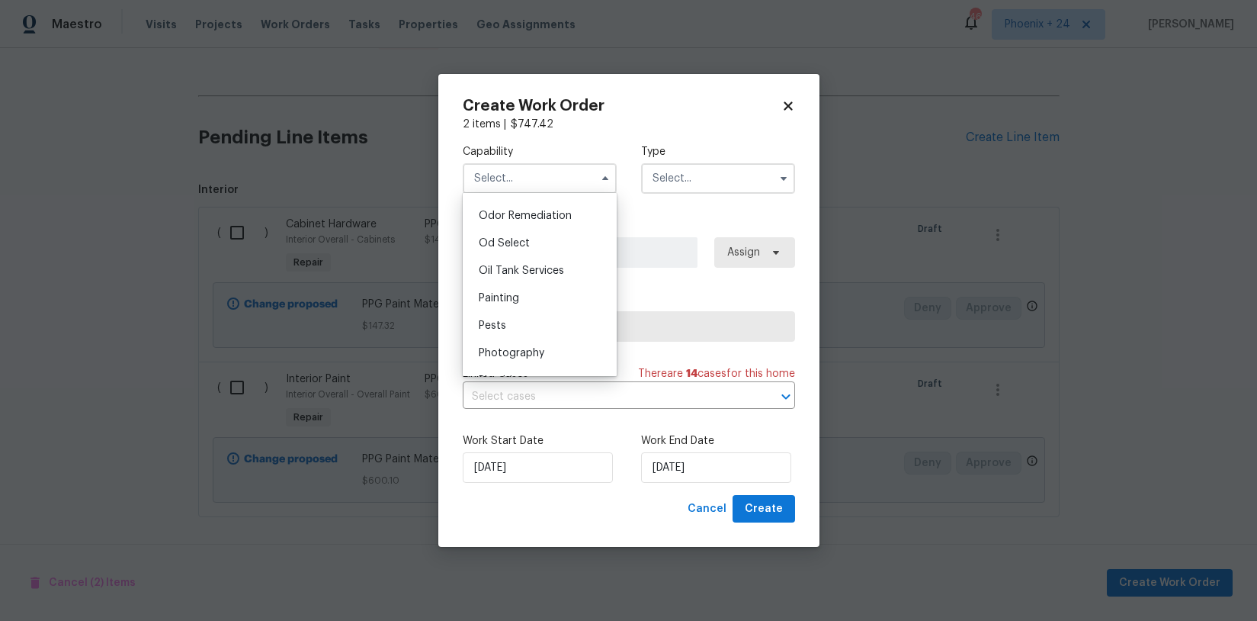
scroll to position [1231, 0]
drag, startPoint x: 526, startPoint y: 253, endPoint x: 564, endPoint y: 246, distance: 38.9
click at [526, 254] on div "Painting" at bounding box center [540, 260] width 146 height 27
type input "Painting"
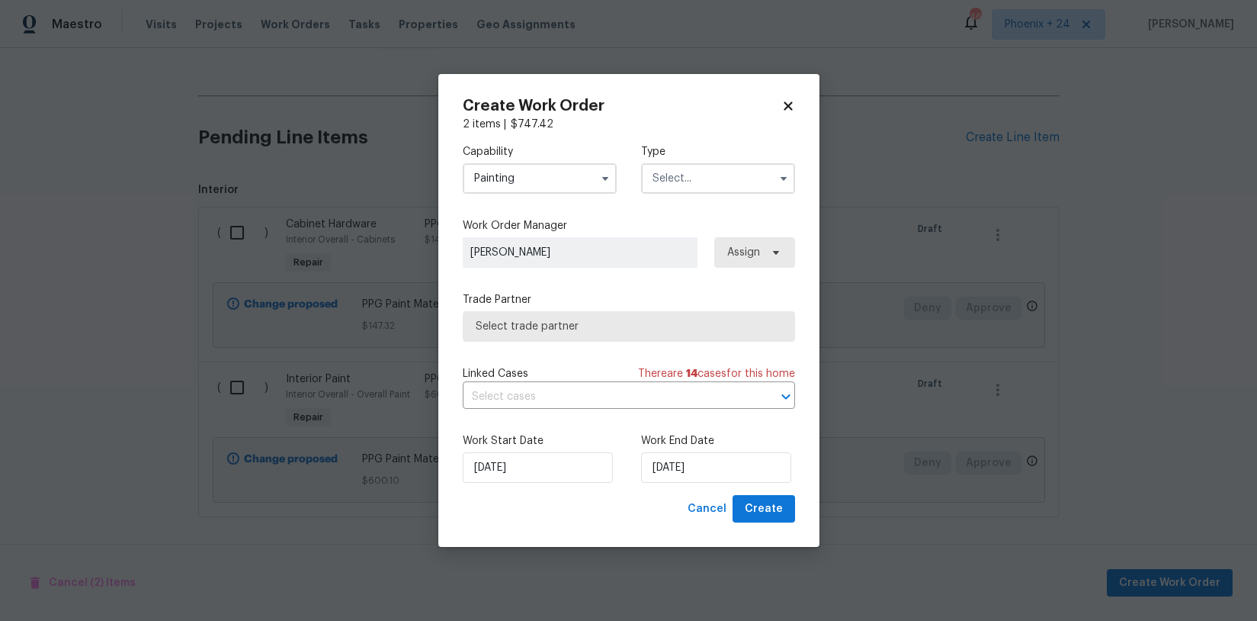
drag, startPoint x: 745, startPoint y: 141, endPoint x: 737, endPoint y: 146, distance: 9.3
click at [741, 144] on div "Capability Painting Type" at bounding box center [629, 169] width 332 height 74
click at [704, 192] on input "text" at bounding box center [718, 178] width 154 height 30
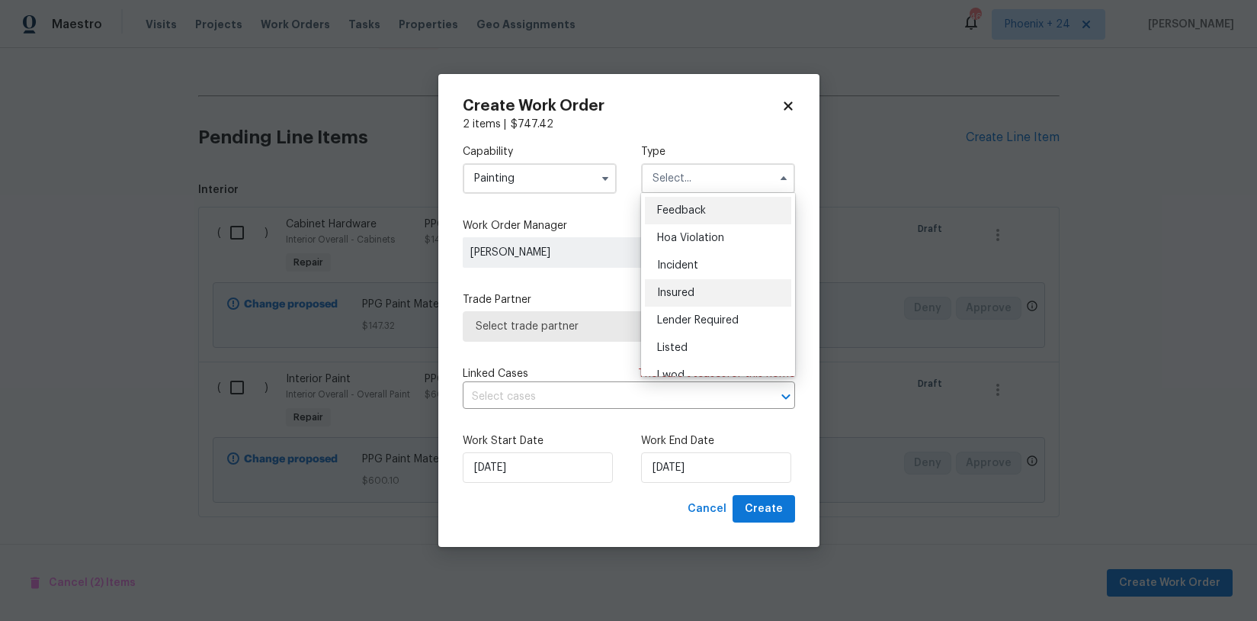
scroll to position [181, 0]
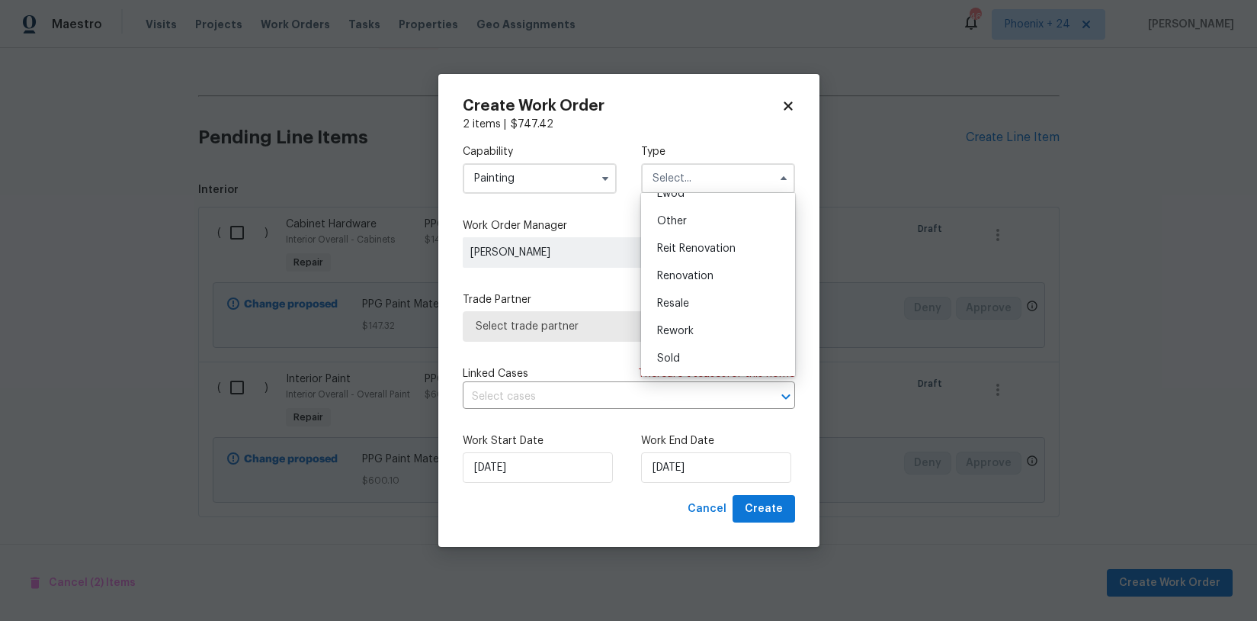
click at [696, 282] on div "Renovation" at bounding box center [718, 275] width 146 height 27
type input "Renovation"
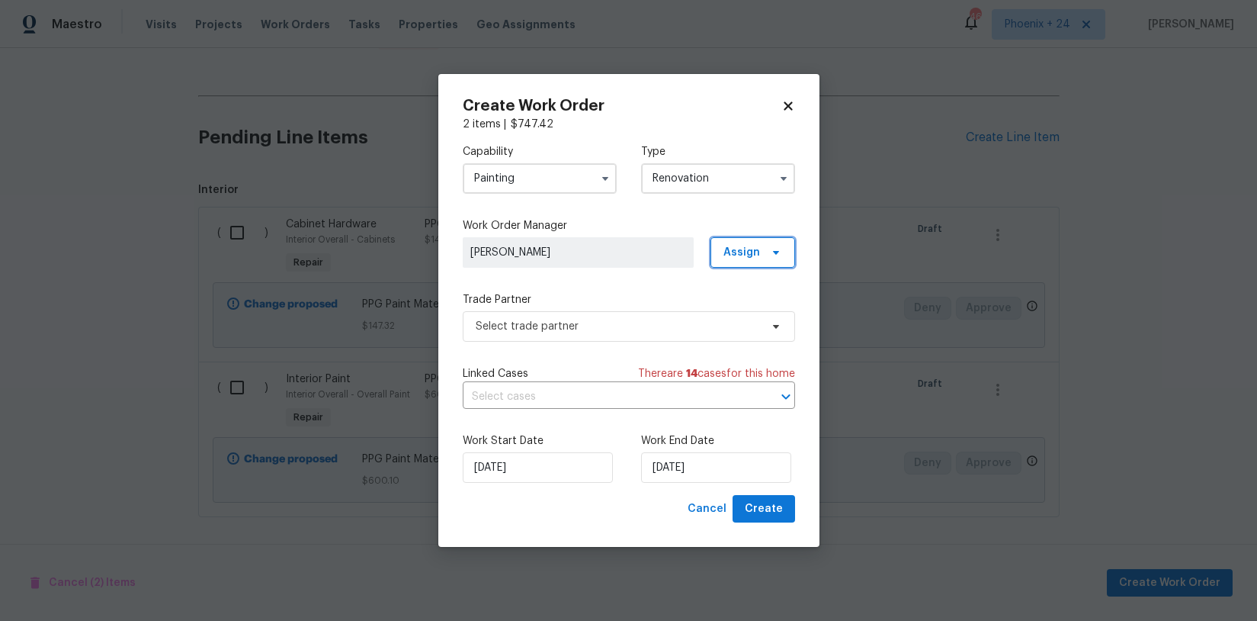
click at [770, 239] on span "Assign" at bounding box center [753, 252] width 85 height 30
click at [756, 322] on div "Assign to me" at bounding box center [755, 316] width 66 height 15
click at [632, 304] on label "Trade Partner" at bounding box center [629, 299] width 332 height 15
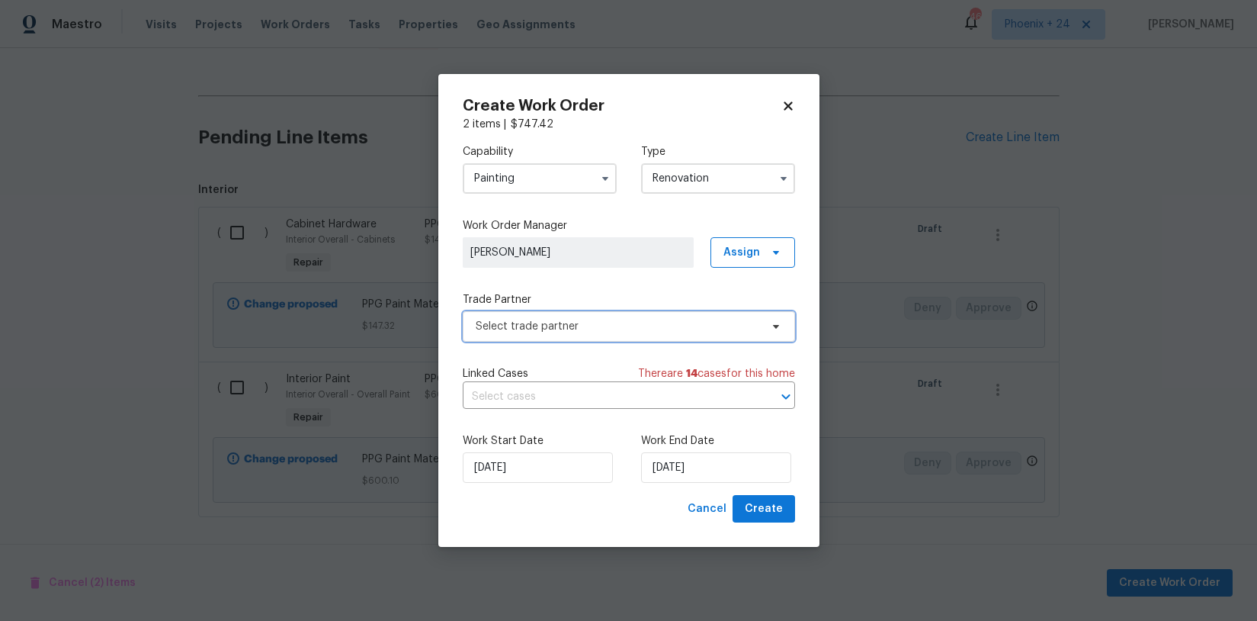
click at [628, 336] on span "Select trade partner" at bounding box center [629, 326] width 332 height 30
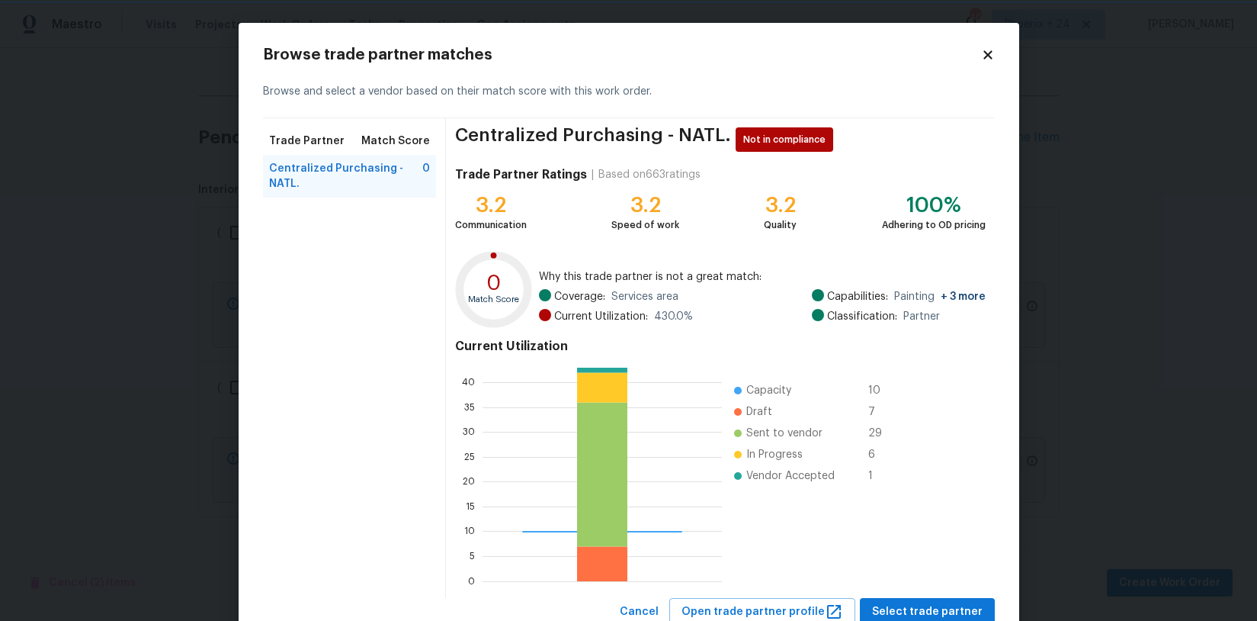
scroll to position [52, 0]
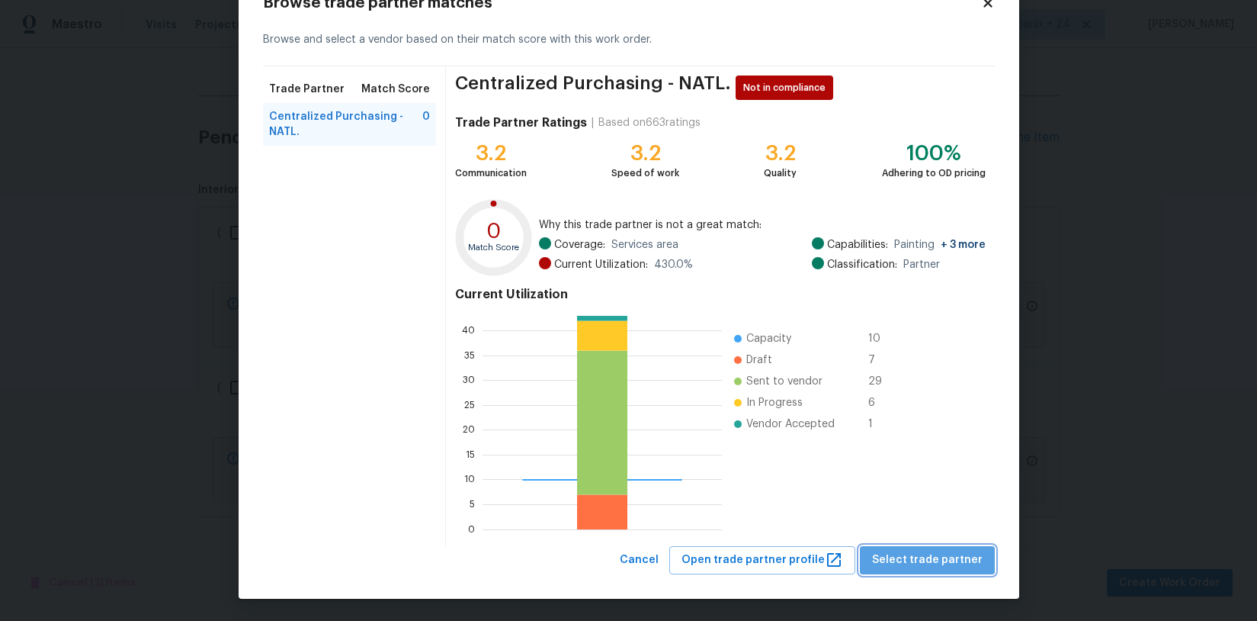
click at [941, 557] on span "Select trade partner" at bounding box center [927, 559] width 111 height 19
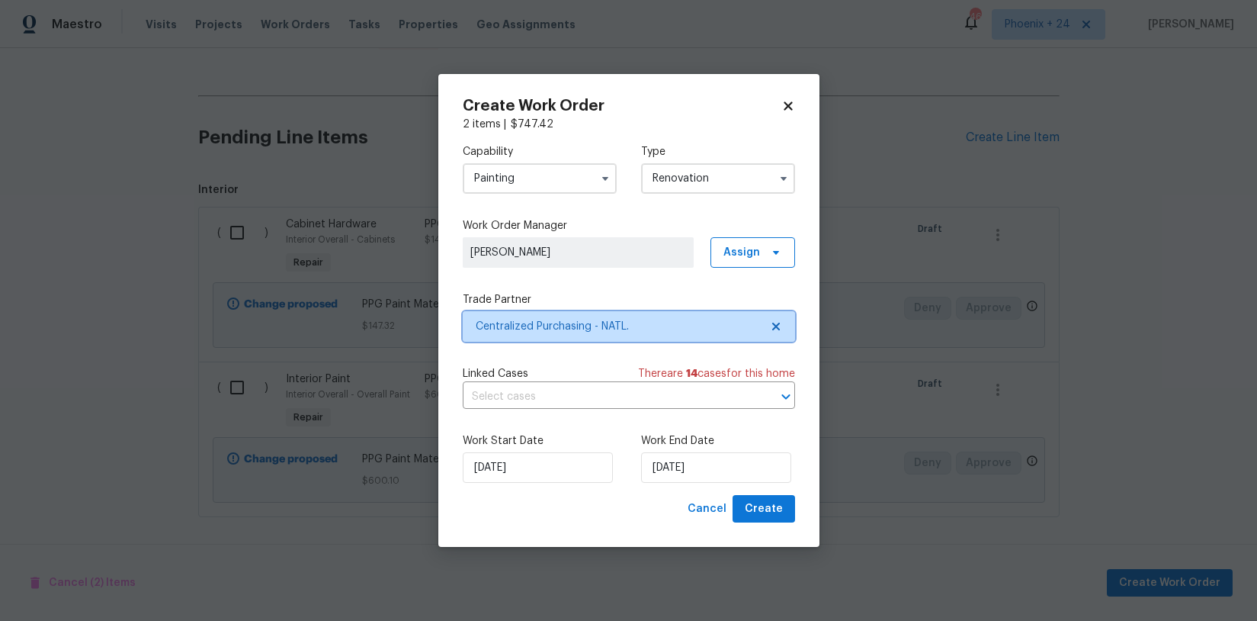
scroll to position [0, 0]
click at [762, 505] on span "Create" at bounding box center [764, 508] width 38 height 19
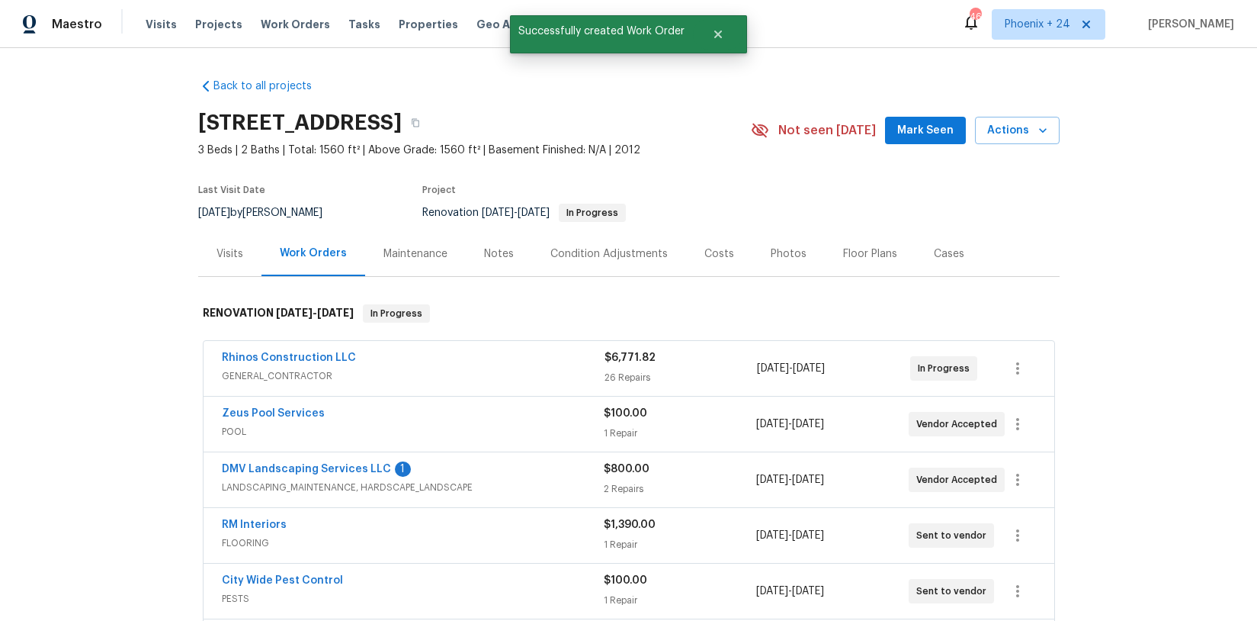
scroll to position [377, 0]
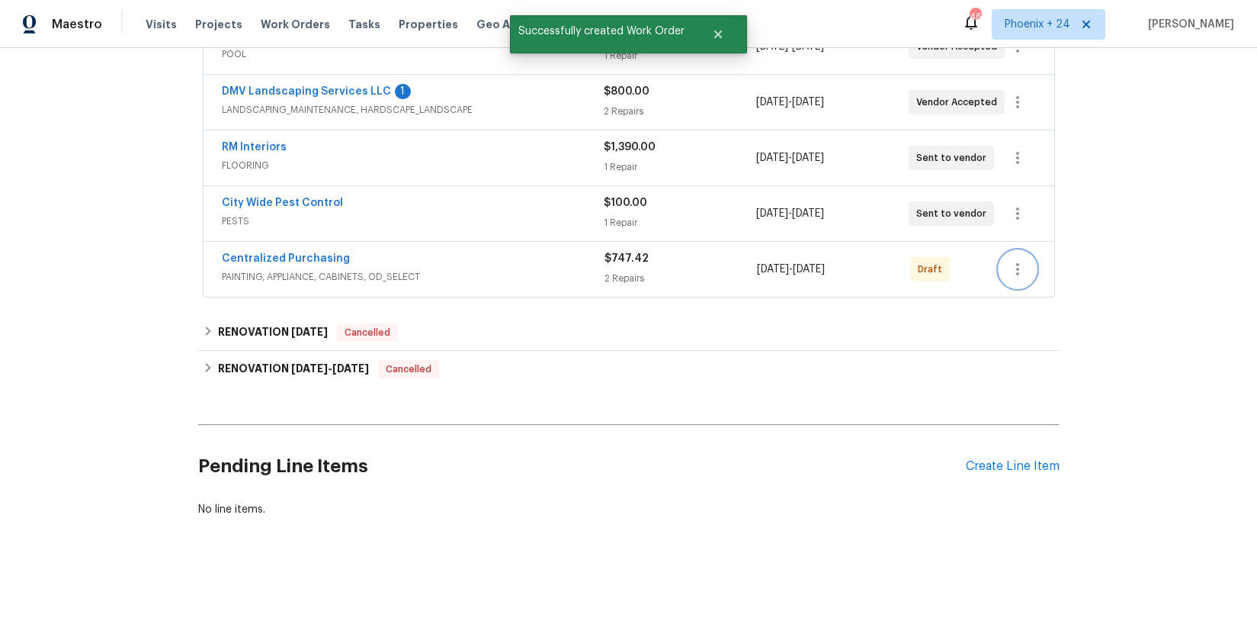
click at [1016, 278] on button "button" at bounding box center [1018, 269] width 37 height 37
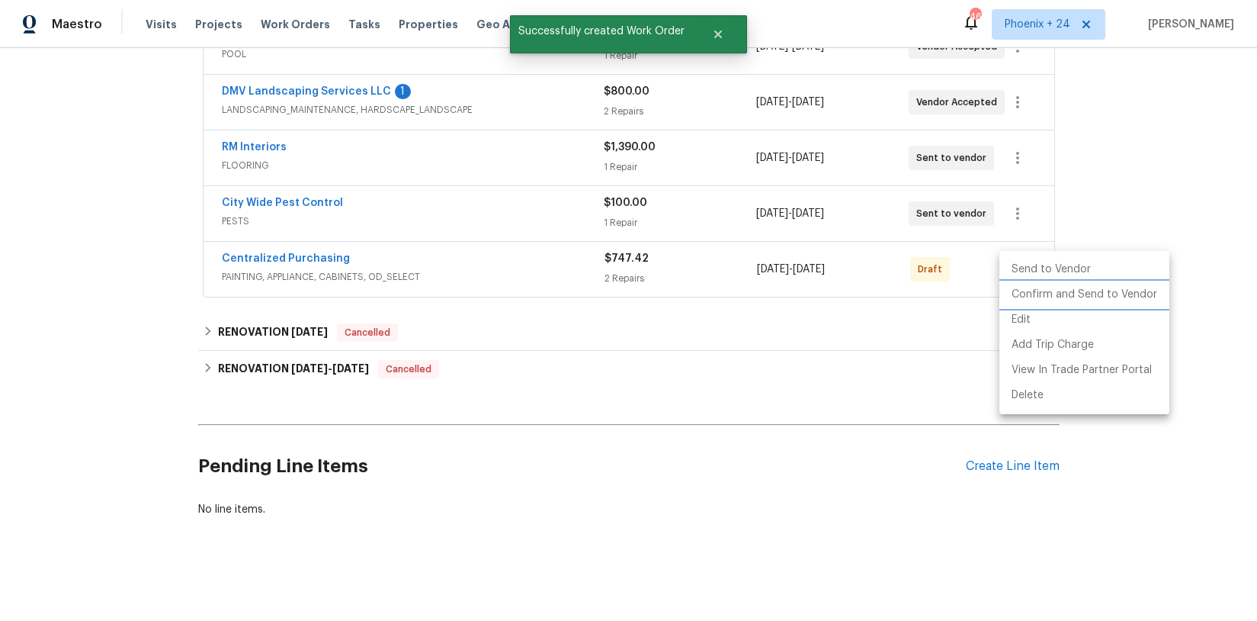
click at [1019, 304] on li "Confirm and Send to Vendor" at bounding box center [1085, 294] width 170 height 25
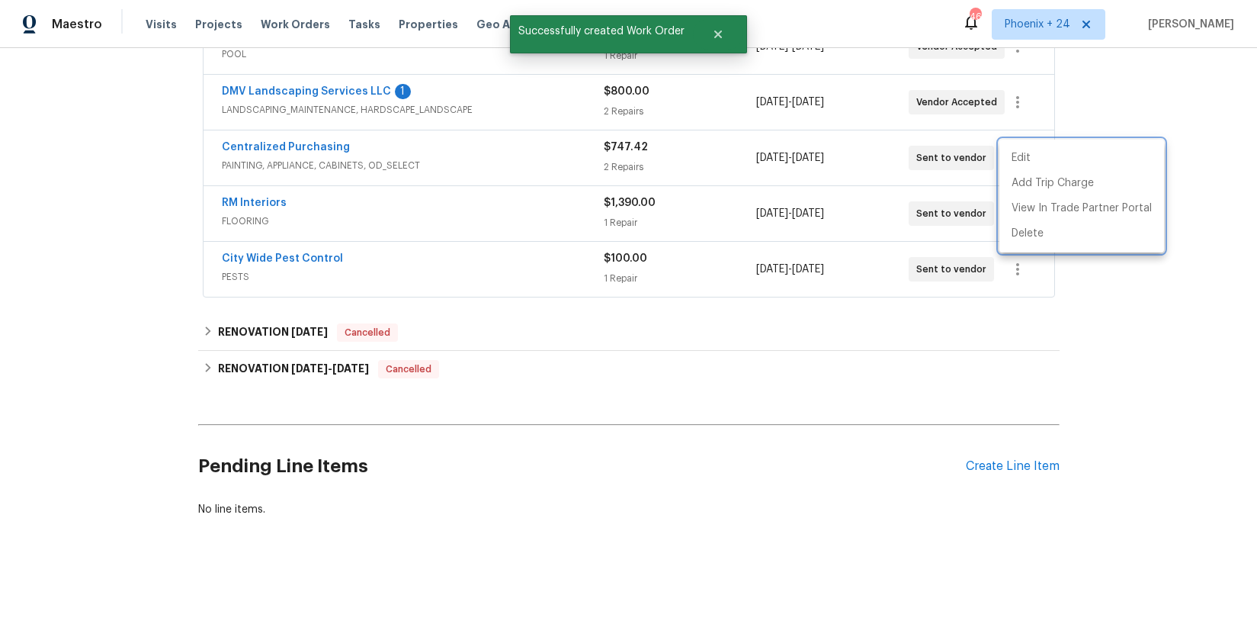
drag, startPoint x: 286, startPoint y: 135, endPoint x: 278, endPoint y: 137, distance: 8.7
click at [282, 135] on div at bounding box center [628, 310] width 1257 height 621
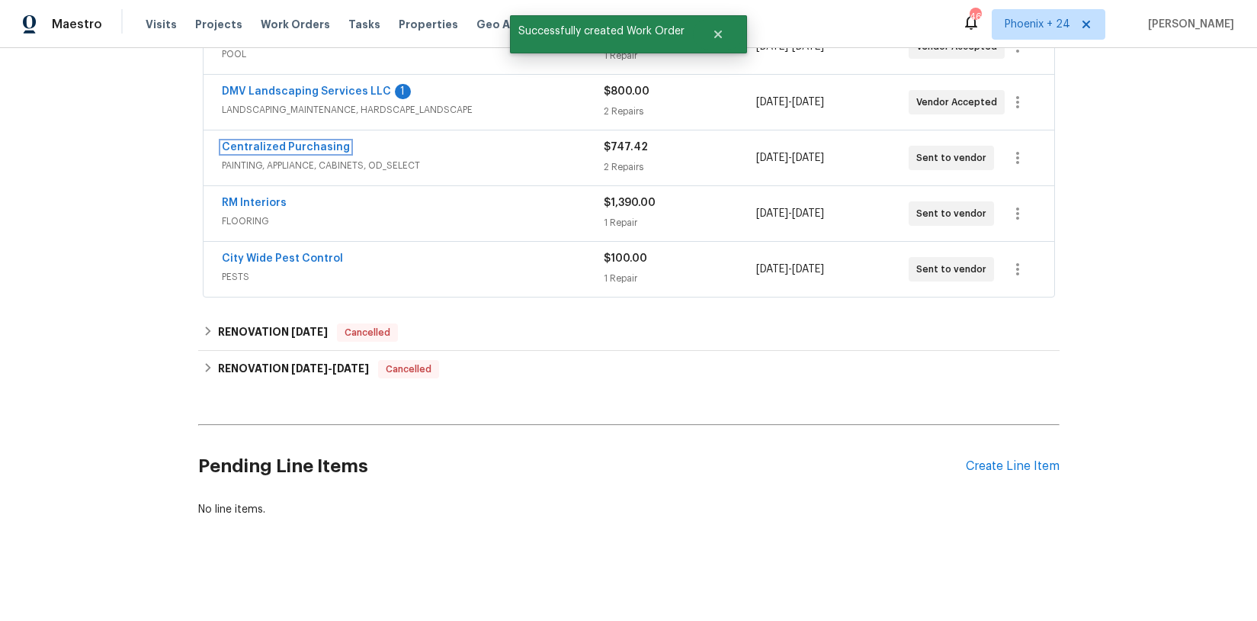
click at [281, 143] on link "Centralized Purchasing" at bounding box center [286, 147] width 128 height 11
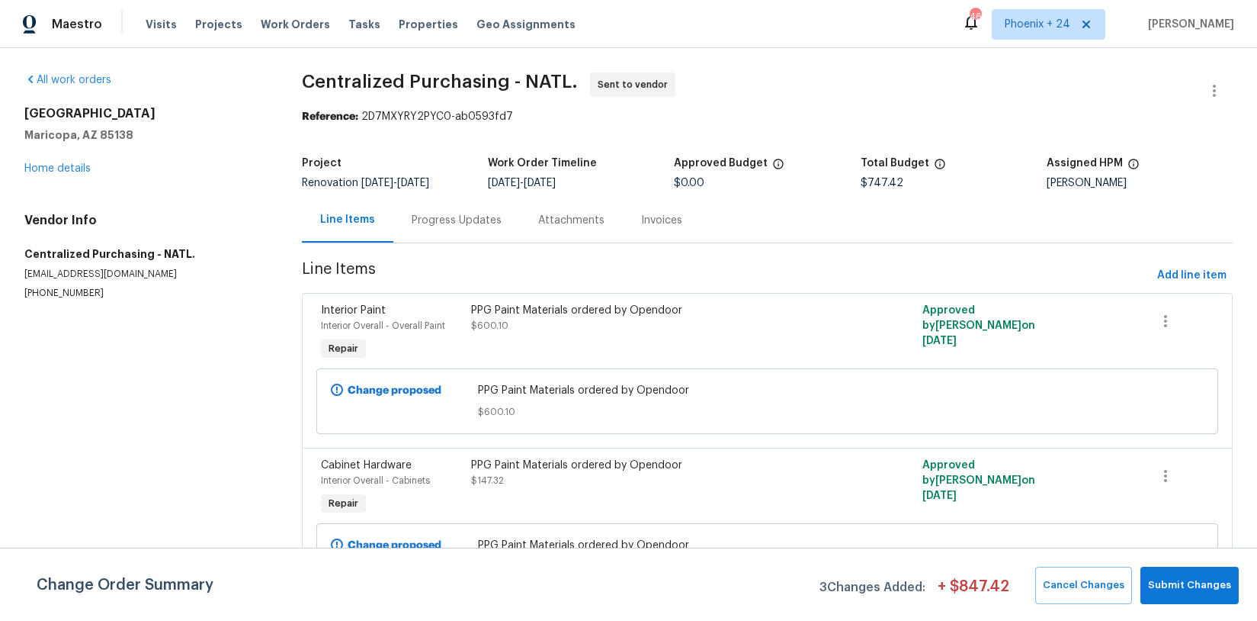
click at [51, 174] on div "[STREET_ADDRESS][PERSON_NAME] Home details" at bounding box center [144, 141] width 241 height 70
click at [48, 169] on link "Home details" at bounding box center [57, 168] width 66 height 11
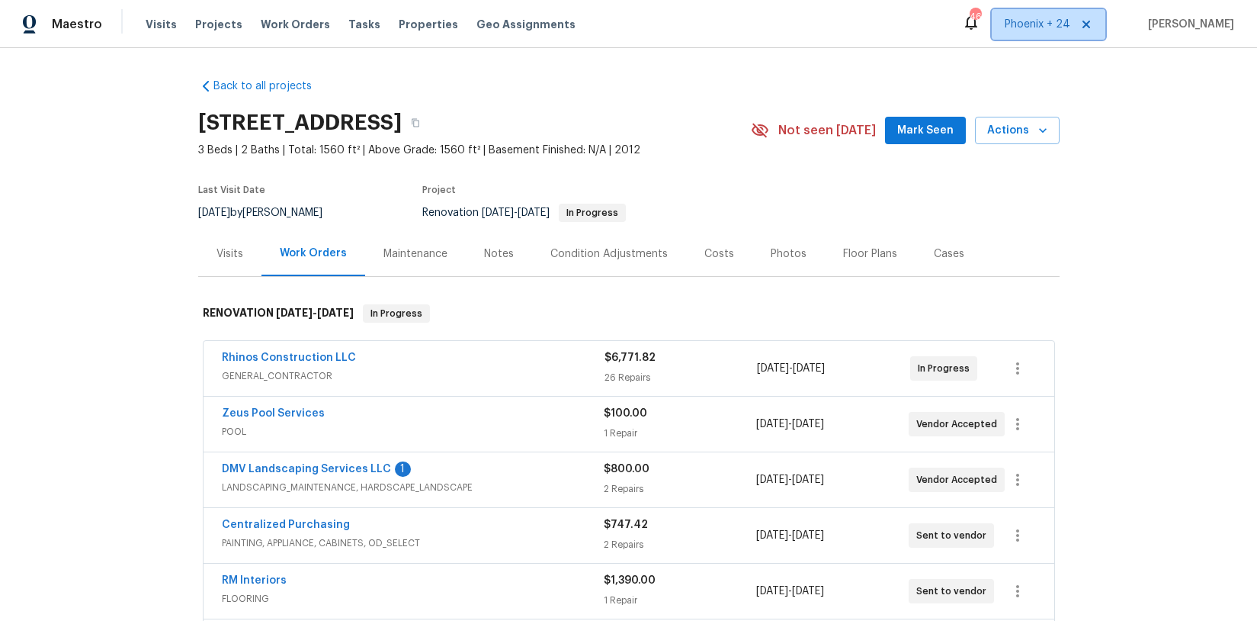
click at [1054, 20] on span "Phoenix + 24" at bounding box center [1038, 24] width 66 height 15
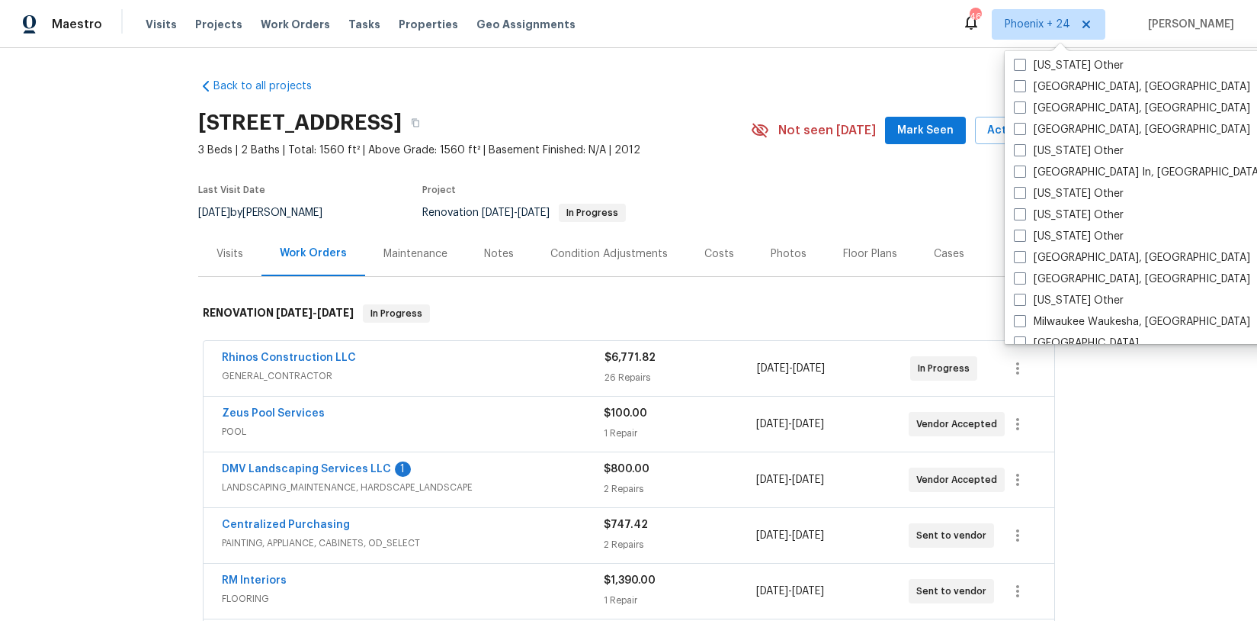
scroll to position [1398, 0]
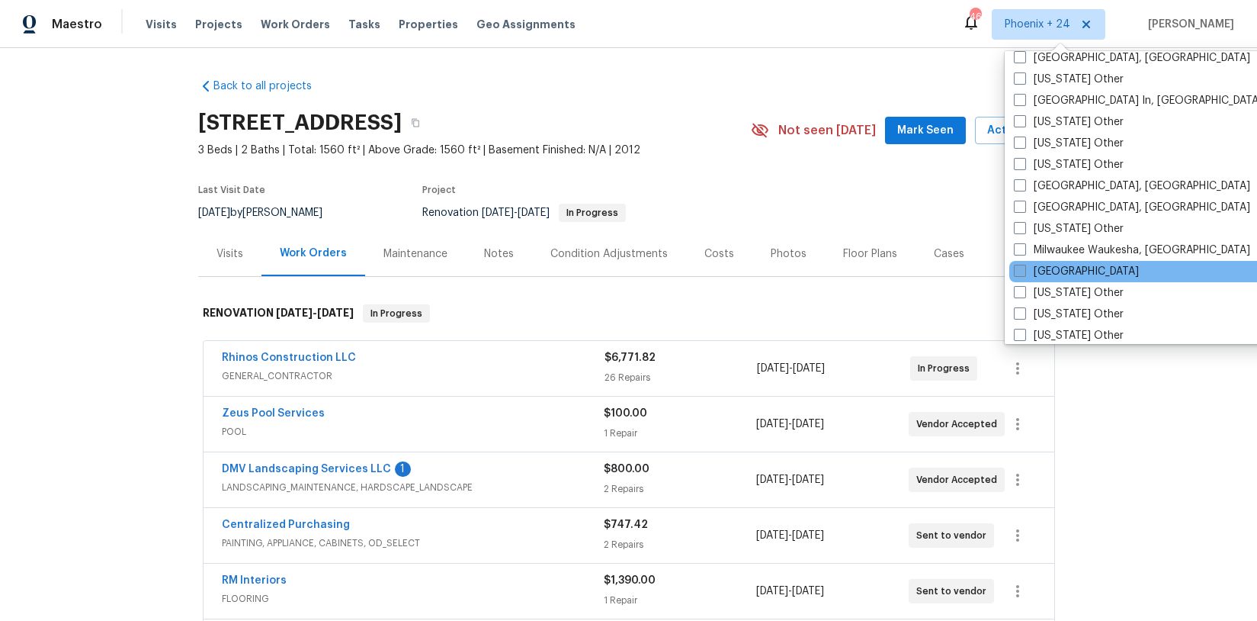
click at [1075, 275] on label "[GEOGRAPHIC_DATA]" at bounding box center [1076, 271] width 125 height 15
click at [1024, 274] on input "[GEOGRAPHIC_DATA]" at bounding box center [1019, 269] width 10 height 10
checkbox input "true"
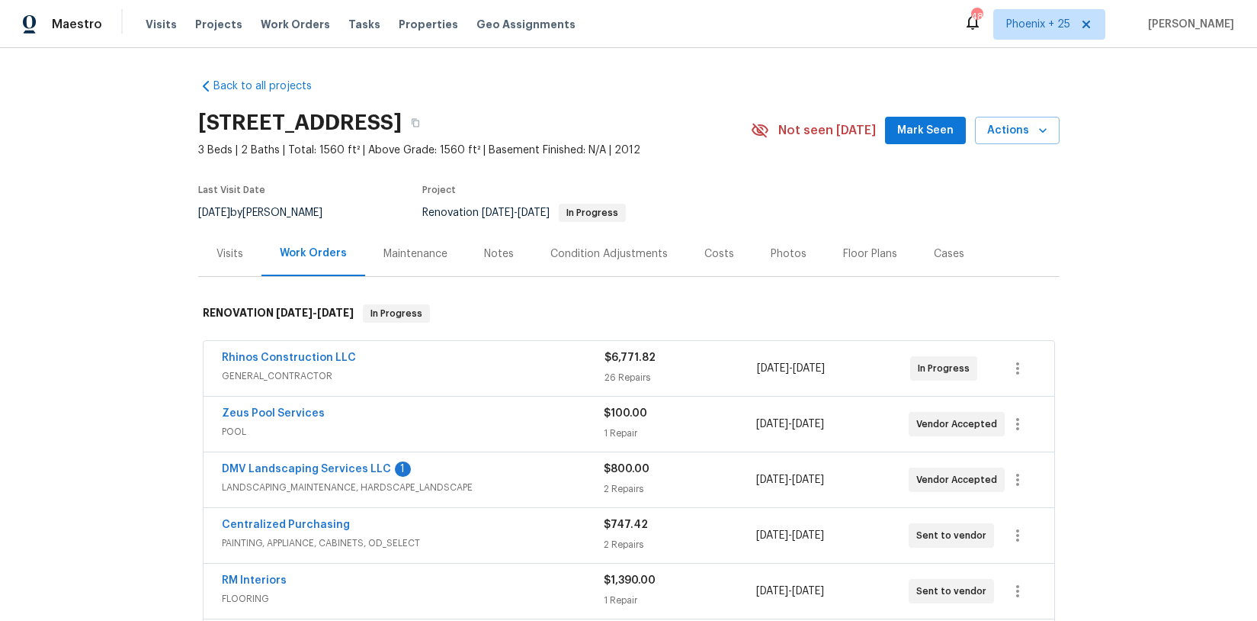
click at [293, 12] on div "Visits Projects Work Orders Tasks Properties Geo Assignments" at bounding box center [370, 24] width 448 height 30
click at [296, 14] on div "Visits Projects Work Orders Tasks Properties Geo Assignments" at bounding box center [370, 24] width 448 height 30
click at [300, 23] on span "Work Orders" at bounding box center [295, 24] width 69 height 15
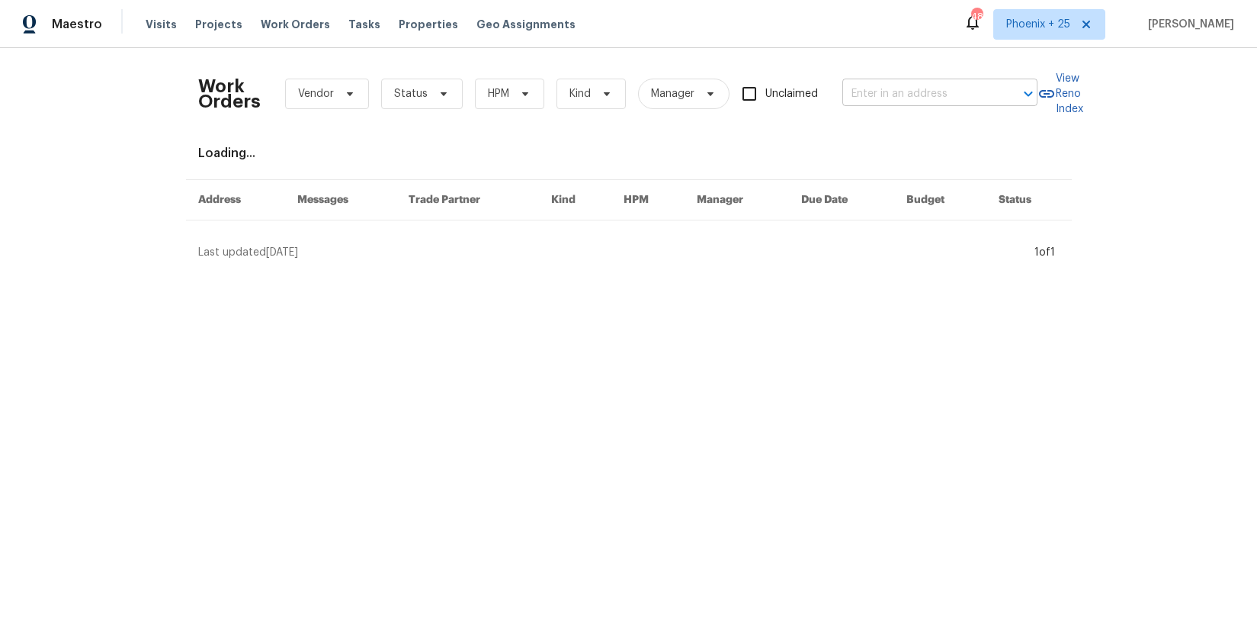
click at [868, 83] on input "text" at bounding box center [918, 94] width 152 height 24
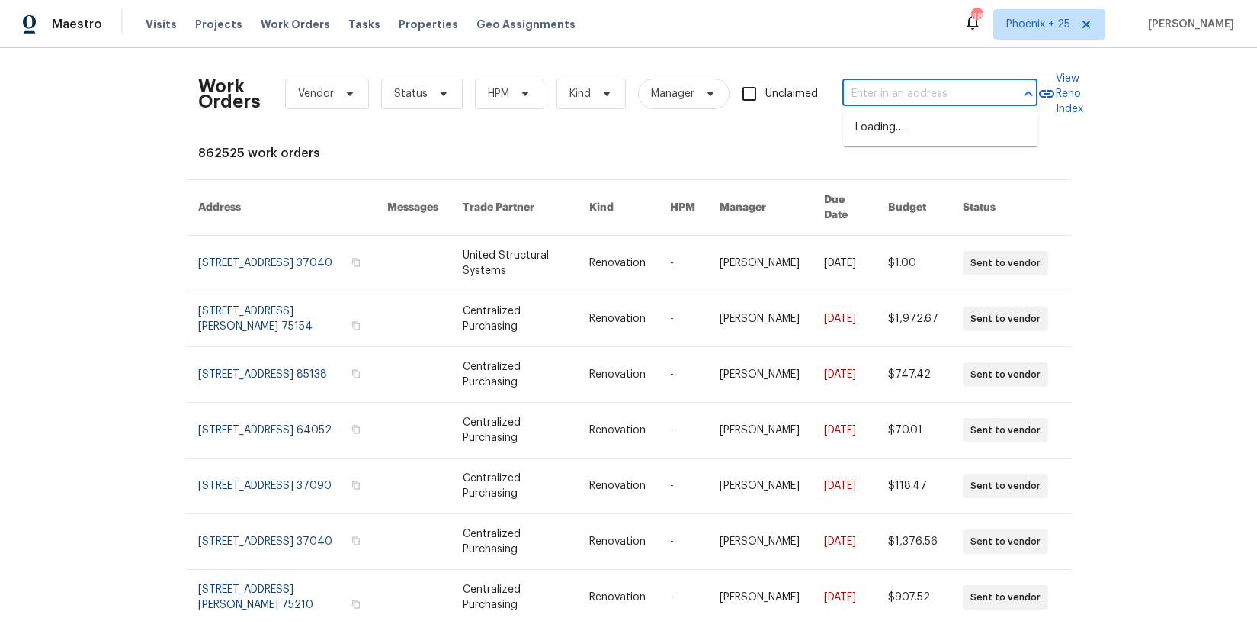
paste input "[STREET_ADDRESS]"
type input "[STREET_ADDRESS]"
click at [884, 127] on li "[STREET_ADDRESS]" at bounding box center [940, 127] width 195 height 25
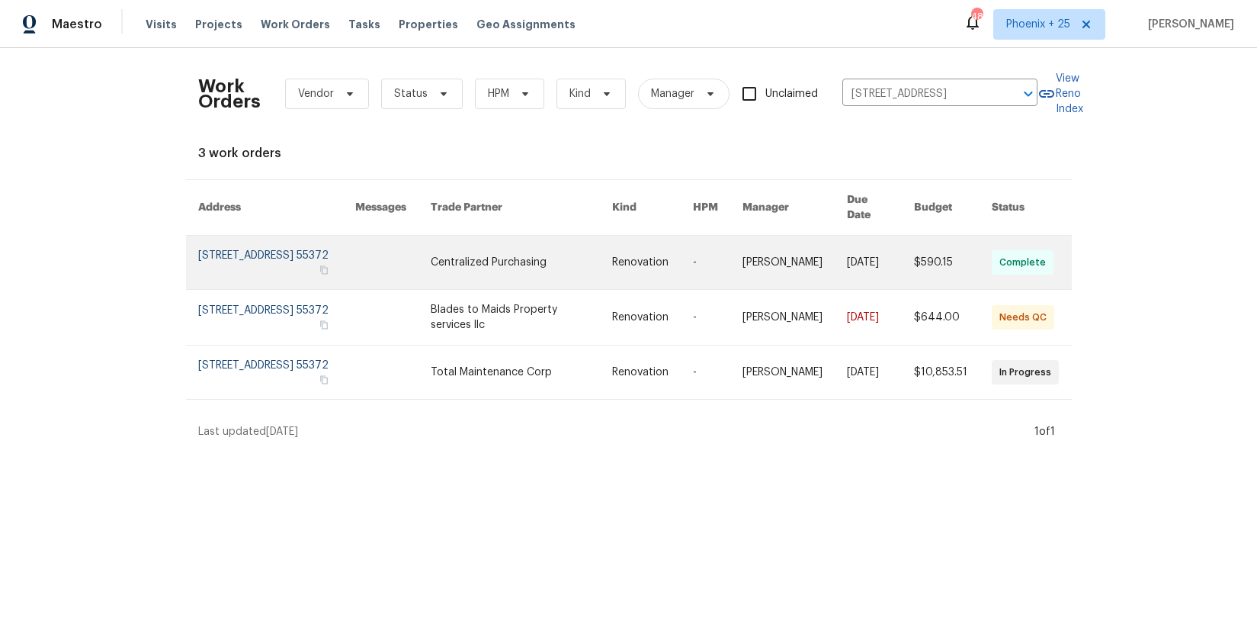
click at [637, 263] on link at bounding box center [652, 262] width 81 height 53
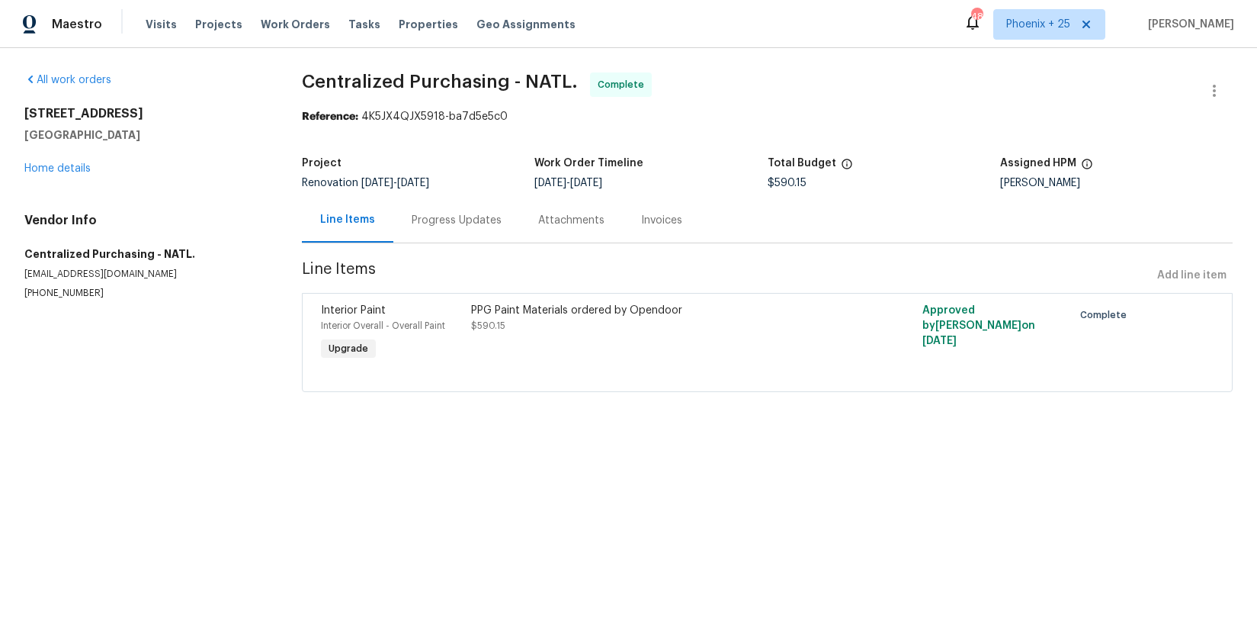
click at [48, 161] on div "[STREET_ADDRESS] Home details" at bounding box center [144, 141] width 241 height 70
click at [50, 168] on link "Home details" at bounding box center [57, 168] width 66 height 11
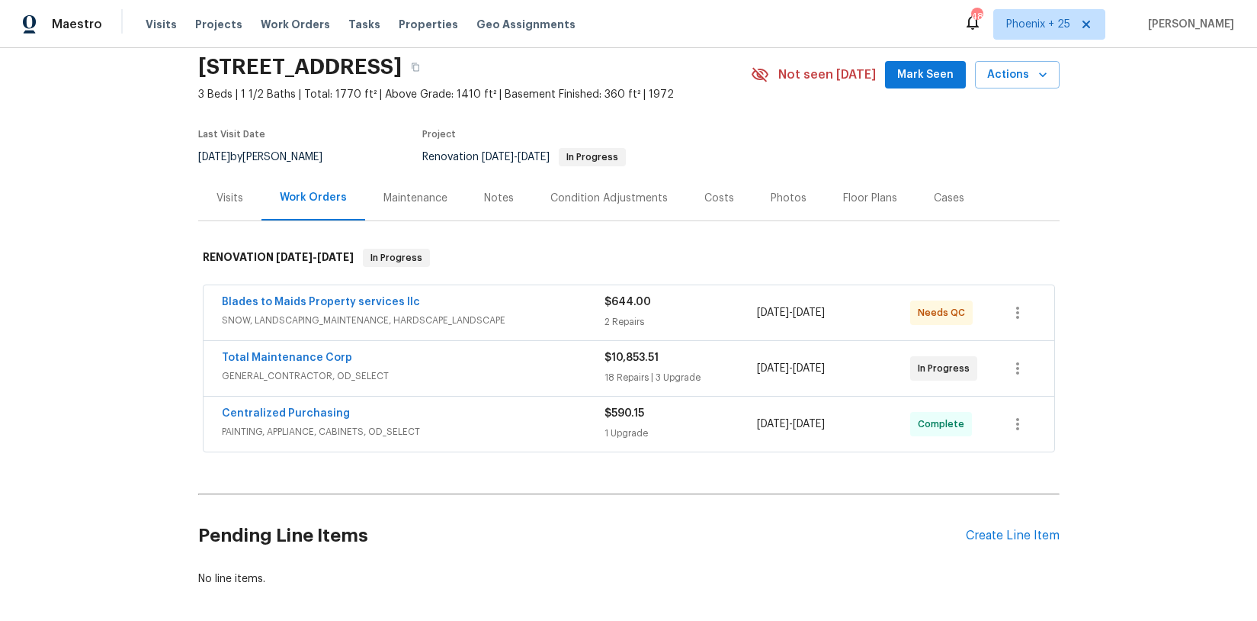
scroll to position [125, 0]
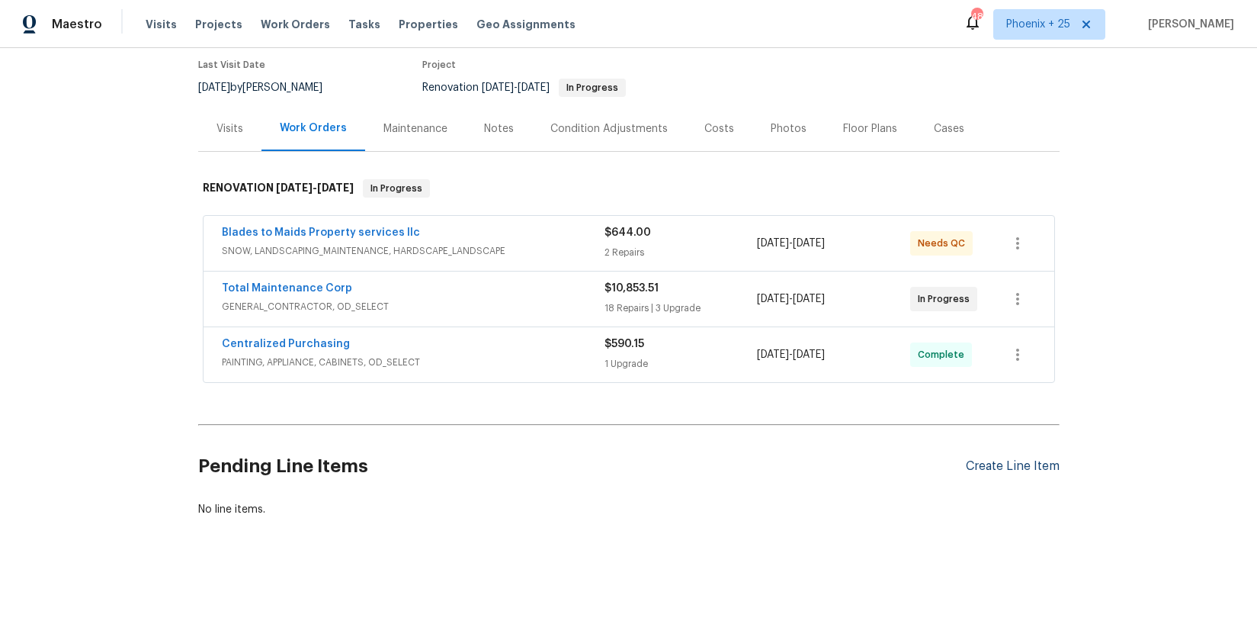
click at [1008, 464] on div "Create Line Item" at bounding box center [1013, 466] width 94 height 14
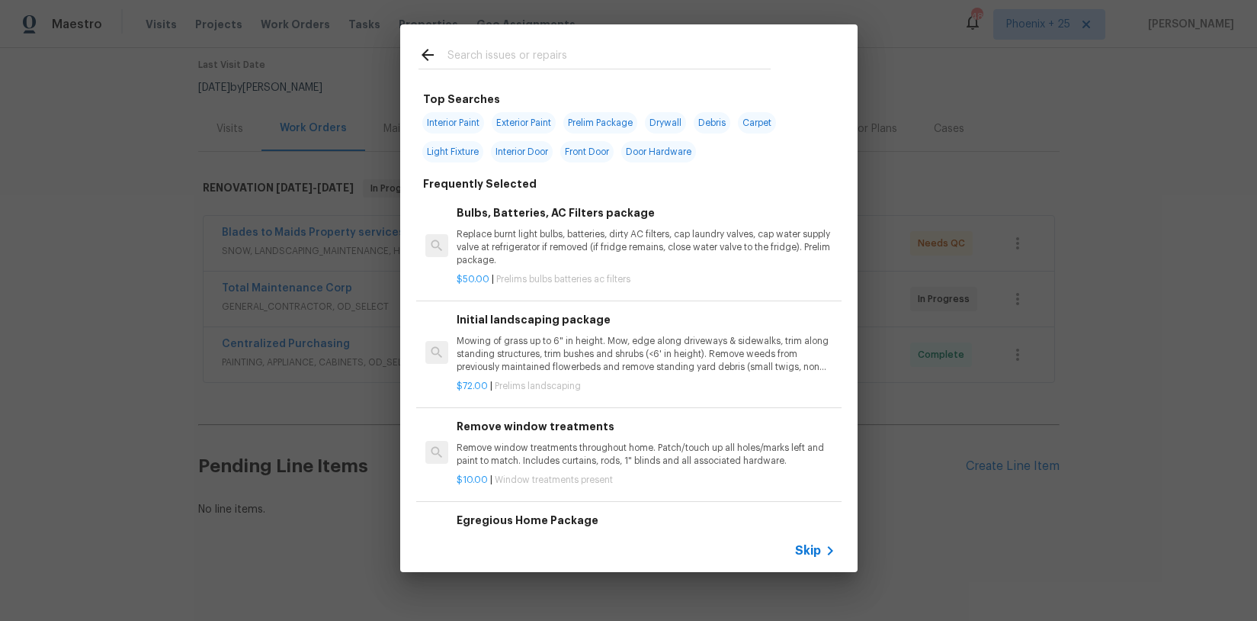
click at [621, 50] on input "text" at bounding box center [609, 57] width 323 height 23
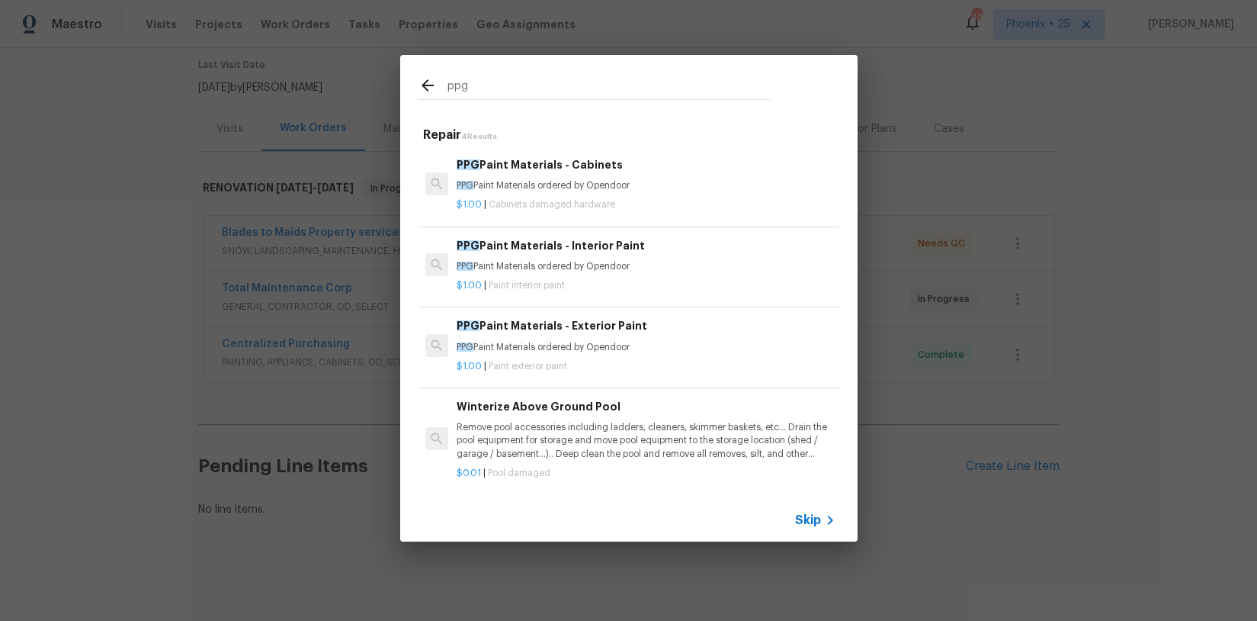
type input "ppg"
click at [650, 284] on p "$1.00 | Paint interior paint" at bounding box center [646, 285] width 378 height 13
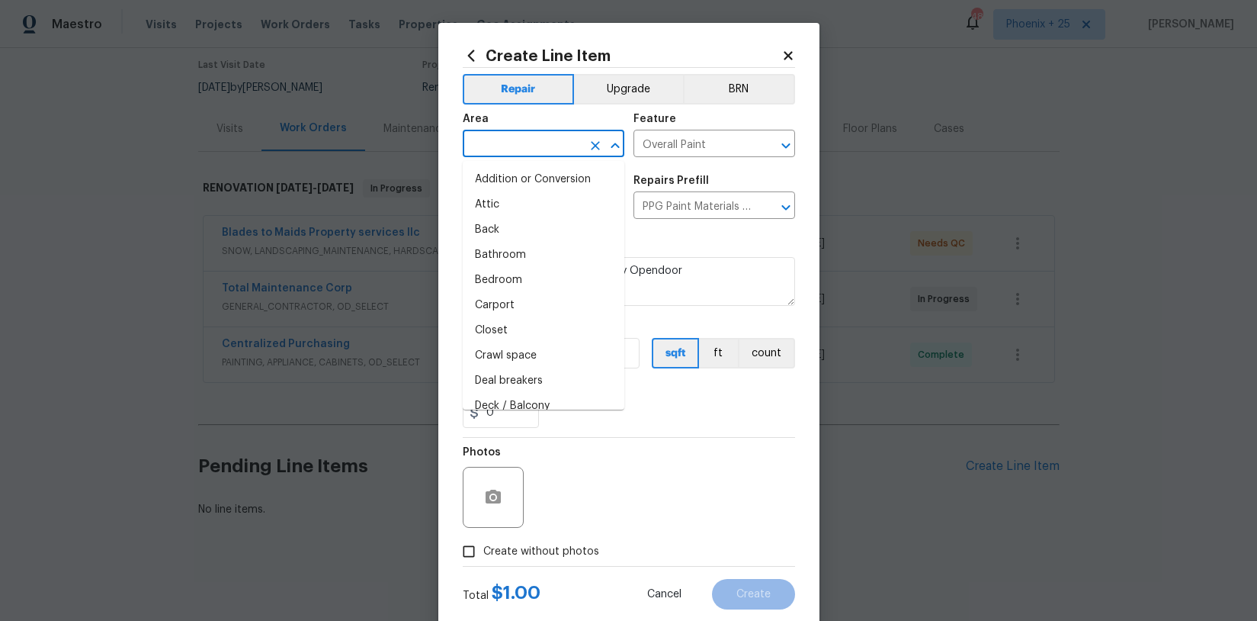
click at [543, 152] on input "text" at bounding box center [522, 145] width 119 height 24
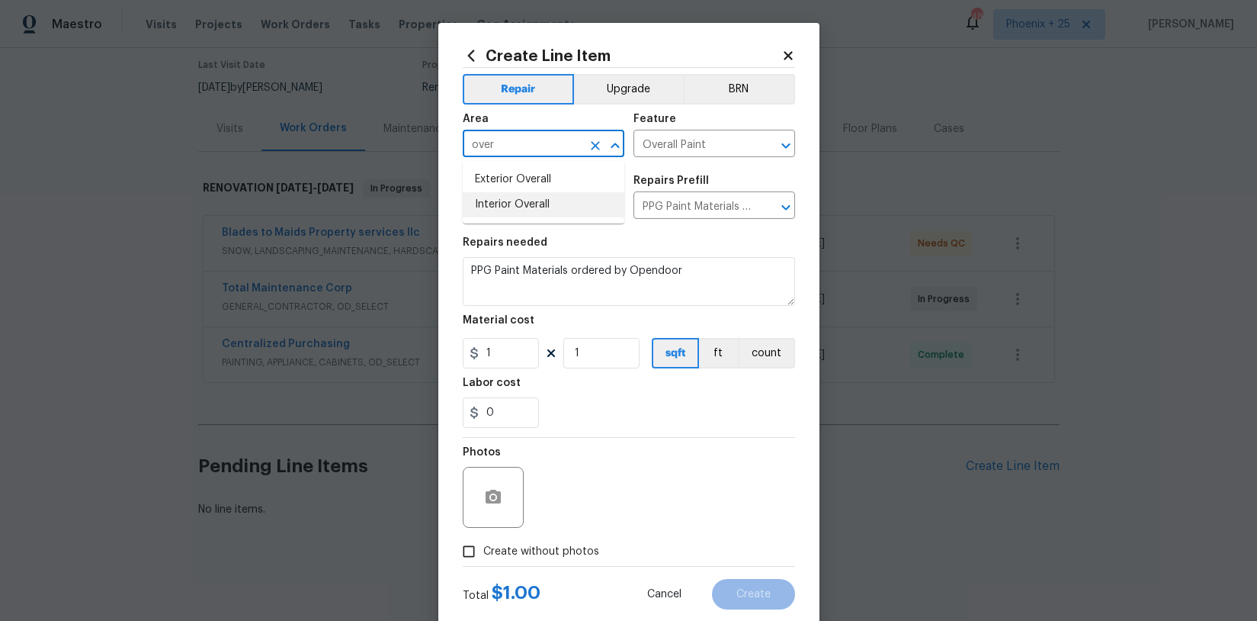
click at [502, 206] on li "Interior Overall" at bounding box center [544, 204] width 162 height 25
type input "Interior Overall"
click at [611, 461] on div "Photos" at bounding box center [629, 487] width 332 height 99
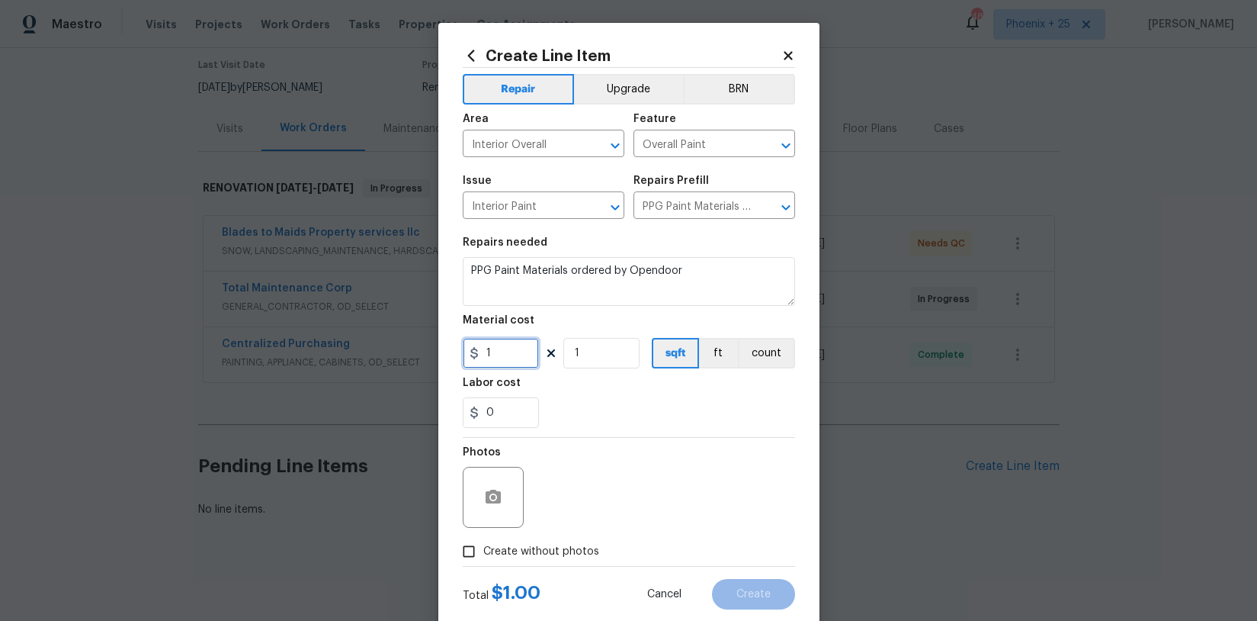
drag, startPoint x: 521, startPoint y: 357, endPoint x: 457, endPoint y: 351, distance: 63.5
click at [457, 351] on div "Create Line Item Repair Upgrade BRN Area Interior Overall ​ Feature Overall Pai…" at bounding box center [628, 328] width 381 height 611
type input "98.08"
click at [536, 549] on span "Create without photos" at bounding box center [541, 552] width 116 height 16
click at [483, 549] on input "Create without photos" at bounding box center [468, 551] width 29 height 29
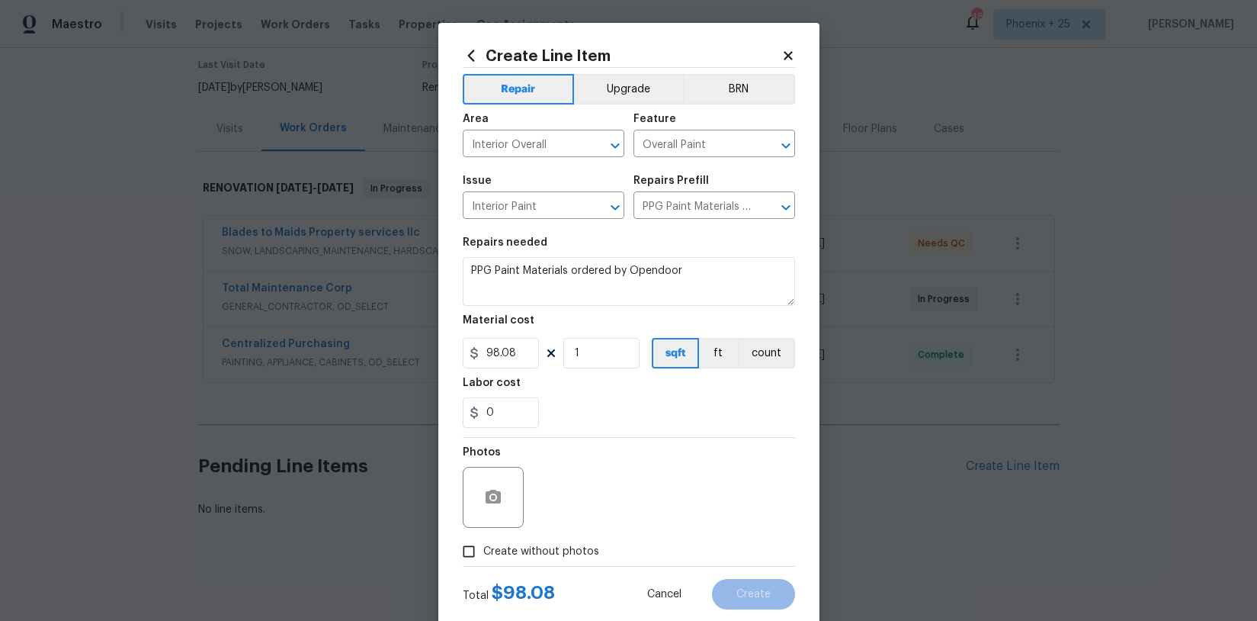
checkbox input "true"
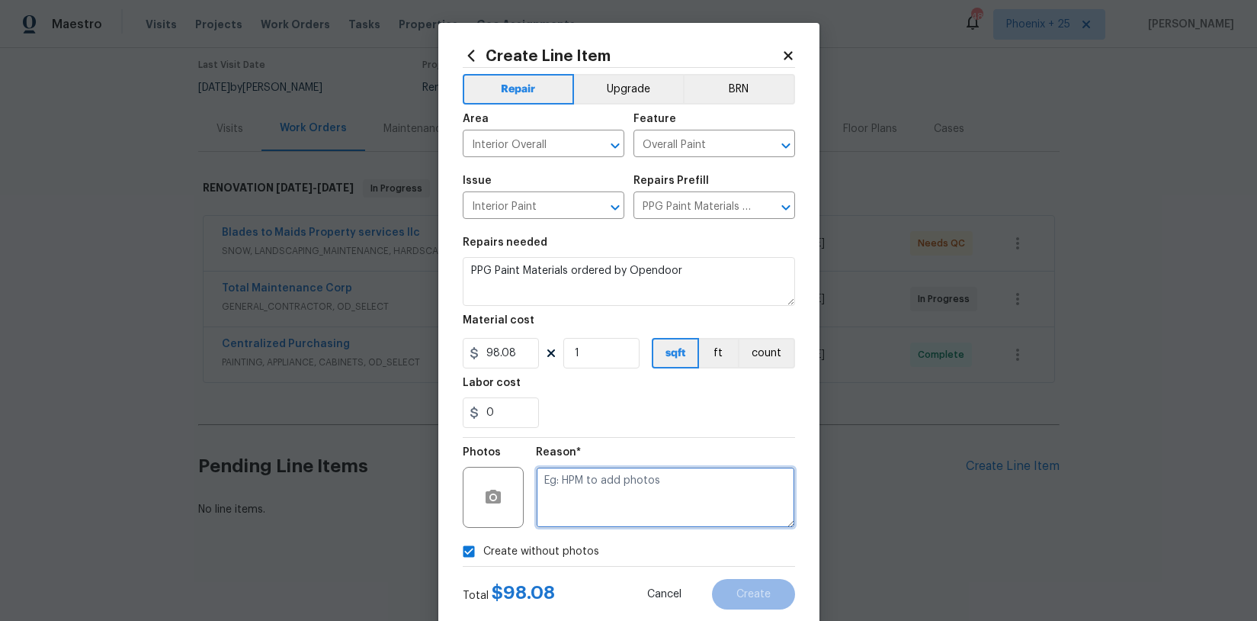
click at [583, 499] on textarea at bounding box center [665, 497] width 259 height 61
type textarea "na"
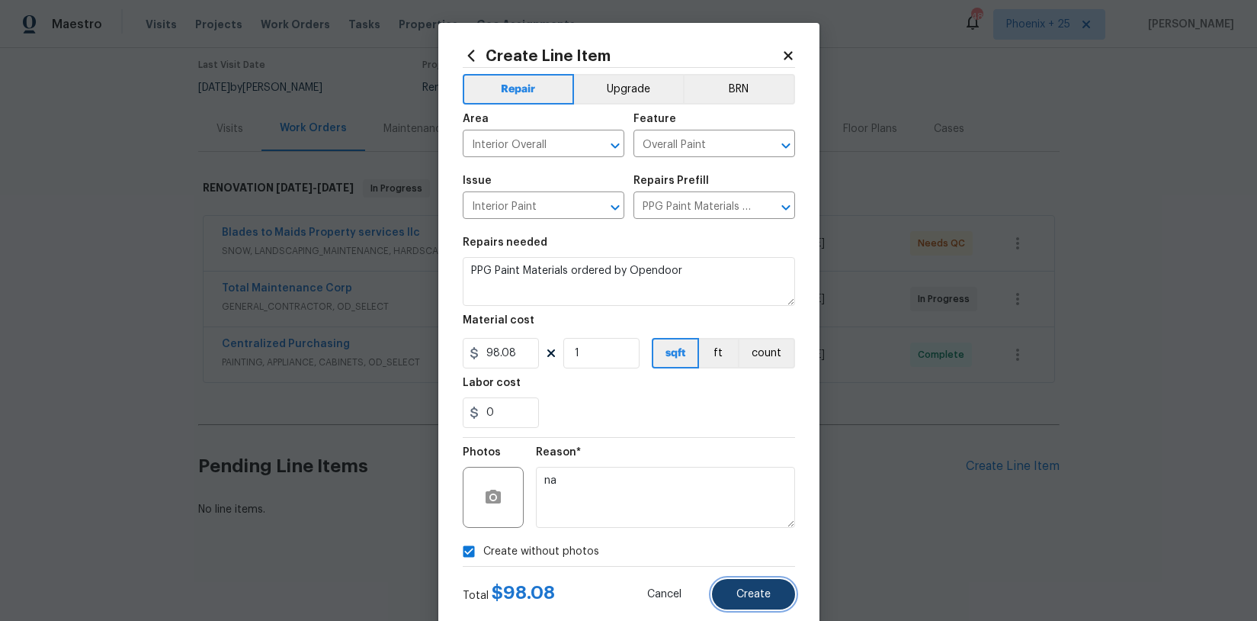
click at [772, 599] on button "Create" at bounding box center [753, 594] width 83 height 30
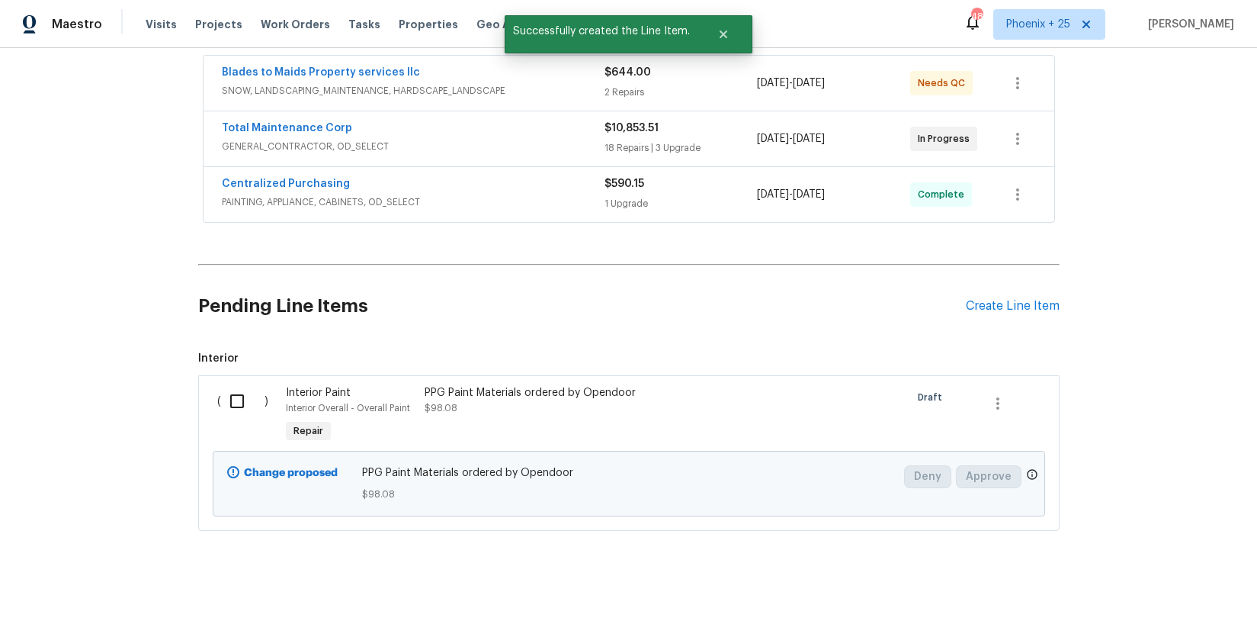
scroll to position [296, 0]
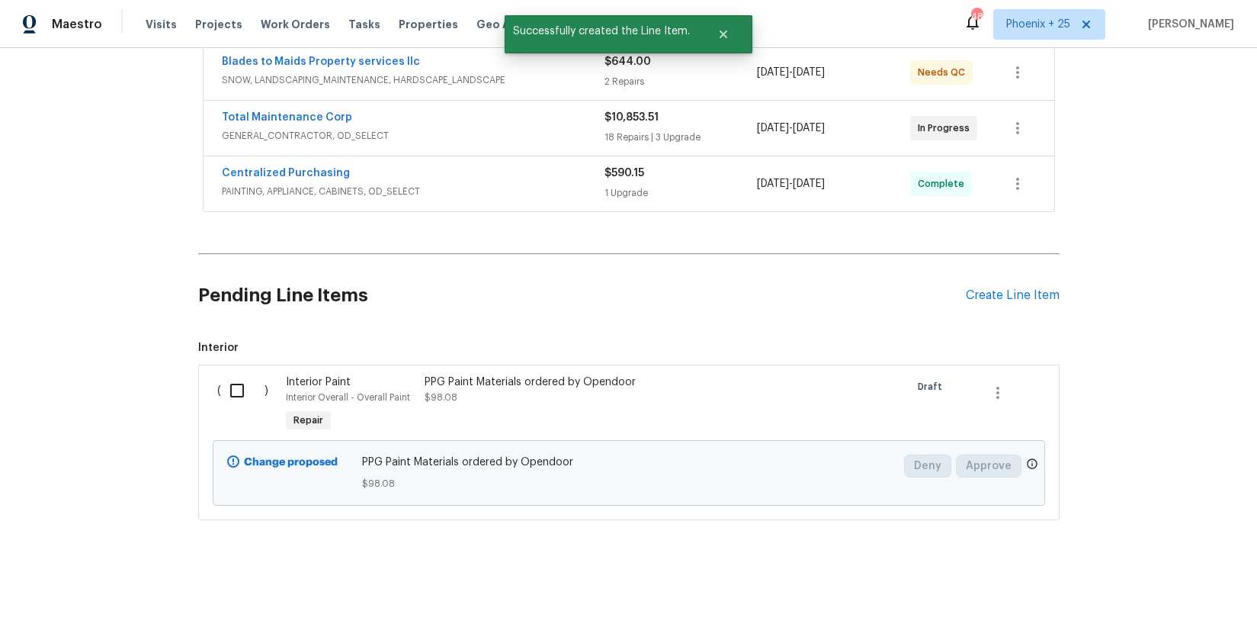
click at [253, 404] on input "checkbox" at bounding box center [242, 390] width 43 height 32
checkbox input "true"
click at [1174, 581] on span "Create Work Order" at bounding box center [1169, 582] width 101 height 19
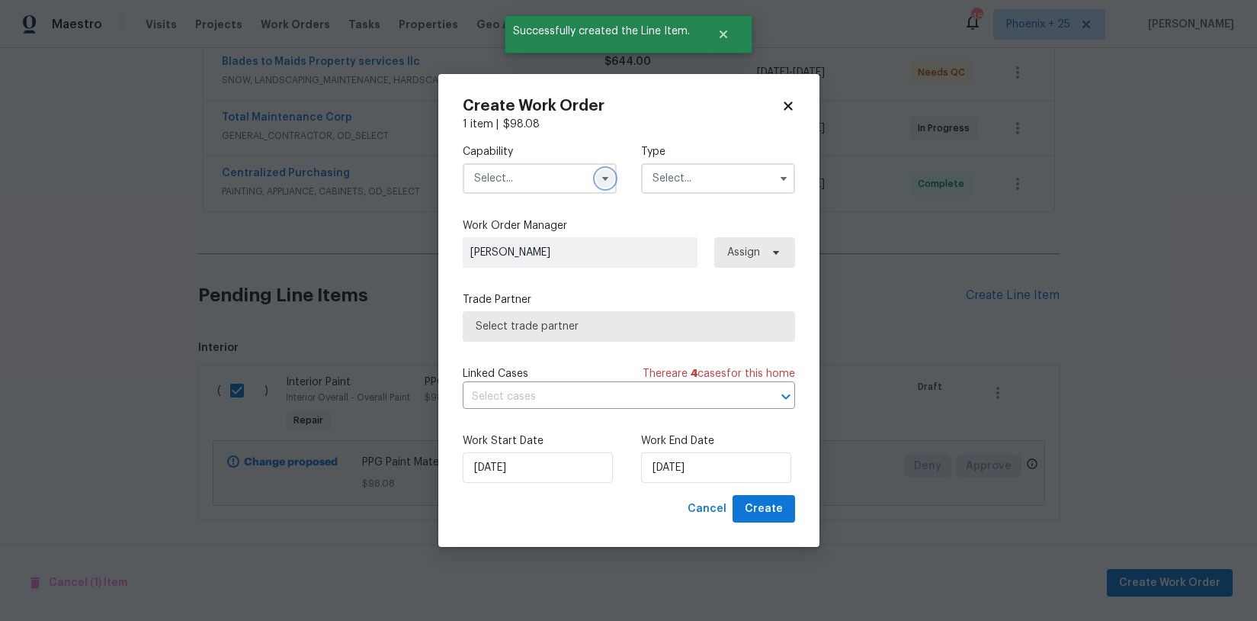
drag, startPoint x: 611, startPoint y: 172, endPoint x: 599, endPoint y: 172, distance: 12.2
click at [611, 172] on button "button" at bounding box center [605, 178] width 18 height 18
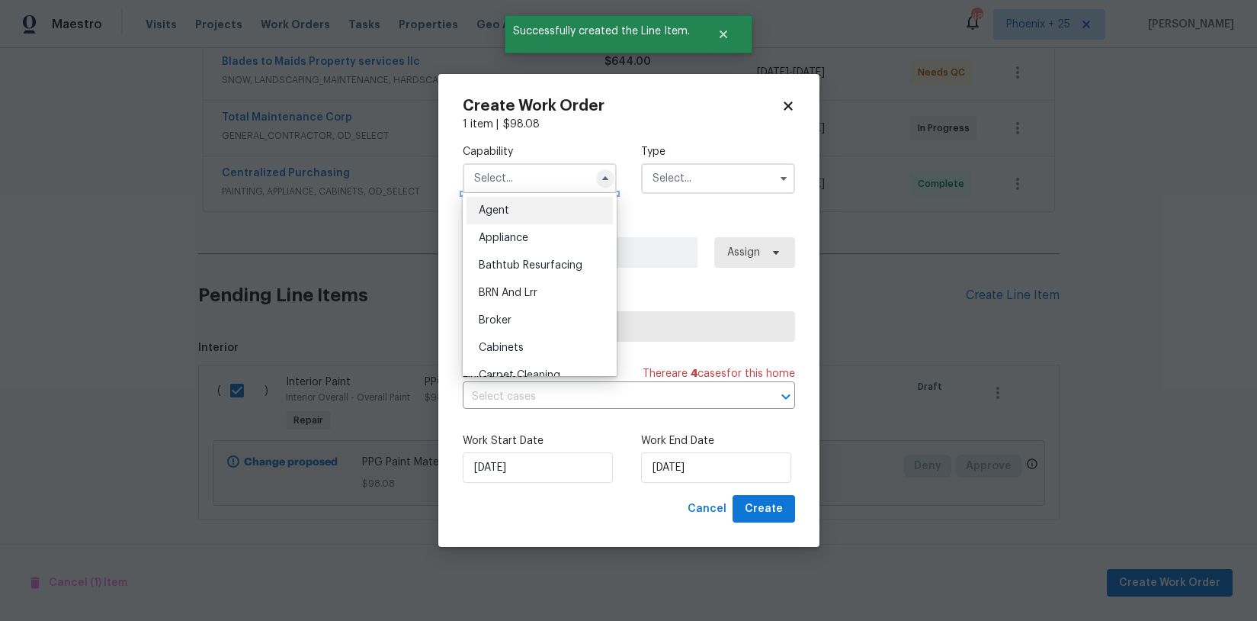
click at [599, 172] on icon "button" at bounding box center [605, 178] width 12 height 12
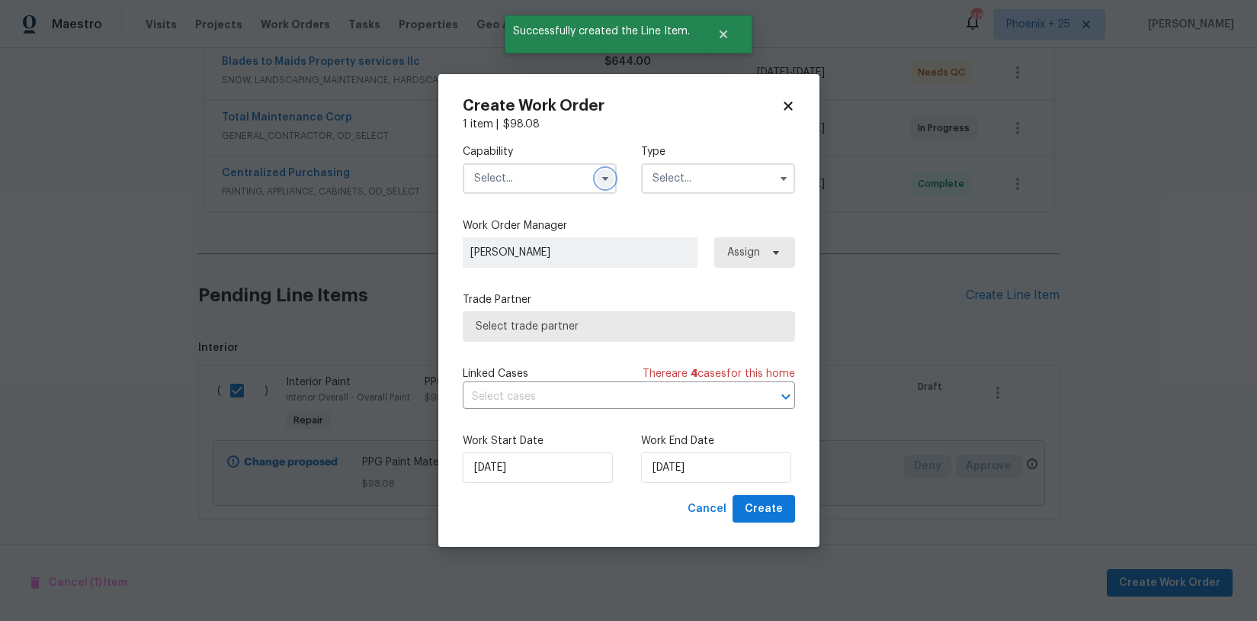
click at [599, 172] on icon "button" at bounding box center [605, 178] width 12 height 12
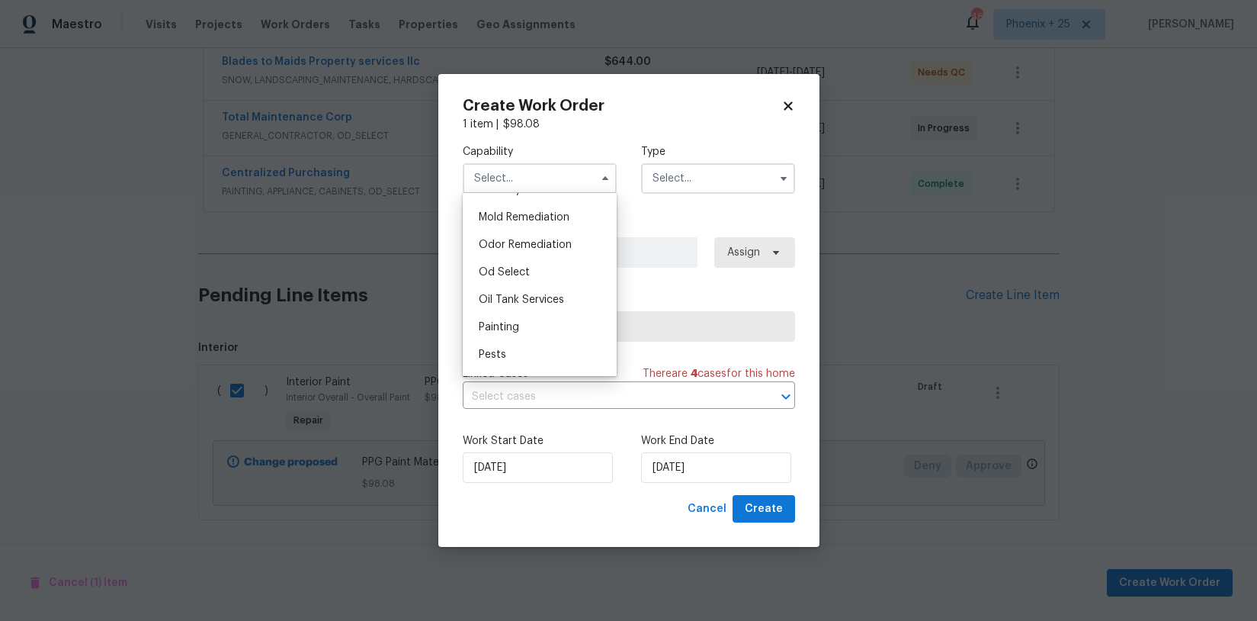
scroll to position [1184, 0]
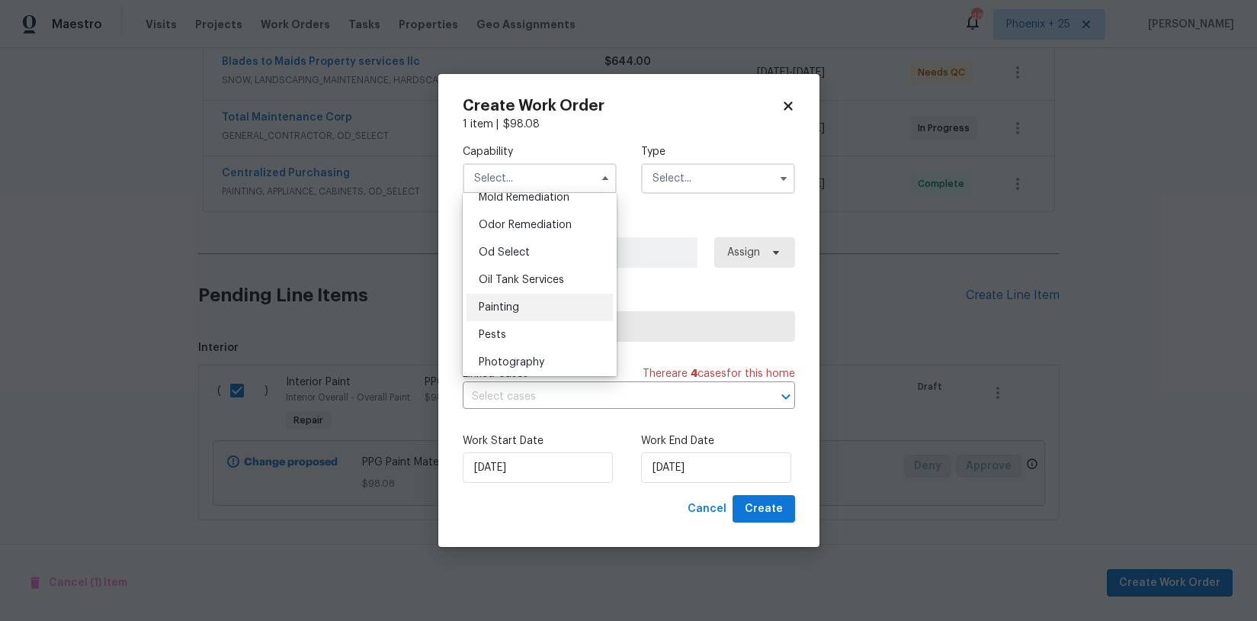
click at [528, 307] on div "Painting" at bounding box center [540, 307] width 146 height 27
type input "Painting"
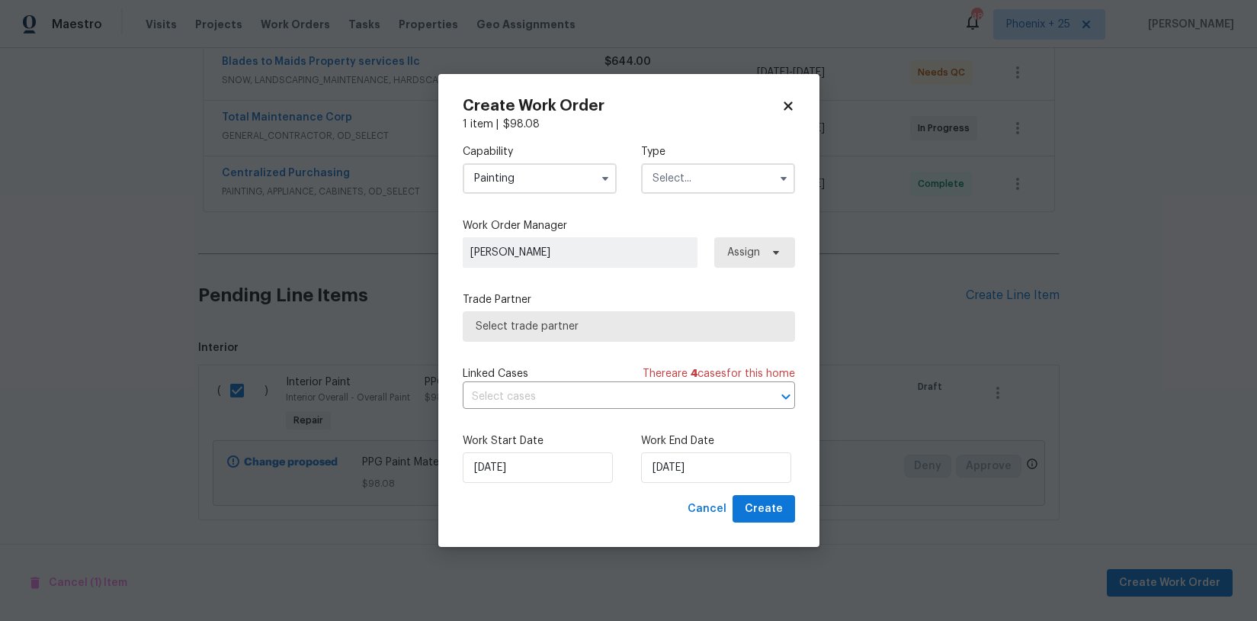
click at [746, 163] on input "text" at bounding box center [718, 178] width 154 height 30
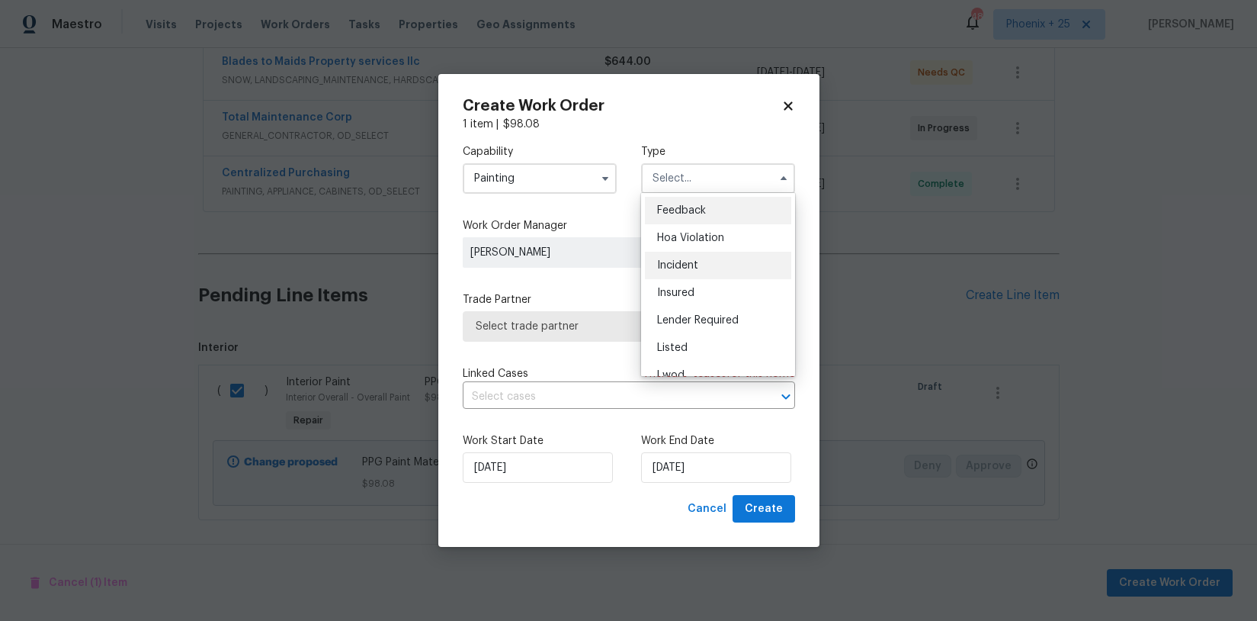
scroll to position [181, 0]
click at [692, 281] on span "Renovation" at bounding box center [685, 276] width 56 height 11
type input "Renovation"
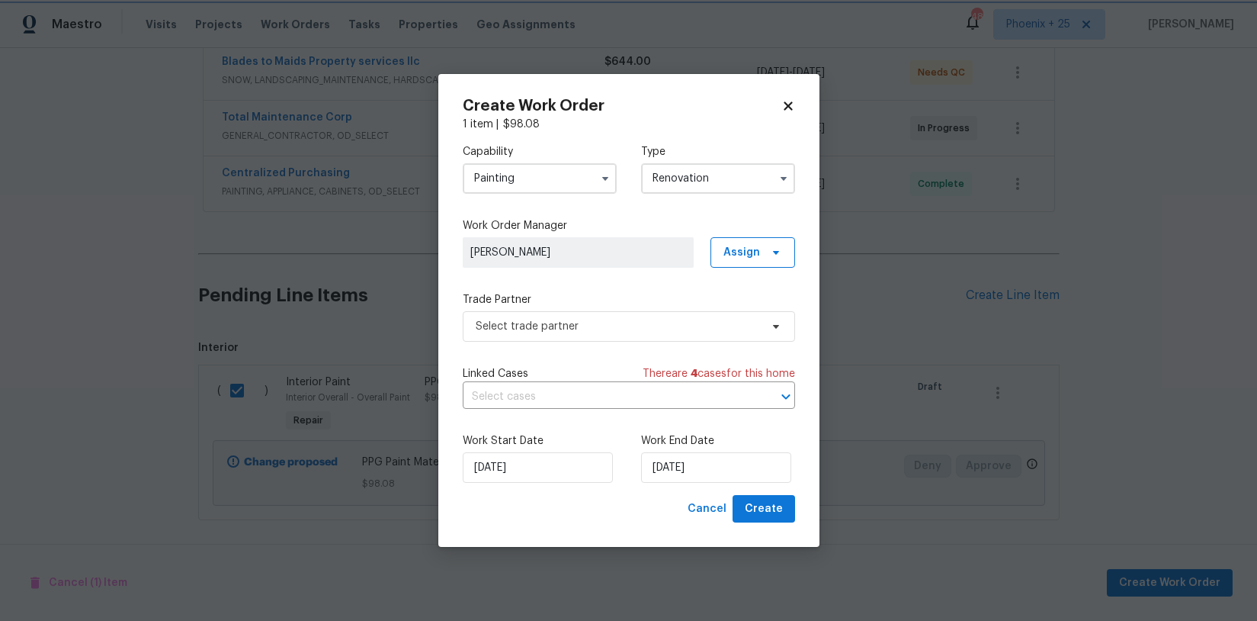
scroll to position [0, 0]
click at [777, 242] on span "Assign" at bounding box center [753, 252] width 85 height 30
click at [733, 321] on div "Assign to me" at bounding box center [755, 316] width 66 height 15
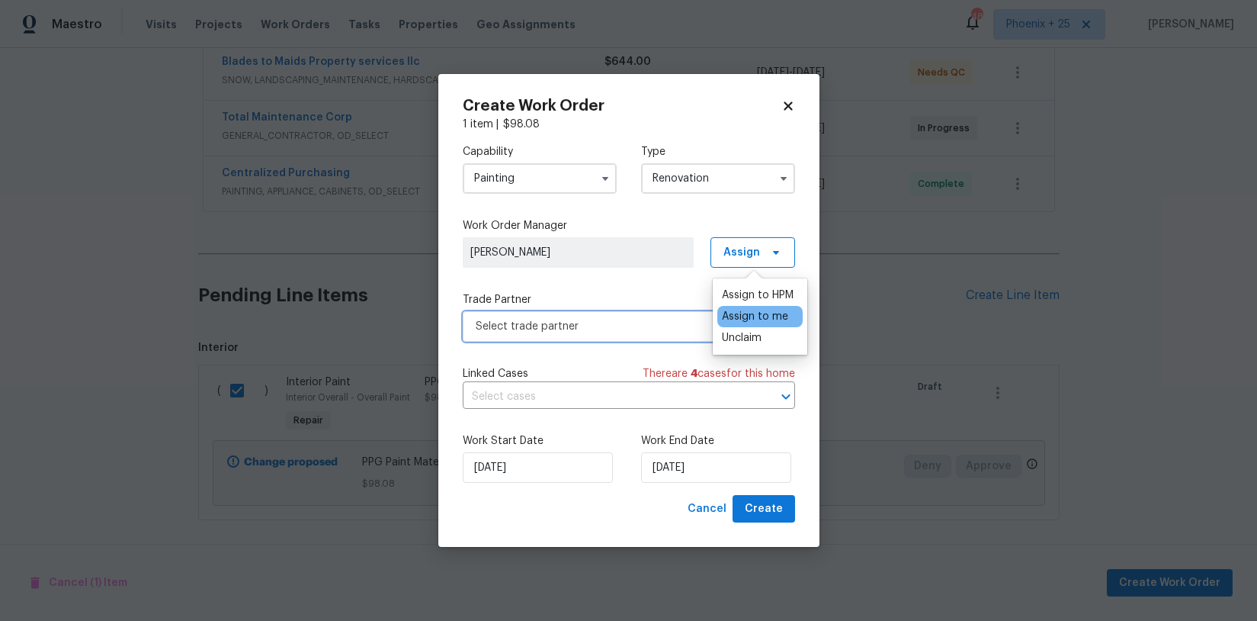
click at [615, 338] on span "Select trade partner" at bounding box center [629, 326] width 332 height 30
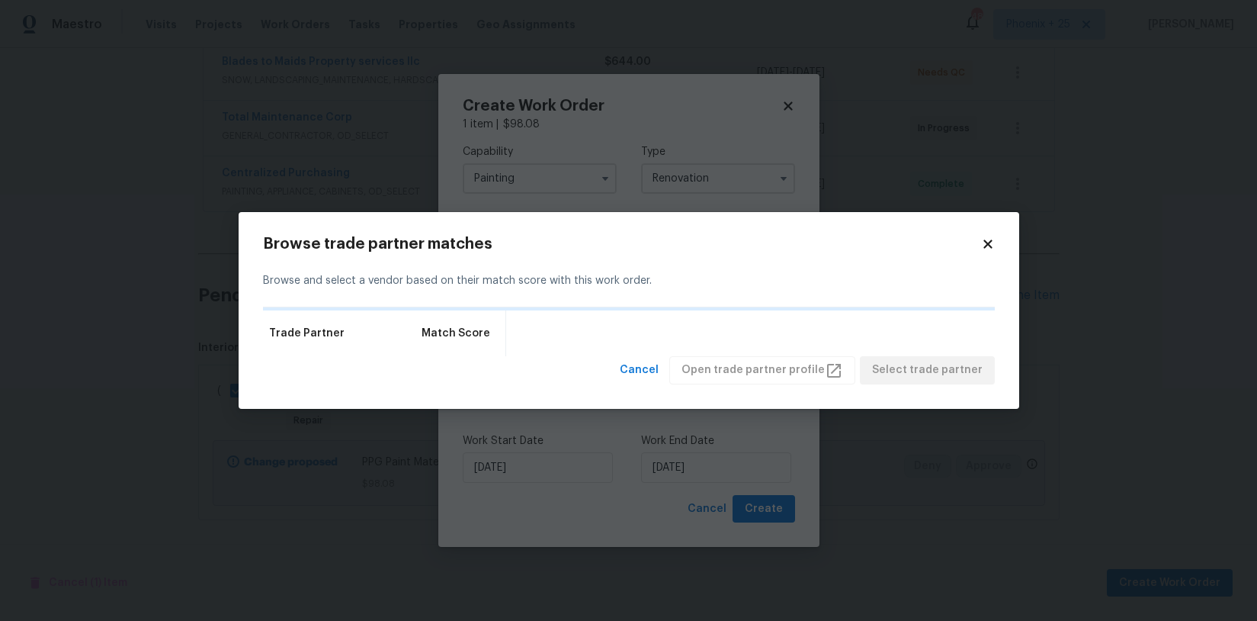
click at [990, 247] on icon at bounding box center [988, 244] width 8 height 8
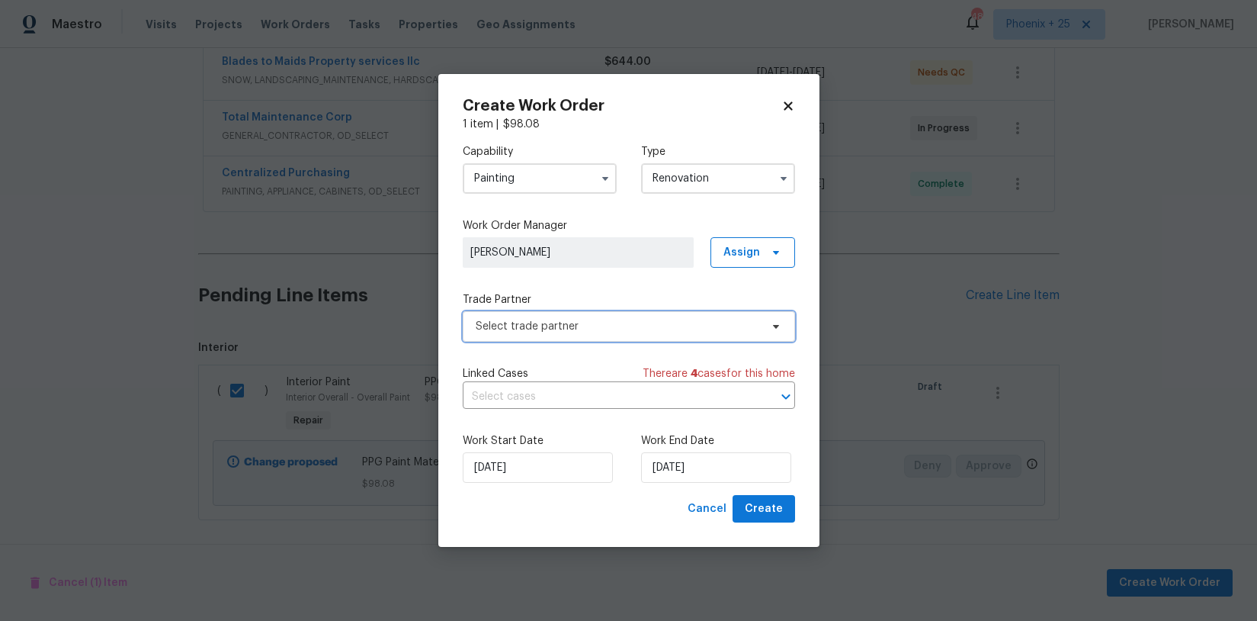
click at [607, 321] on span "Select trade partner" at bounding box center [618, 326] width 284 height 15
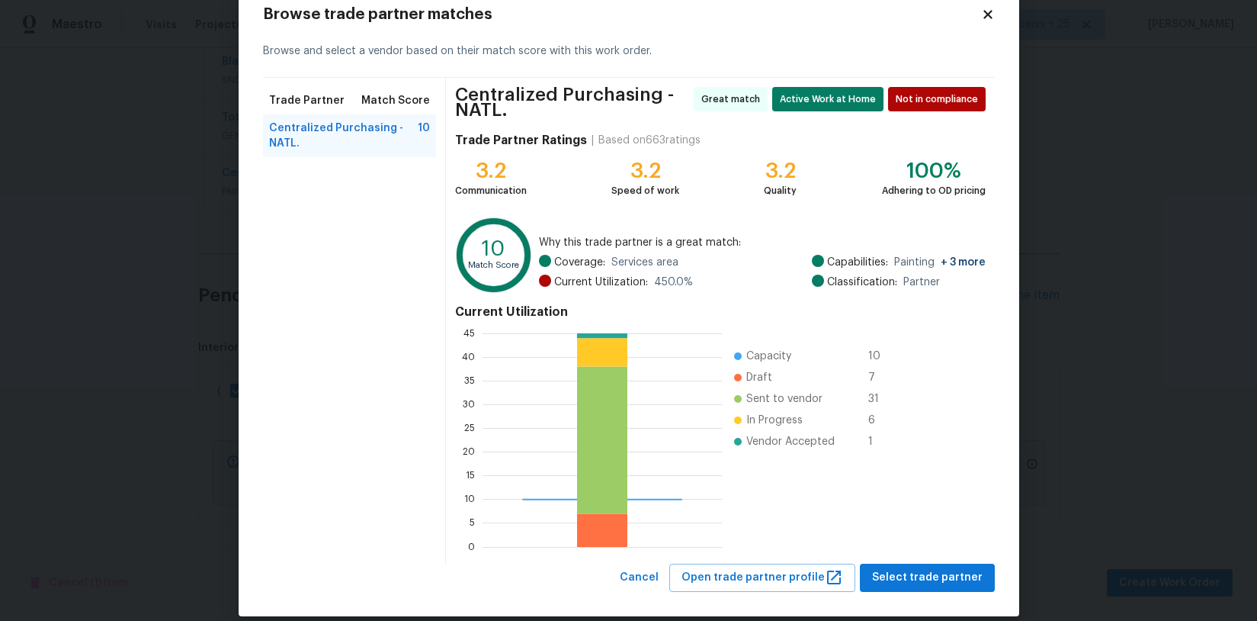
scroll to position [58, 0]
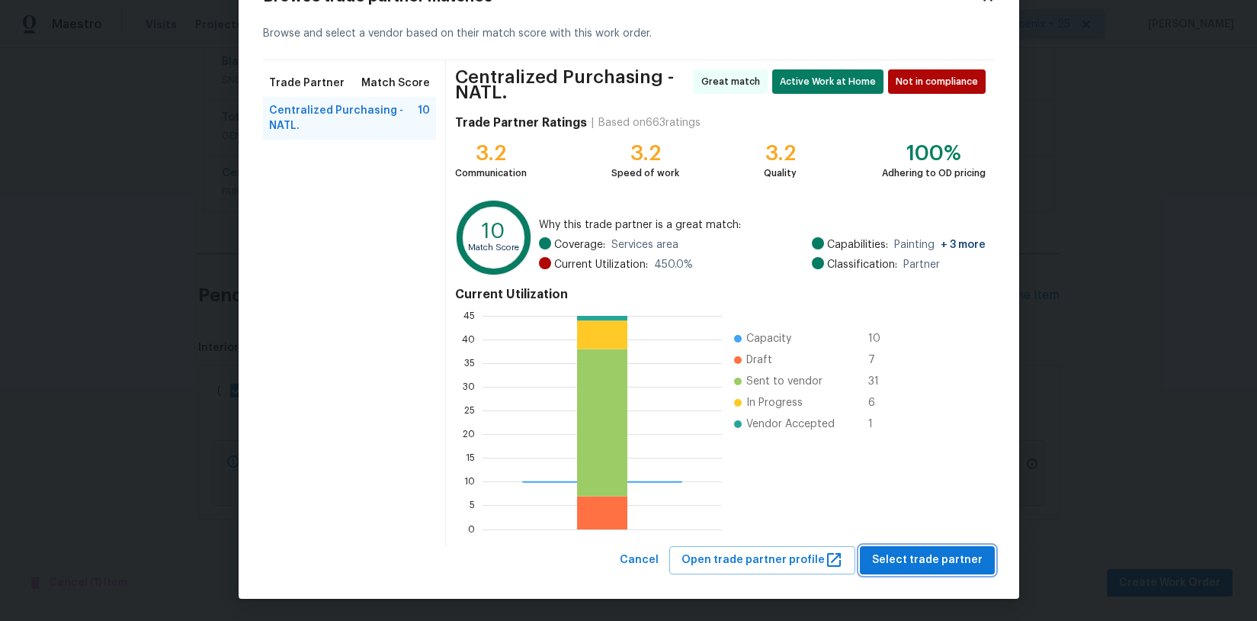
click at [955, 555] on span "Select trade partner" at bounding box center [927, 559] width 111 height 19
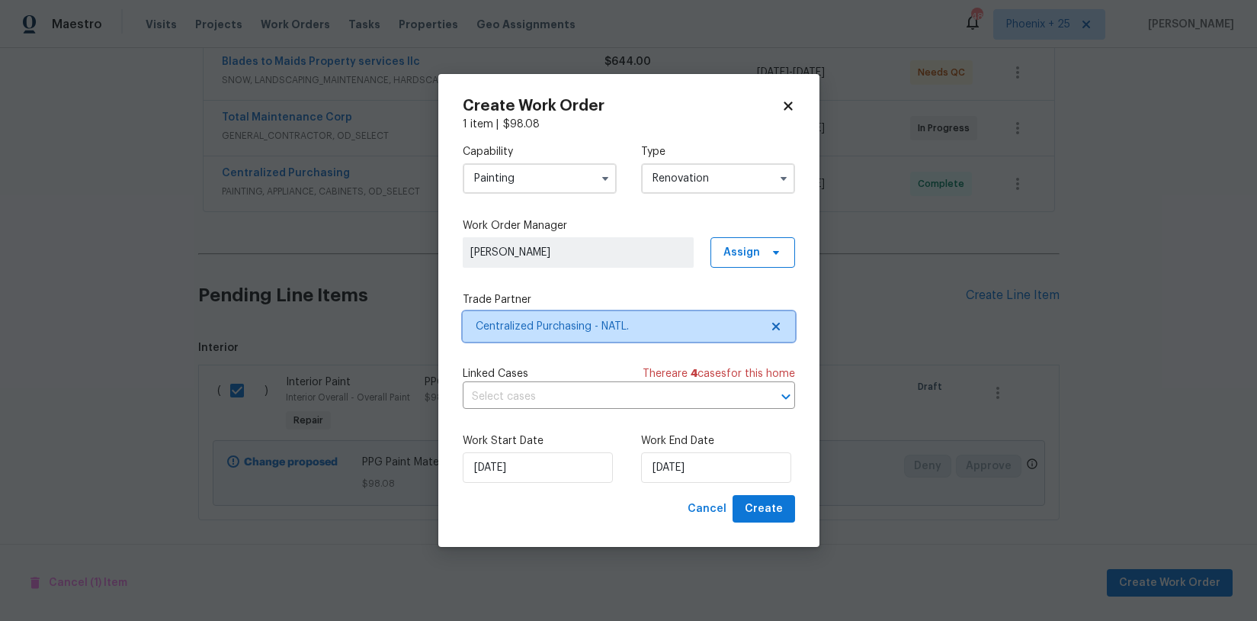
scroll to position [0, 0]
click at [760, 504] on span "Create" at bounding box center [764, 508] width 38 height 19
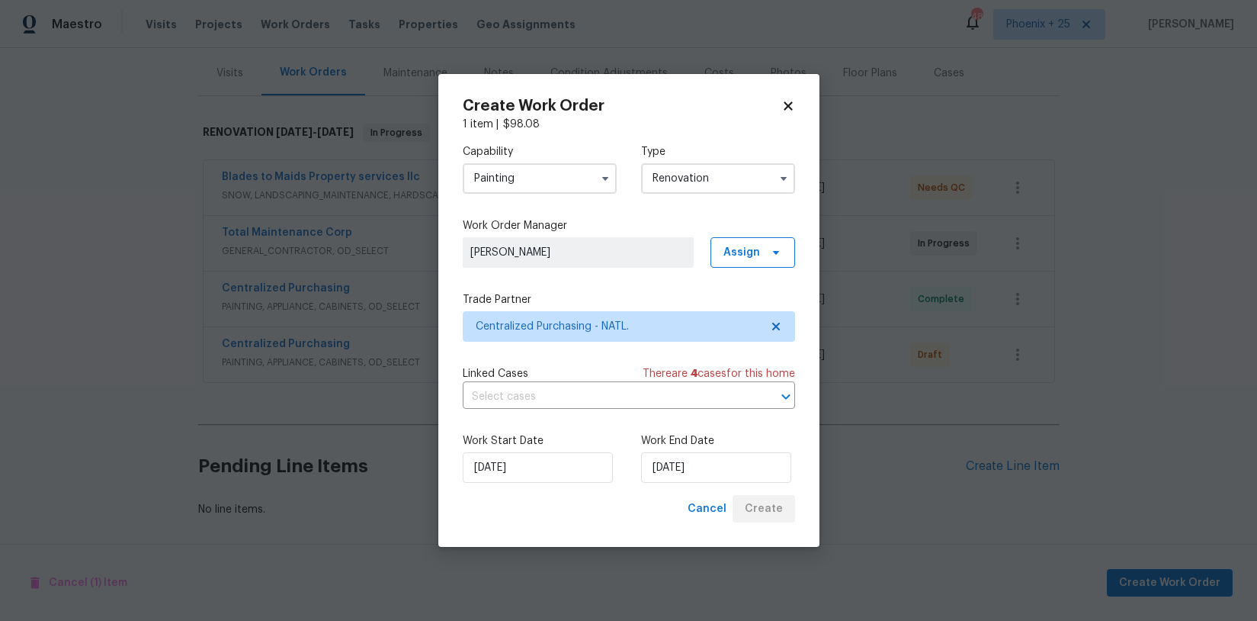
scroll to position [181, 0]
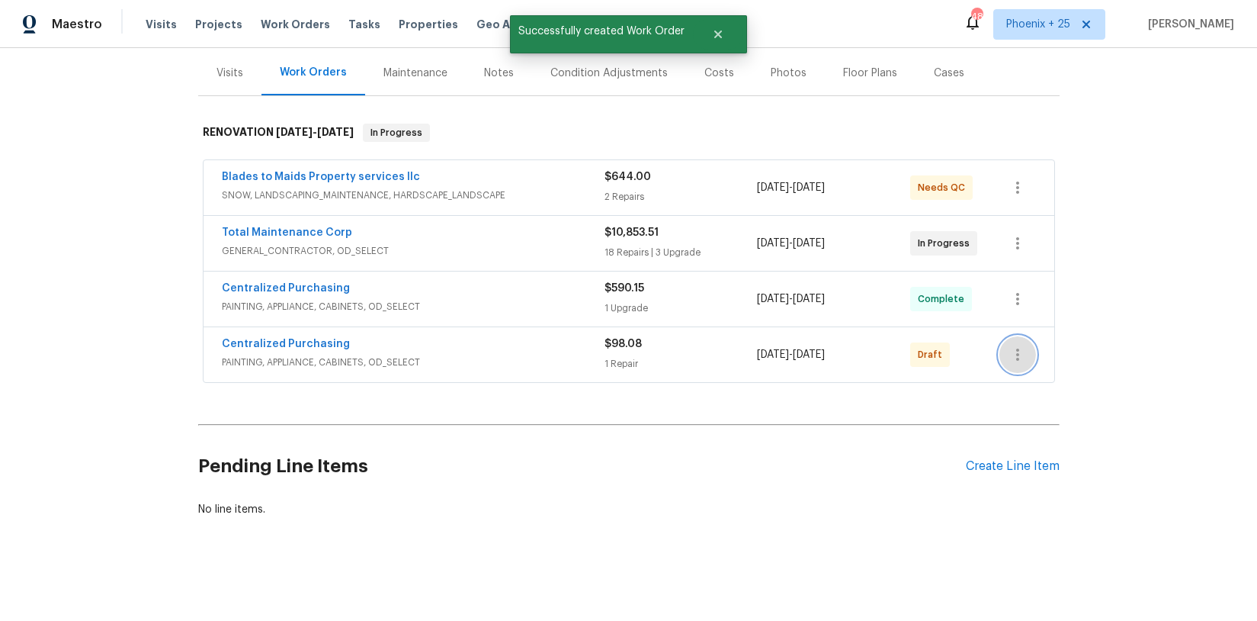
click at [1019, 350] on icon "button" at bounding box center [1018, 354] width 18 height 18
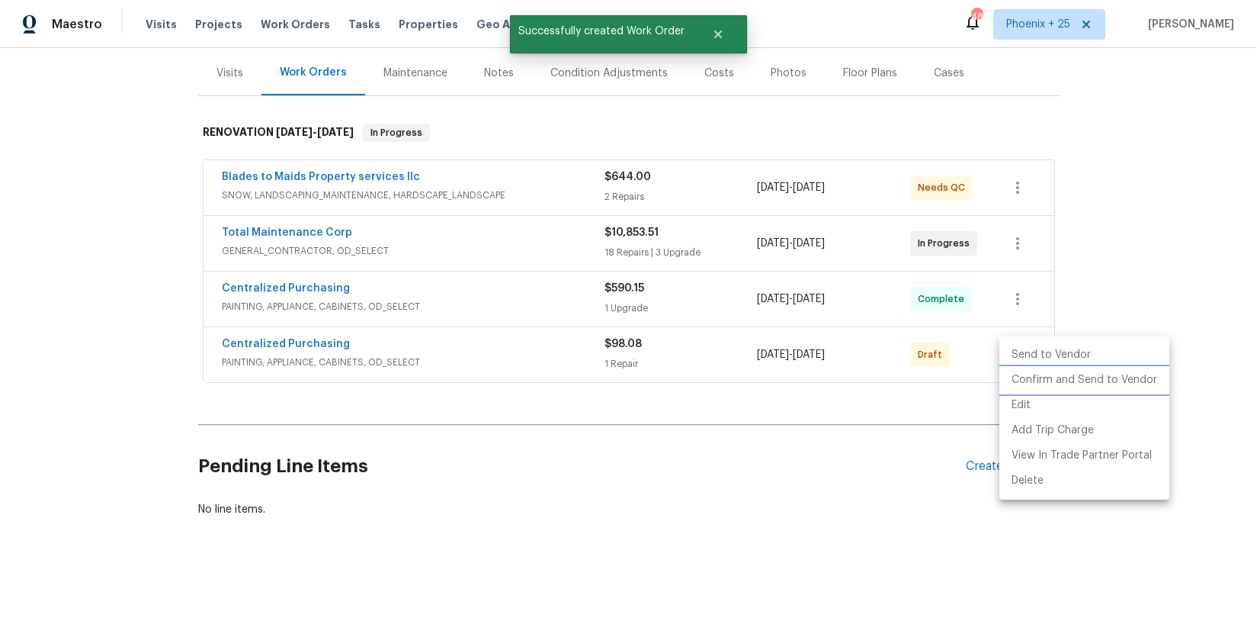
click at [1019, 377] on li "Confirm and Send to Vendor" at bounding box center [1085, 379] width 170 height 25
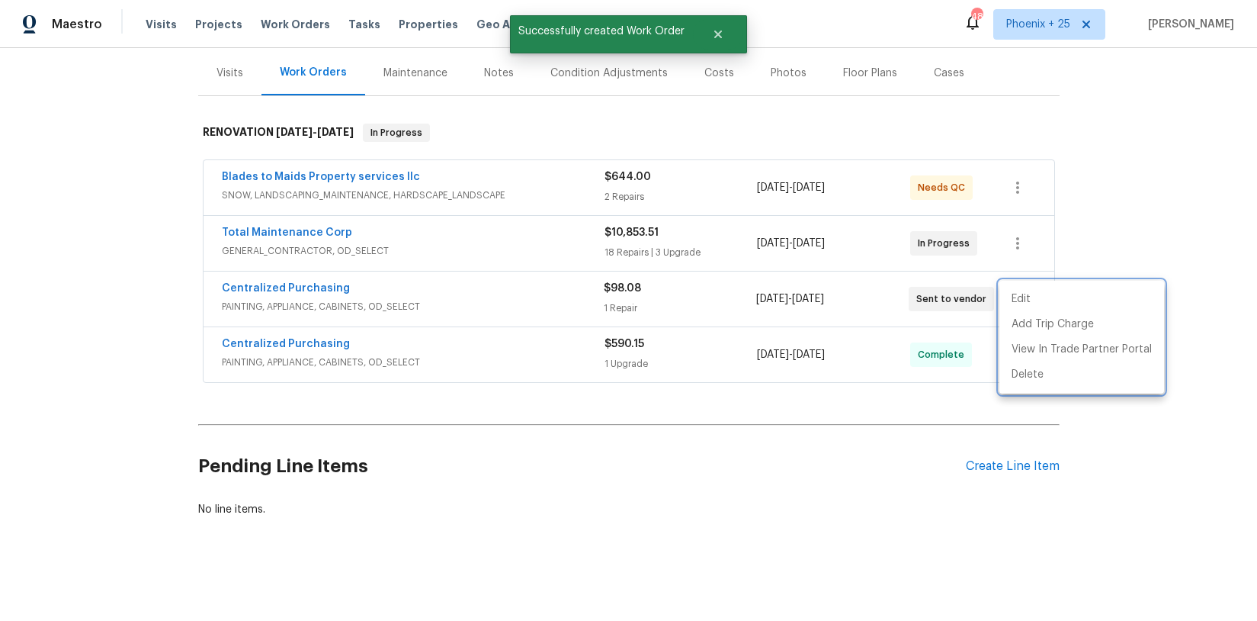
click at [383, 300] on div at bounding box center [628, 310] width 1257 height 621
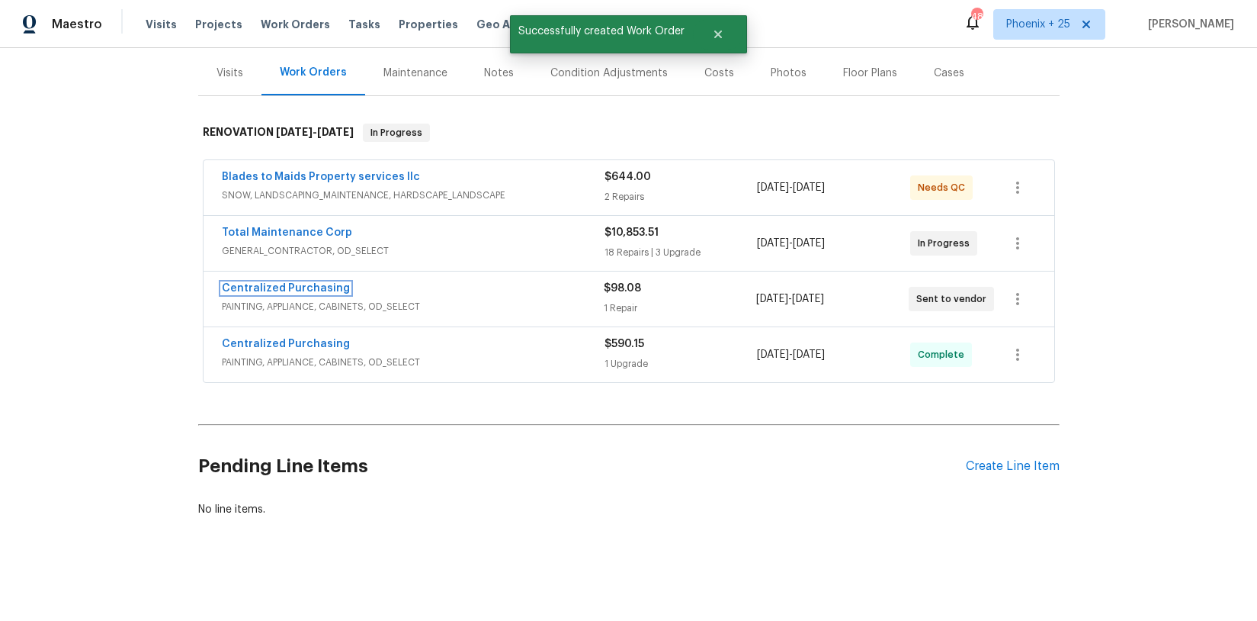
click at [322, 289] on link "Centralized Purchasing" at bounding box center [286, 288] width 128 height 11
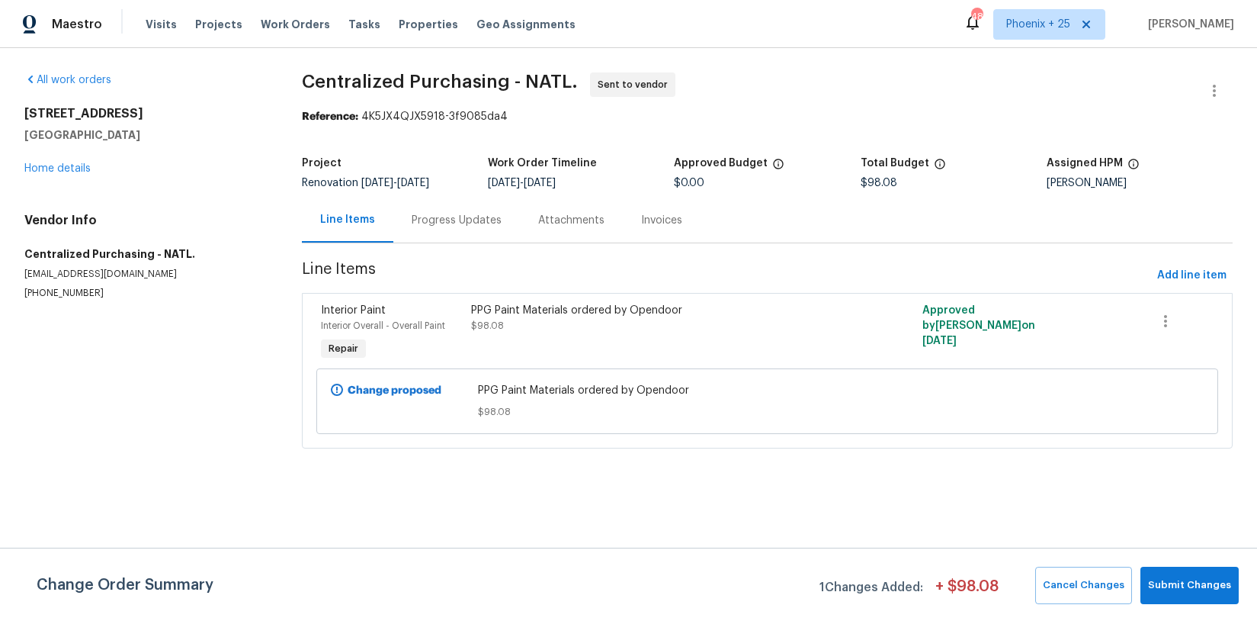
click at [307, 15] on div "Visits Projects Work Orders Tasks Properties Geo Assignments" at bounding box center [370, 24] width 448 height 30
click at [306, 24] on span "Work Orders" at bounding box center [295, 24] width 69 height 15
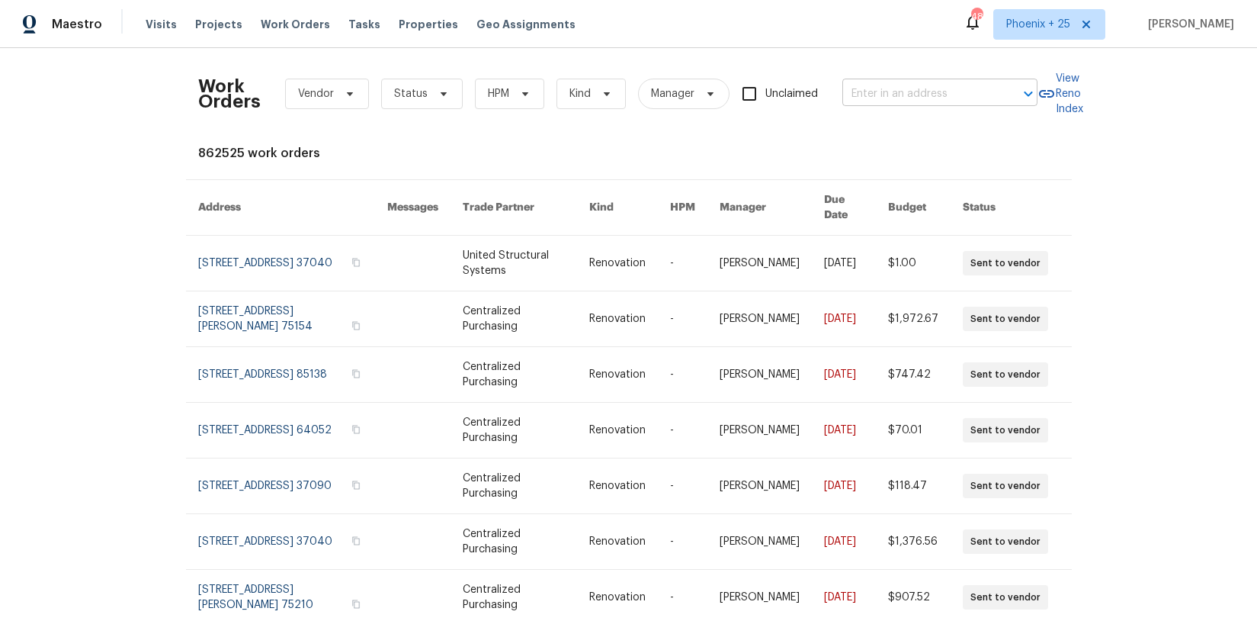
click at [966, 98] on input "text" at bounding box center [918, 94] width 152 height 24
paste input "[STREET_ADDRESS]"
type input "[STREET_ADDRESS]"
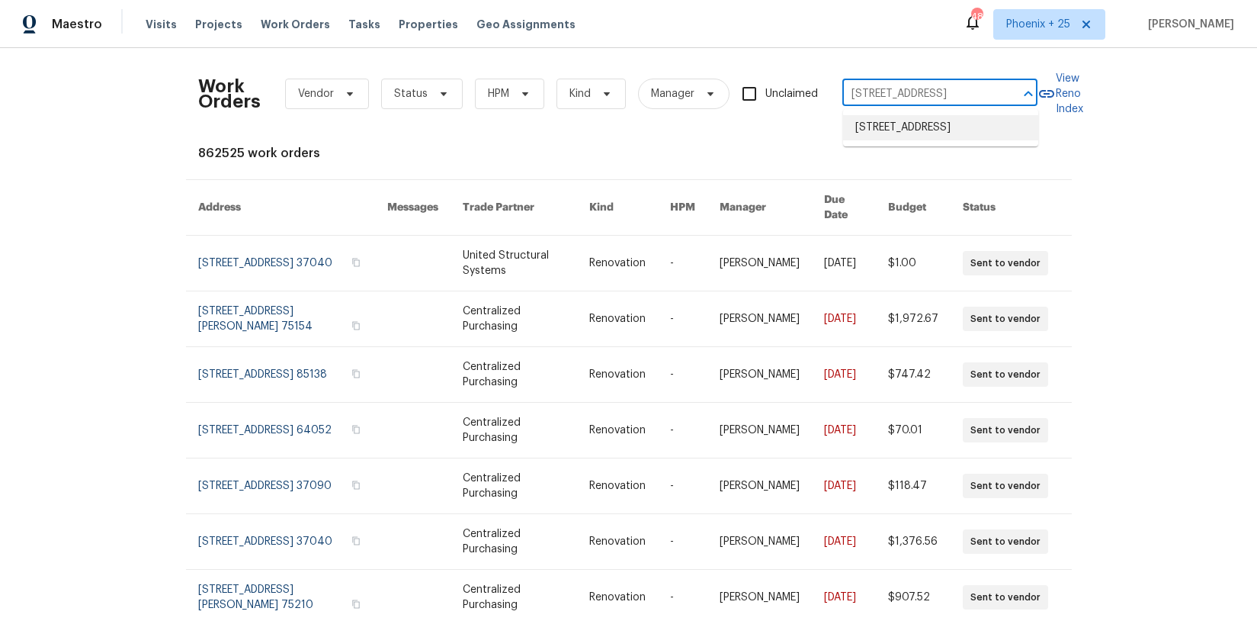
click at [951, 140] on li "[STREET_ADDRESS]" at bounding box center [940, 127] width 195 height 25
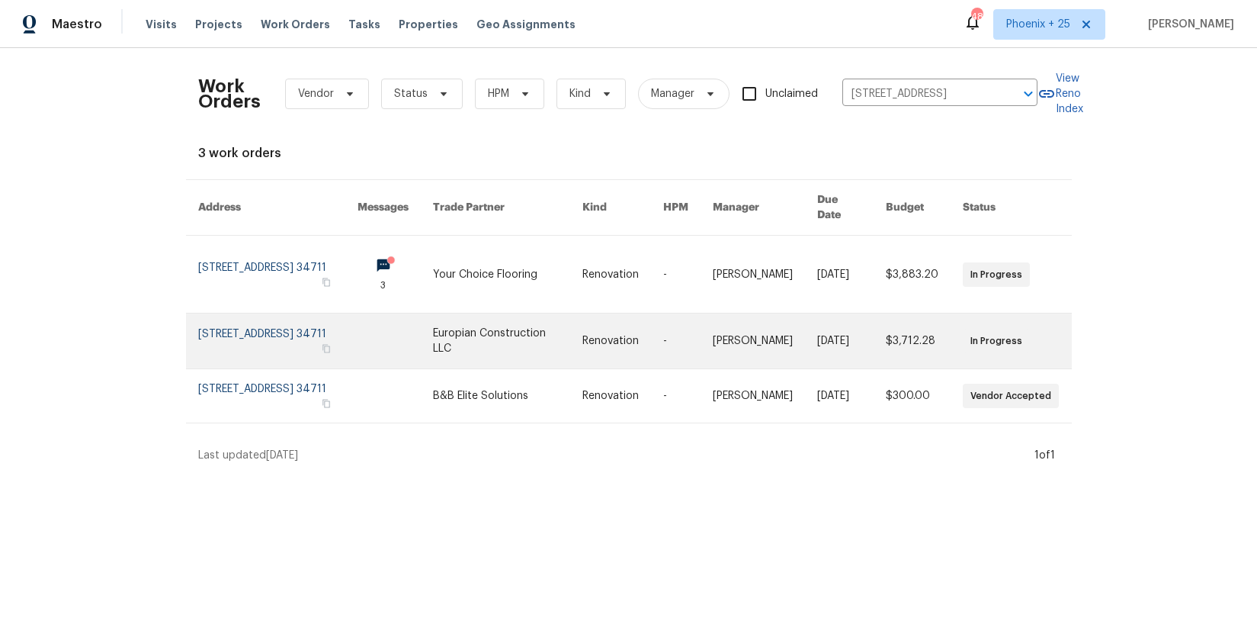
click at [528, 341] on link at bounding box center [507, 340] width 149 height 55
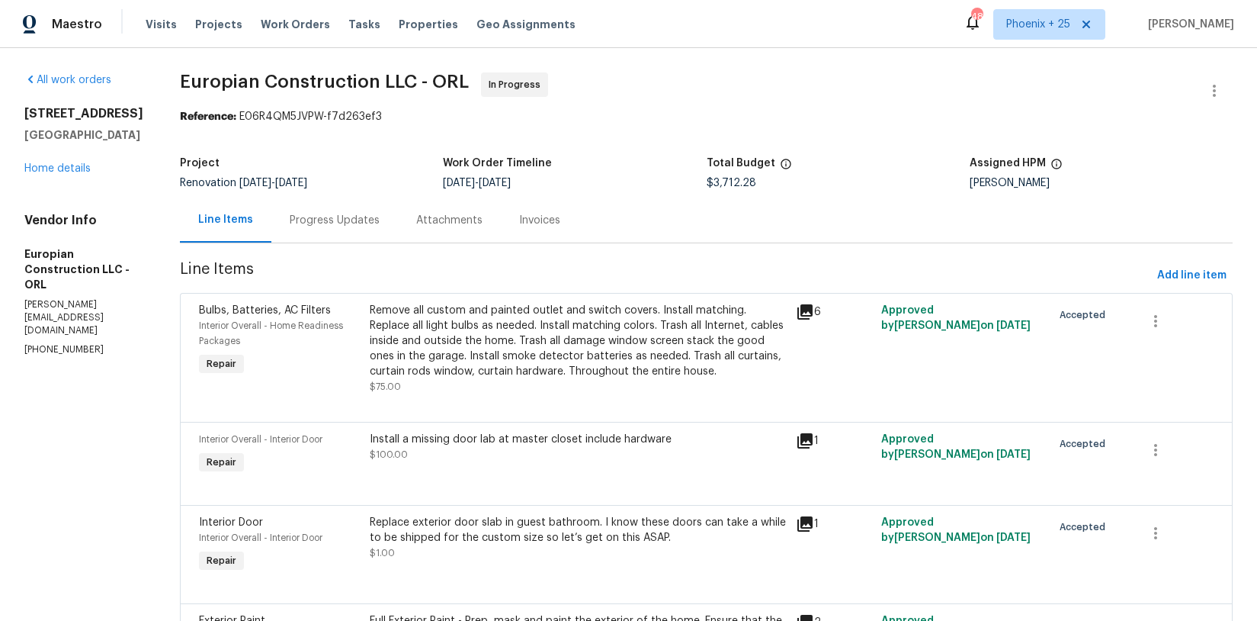
click at [59, 171] on div "[STREET_ADDRESS] Home details" at bounding box center [83, 141] width 119 height 70
click at [59, 174] on link "Home details" at bounding box center [57, 168] width 66 height 11
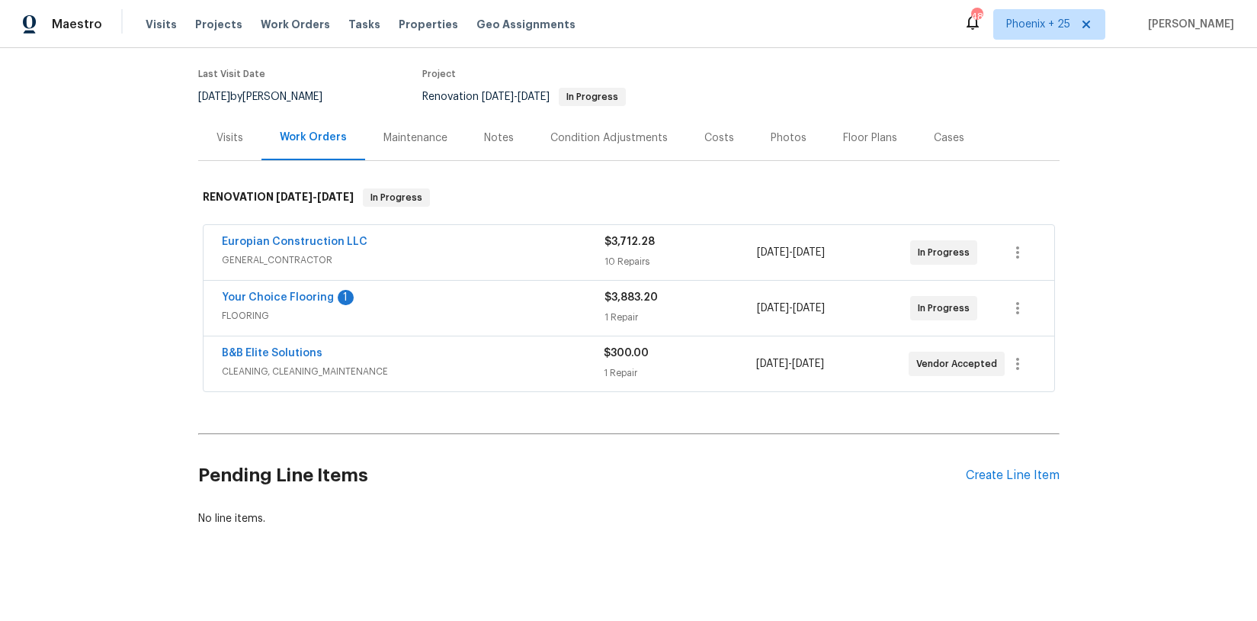
scroll to position [125, 0]
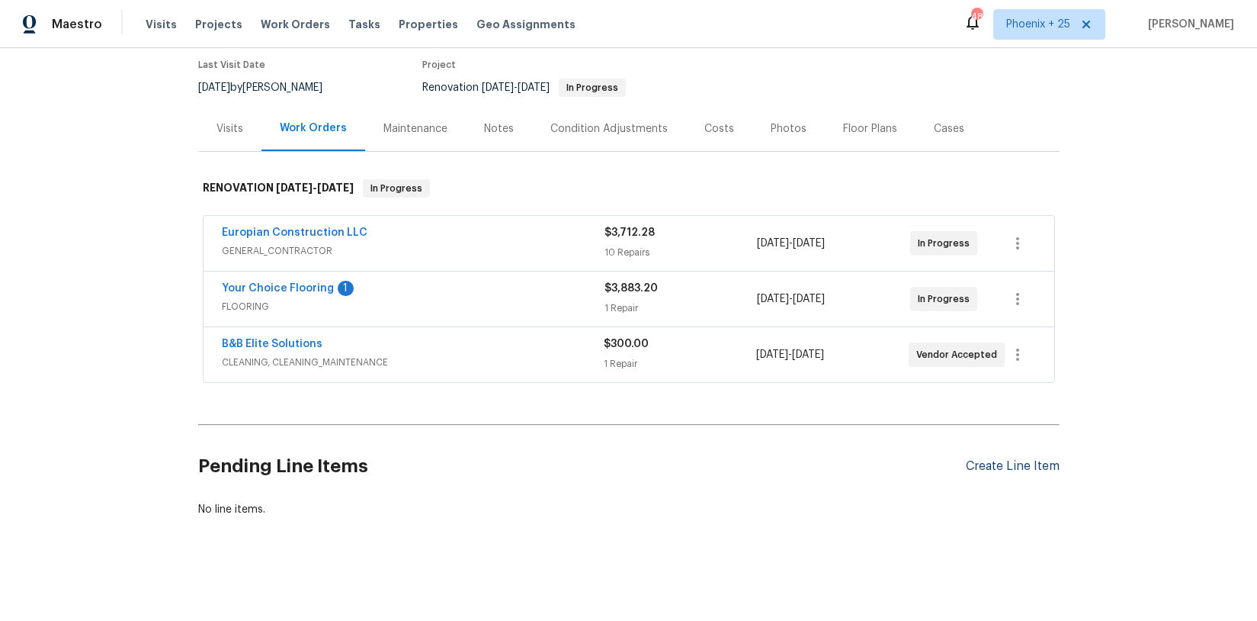
click at [1003, 466] on div "Create Line Item" at bounding box center [1013, 466] width 94 height 14
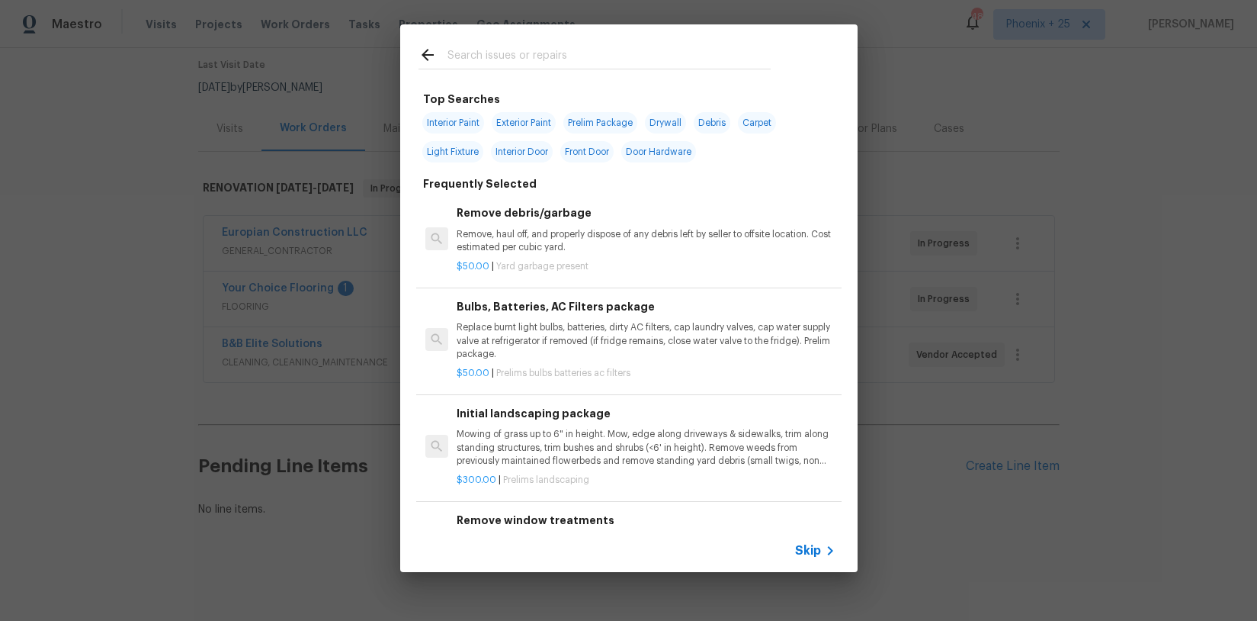
click at [598, 66] on input "text" at bounding box center [609, 57] width 323 height 23
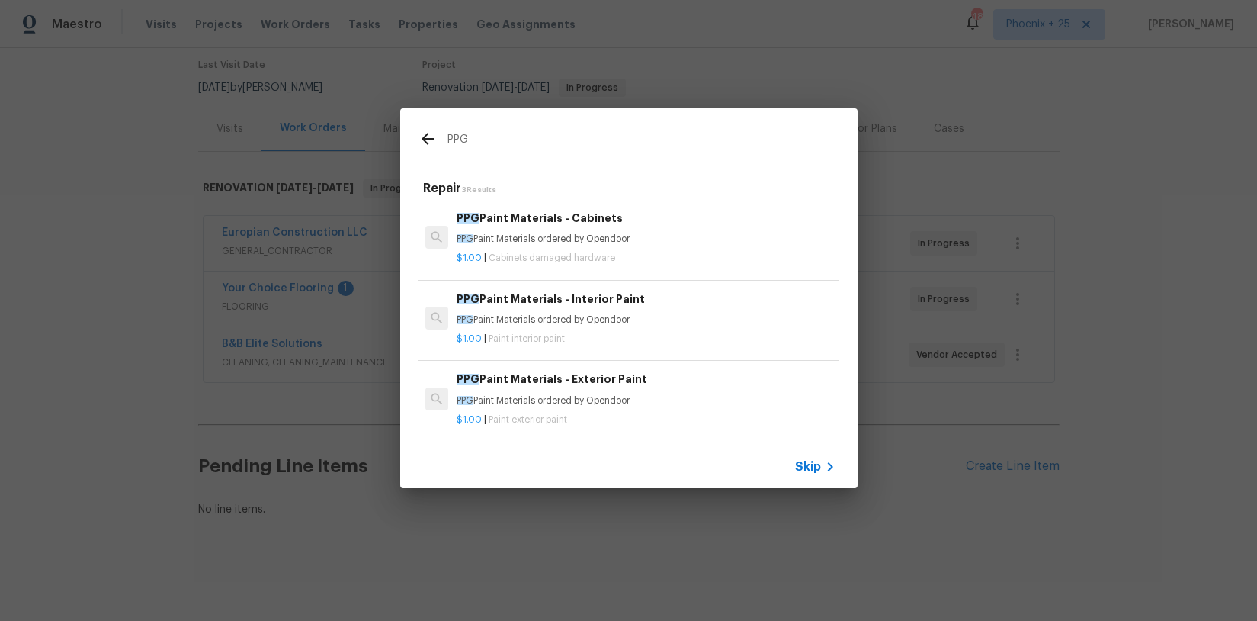
type input "PPG"
click at [562, 380] on h6 "PPG Paint Materials - Exterior Paint" at bounding box center [646, 379] width 378 height 17
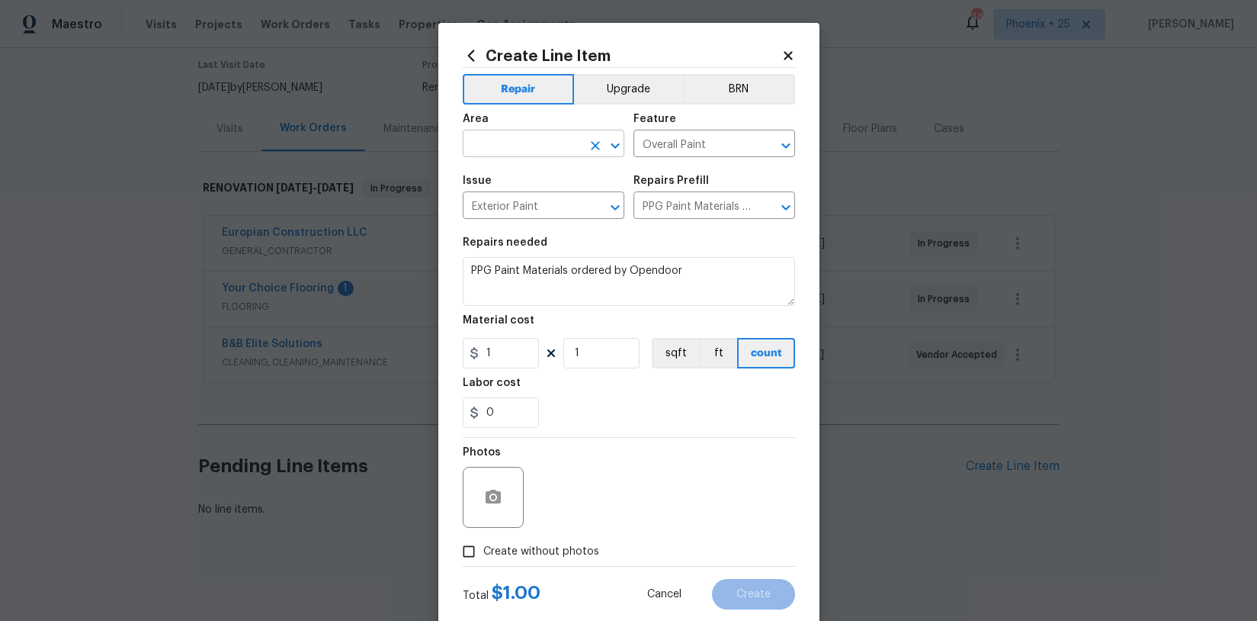
click at [517, 144] on input "text" at bounding box center [522, 145] width 119 height 24
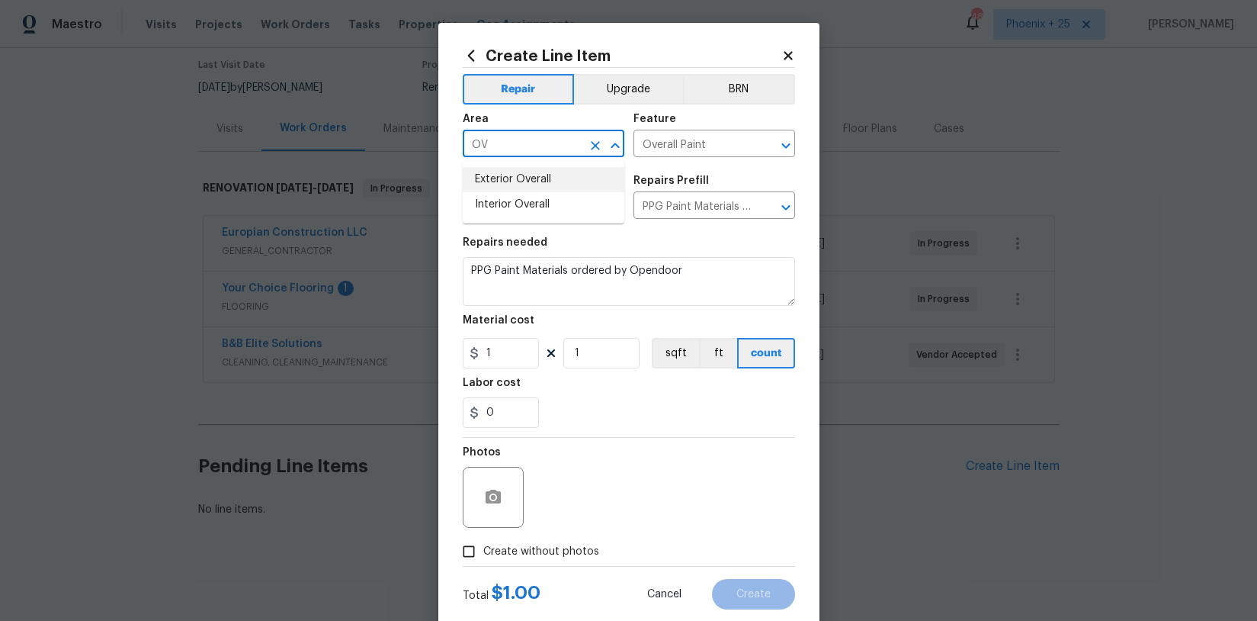
click at [512, 172] on li "Exterior Overall" at bounding box center [544, 179] width 162 height 25
type input "Exterior Overall"
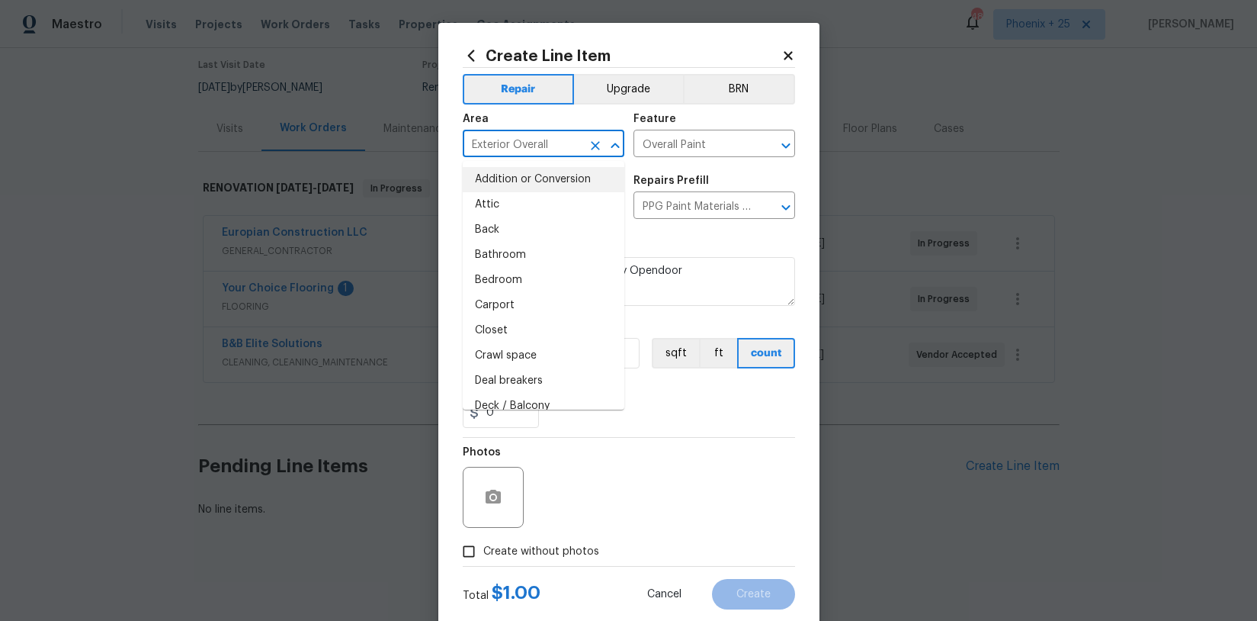
click at [653, 403] on div "0" at bounding box center [629, 412] width 332 height 30
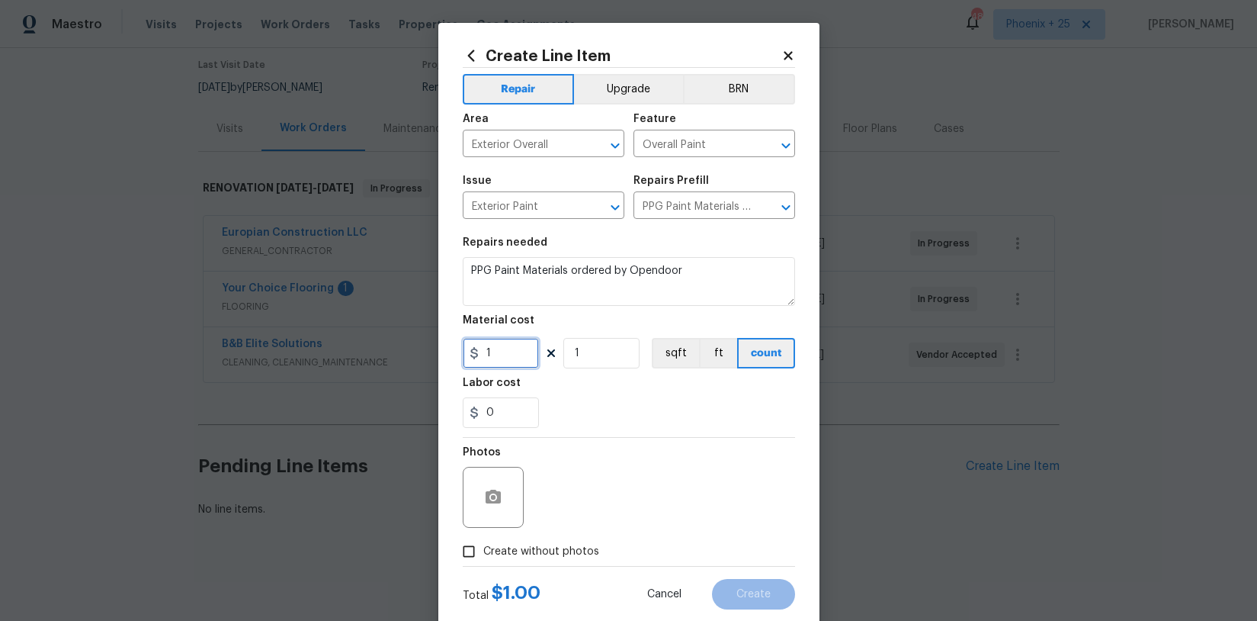
drag, startPoint x: 500, startPoint y: 355, endPoint x: 453, endPoint y: 357, distance: 47.3
click at [453, 357] on div "Create Line Item Repair Upgrade BRN Area Exterior Overall ​ Feature Overall Pai…" at bounding box center [628, 328] width 381 height 611
type input "445.58"
click at [521, 550] on span "Create without photos" at bounding box center [541, 552] width 116 height 16
click at [483, 550] on input "Create without photos" at bounding box center [468, 551] width 29 height 29
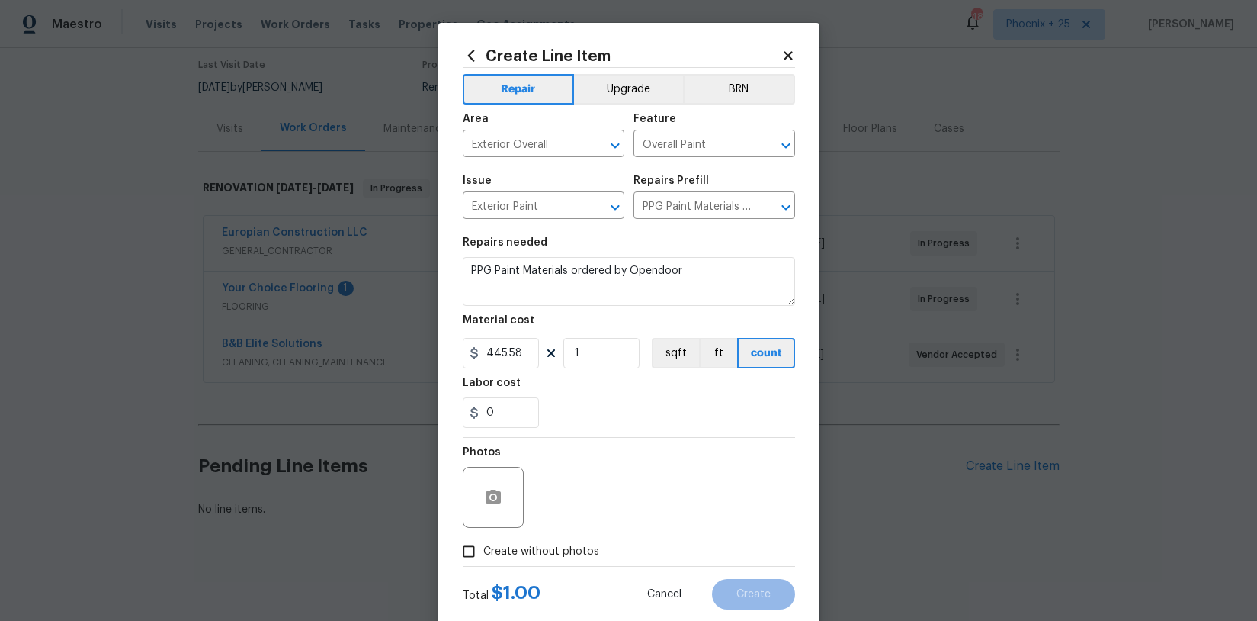
checkbox input "true"
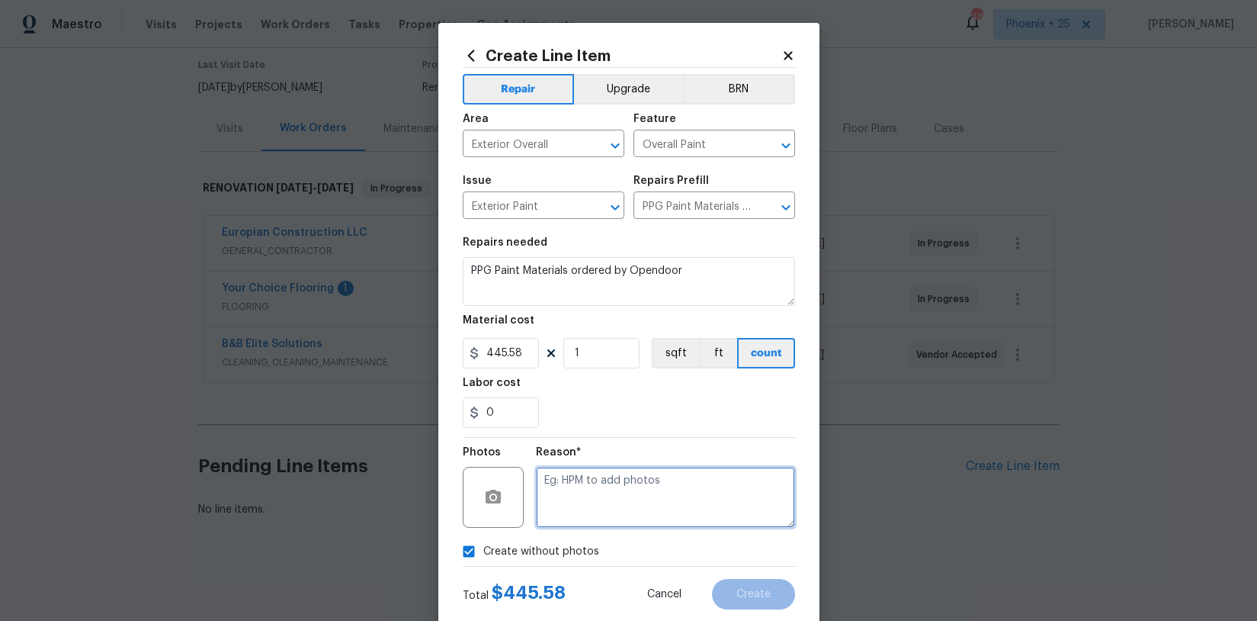
click at [604, 480] on textarea at bounding box center [665, 497] width 259 height 61
type textarea "na"
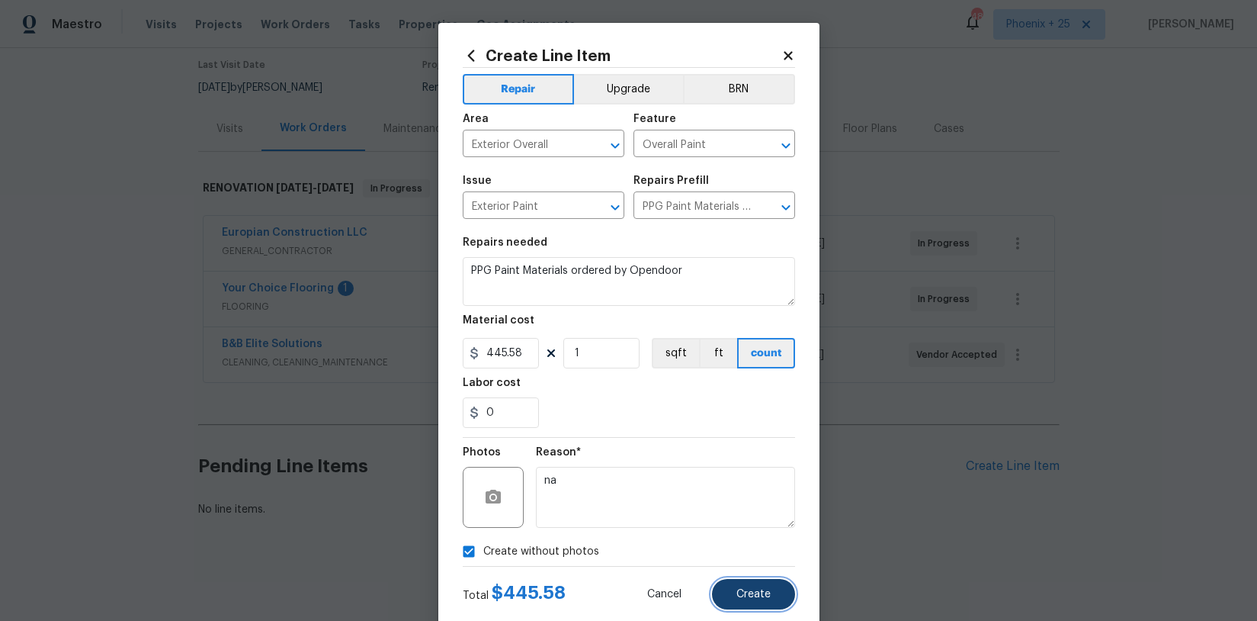
click at [737, 586] on button "Create" at bounding box center [753, 594] width 83 height 30
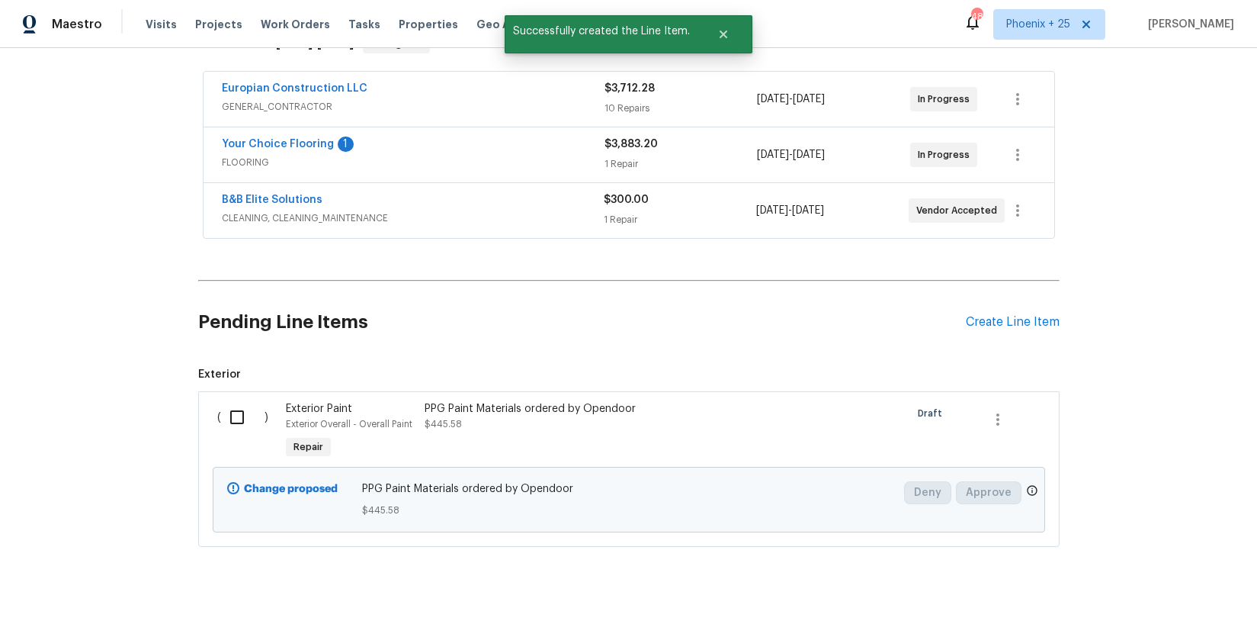
scroll to position [299, 0]
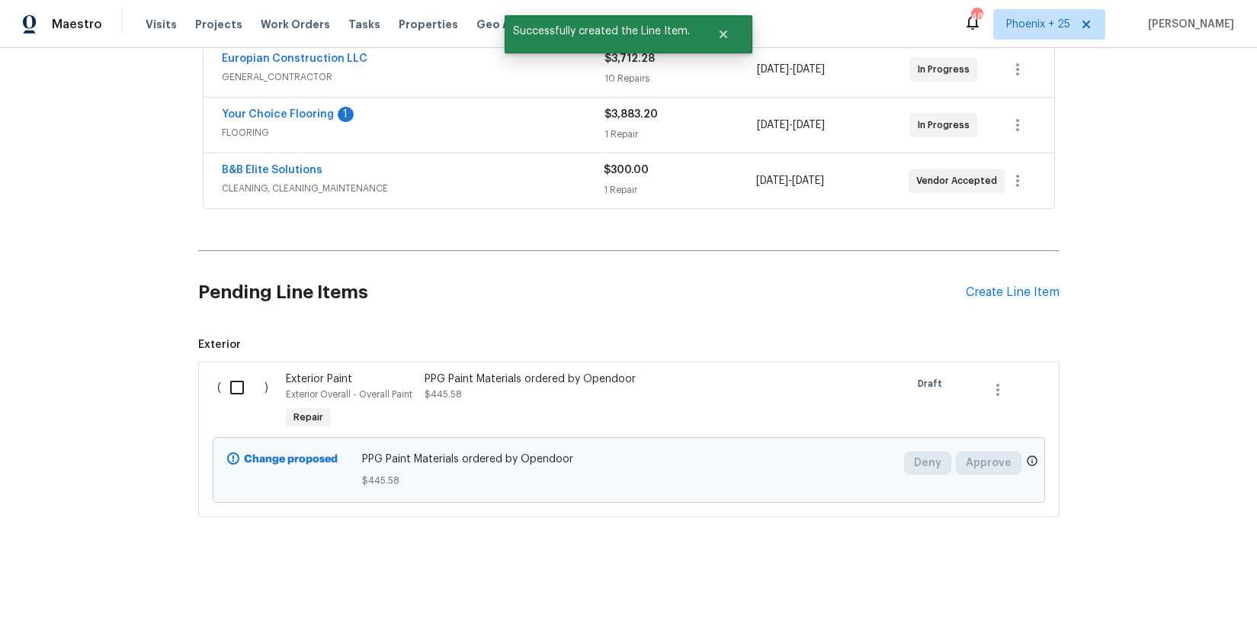
click at [241, 390] on input "checkbox" at bounding box center [242, 387] width 43 height 32
checkbox input "true"
click at [1190, 584] on span "Create Work Order" at bounding box center [1169, 582] width 101 height 19
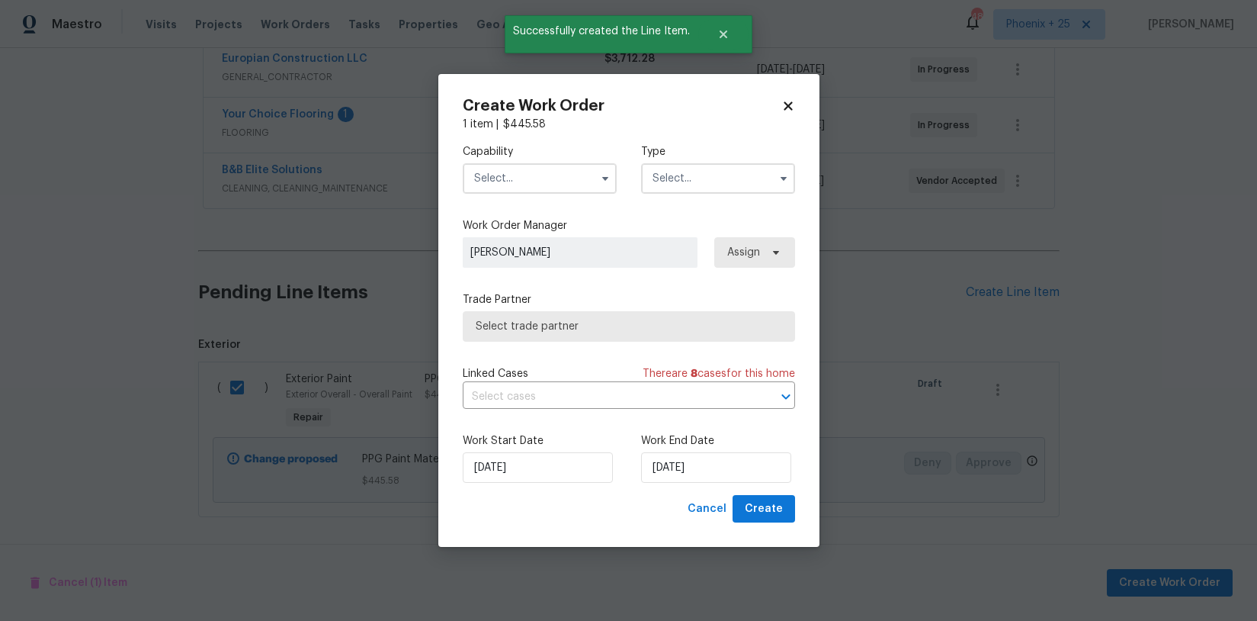
click at [528, 173] on input "text" at bounding box center [540, 178] width 154 height 30
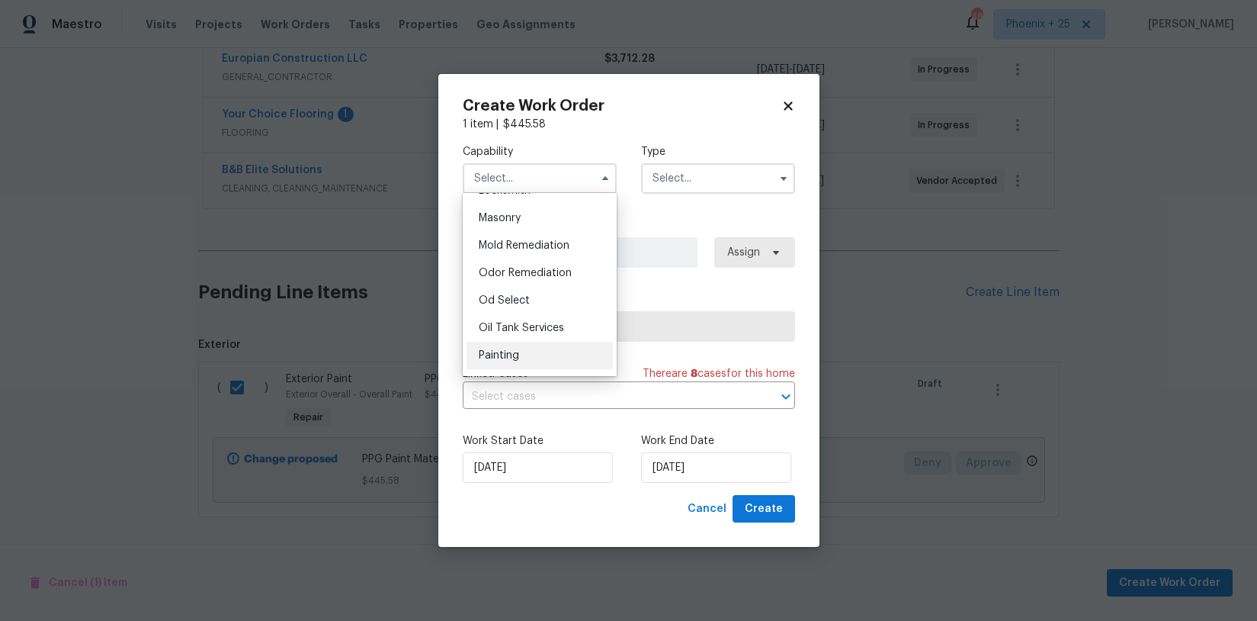
scroll to position [1137, 0]
click at [535, 358] on div "Painting" at bounding box center [540, 354] width 146 height 27
type input "Painting"
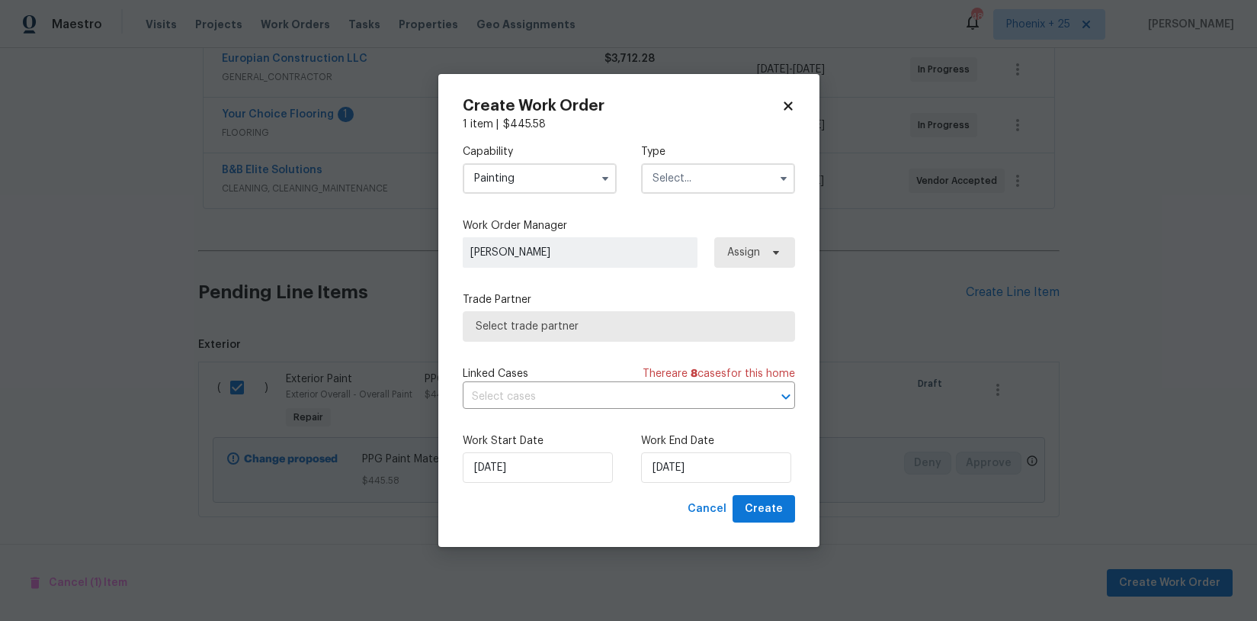
click at [734, 172] on input "text" at bounding box center [718, 178] width 154 height 30
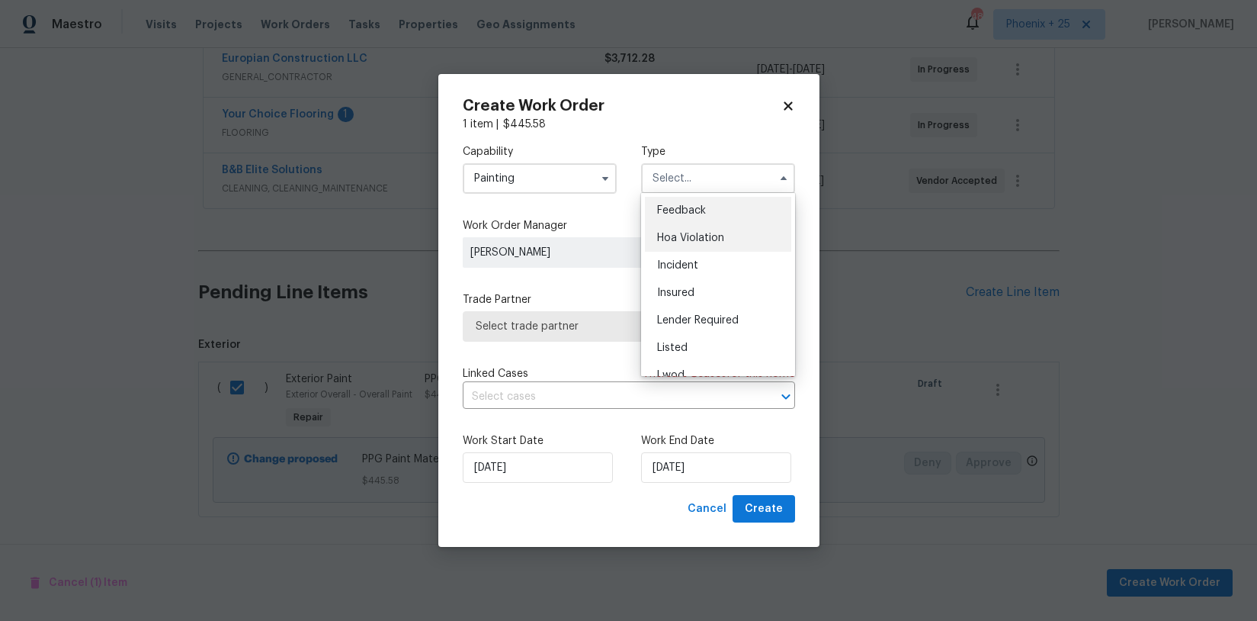
scroll to position [181, 0]
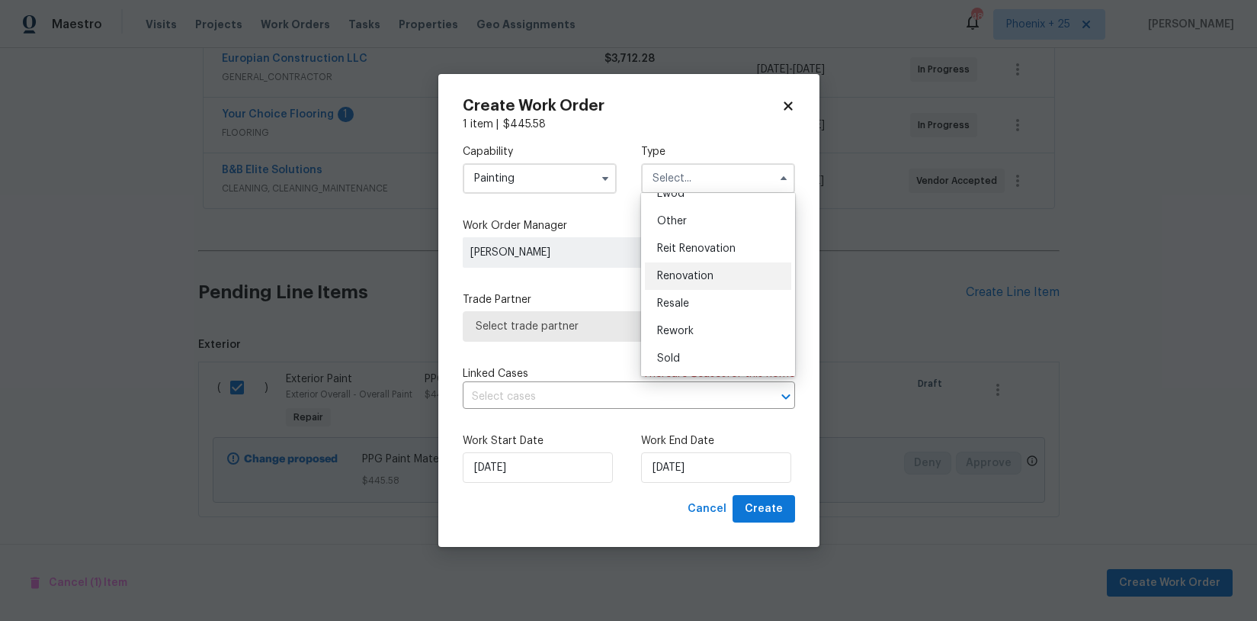
click at [714, 285] on div "Renovation" at bounding box center [718, 275] width 146 height 27
type input "Renovation"
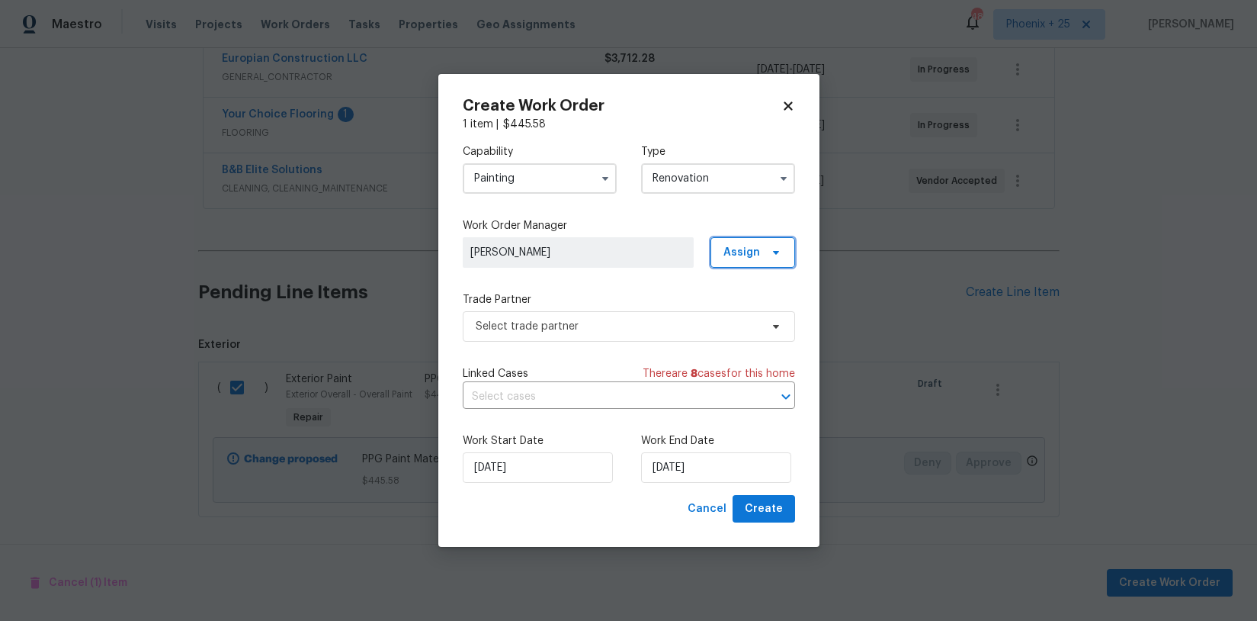
click at [753, 254] on span "Assign" at bounding box center [742, 252] width 37 height 15
click at [728, 313] on div "Assign to me" at bounding box center [755, 316] width 66 height 15
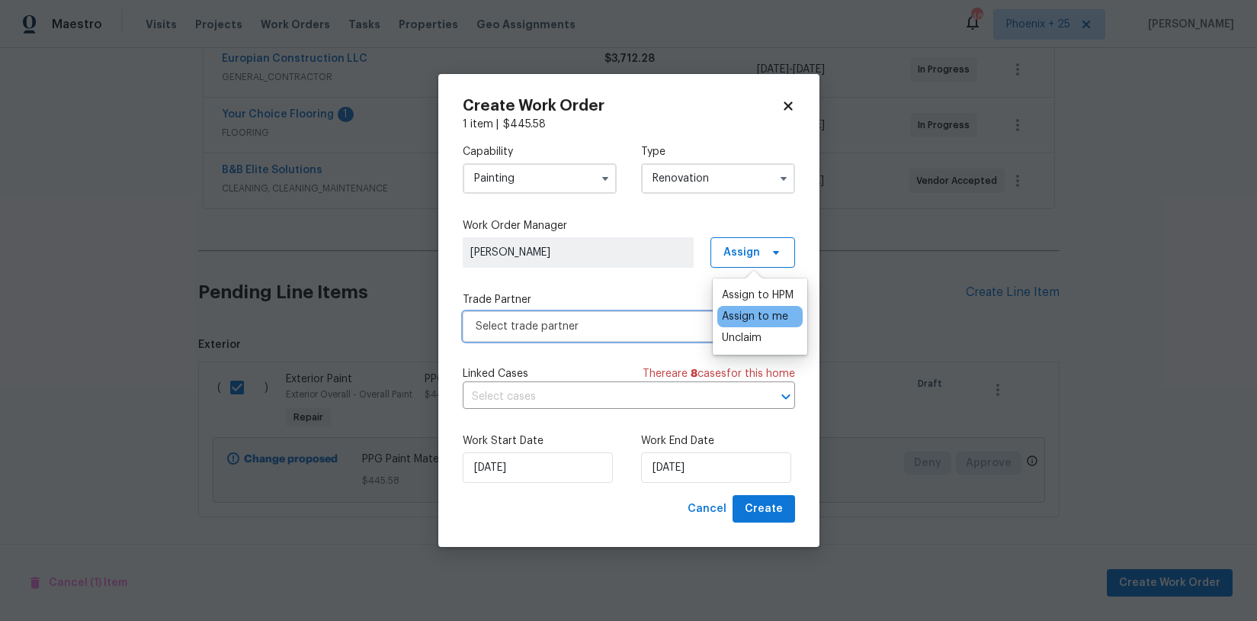
click at [656, 329] on span "Select trade partner" at bounding box center [618, 326] width 284 height 15
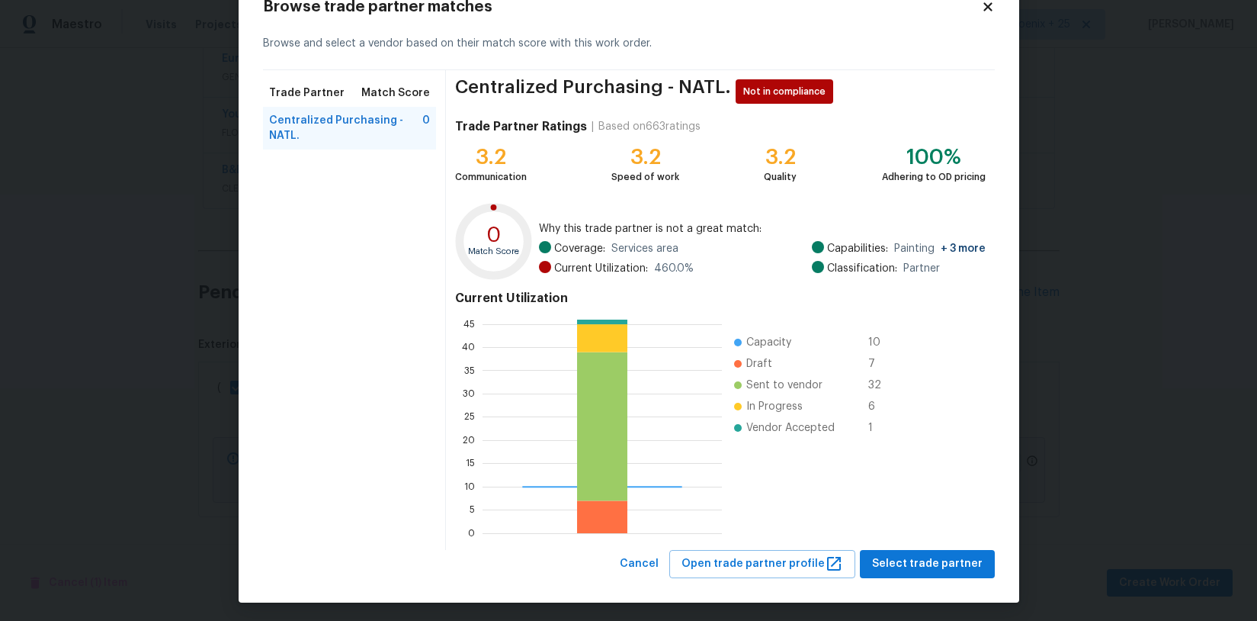
scroll to position [52, 0]
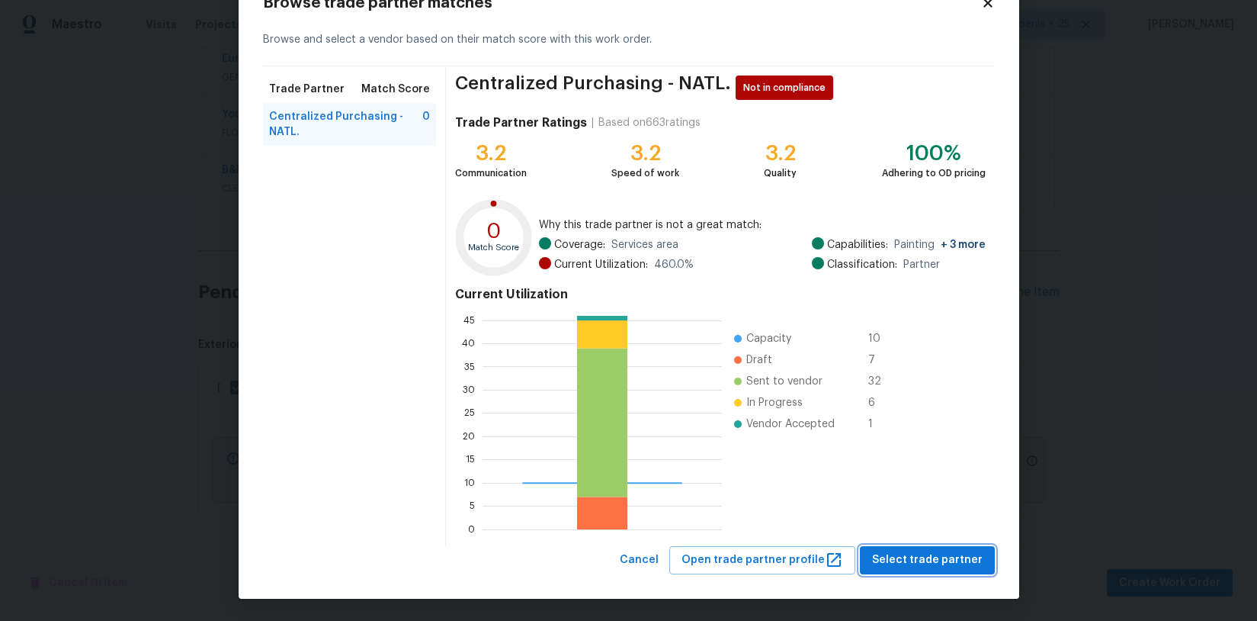
click at [902, 572] on button "Select trade partner" at bounding box center [927, 560] width 135 height 28
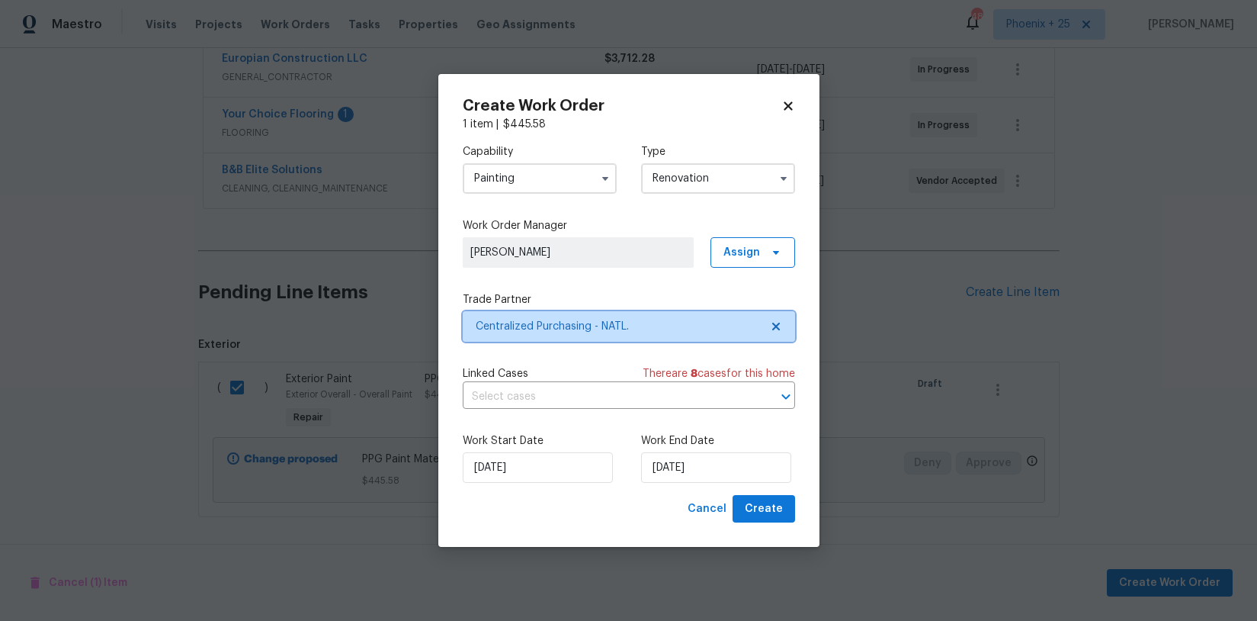
scroll to position [0, 0]
click at [785, 522] on button "Create" at bounding box center [764, 509] width 63 height 28
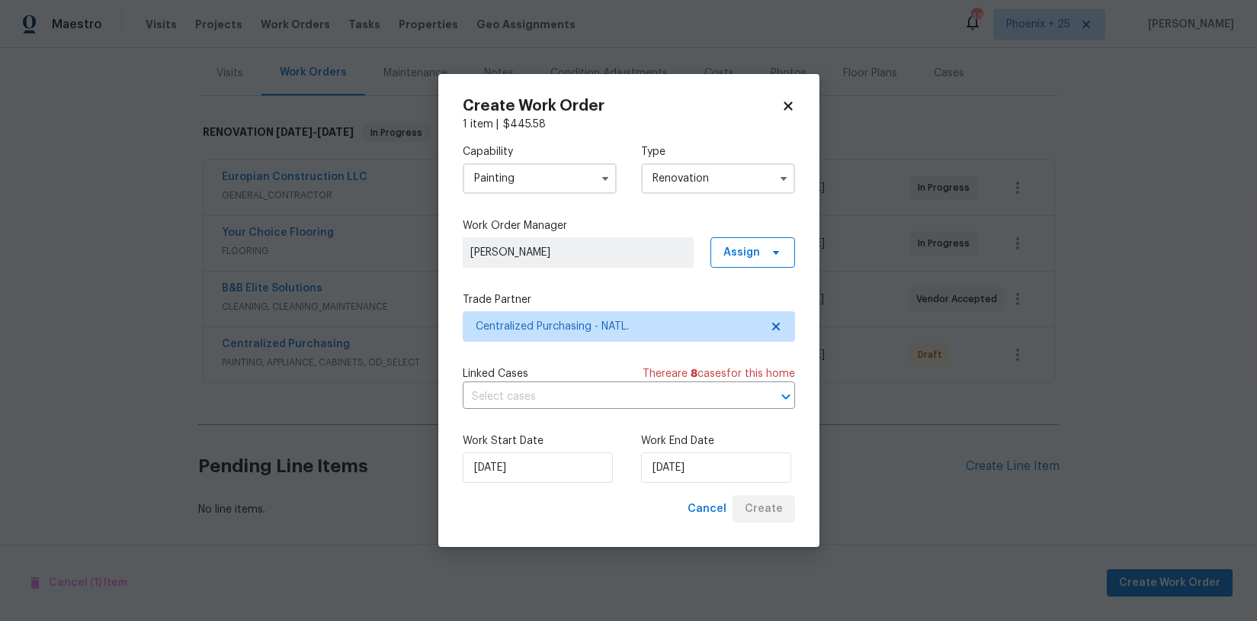
scroll to position [181, 0]
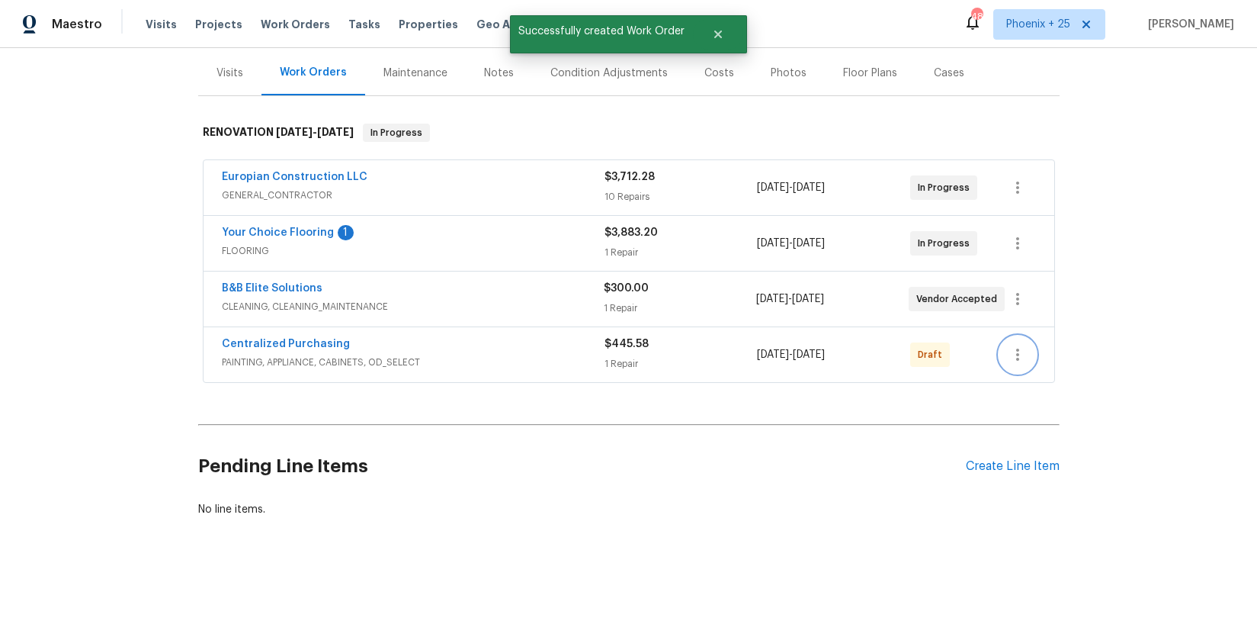
click at [1023, 358] on icon "button" at bounding box center [1018, 354] width 18 height 18
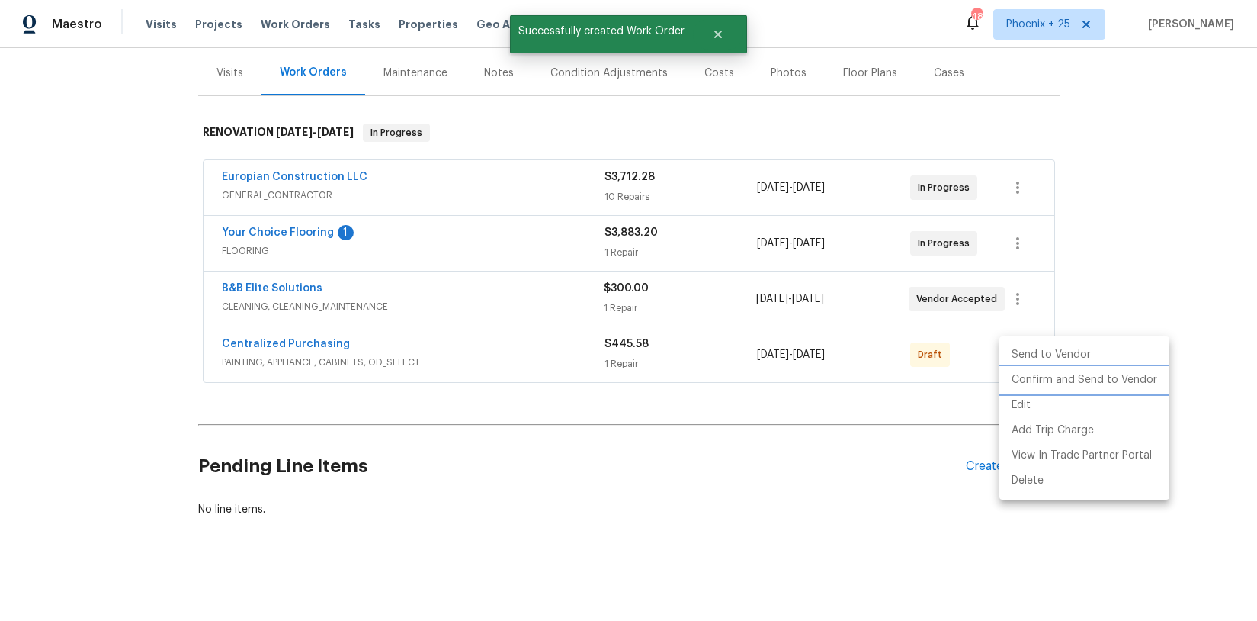
click at [1022, 384] on li "Confirm and Send to Vendor" at bounding box center [1085, 379] width 170 height 25
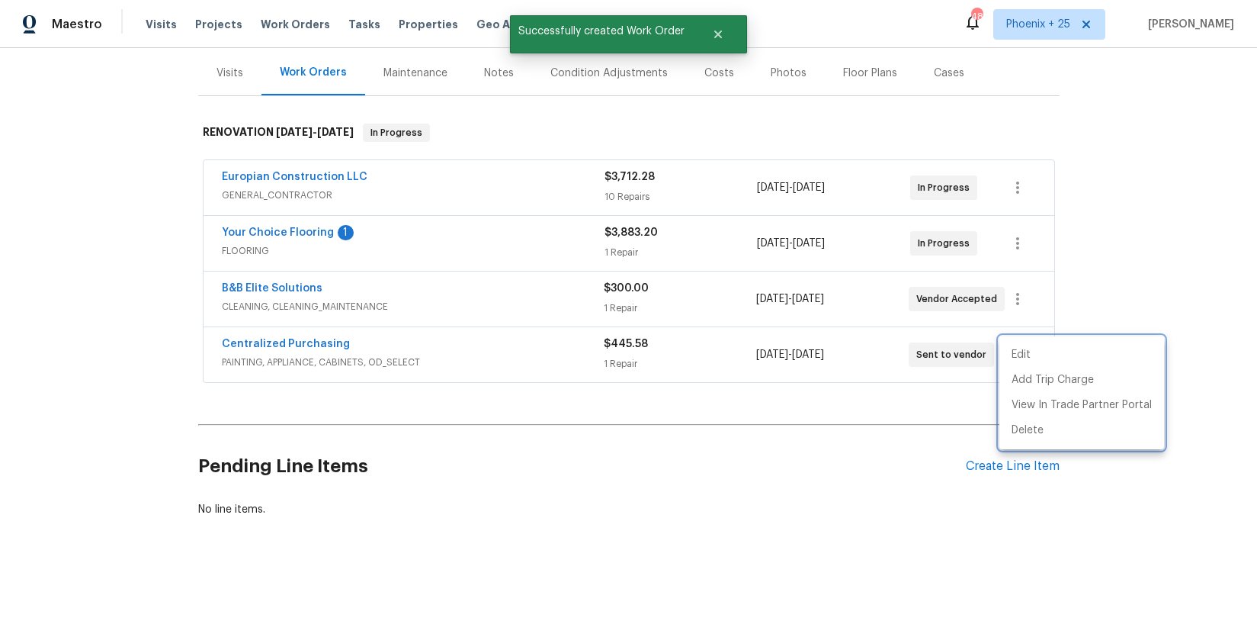
click at [361, 346] on div at bounding box center [628, 310] width 1257 height 621
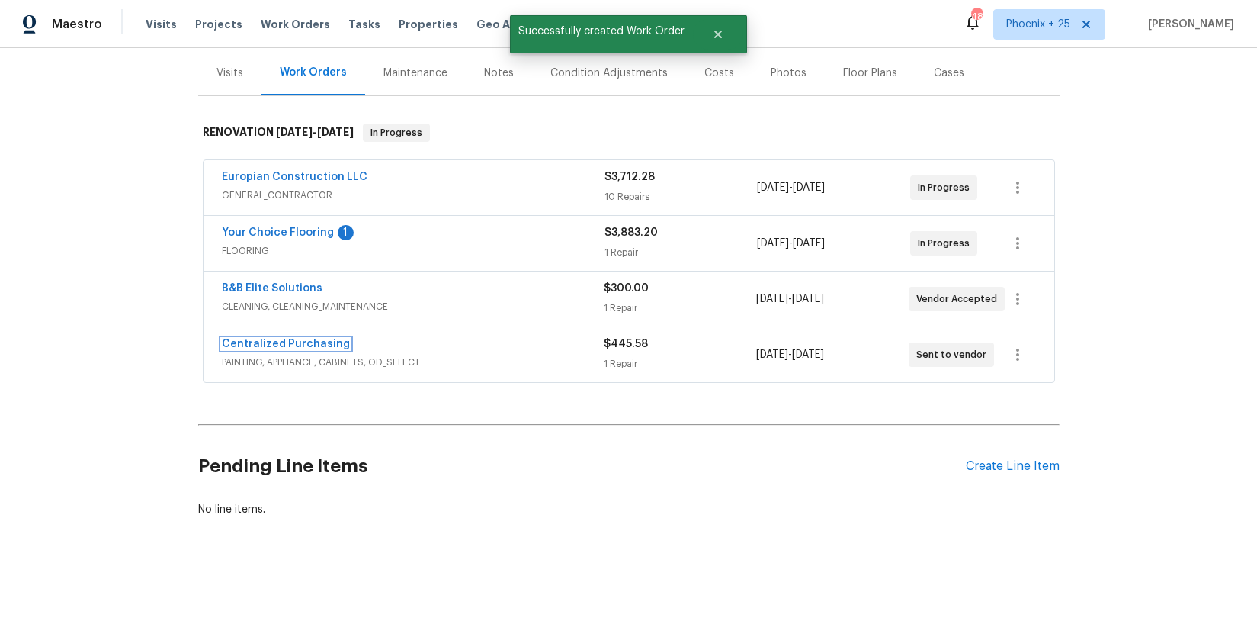
click at [326, 346] on link "Centralized Purchasing" at bounding box center [286, 344] width 128 height 11
